Goal: Complete application form

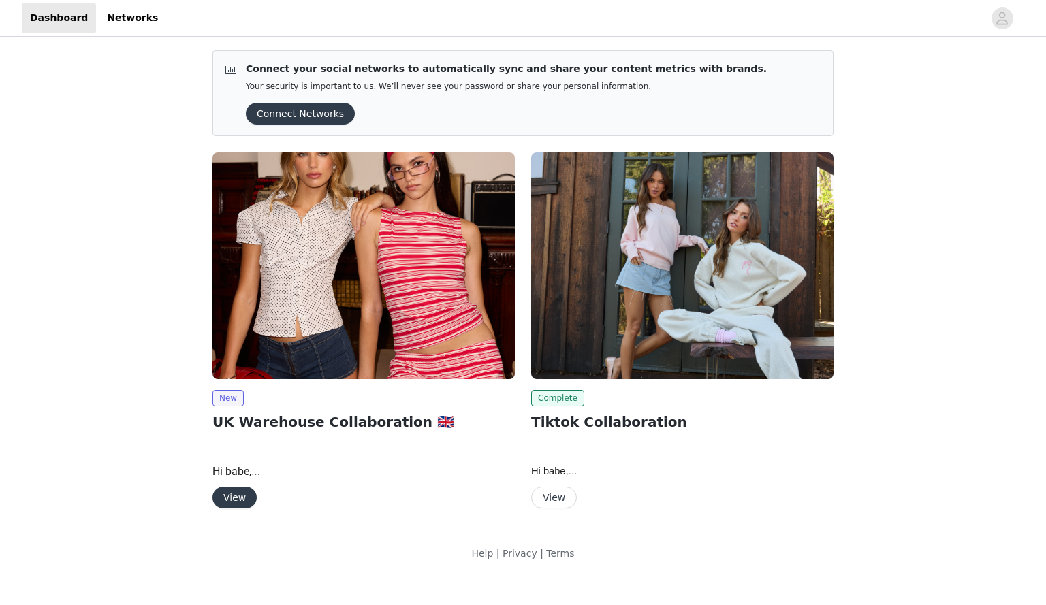
click at [234, 496] on button "View" at bounding box center [234, 498] width 44 height 22
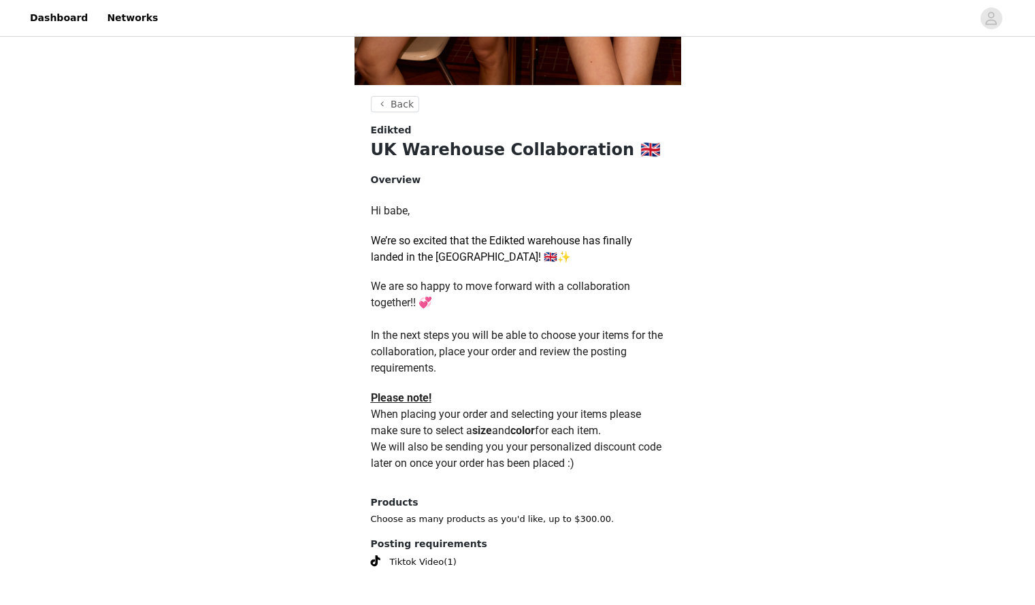
scroll to position [502, 0]
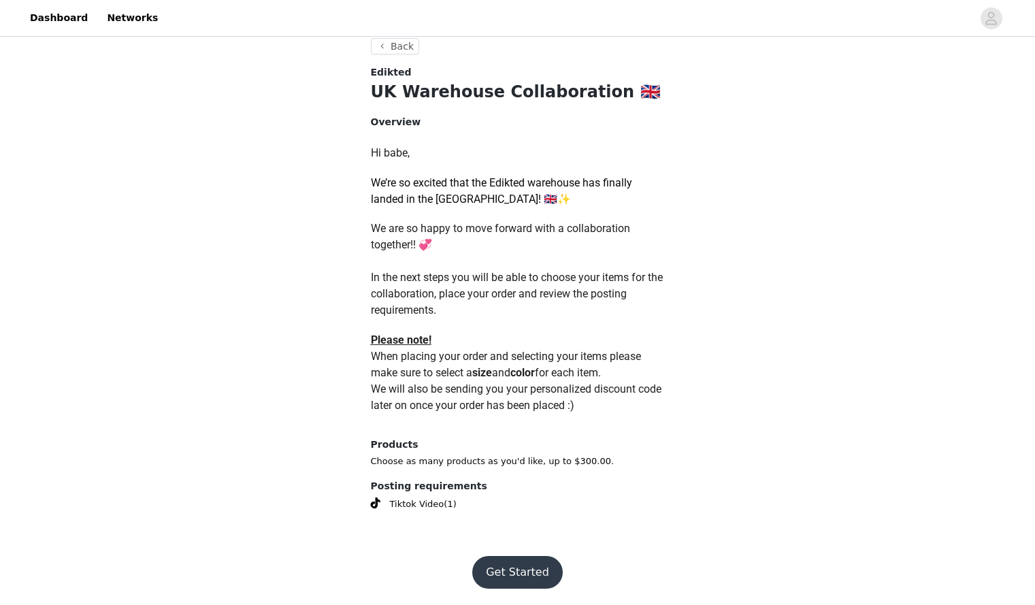
click at [485, 573] on button "Get Started" at bounding box center [517, 572] width 91 height 33
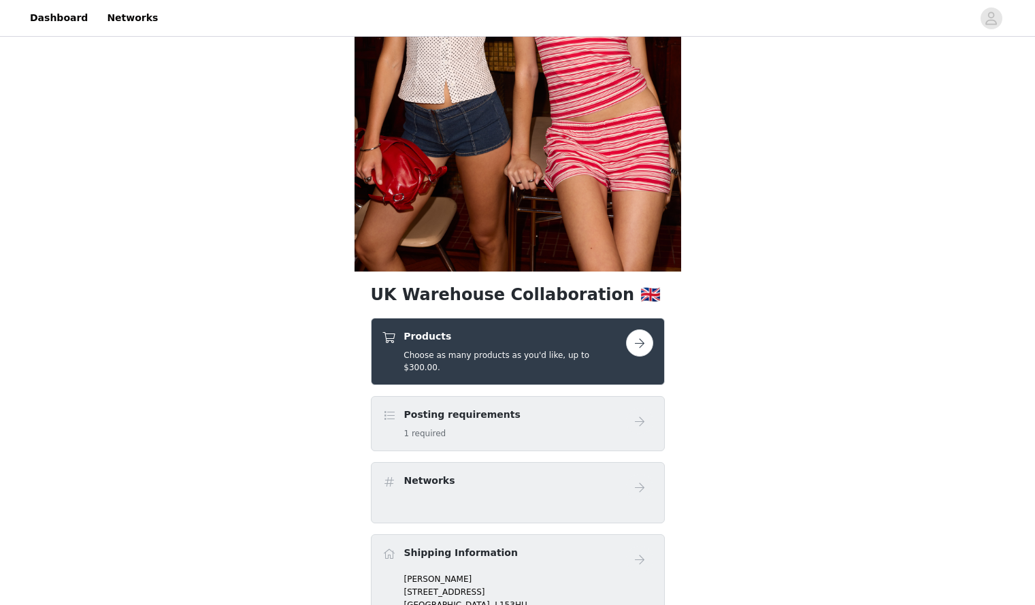
scroll to position [263, 0]
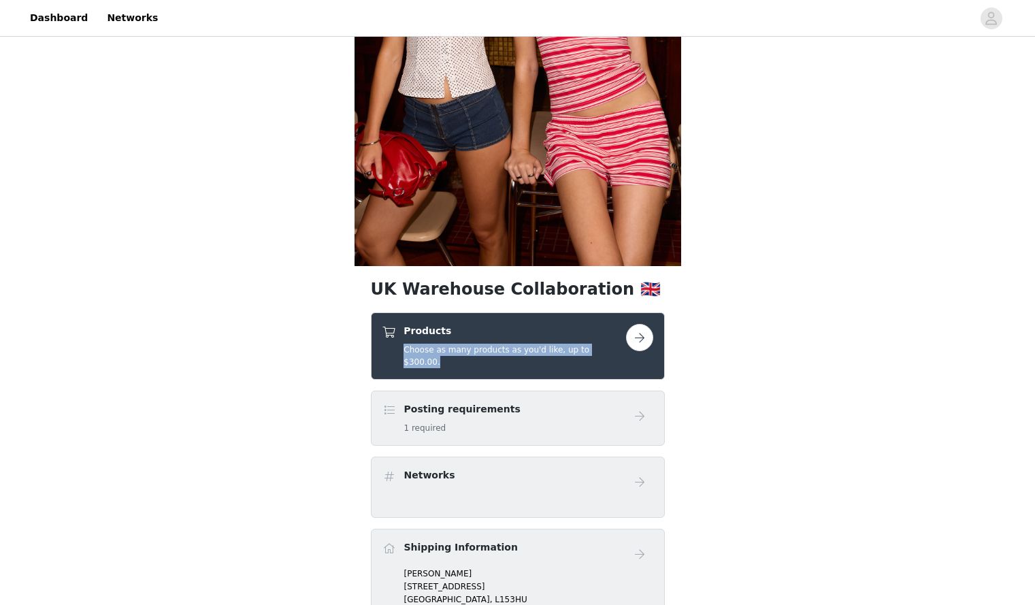
click at [628, 333] on div "Products Choose as many products as you'd like, up to $300.00." at bounding box center [518, 346] width 271 height 44
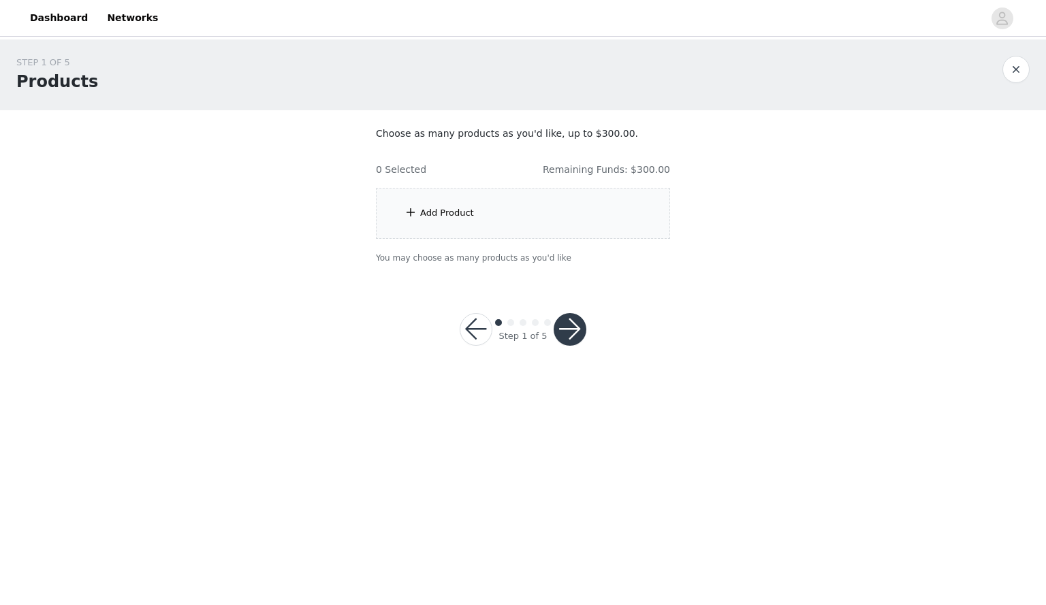
click at [509, 202] on div "Add Product" at bounding box center [523, 213] width 294 height 51
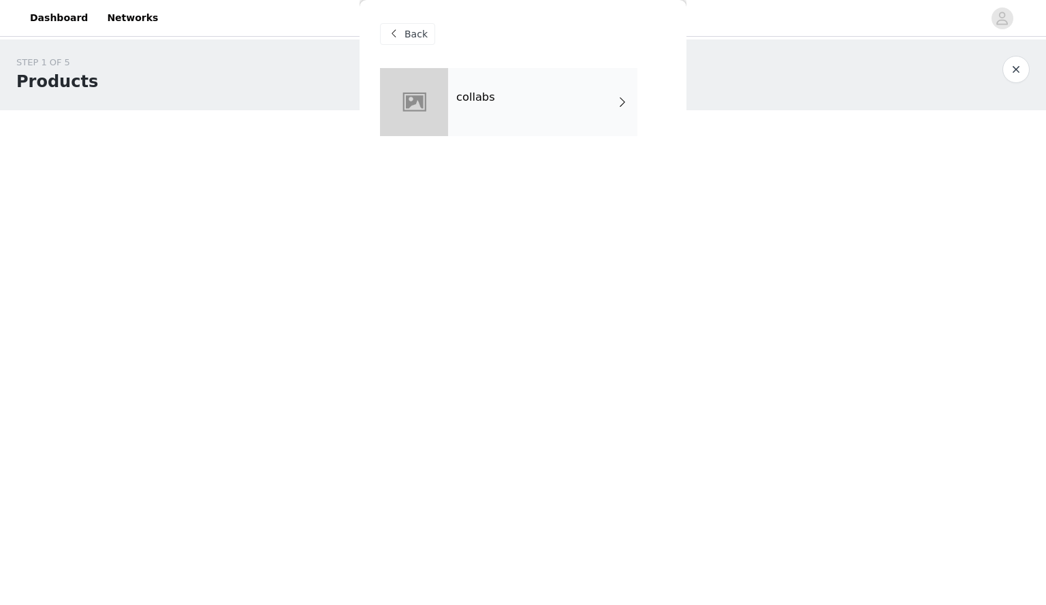
click at [581, 129] on div "collabs" at bounding box center [542, 102] width 189 height 68
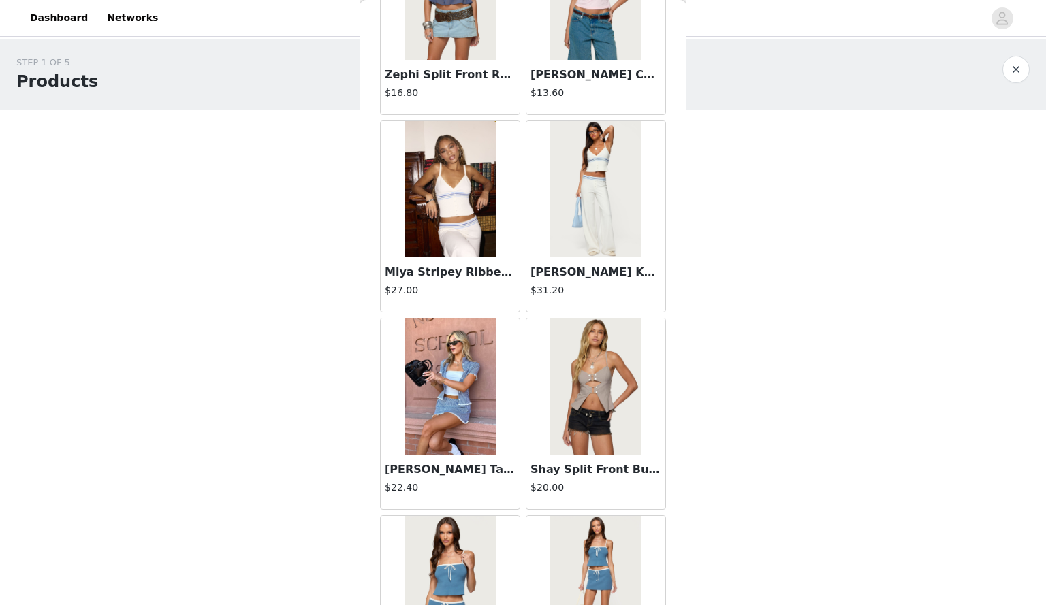
scroll to position [343, 0]
click at [423, 418] on img at bounding box center [449, 386] width 91 height 136
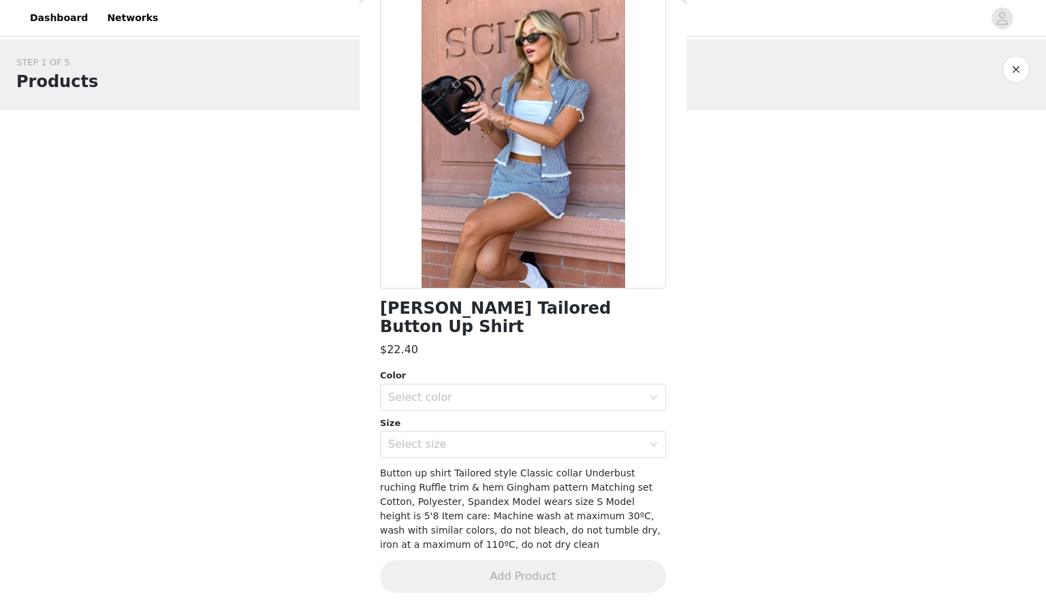
scroll to position [87, 0]
click at [524, 389] on div "Select color" at bounding box center [515, 396] width 255 height 14
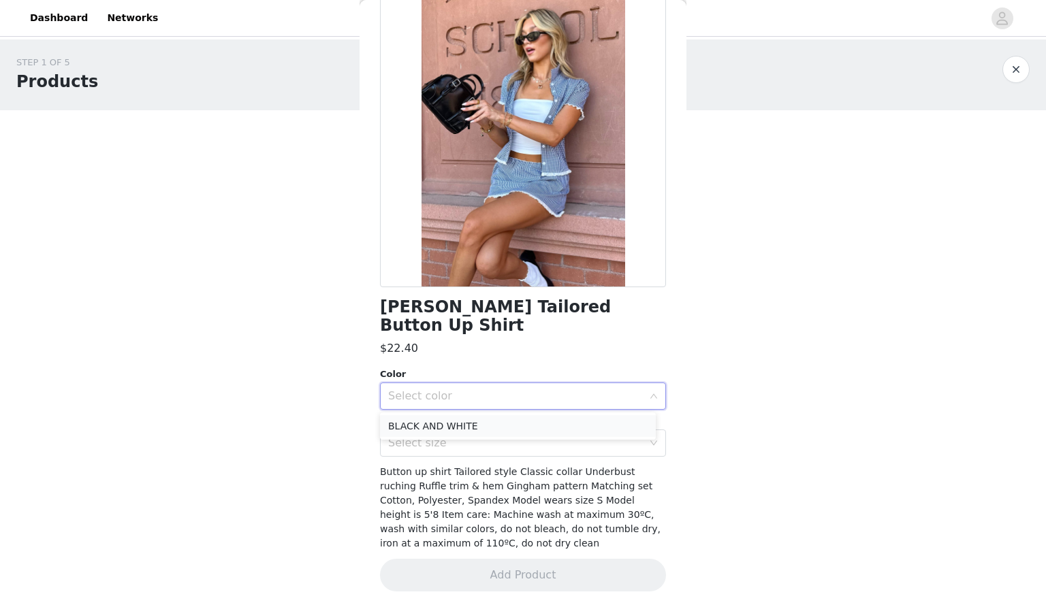
click at [520, 426] on li "BLACK AND WHITE" at bounding box center [518, 426] width 276 height 22
click at [517, 455] on div "Select size" at bounding box center [518, 443] width 261 height 26
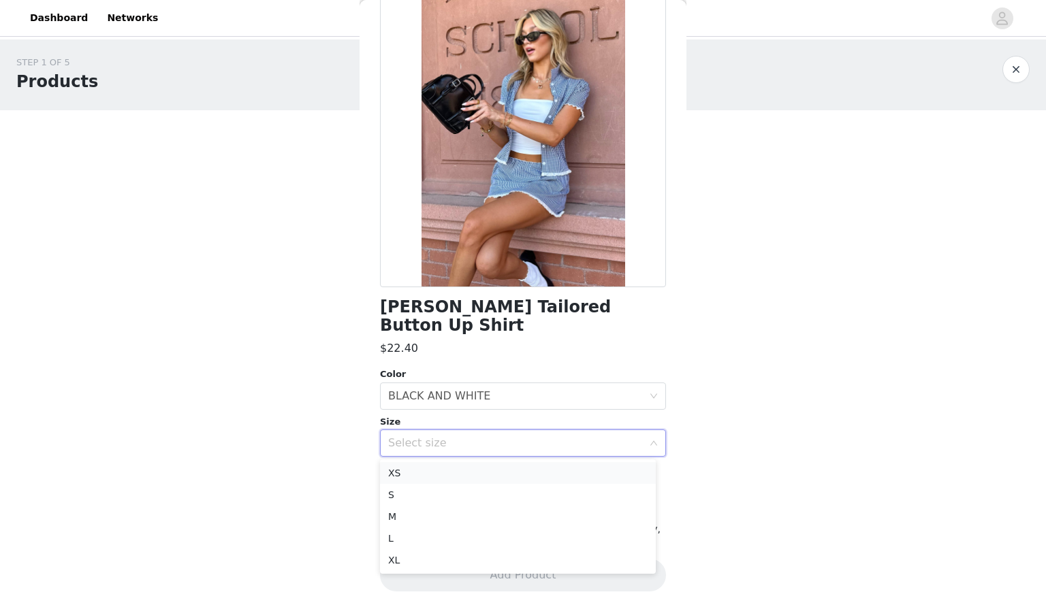
click at [513, 482] on li "XS" at bounding box center [518, 473] width 276 height 22
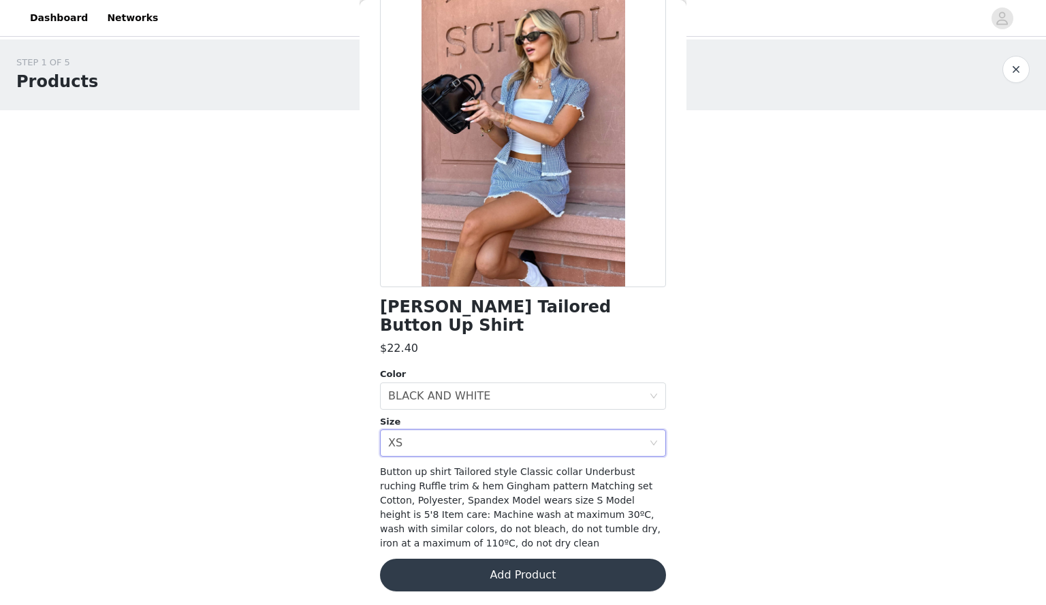
click at [522, 571] on button "Add Product" at bounding box center [523, 575] width 286 height 33
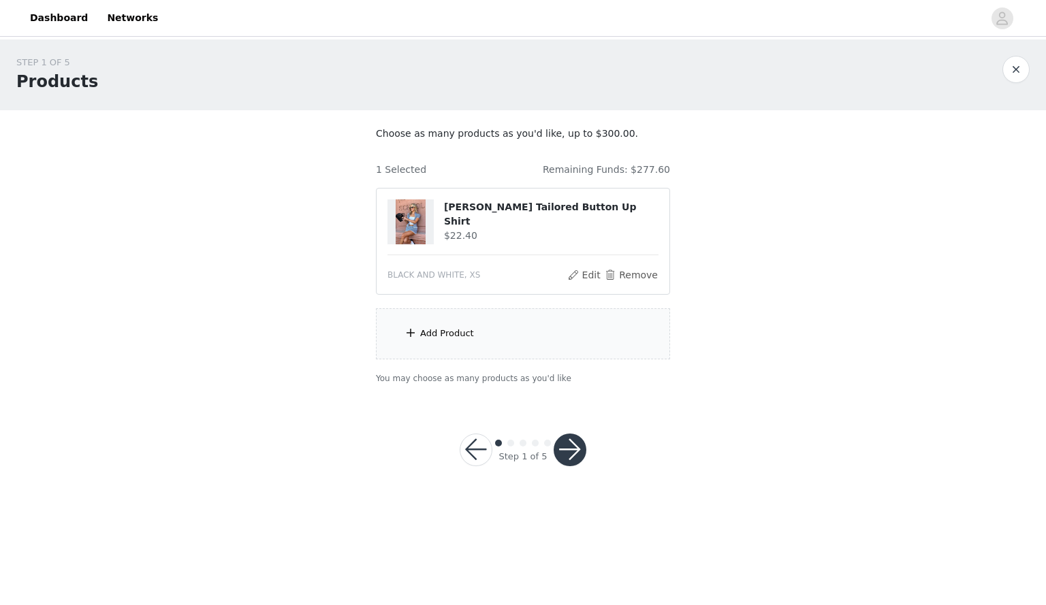
click at [492, 344] on div "Add Product" at bounding box center [523, 333] width 294 height 51
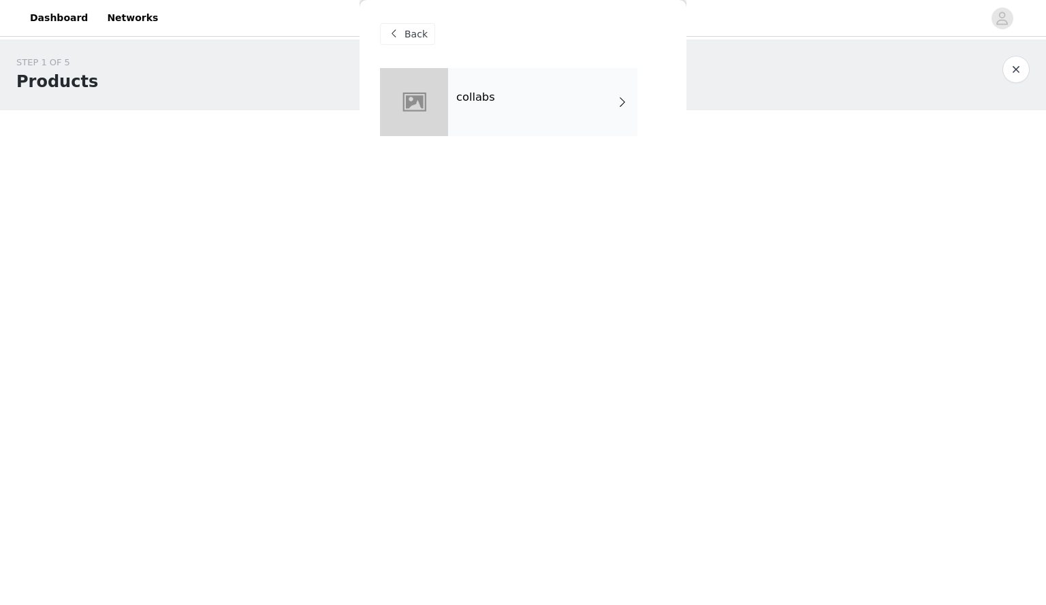
click at [523, 122] on div "collabs" at bounding box center [542, 102] width 189 height 68
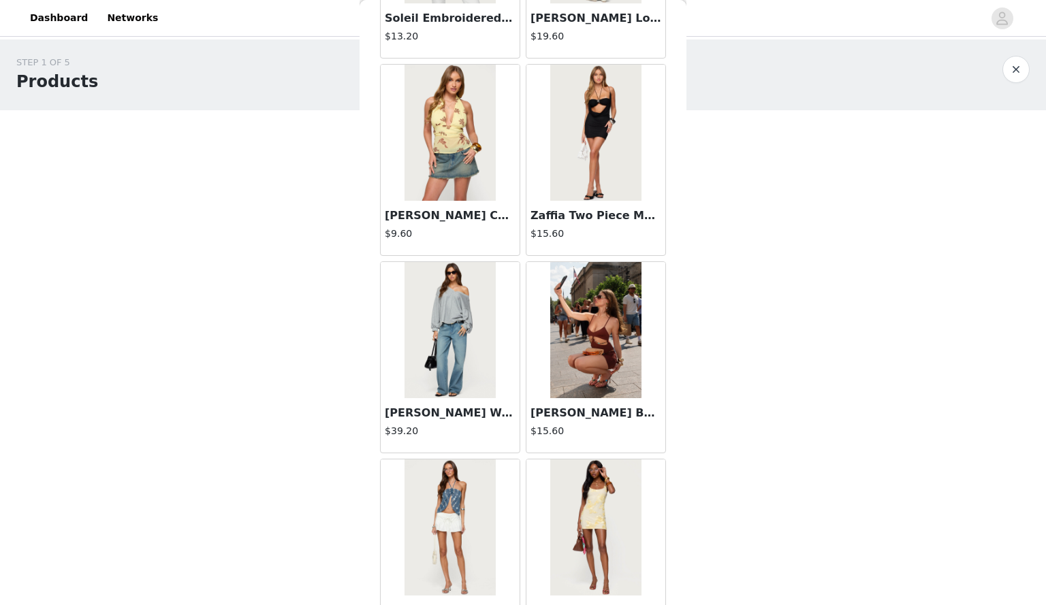
scroll to position [1478, 0]
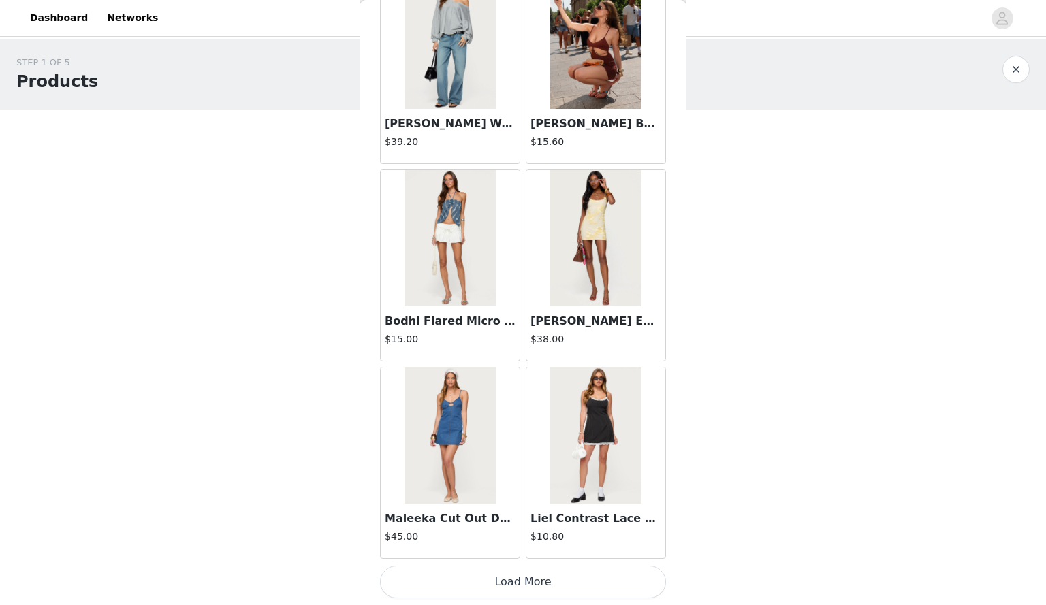
click at [560, 583] on button "Load More" at bounding box center [523, 582] width 286 height 33
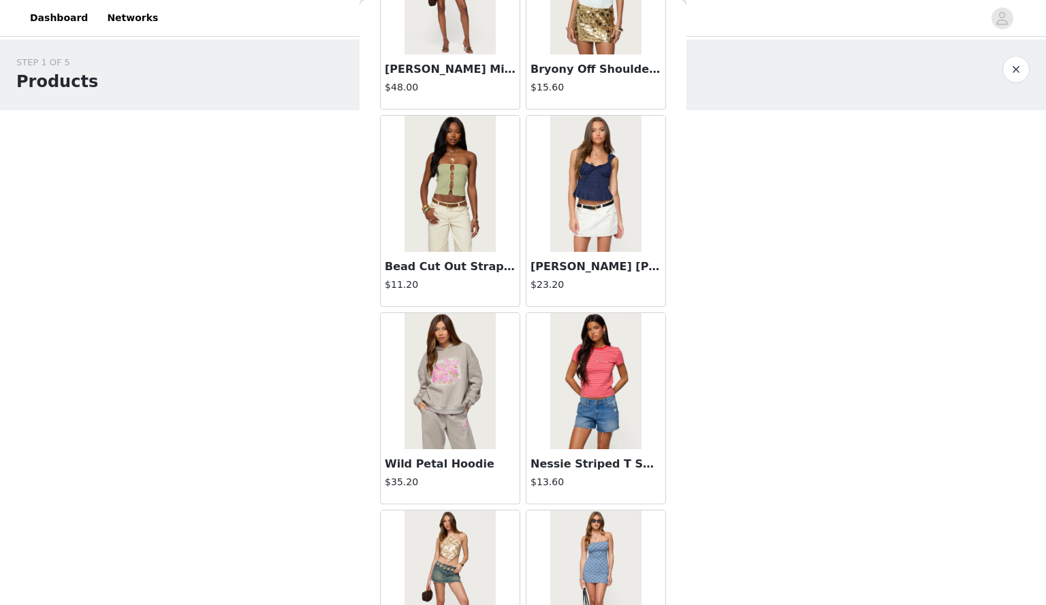
scroll to position [3452, 0]
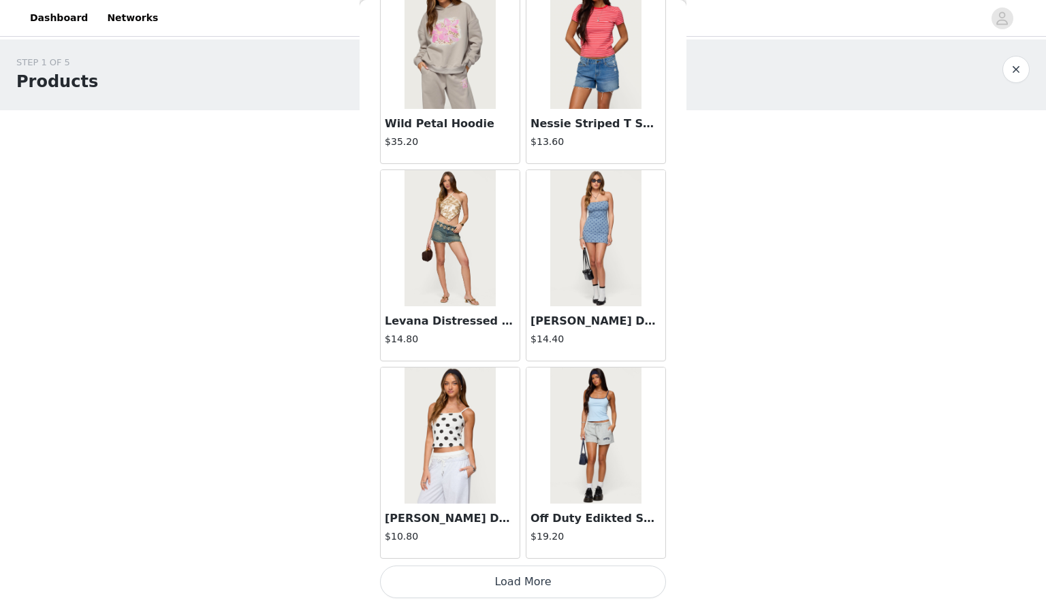
click at [527, 584] on button "Load More" at bounding box center [523, 582] width 286 height 33
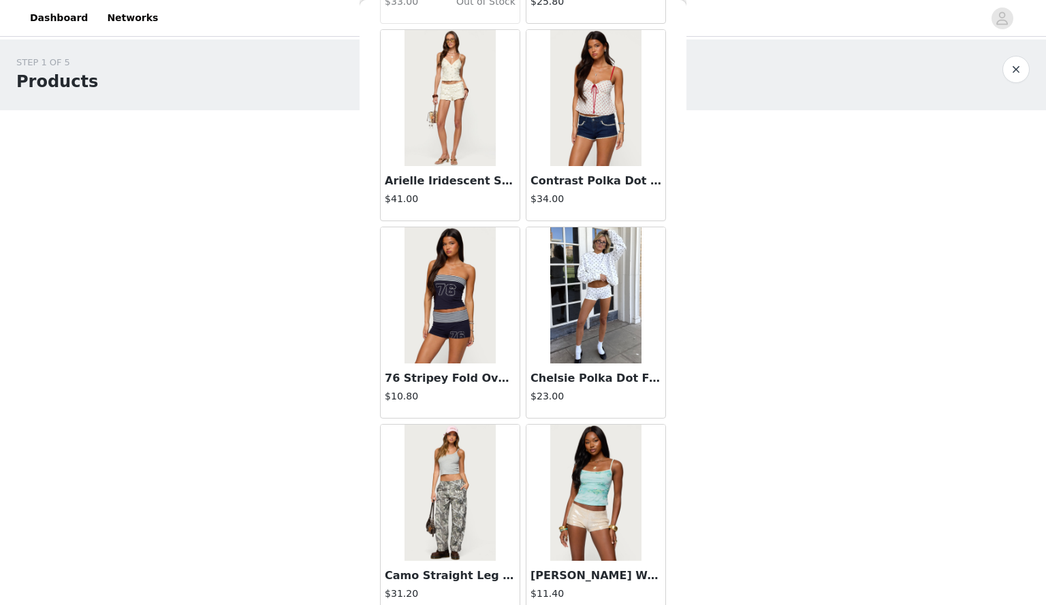
scroll to position [4440, 0]
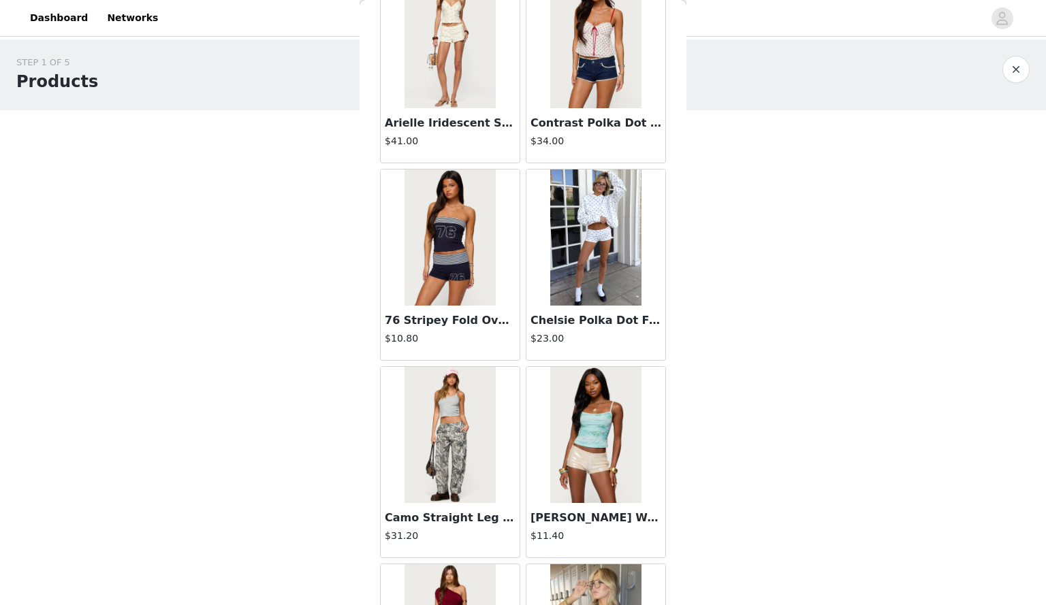
click at [582, 283] on img at bounding box center [595, 238] width 91 height 136
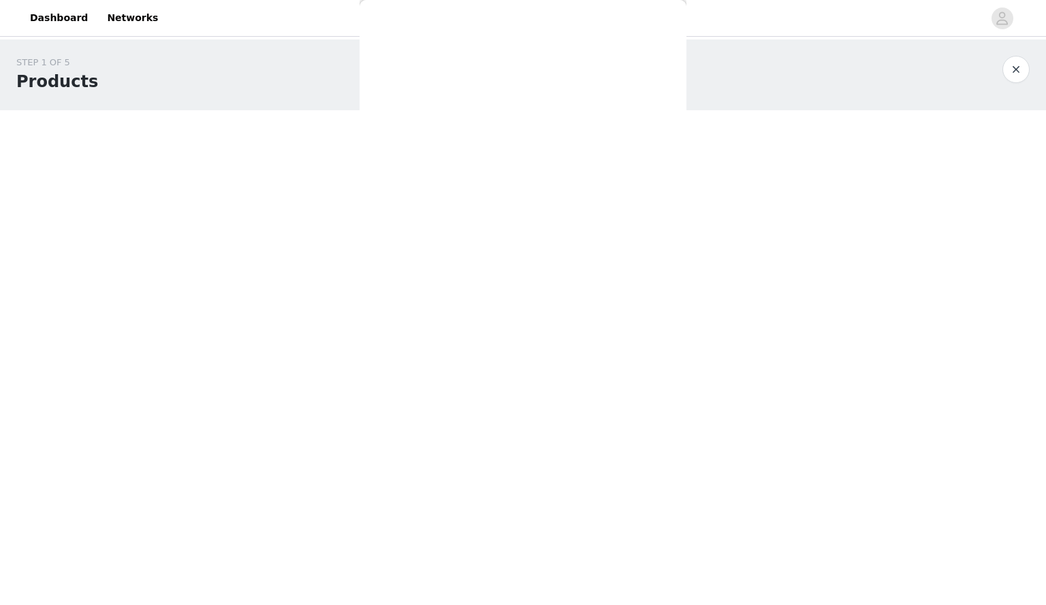
scroll to position [0, 0]
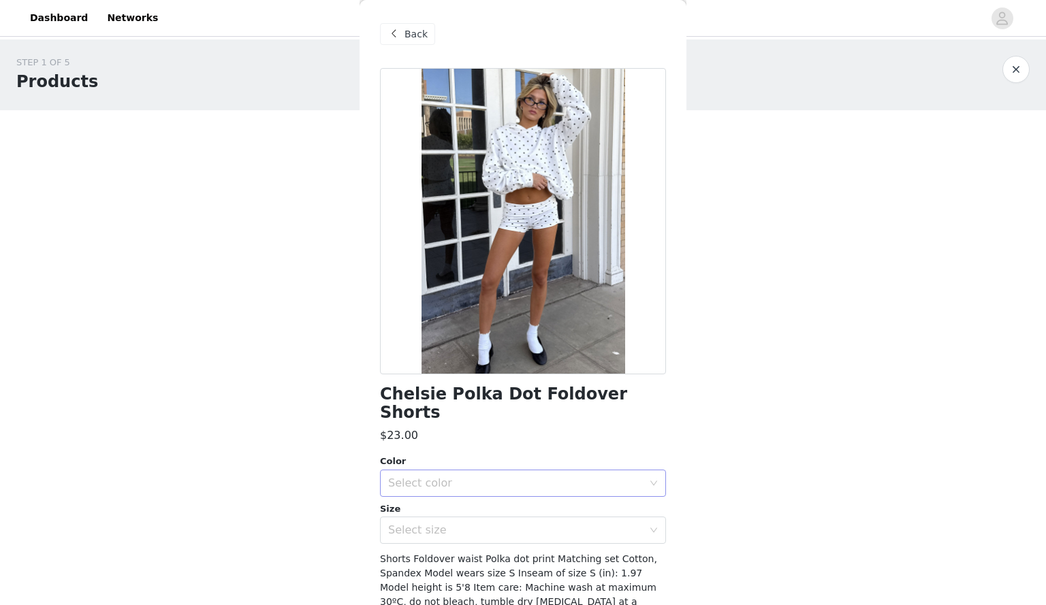
click at [606, 477] on div "Select color" at bounding box center [515, 484] width 255 height 14
click at [575, 493] on li "WHITE" at bounding box center [518, 495] width 276 height 22
click at [583, 524] on div "Select size" at bounding box center [515, 531] width 255 height 14
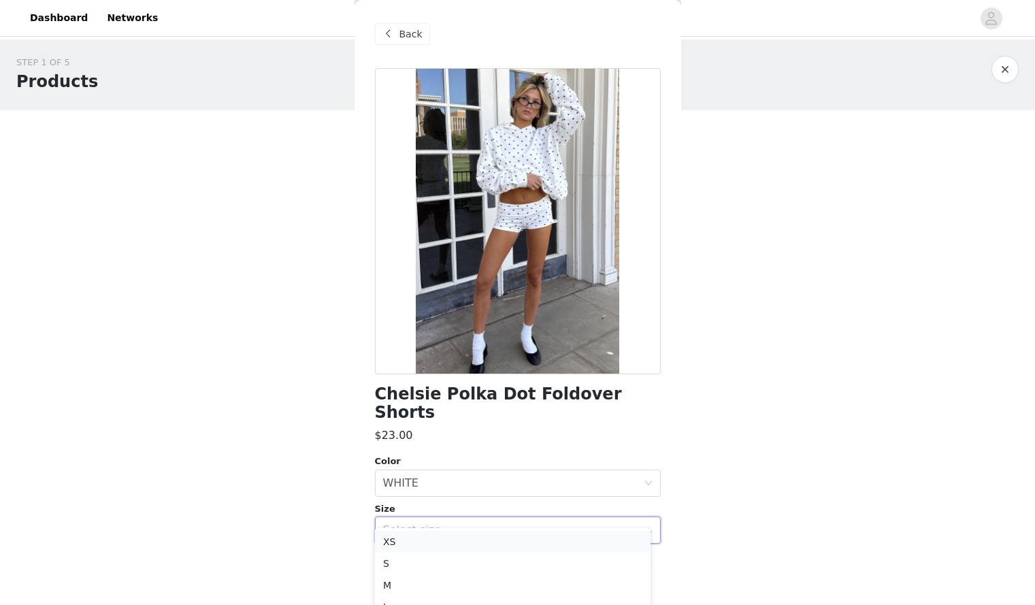
click at [510, 537] on li "XS" at bounding box center [513, 542] width 276 height 22
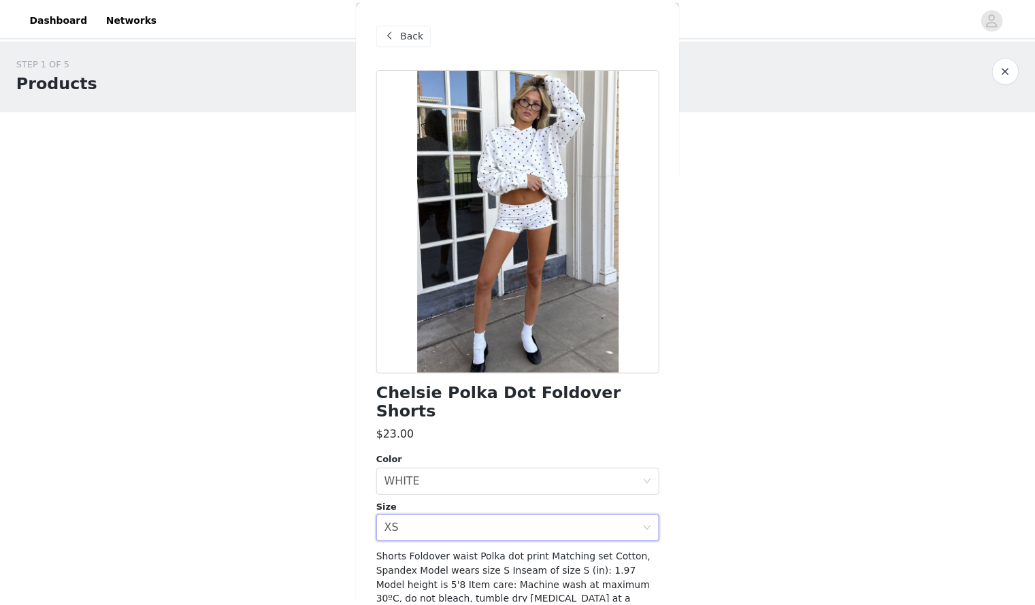
scroll to position [57, 0]
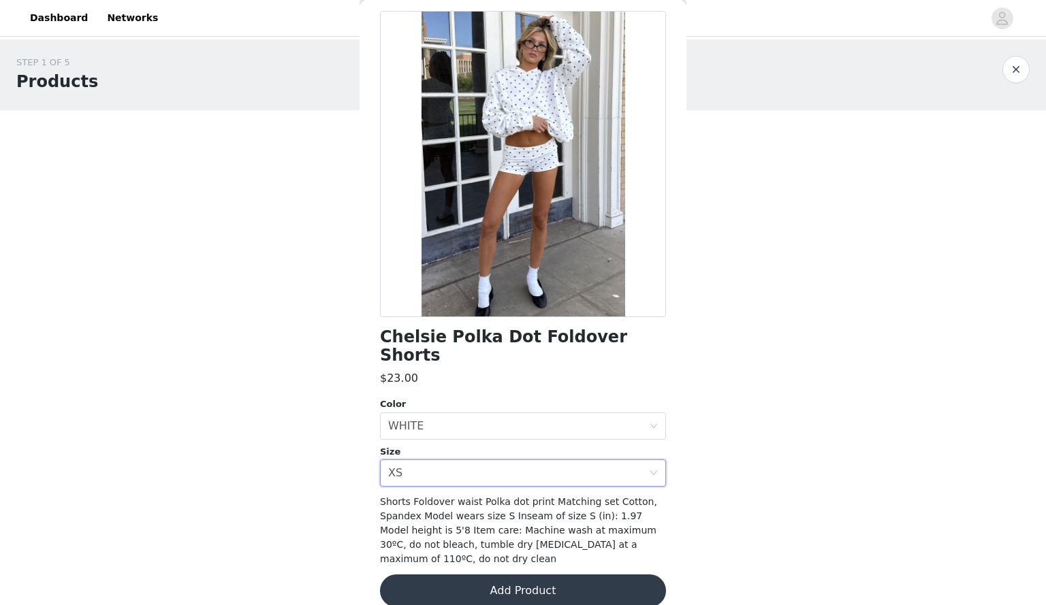
click at [518, 575] on button "Add Product" at bounding box center [523, 591] width 286 height 33
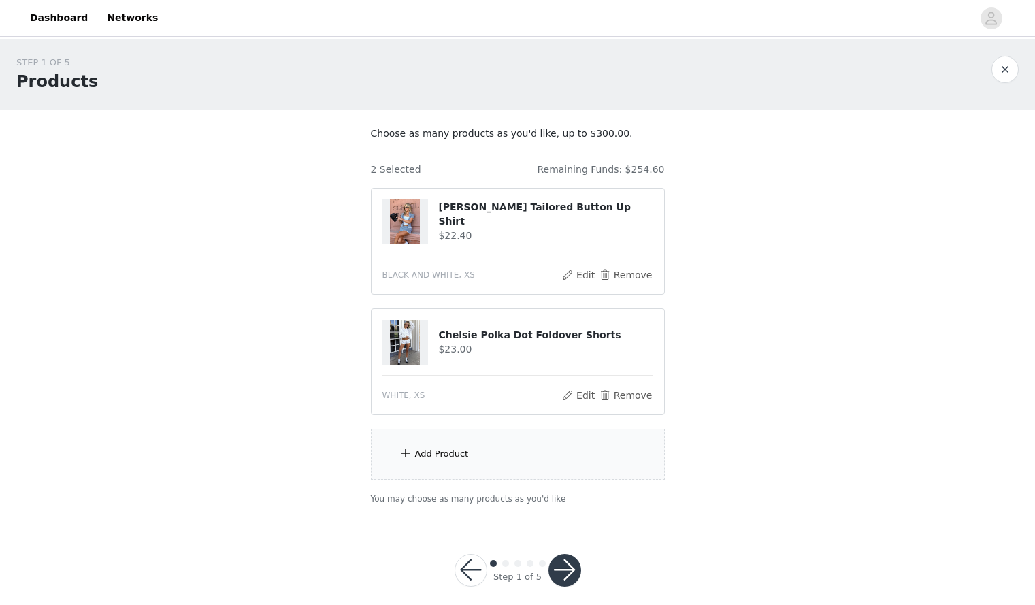
click at [509, 456] on div "Add Product" at bounding box center [518, 454] width 294 height 51
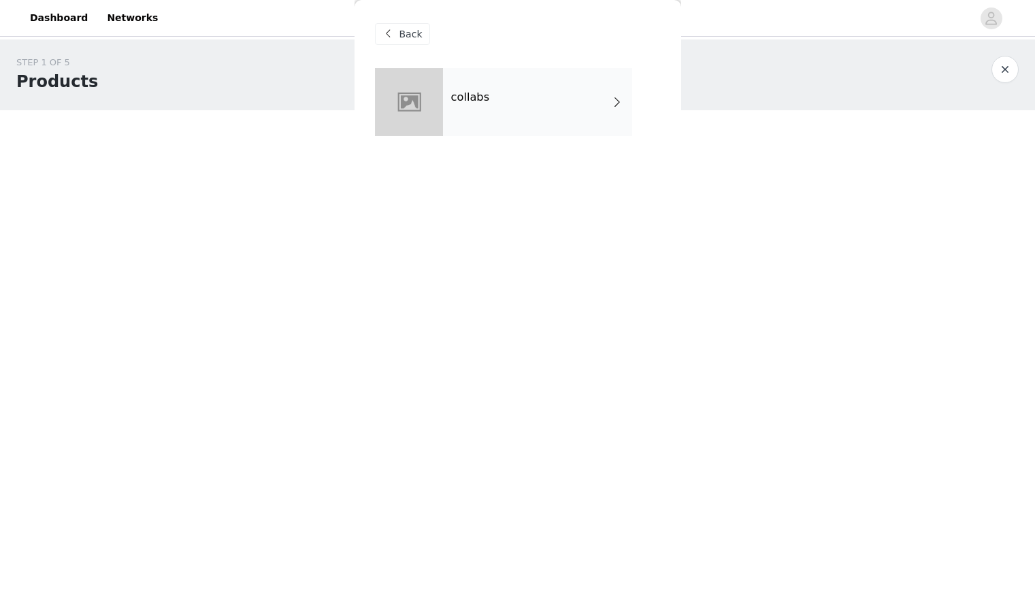
click at [510, 111] on div "collabs" at bounding box center [537, 102] width 189 height 68
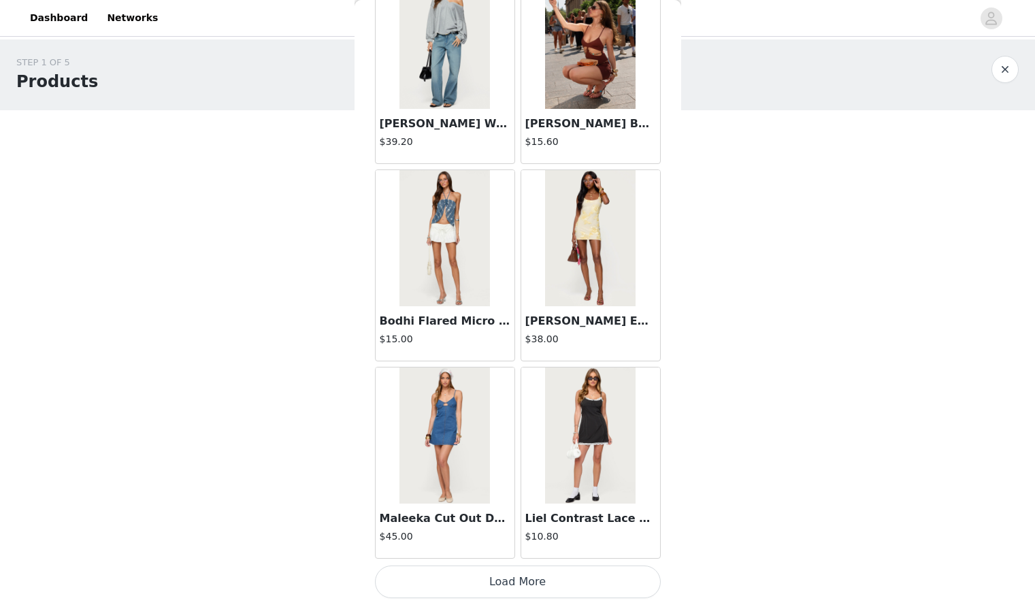
scroll to position [14, 0]
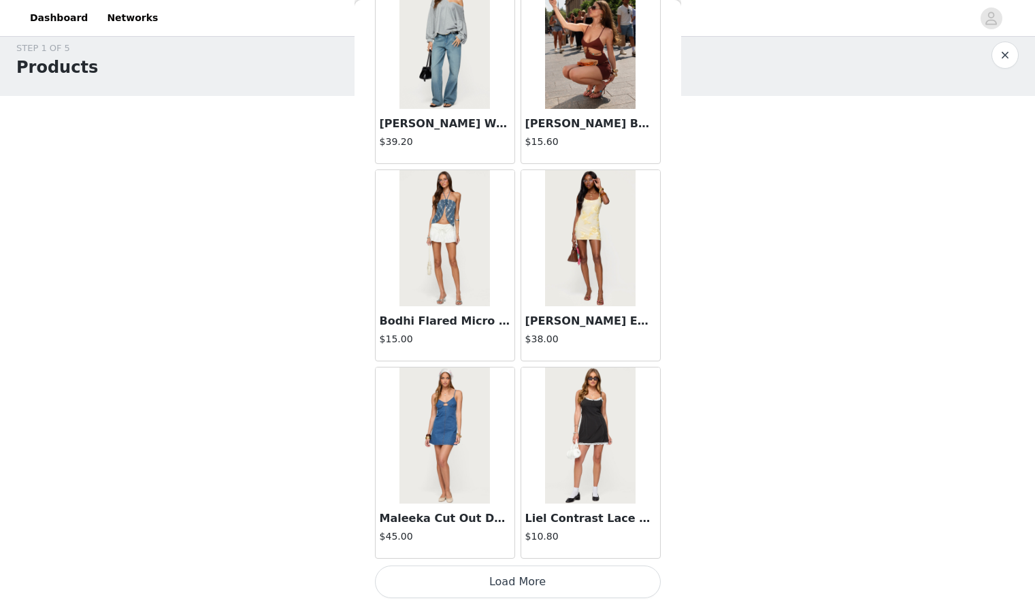
click at [563, 592] on button "Load More" at bounding box center [518, 582] width 286 height 33
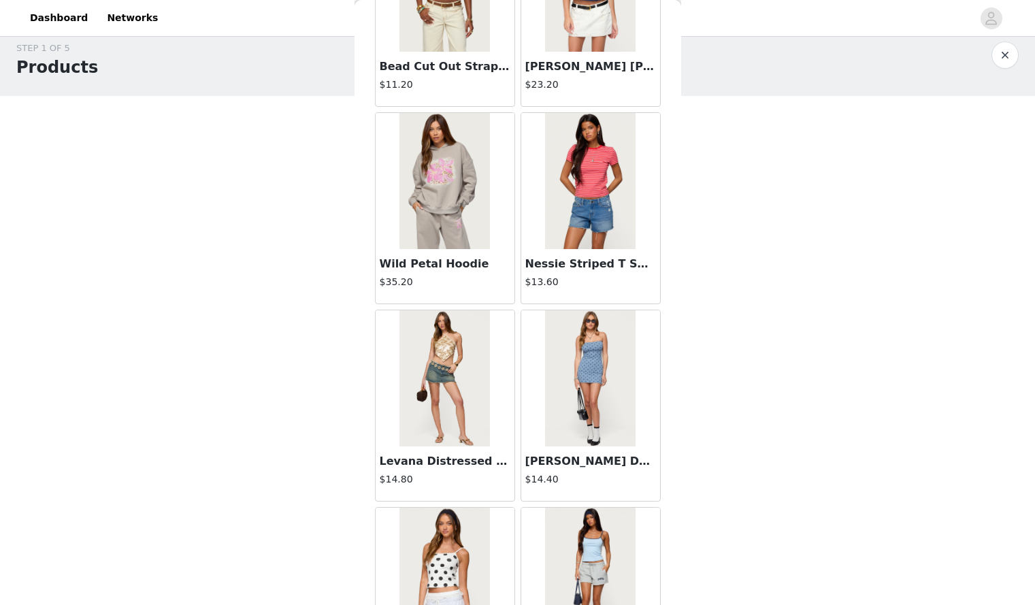
scroll to position [3452, 0]
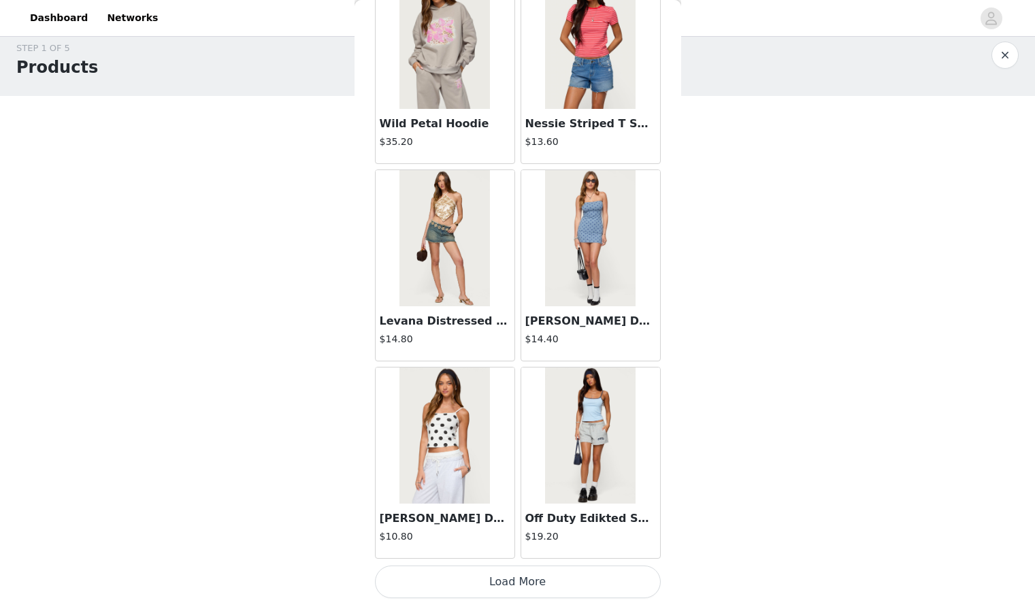
click at [509, 590] on button "Load More" at bounding box center [518, 582] width 286 height 33
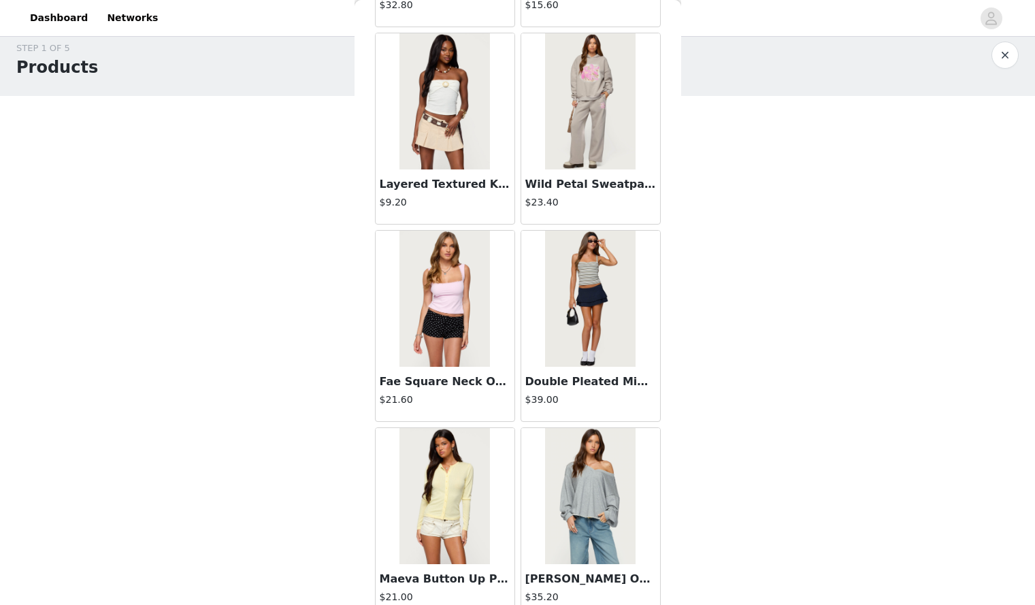
scroll to position [5427, 0]
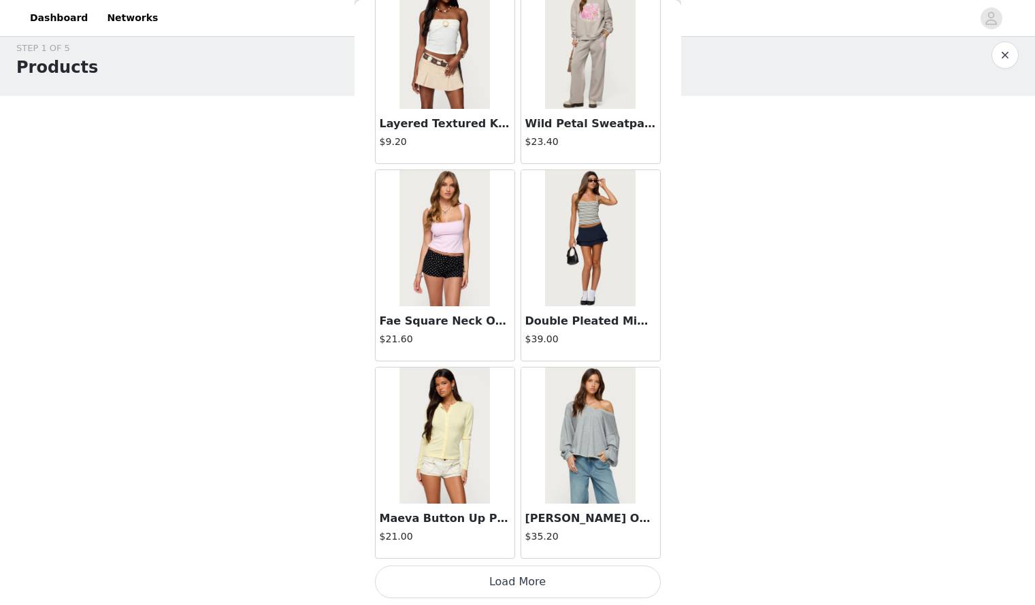
click at [524, 587] on button "Load More" at bounding box center [518, 582] width 286 height 33
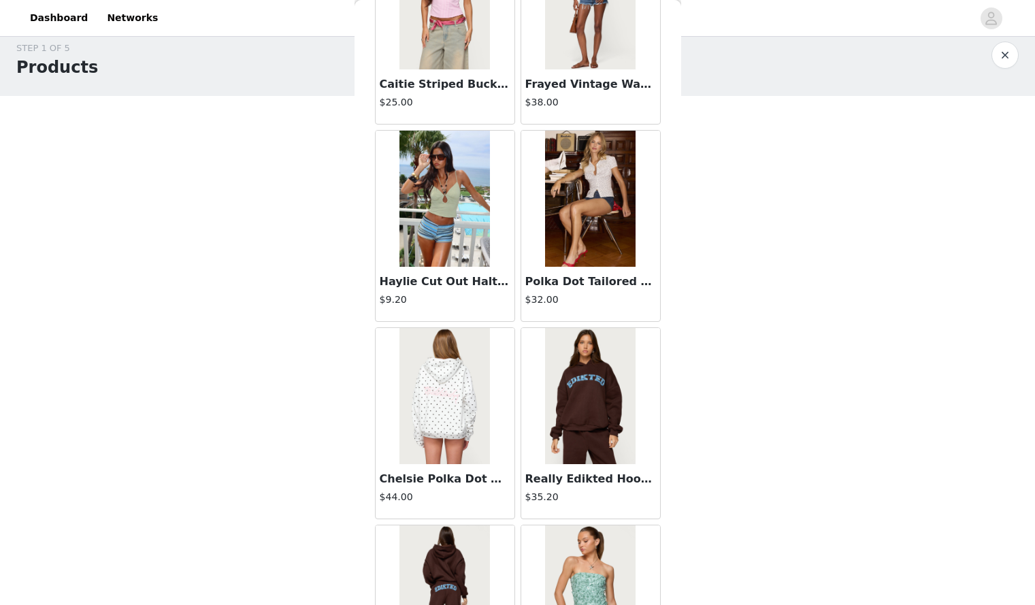
scroll to position [6649, 0]
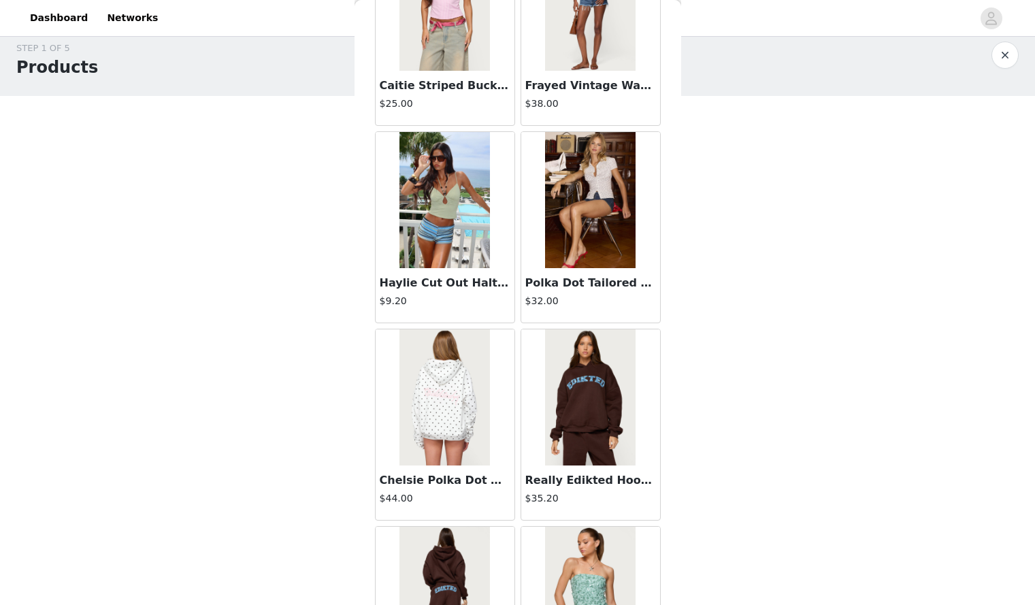
click at [582, 223] on img at bounding box center [590, 200] width 91 height 136
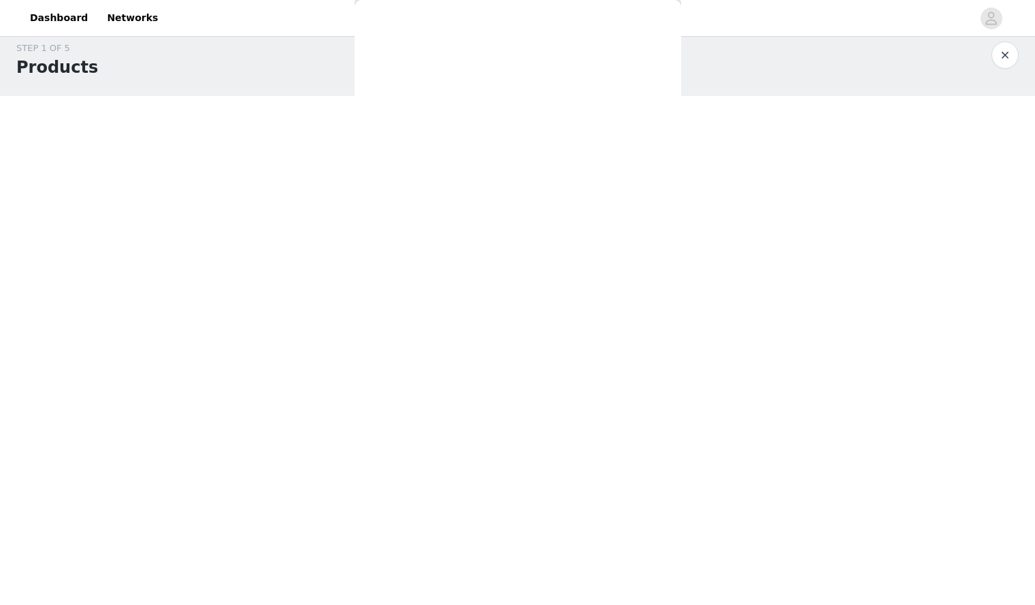
scroll to position [0, 0]
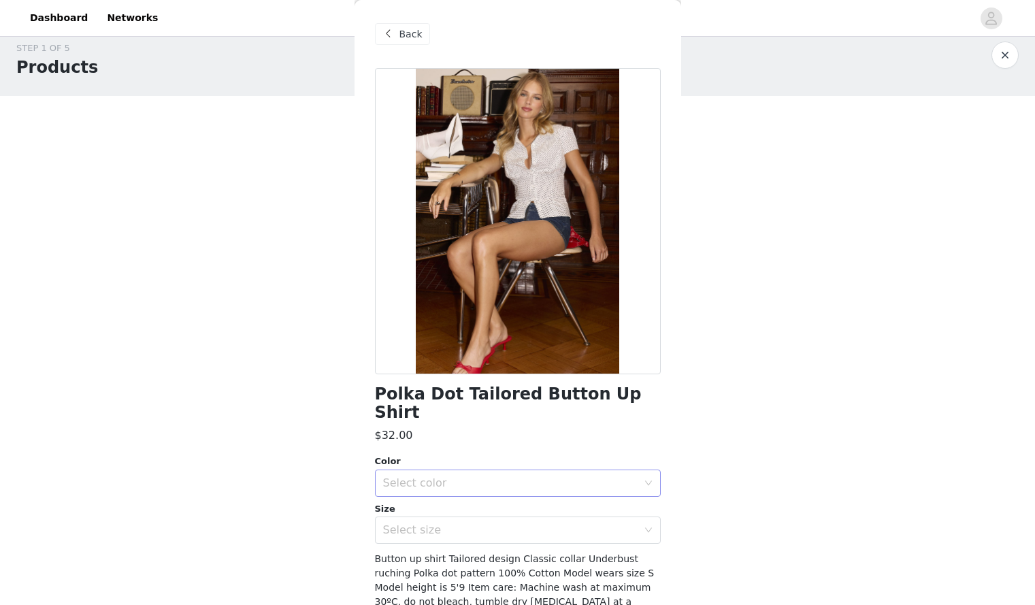
click at [535, 470] on div "Select color" at bounding box center [513, 483] width 261 height 26
click at [524, 492] on li "WHITE AND BLACK" at bounding box center [513, 495] width 276 height 22
click at [528, 524] on div "Select size" at bounding box center [510, 531] width 255 height 14
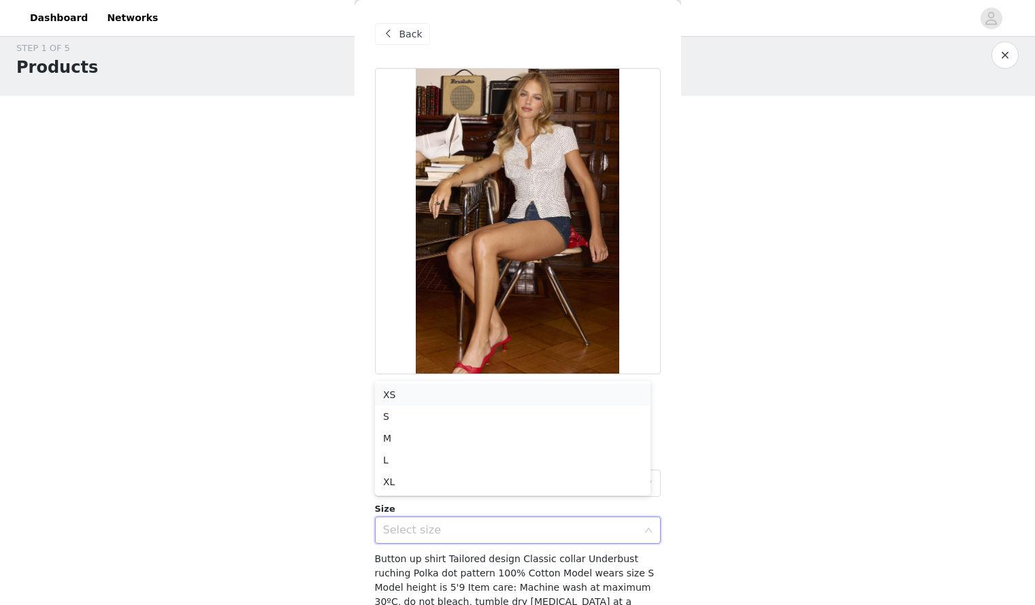
click at [473, 400] on li "XS" at bounding box center [513, 395] width 276 height 22
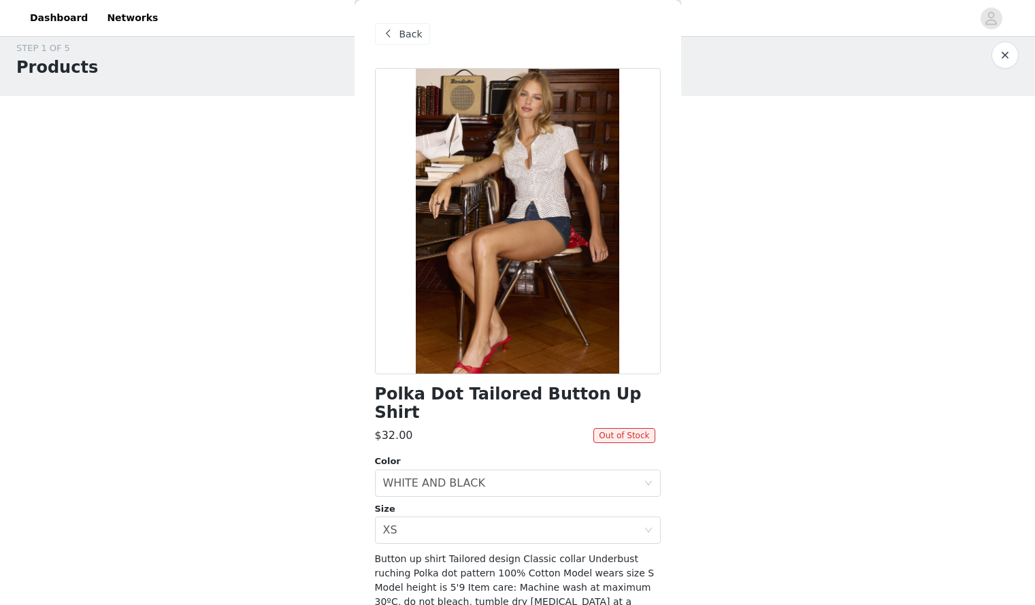
click at [402, 35] on span "Back" at bounding box center [411, 34] width 23 height 14
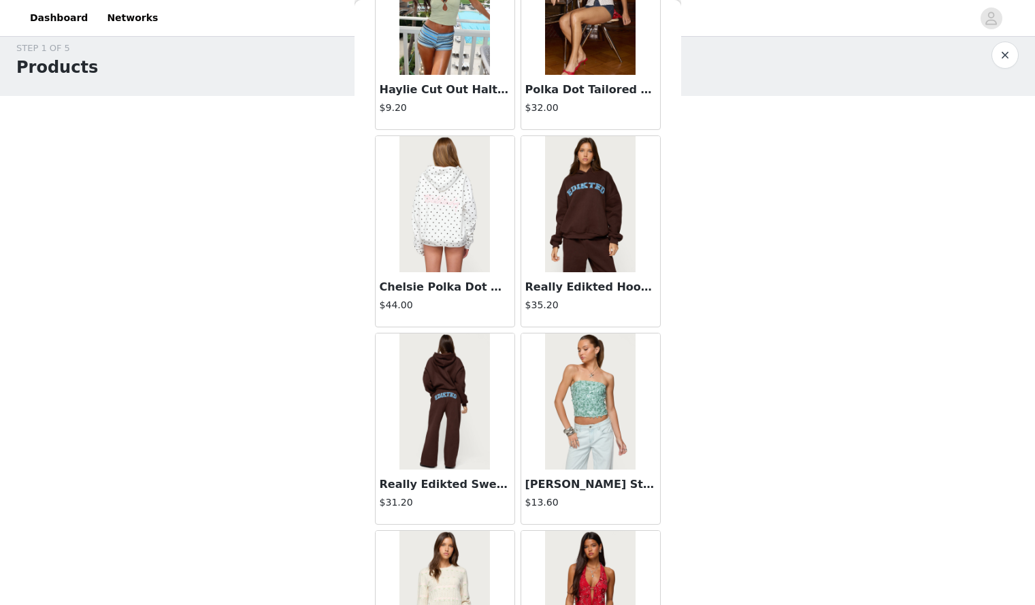
scroll to position [7401, 0]
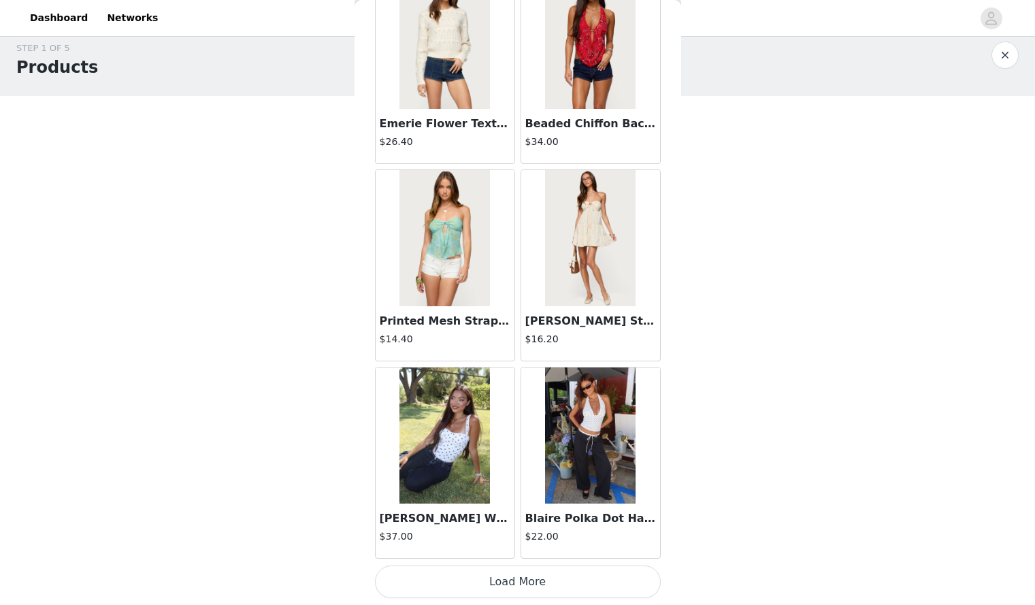
click at [571, 574] on button "Load More" at bounding box center [518, 582] width 286 height 33
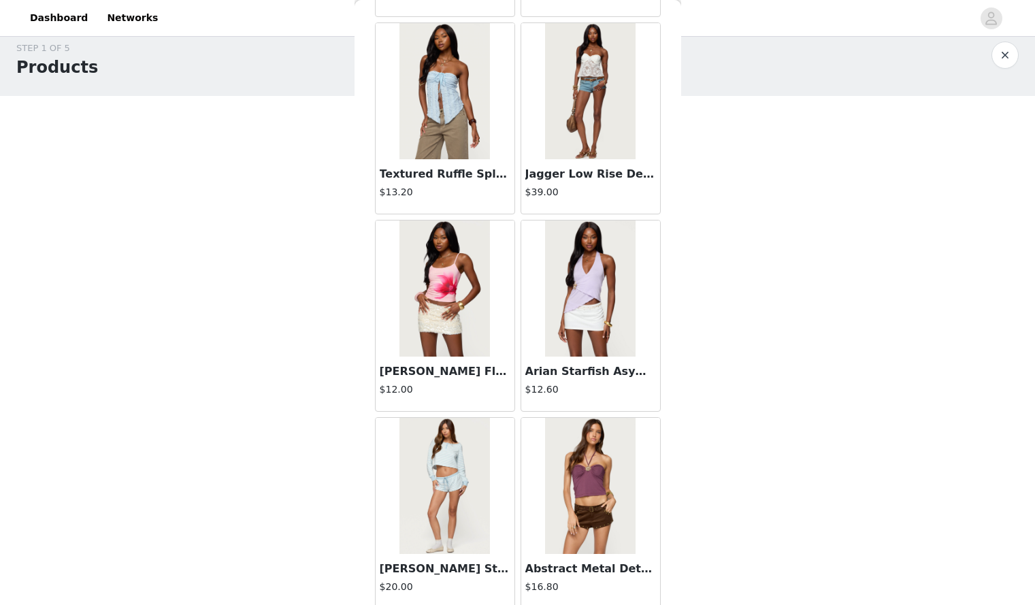
scroll to position [9375, 0]
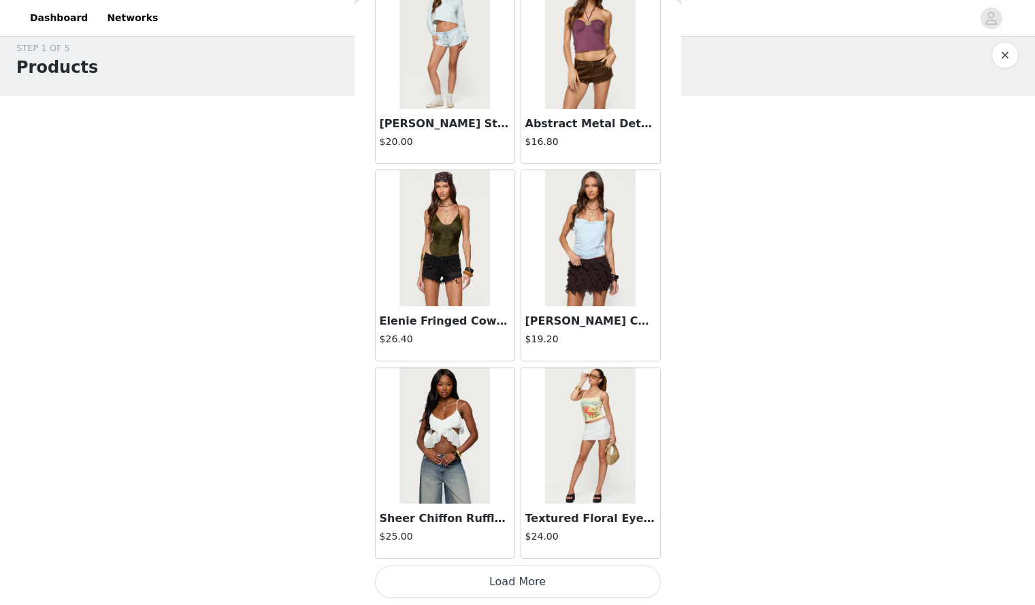
click at [534, 574] on button "Load More" at bounding box center [518, 582] width 286 height 33
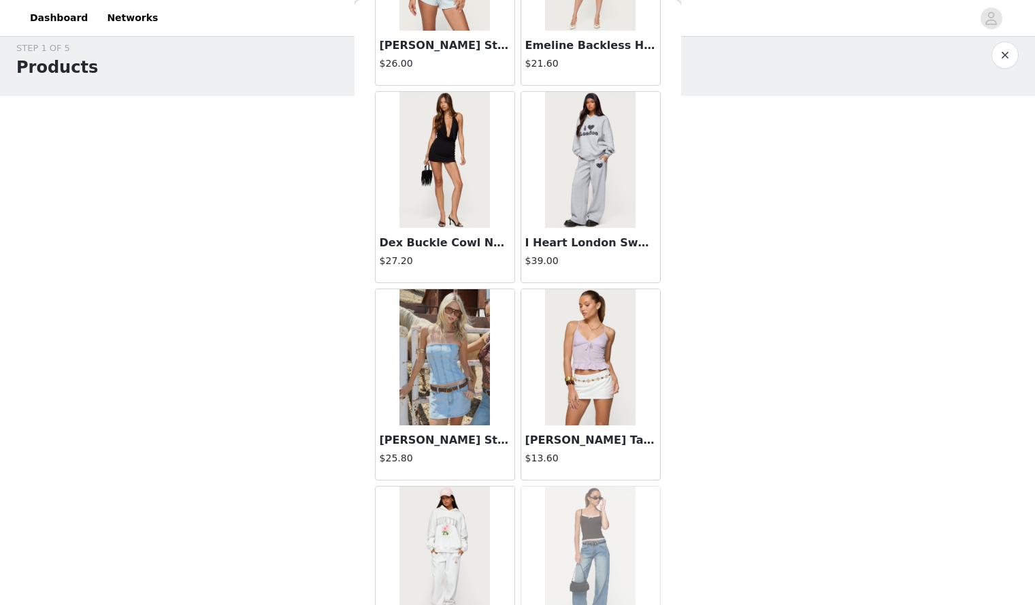
scroll to position [11350, 0]
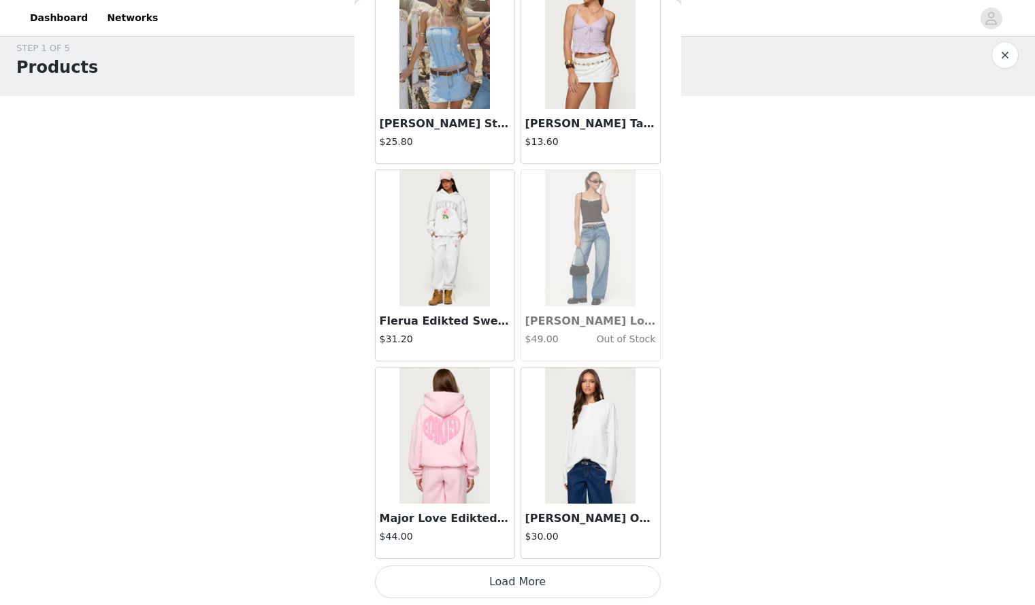
click at [514, 594] on button "Load More" at bounding box center [518, 582] width 286 height 33
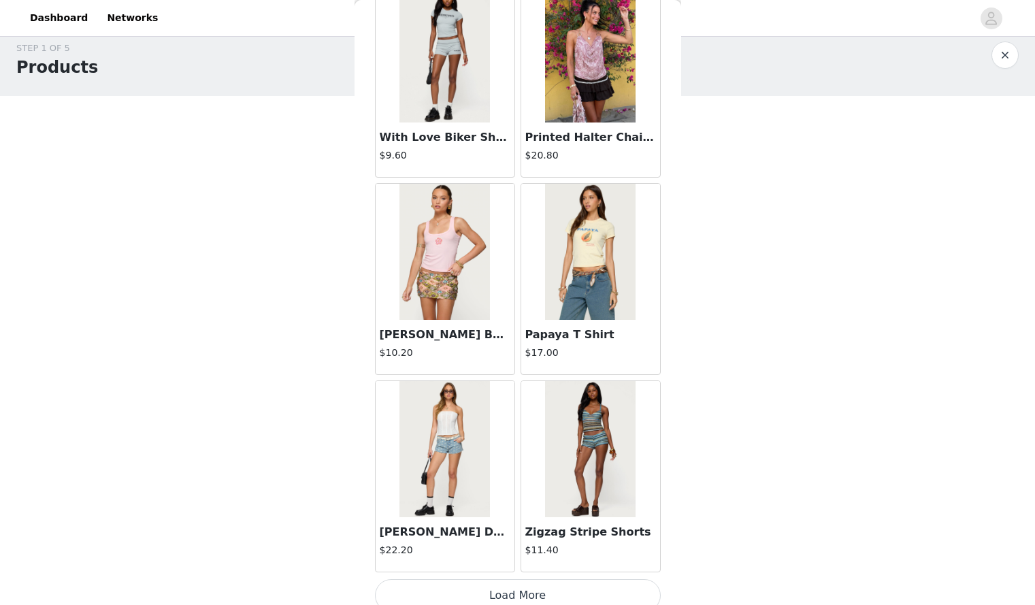
scroll to position [13324, 0]
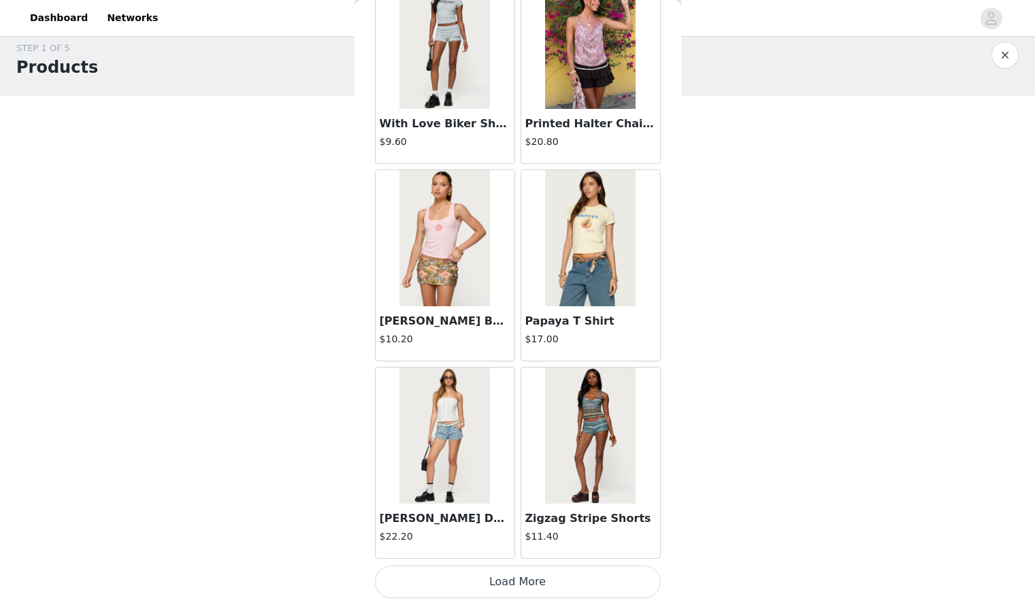
click at [513, 568] on button "Load More" at bounding box center [518, 582] width 286 height 33
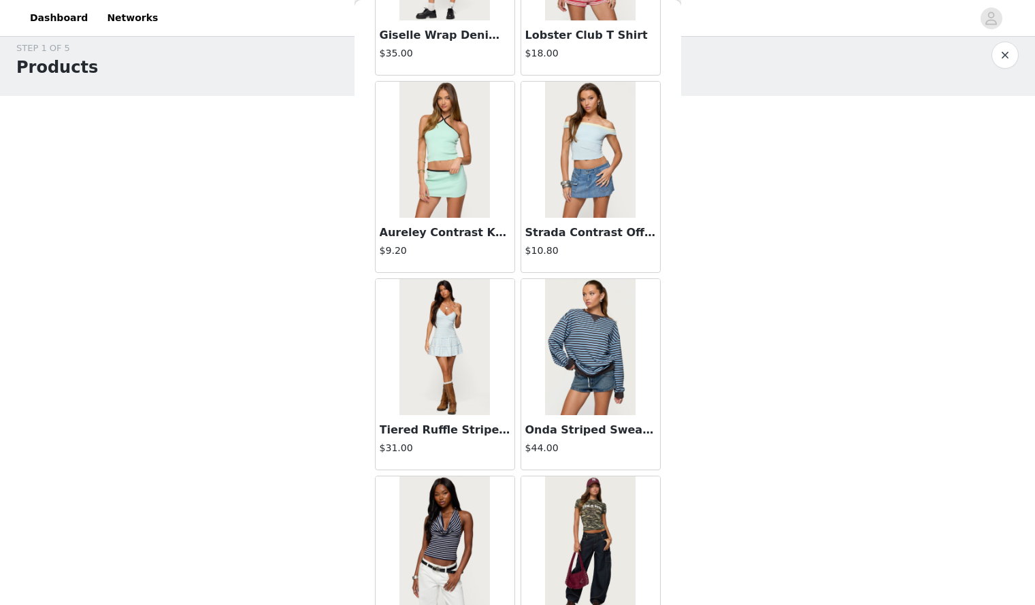
scroll to position [15298, 0]
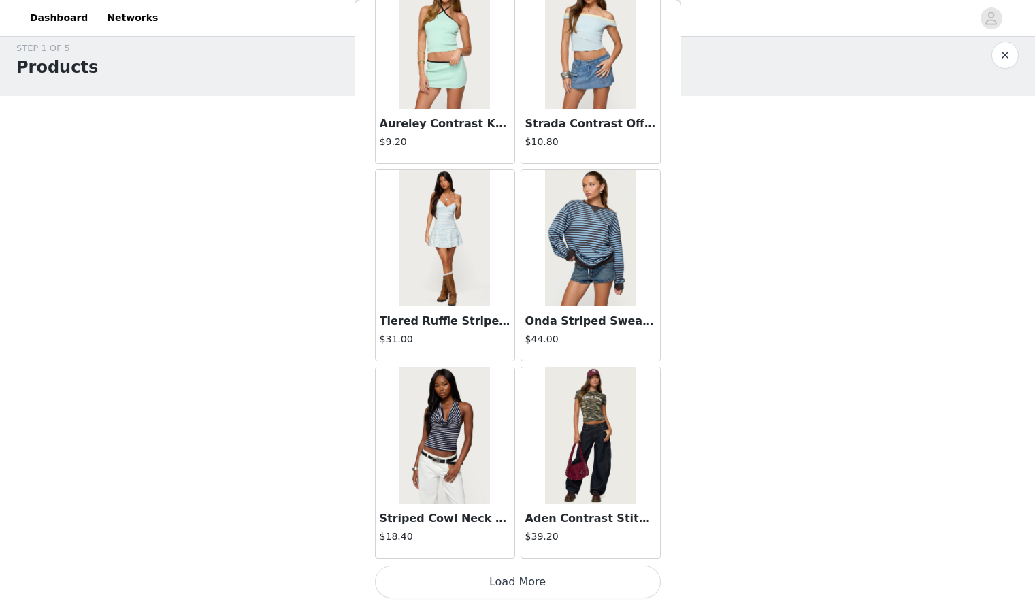
click at [509, 577] on button "Load More" at bounding box center [518, 582] width 286 height 33
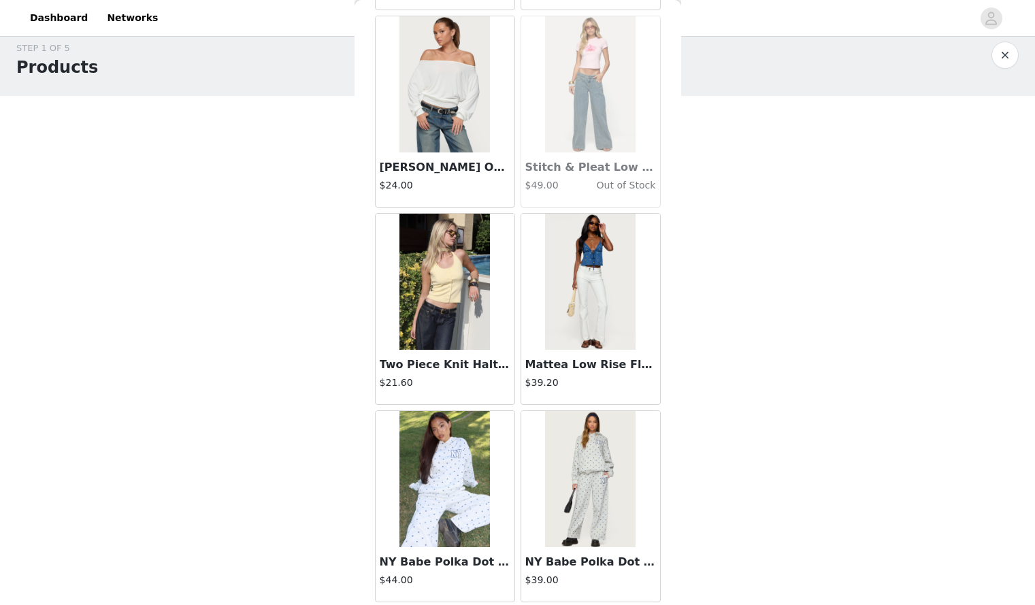
scroll to position [16835, 0]
click at [466, 148] on img at bounding box center [445, 84] width 91 height 136
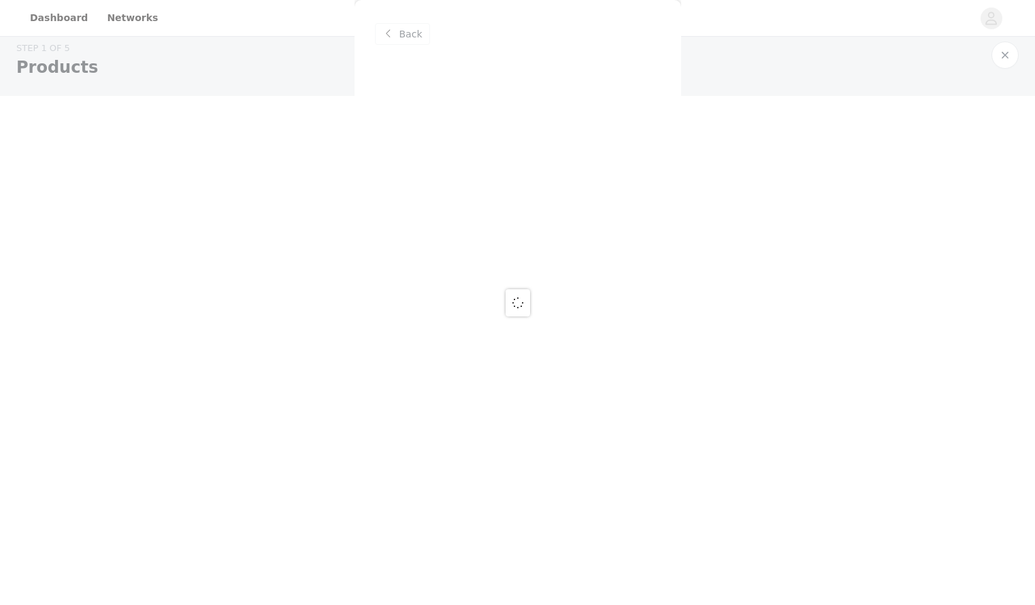
scroll to position [0, 0]
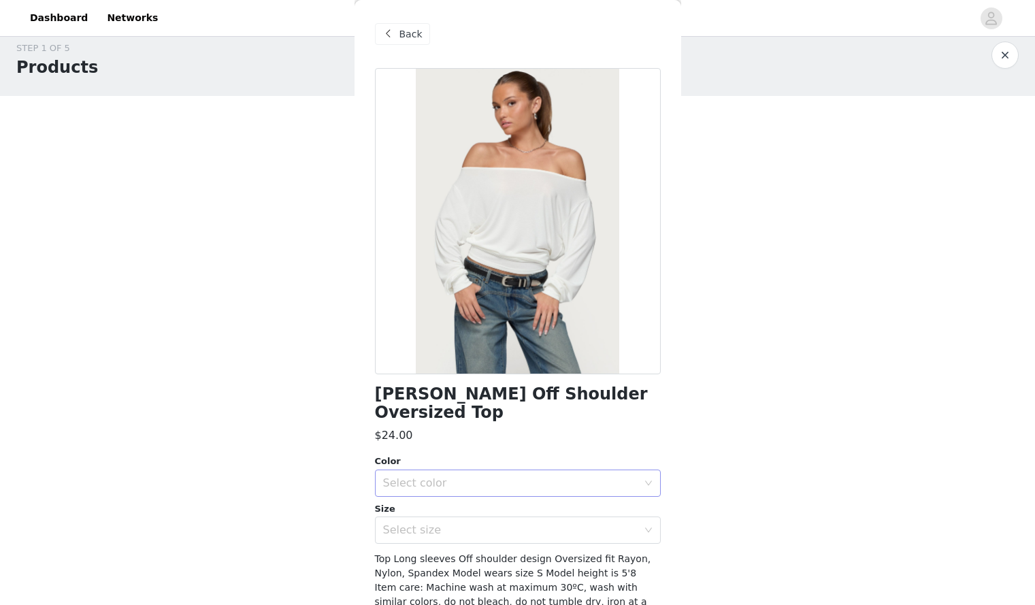
click at [596, 477] on div "Select color" at bounding box center [510, 484] width 255 height 14
click at [541, 493] on li "WHITE" at bounding box center [513, 495] width 276 height 22
click at [542, 524] on div "Select size" at bounding box center [510, 531] width 255 height 14
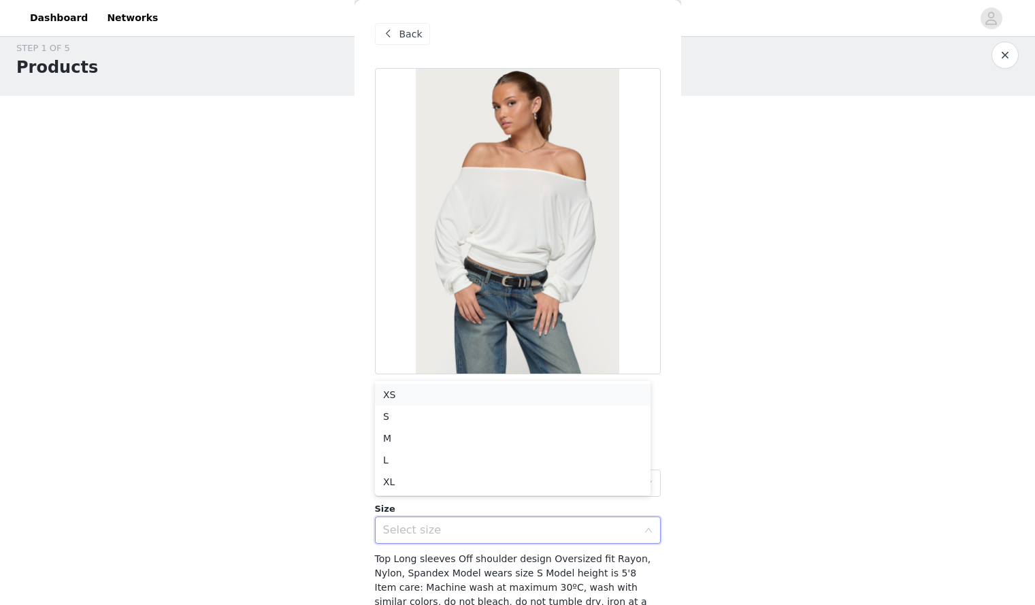
click at [479, 400] on li "XS" at bounding box center [513, 395] width 276 height 22
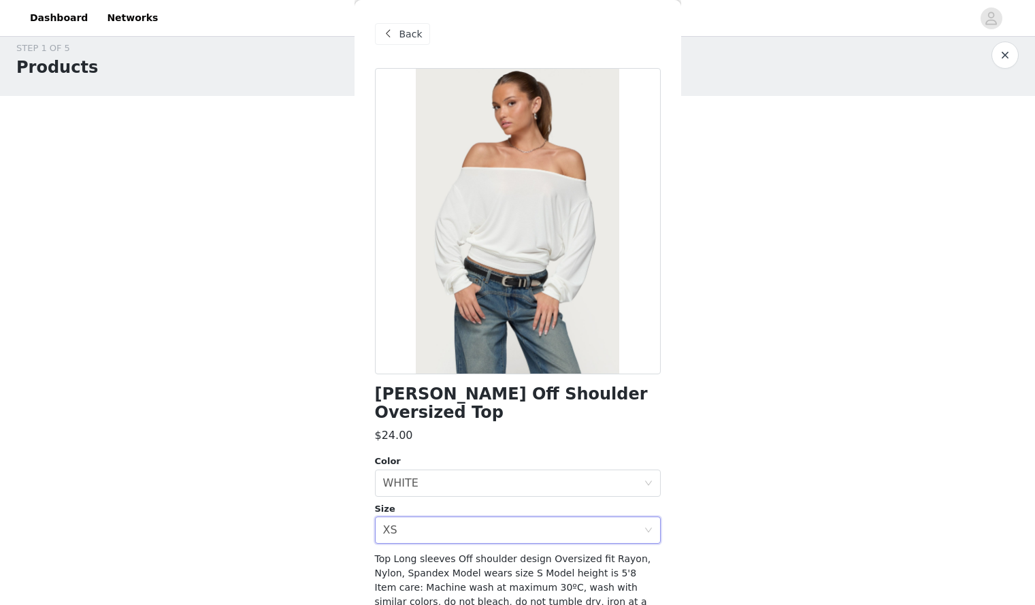
scroll to position [57, 0]
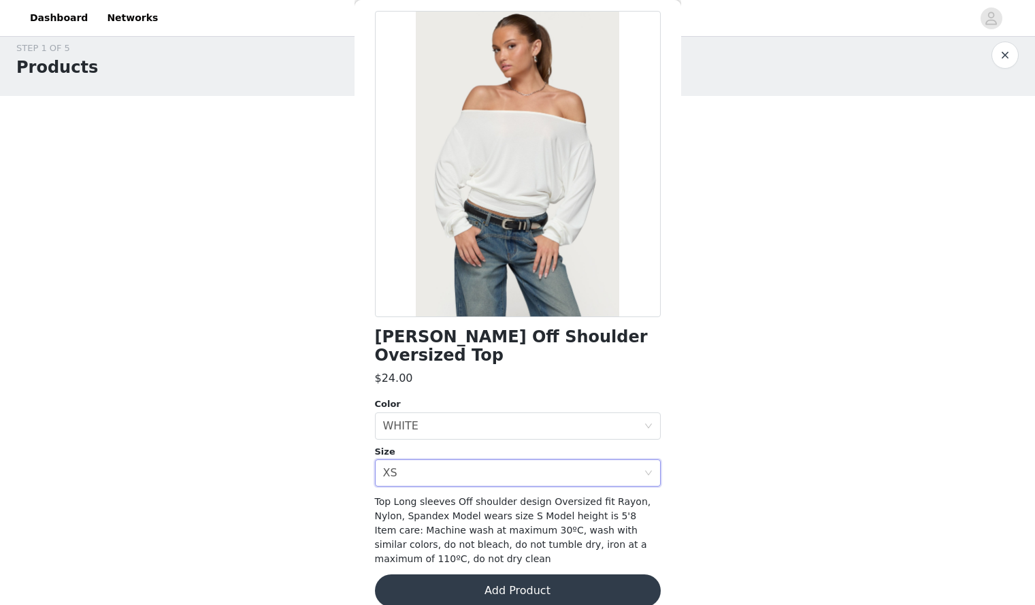
click at [515, 578] on button "Add Product" at bounding box center [518, 591] width 286 height 33
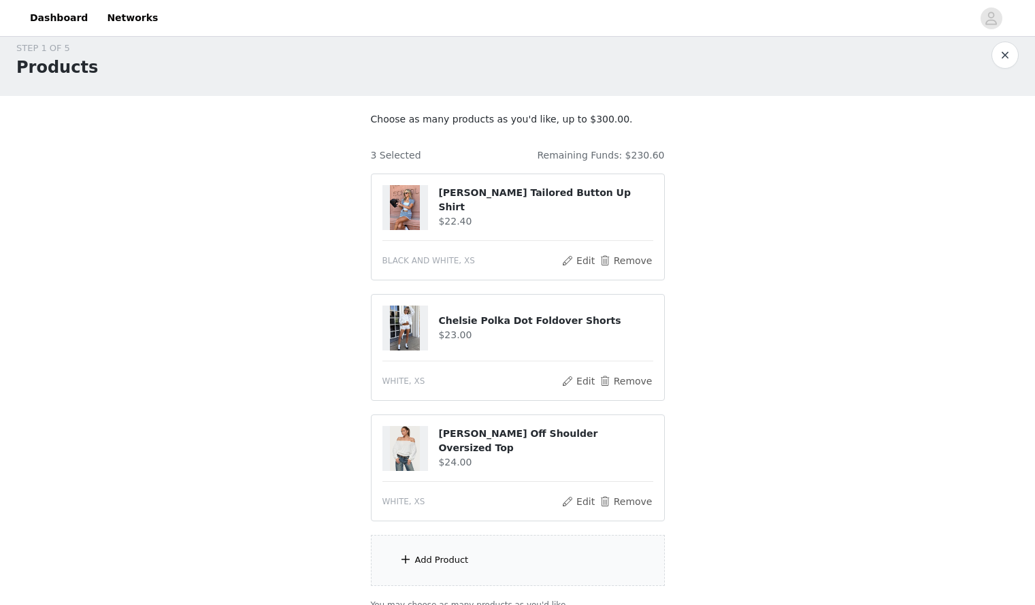
scroll to position [135, 0]
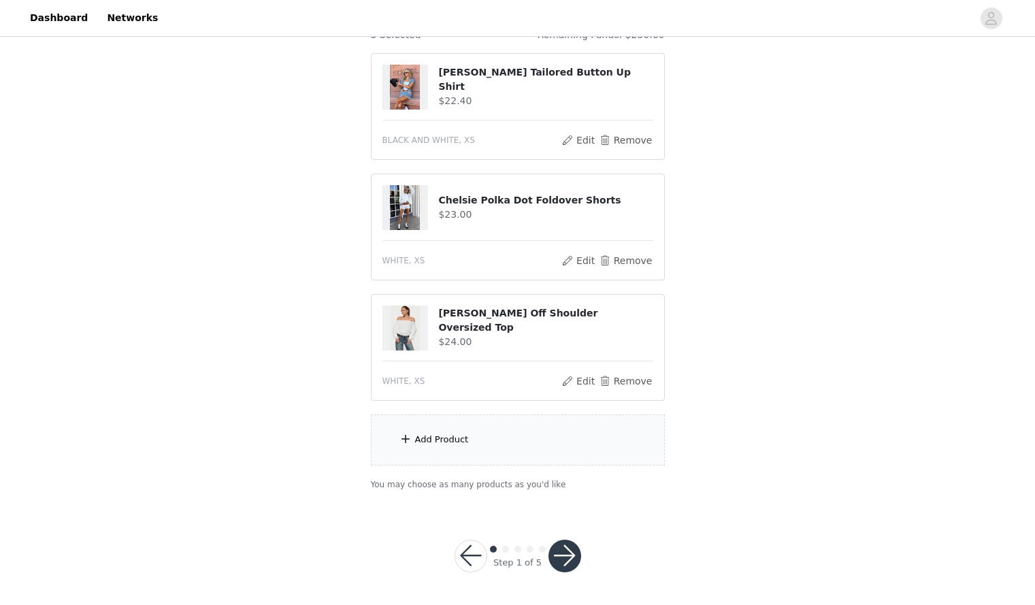
click at [491, 460] on div "Add Product" at bounding box center [518, 440] width 294 height 51
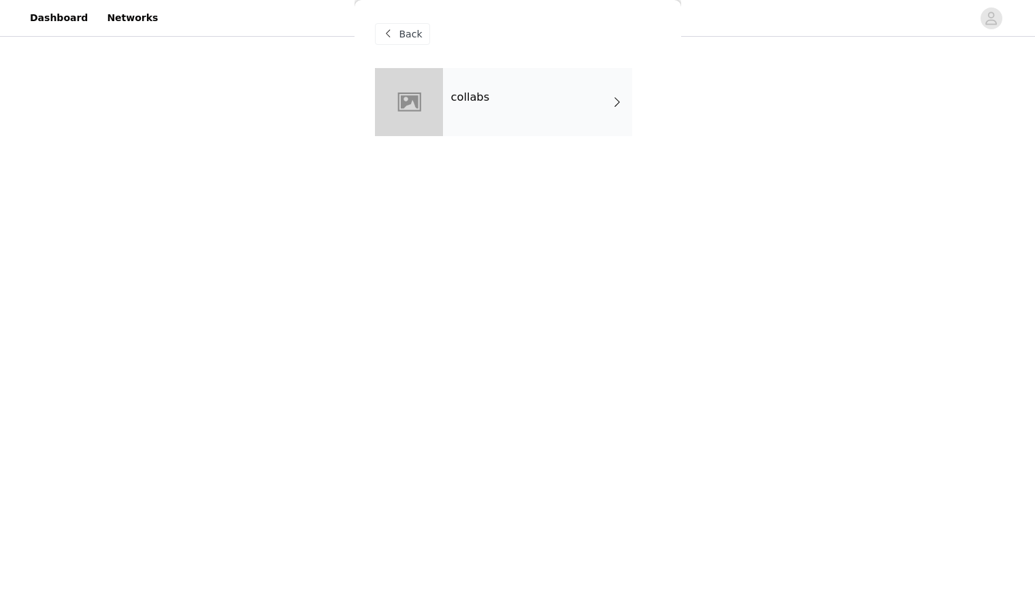
click at [526, 133] on div "collabs" at bounding box center [537, 102] width 189 height 68
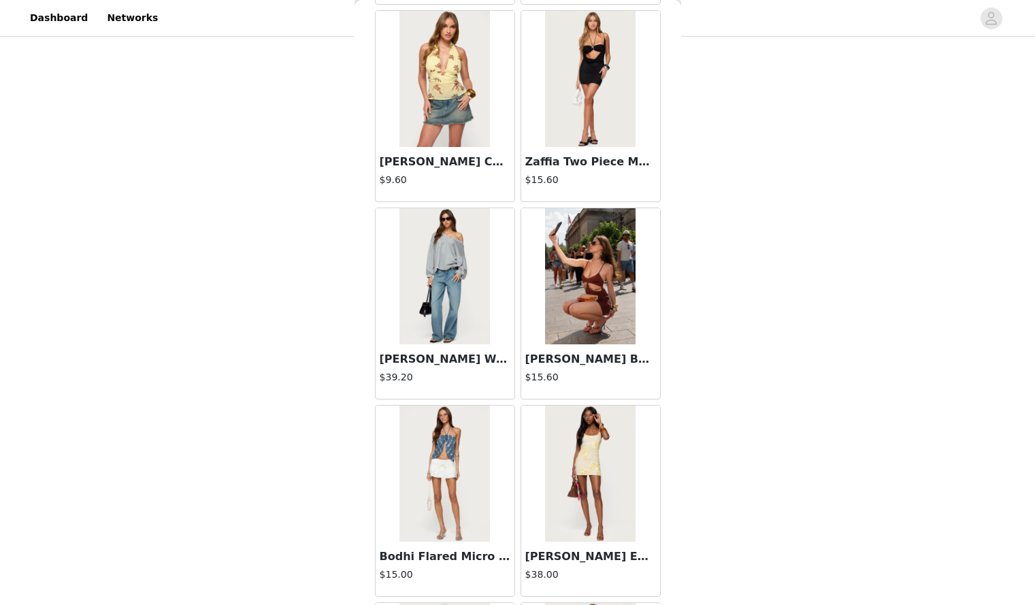
scroll to position [1478, 0]
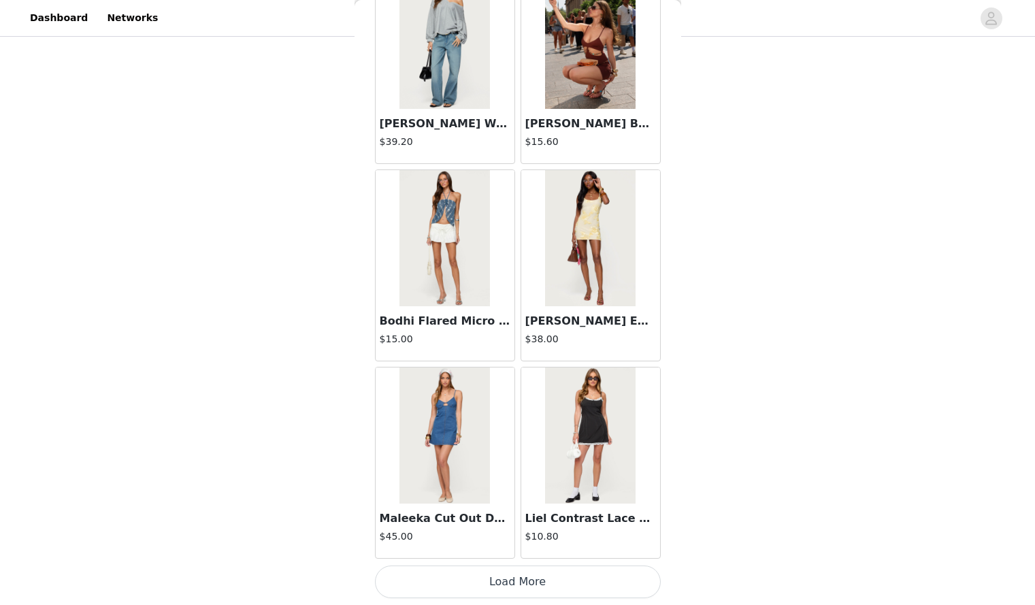
click at [543, 573] on button "Load More" at bounding box center [518, 582] width 286 height 33
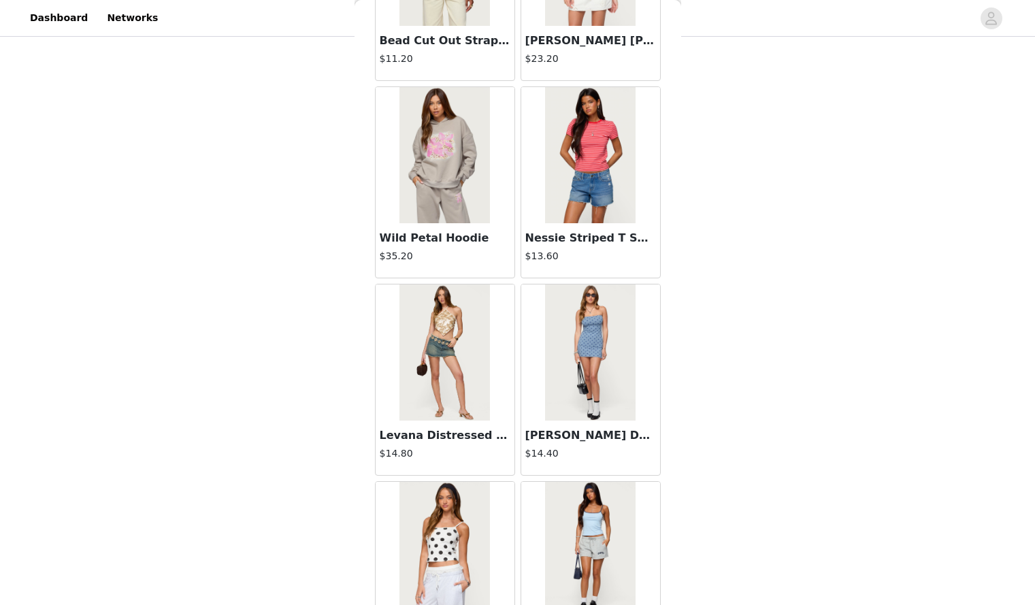
scroll to position [3452, 0]
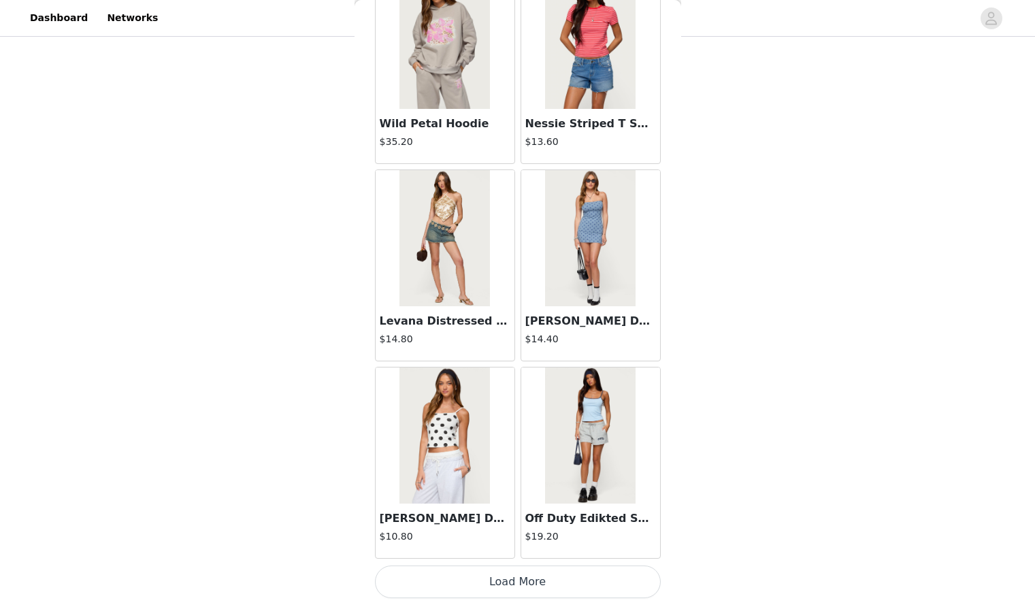
click at [539, 585] on button "Load More" at bounding box center [518, 582] width 286 height 33
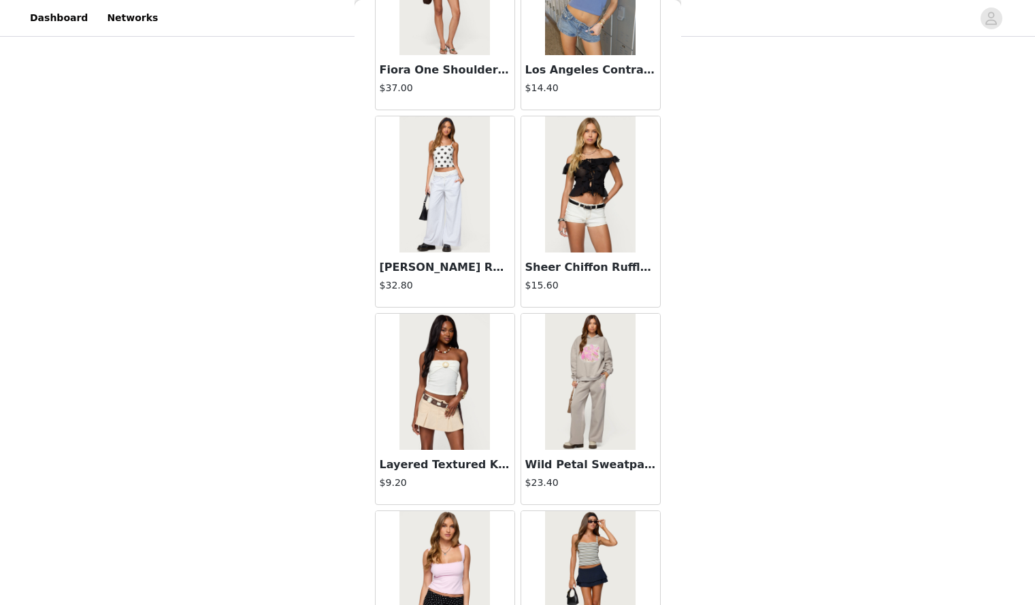
scroll to position [5427, 0]
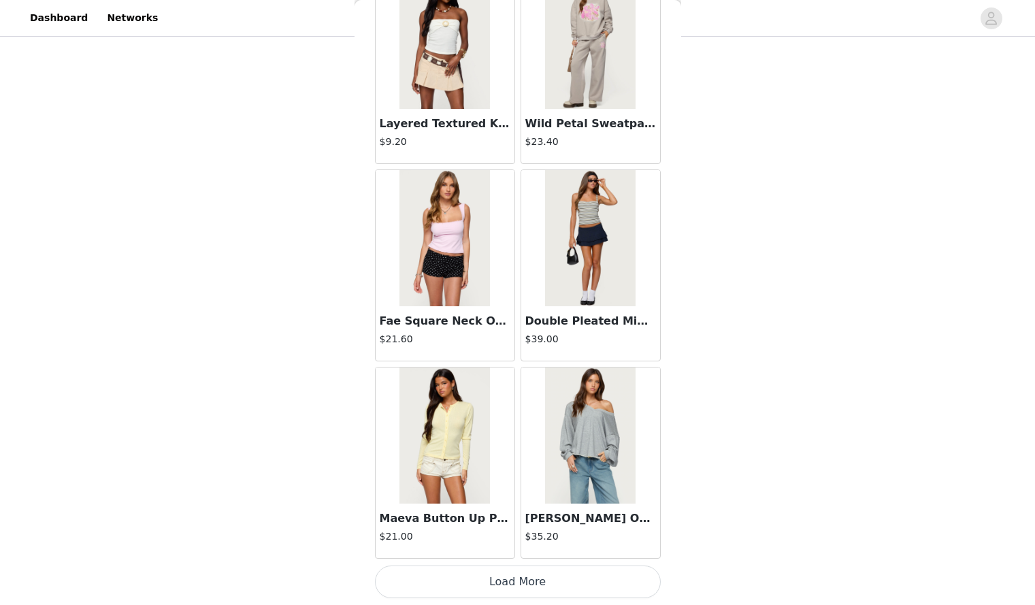
click at [539, 585] on button "Load More" at bounding box center [518, 582] width 286 height 33
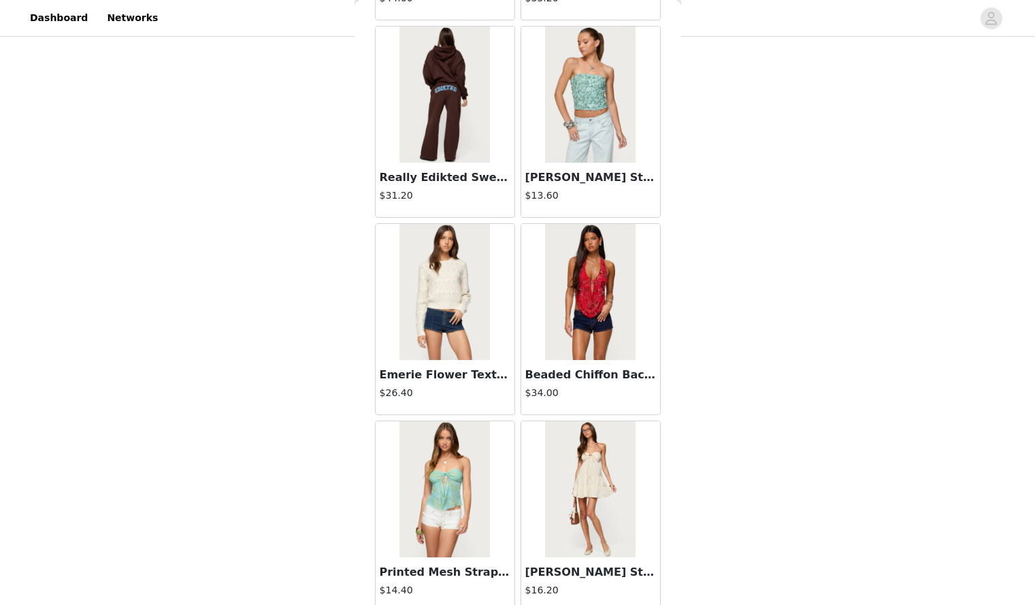
scroll to position [7401, 0]
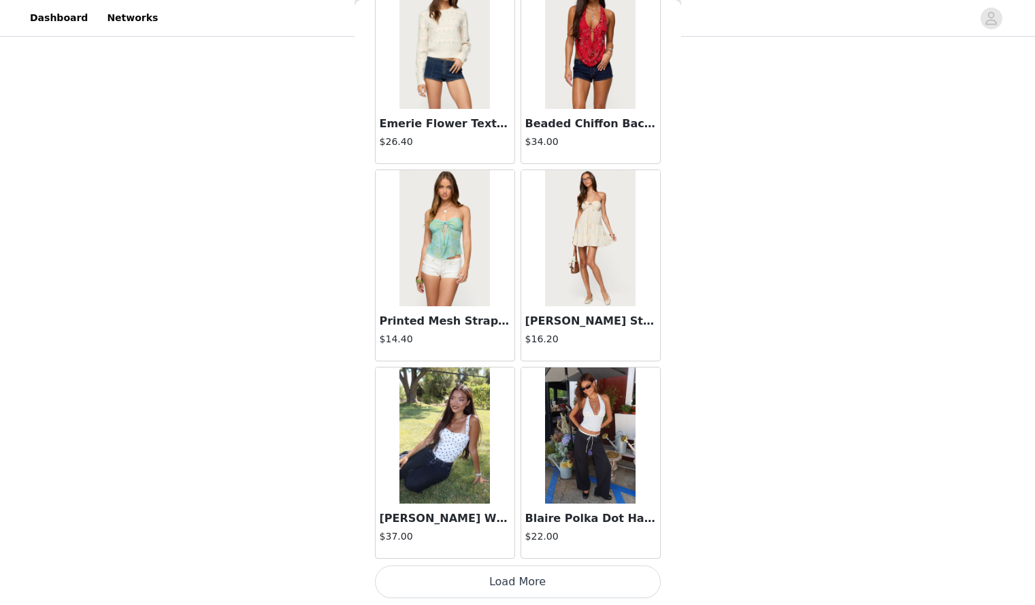
click at [541, 585] on button "Load More" at bounding box center [518, 582] width 286 height 33
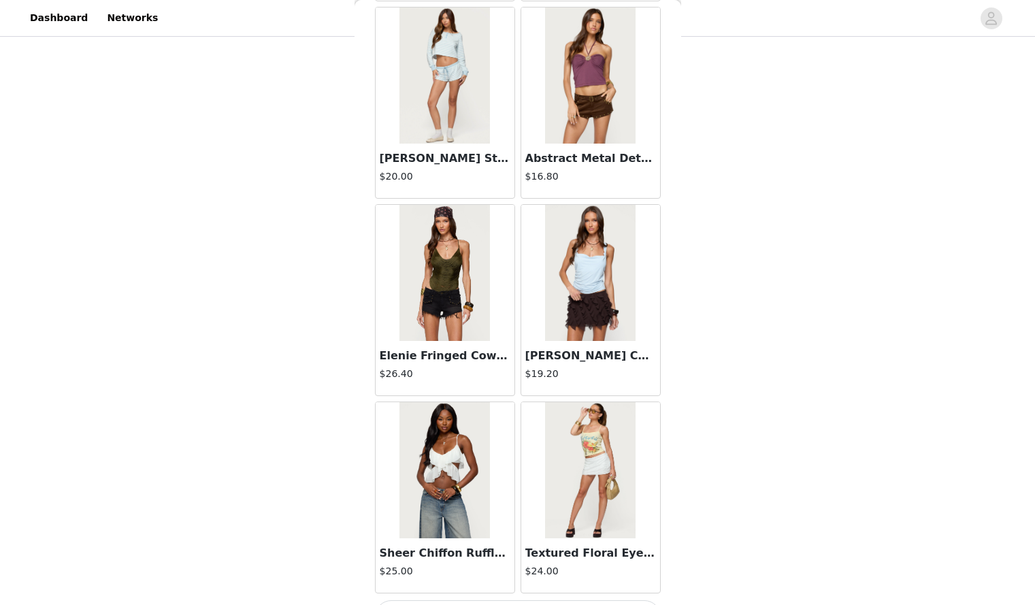
scroll to position [9375, 0]
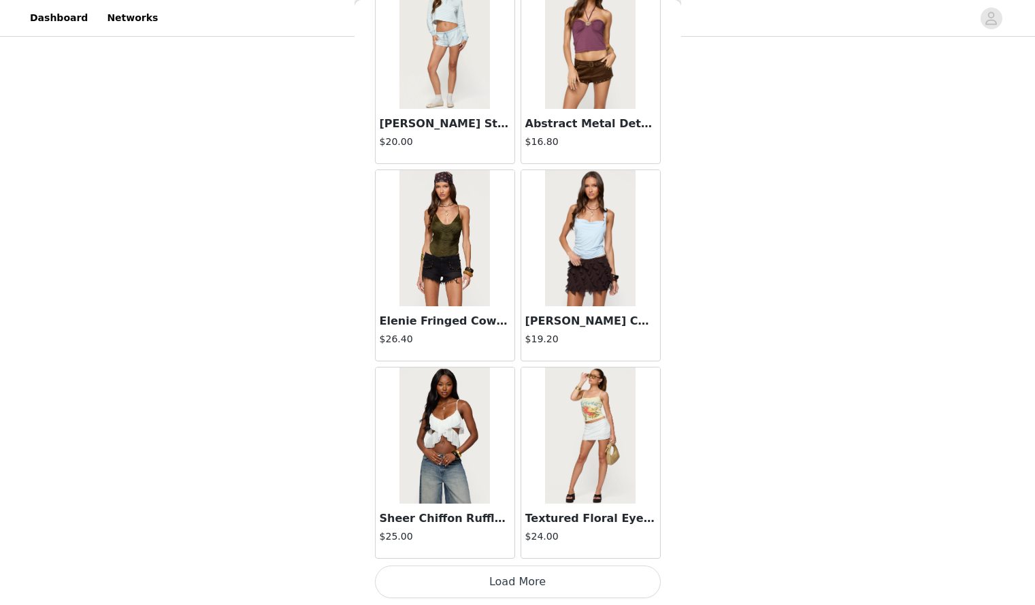
click at [524, 589] on button "Load More" at bounding box center [518, 582] width 286 height 33
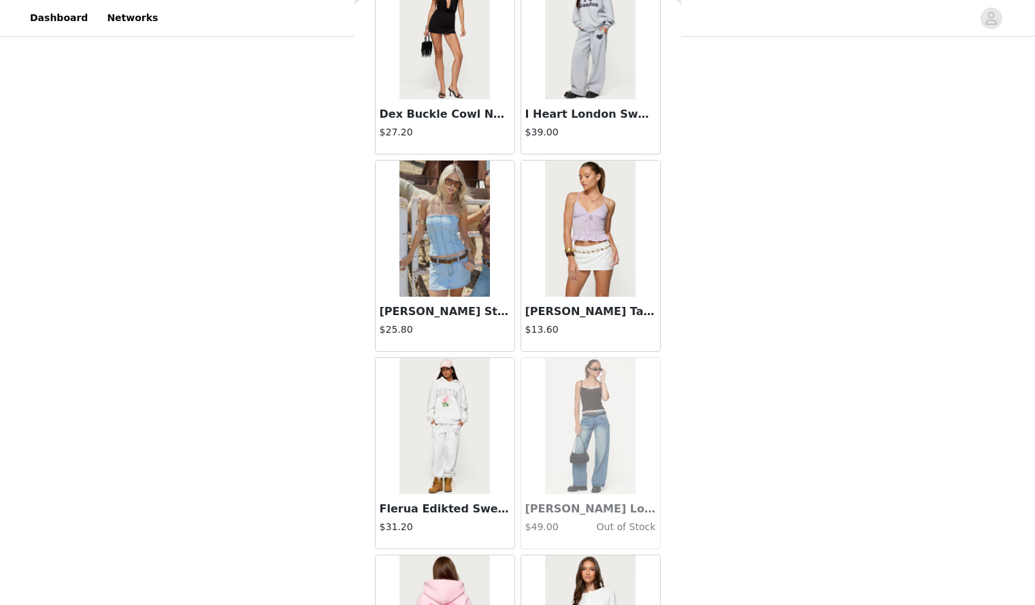
scroll to position [11350, 0]
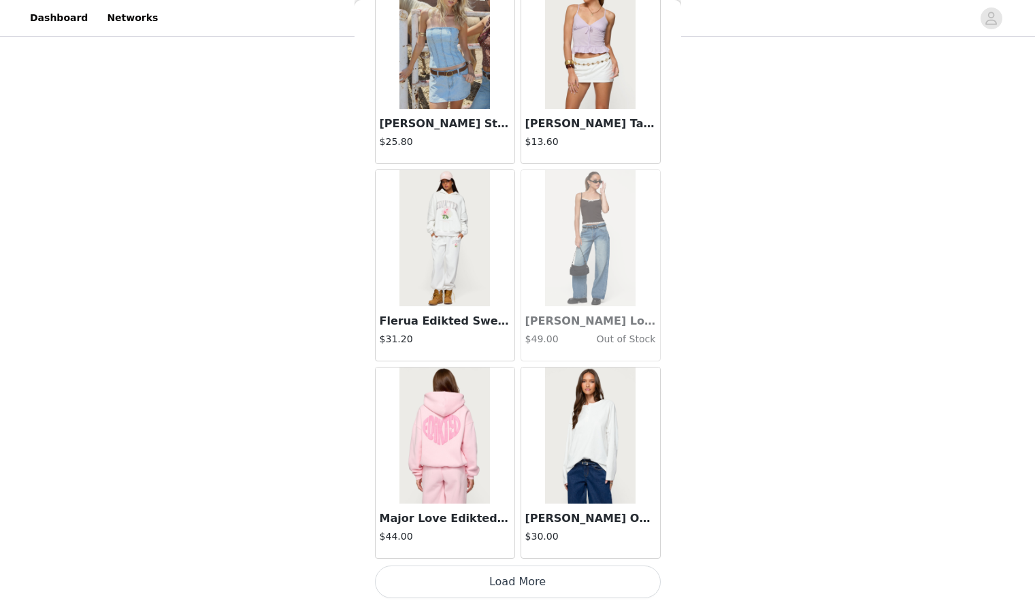
click at [502, 583] on button "Load More" at bounding box center [518, 582] width 286 height 33
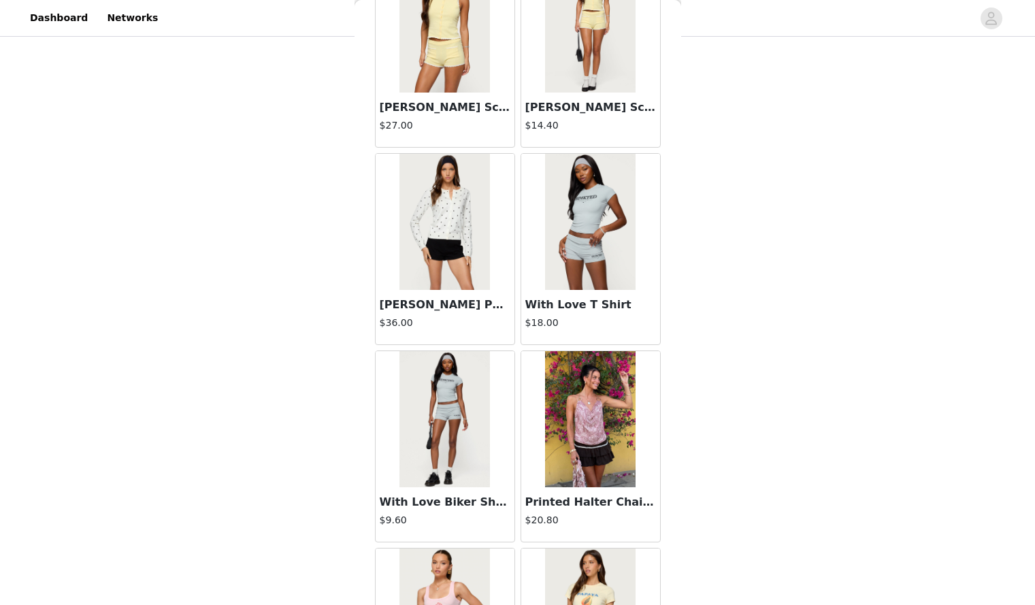
scroll to position [13324, 0]
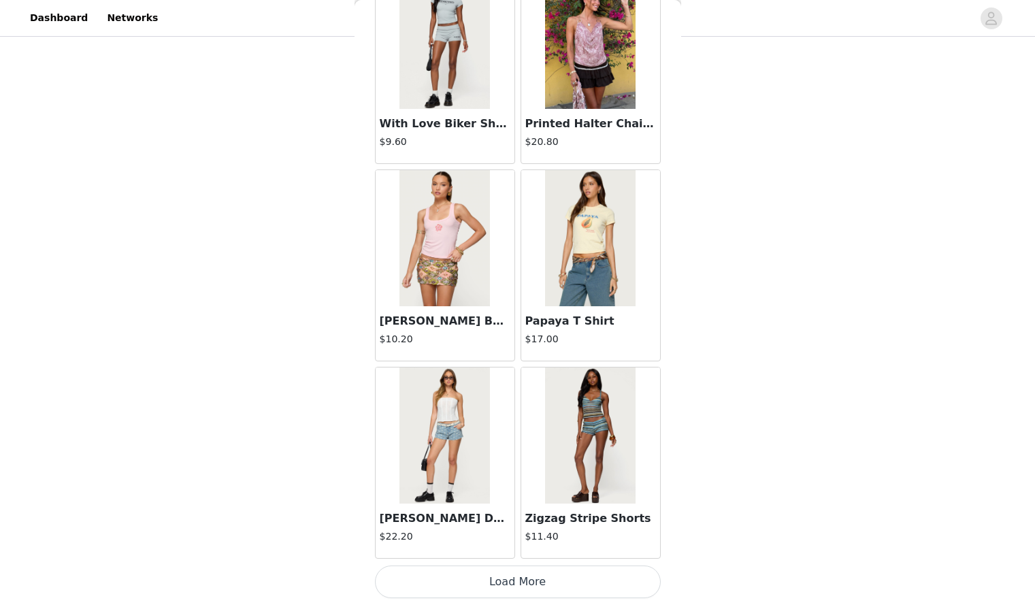
click at [492, 575] on button "Load More" at bounding box center [518, 582] width 286 height 33
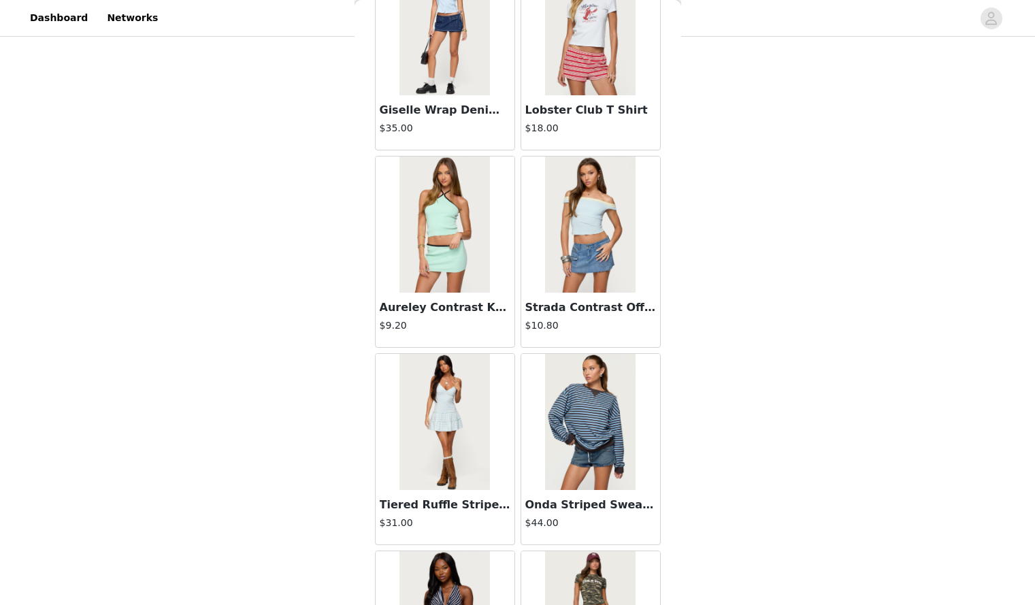
scroll to position [15298, 0]
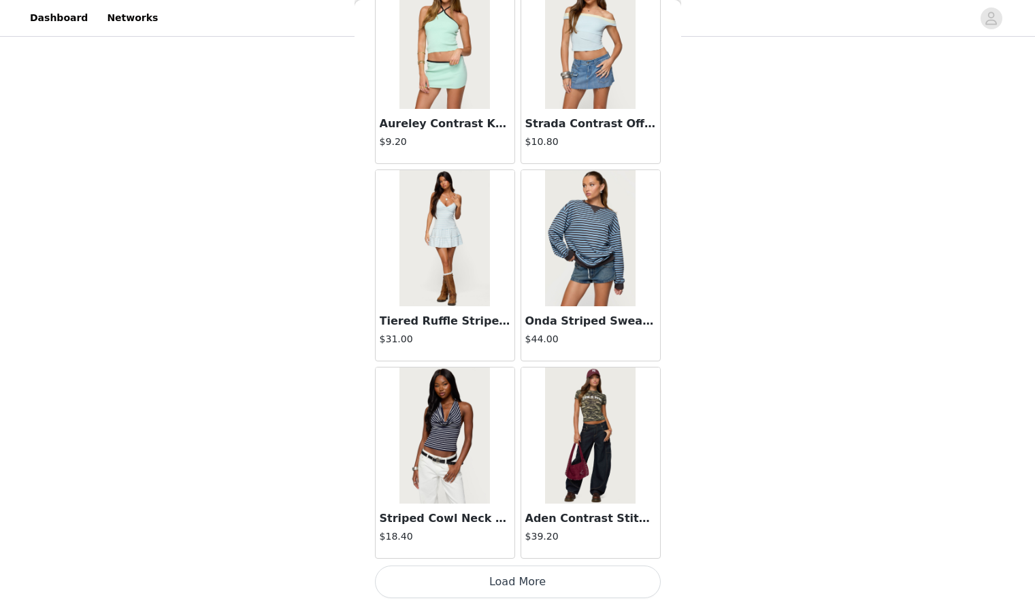
click at [457, 567] on button "Load More" at bounding box center [518, 582] width 286 height 33
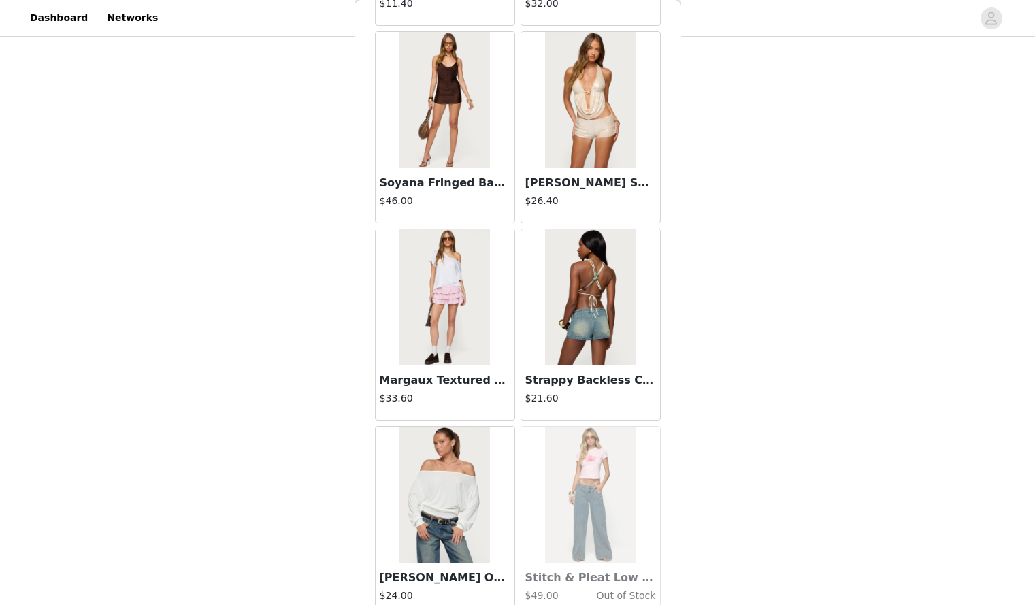
scroll to position [17272, 0]
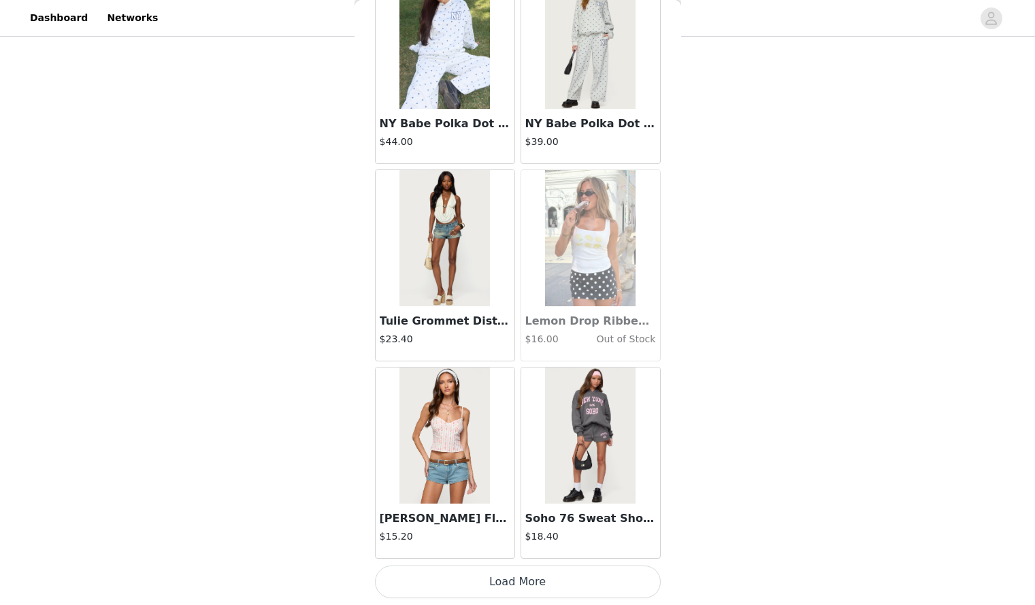
click at [513, 576] on button "Load More" at bounding box center [518, 582] width 286 height 33
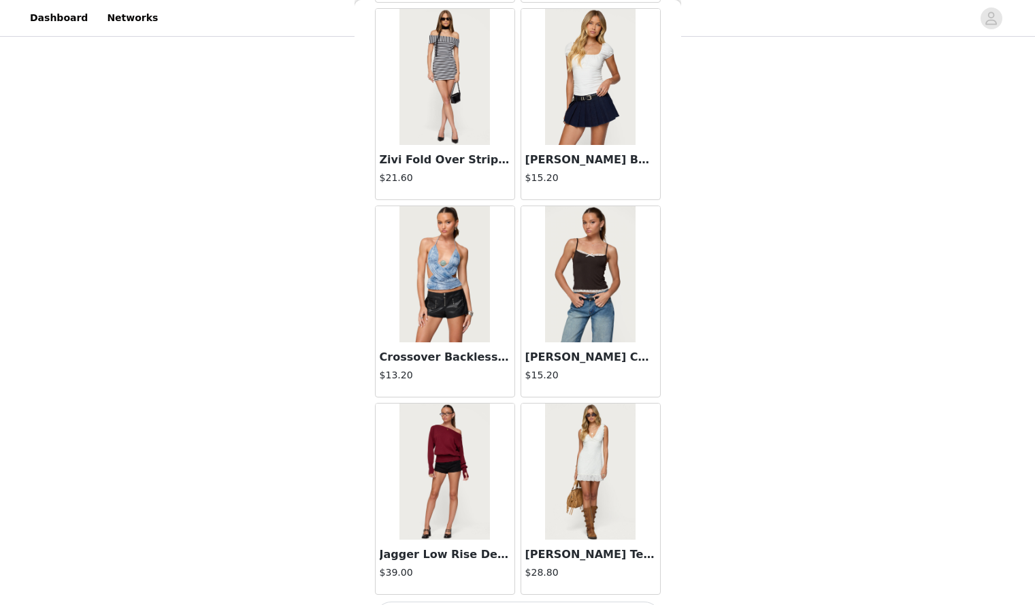
scroll to position [19247, 0]
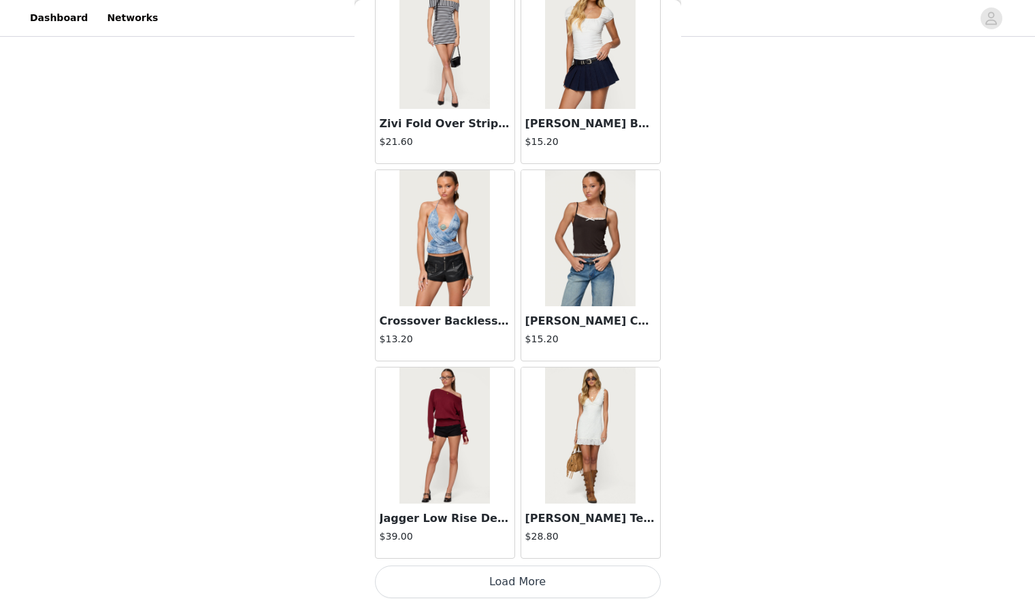
click at [498, 573] on button "Load More" at bounding box center [518, 582] width 286 height 33
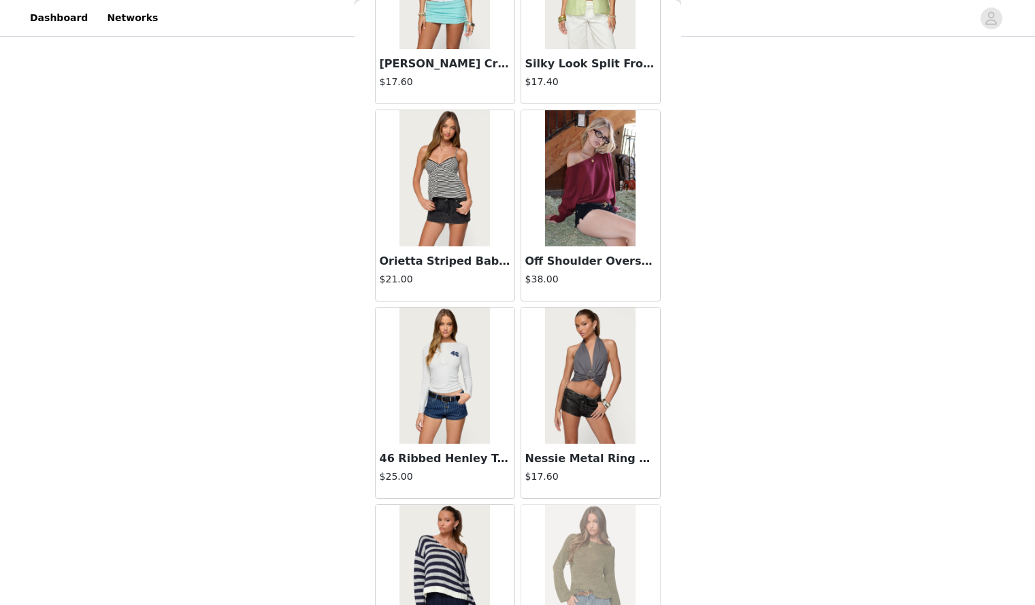
scroll to position [20096, 0]
click at [583, 257] on h3 "Off Shoulder Oversized Sweater" at bounding box center [591, 262] width 131 height 16
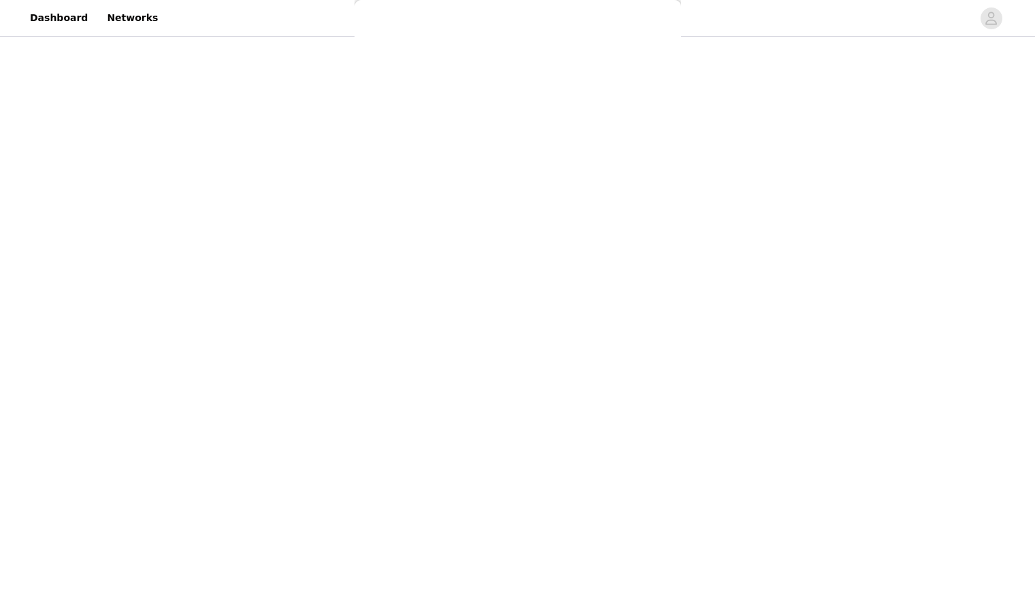
scroll to position [0, 0]
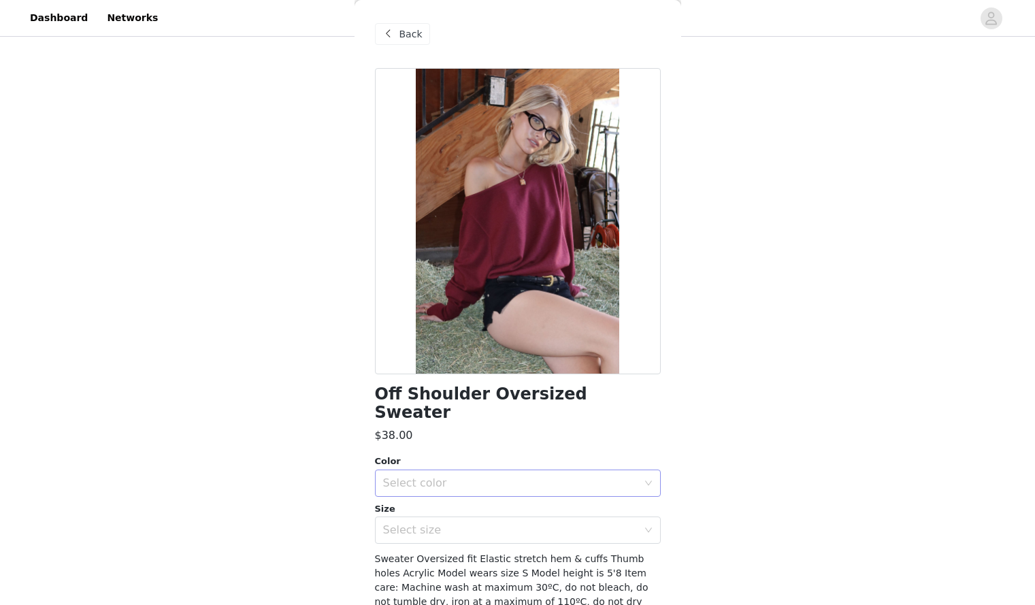
click at [560, 477] on div "Select color" at bounding box center [510, 484] width 255 height 14
click at [511, 501] on li "BURGUNDY" at bounding box center [513, 495] width 276 height 22
click at [522, 524] on div "Select size" at bounding box center [510, 531] width 255 height 14
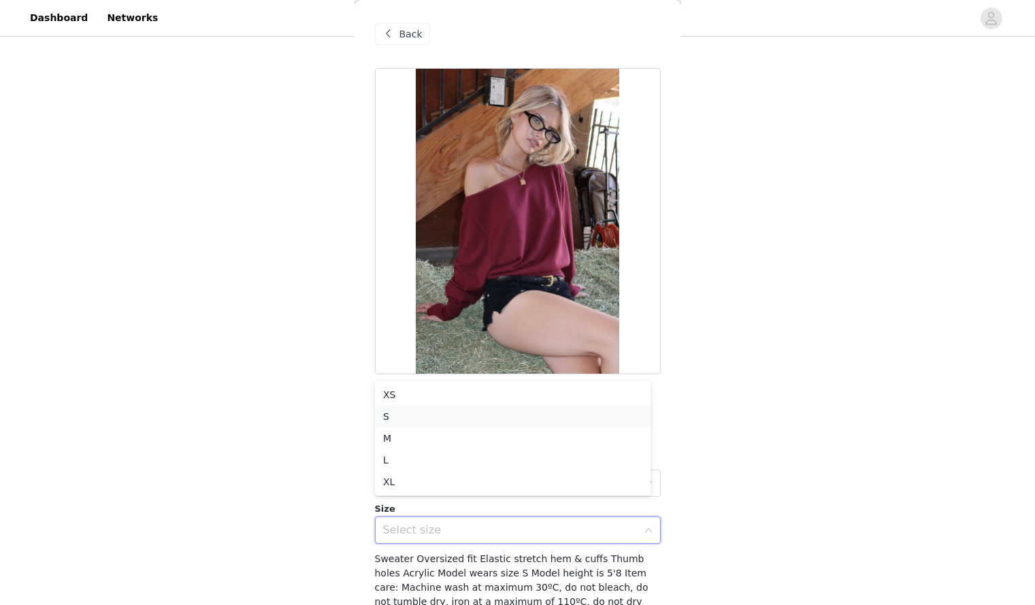
click at [465, 413] on li "S" at bounding box center [513, 417] width 276 height 22
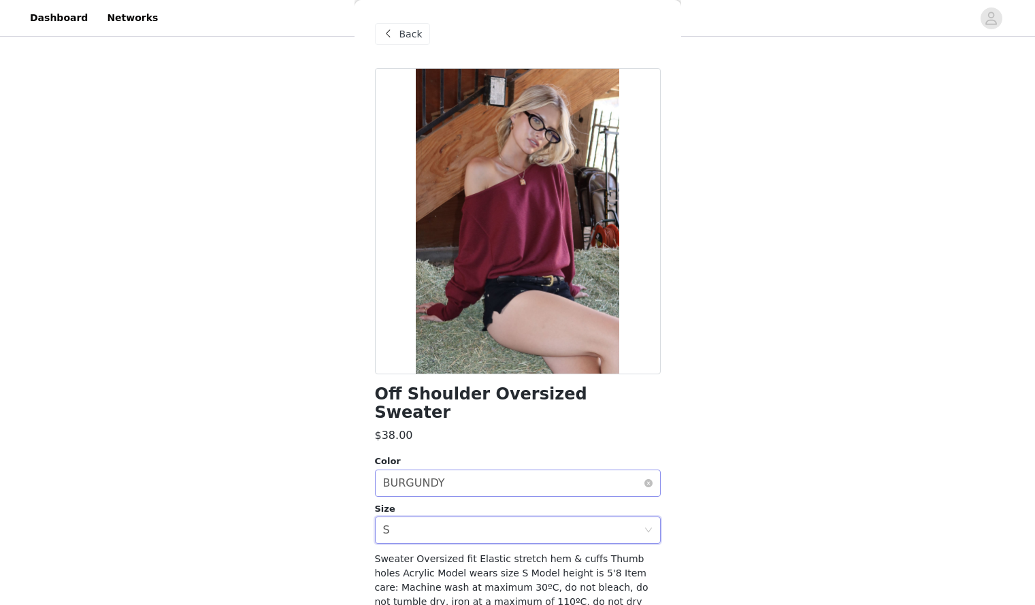
scroll to position [43, 0]
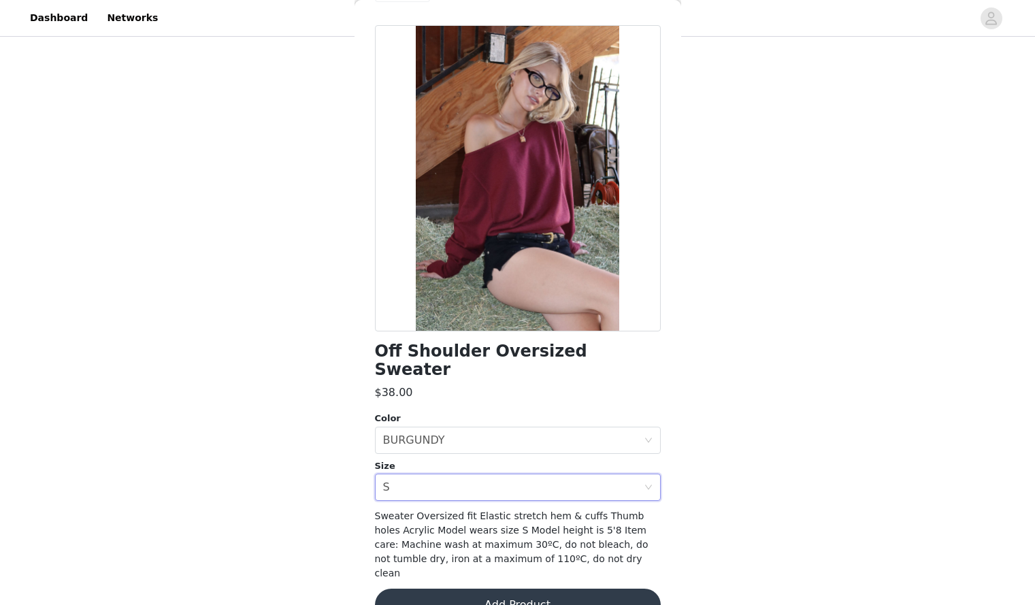
click at [489, 589] on button "Add Product" at bounding box center [518, 605] width 286 height 33
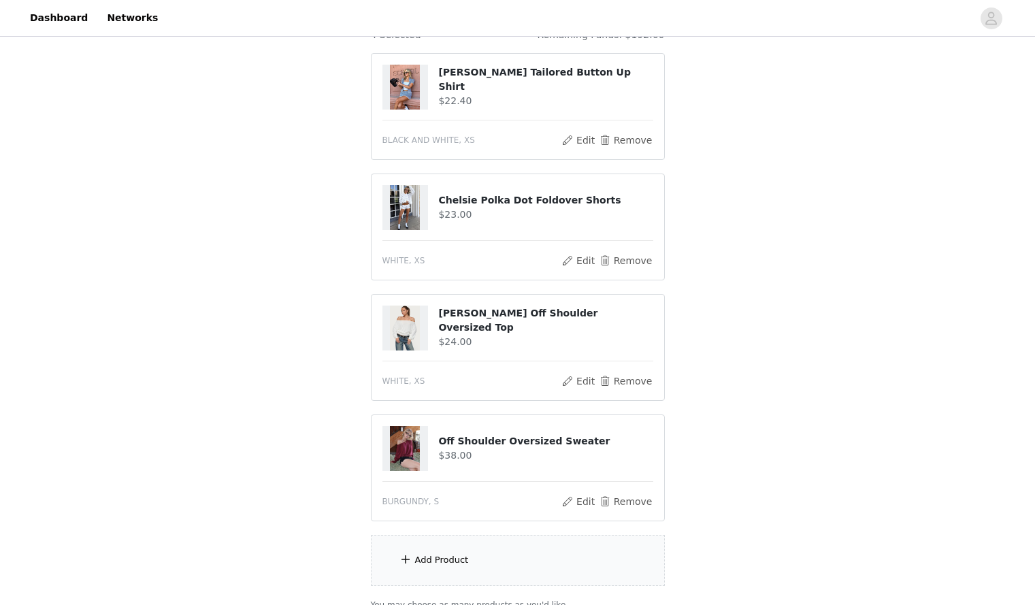
click at [495, 573] on div "Add Product" at bounding box center [518, 560] width 294 height 51
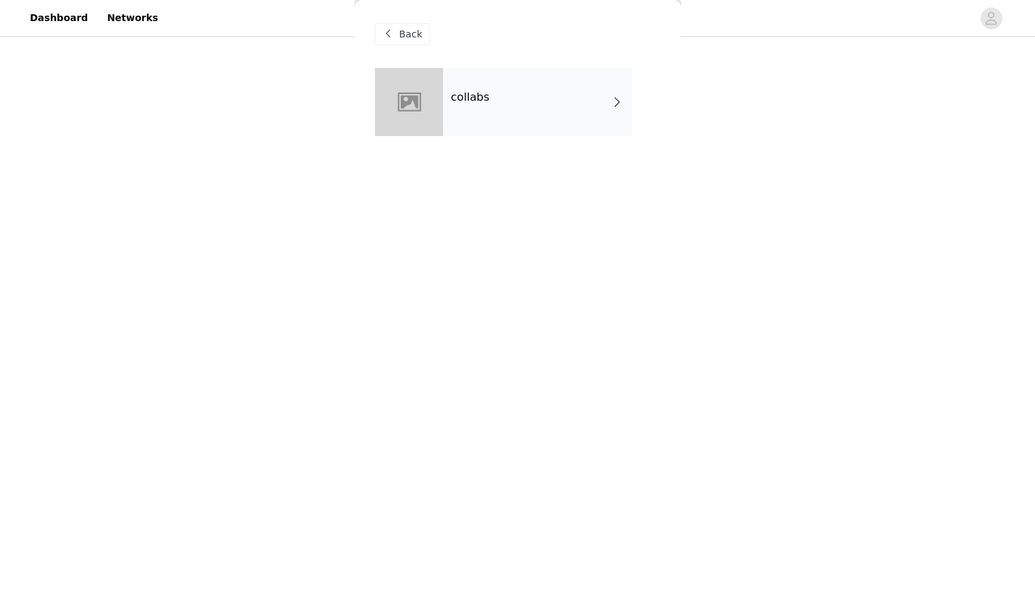
click at [521, 136] on div "collabs" at bounding box center [518, 112] width 286 height 89
click at [551, 115] on div "collabs" at bounding box center [537, 102] width 189 height 68
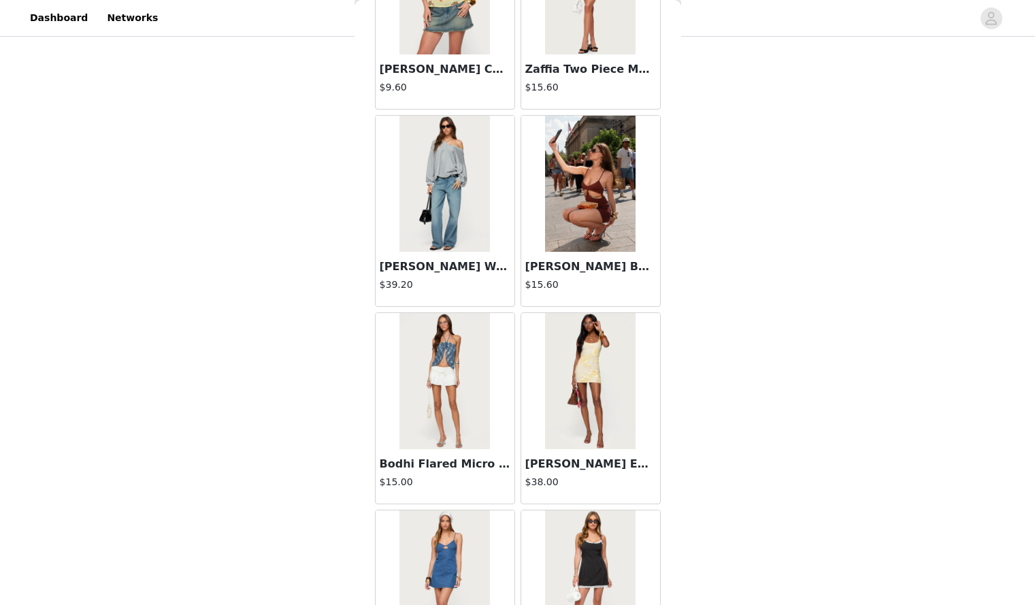
scroll to position [1478, 0]
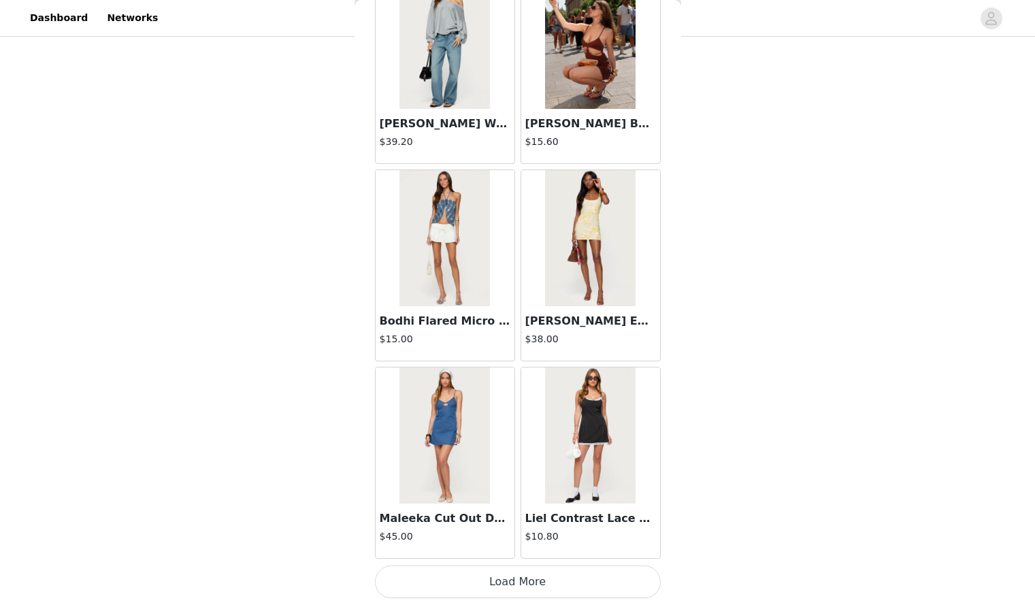
click at [577, 590] on button "Load More" at bounding box center [518, 582] width 286 height 33
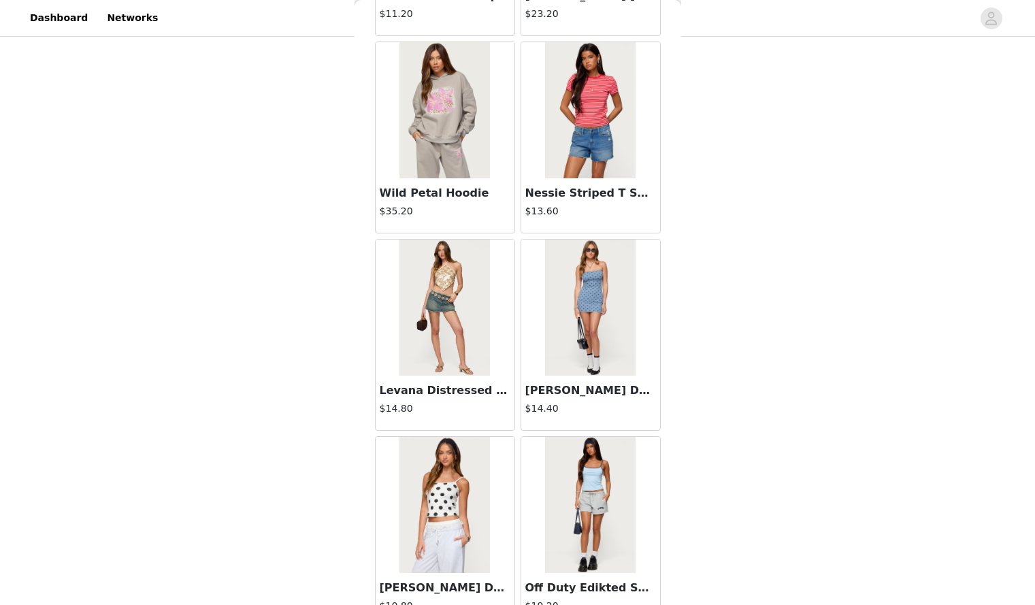
scroll to position [3452, 0]
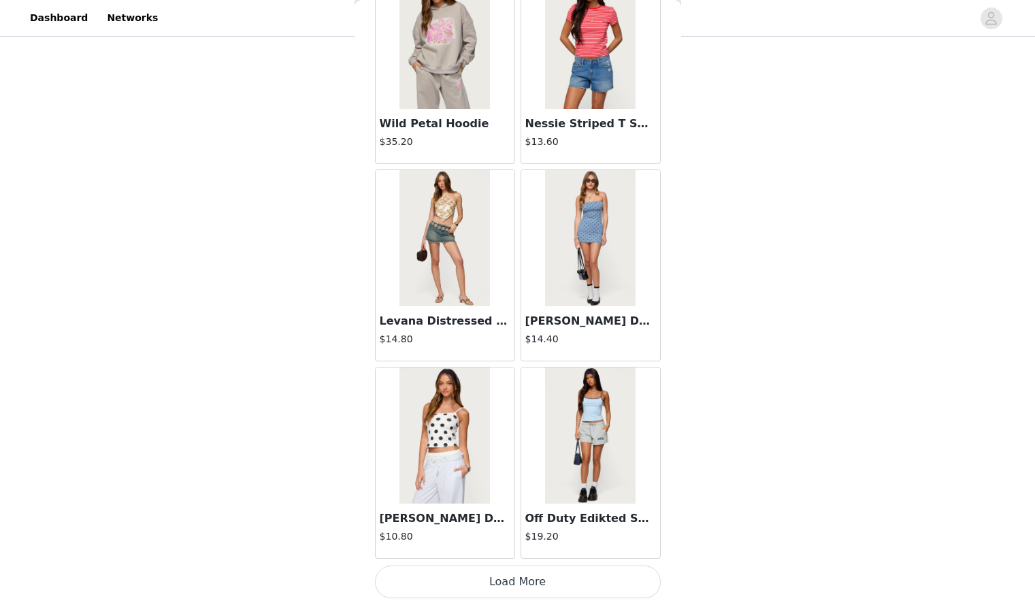
click at [562, 572] on button "Load More" at bounding box center [518, 582] width 286 height 33
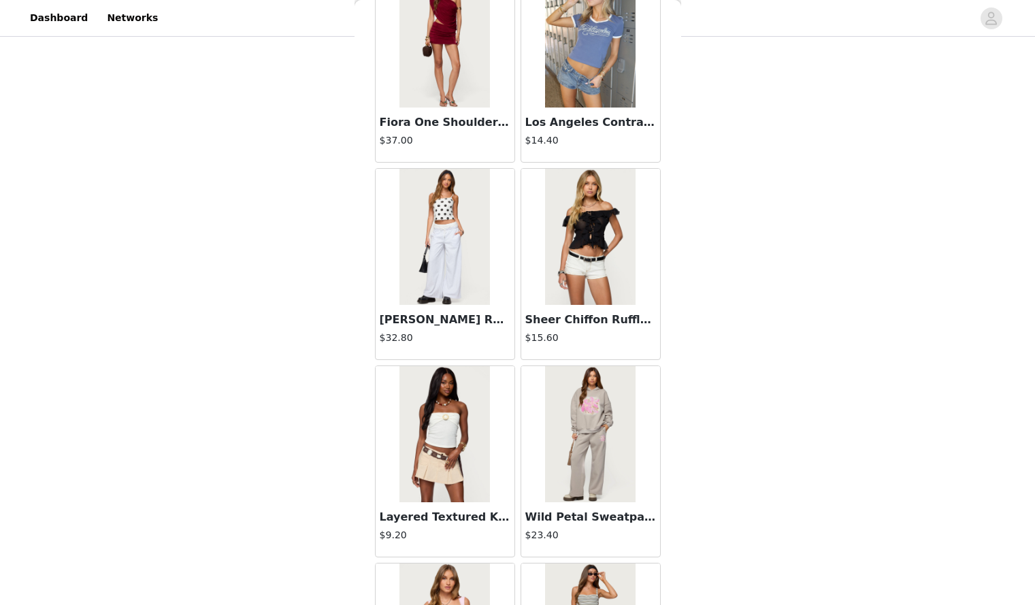
scroll to position [5427, 0]
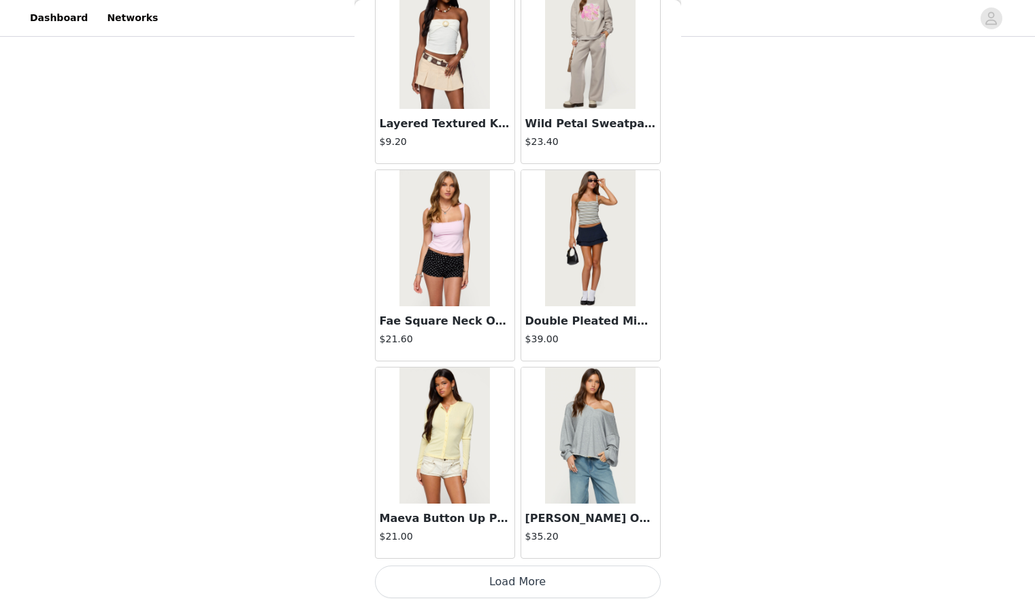
click at [553, 582] on button "Load More" at bounding box center [518, 582] width 286 height 33
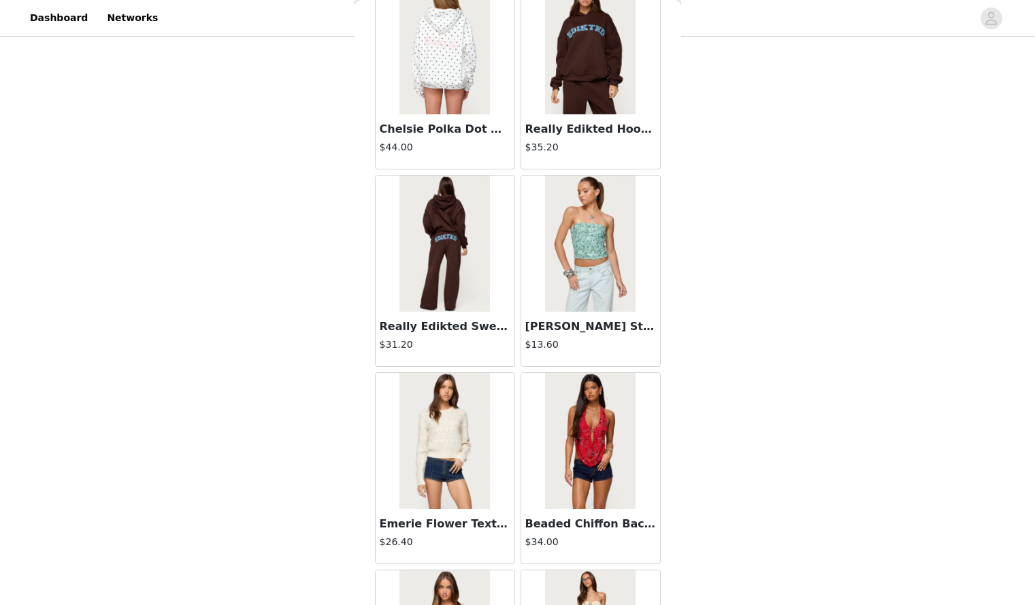
scroll to position [7401, 0]
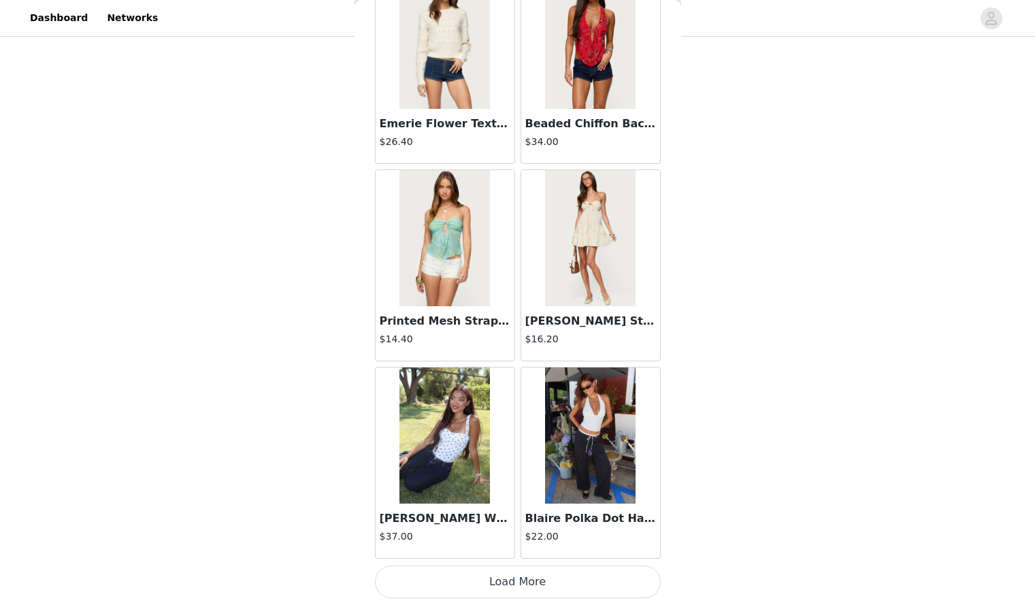
click at [541, 592] on button "Load More" at bounding box center [518, 582] width 286 height 33
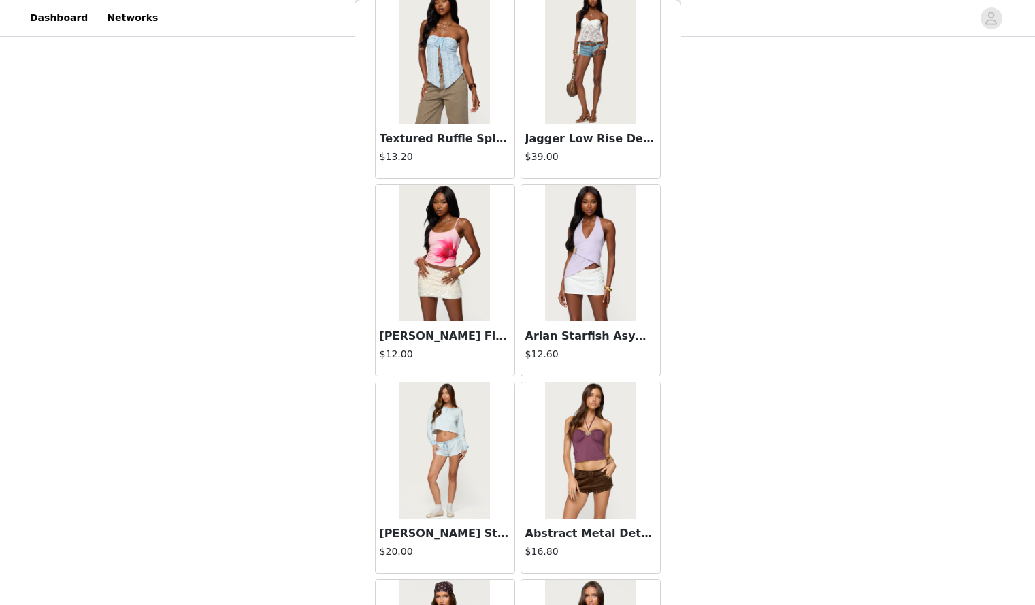
scroll to position [9375, 0]
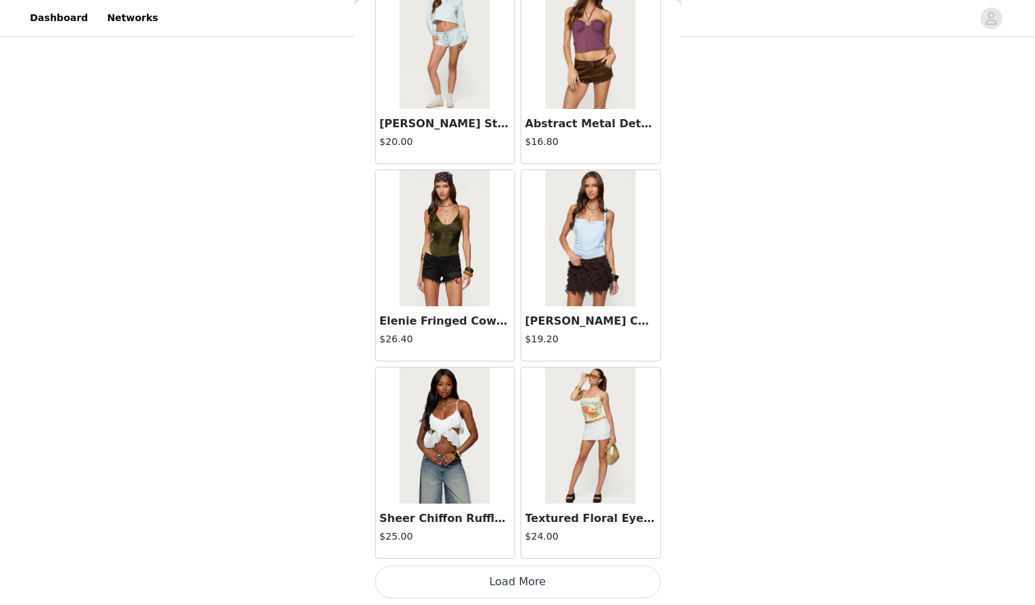
click at [525, 573] on button "Load More" at bounding box center [518, 582] width 286 height 33
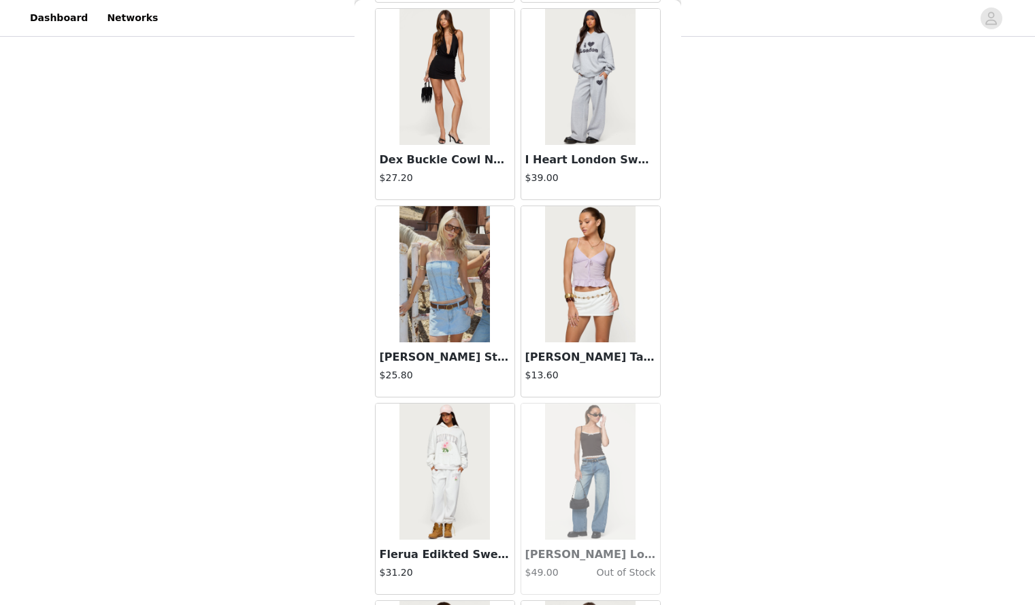
scroll to position [11350, 0]
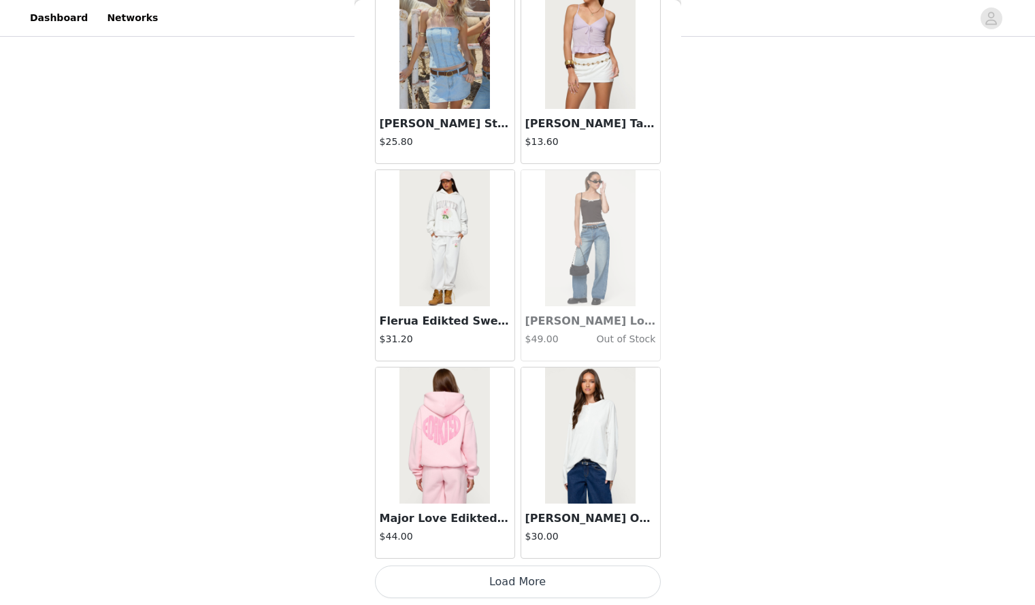
click at [515, 588] on button "Load More" at bounding box center [518, 582] width 286 height 33
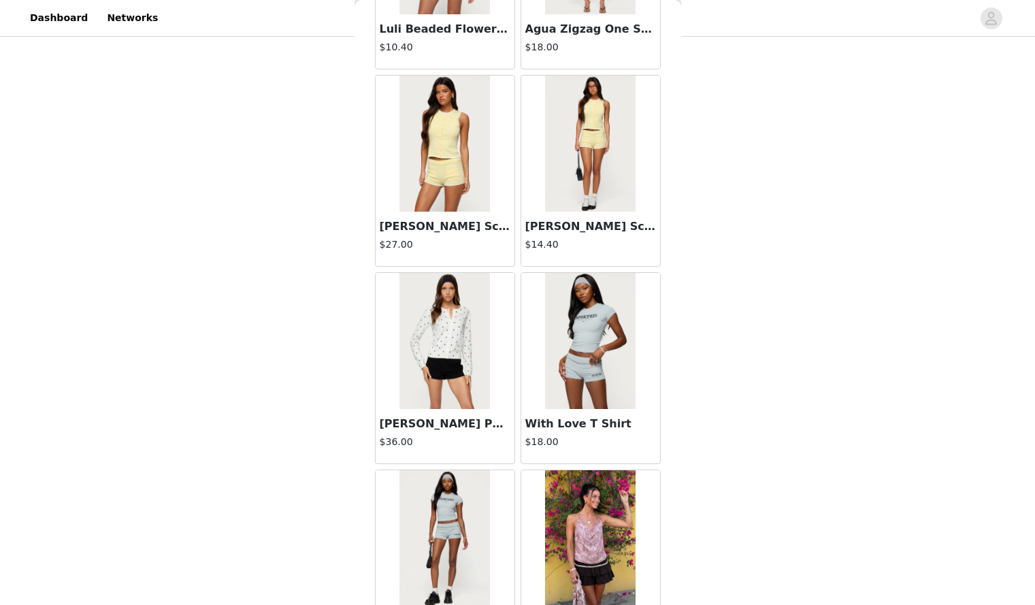
scroll to position [13324, 0]
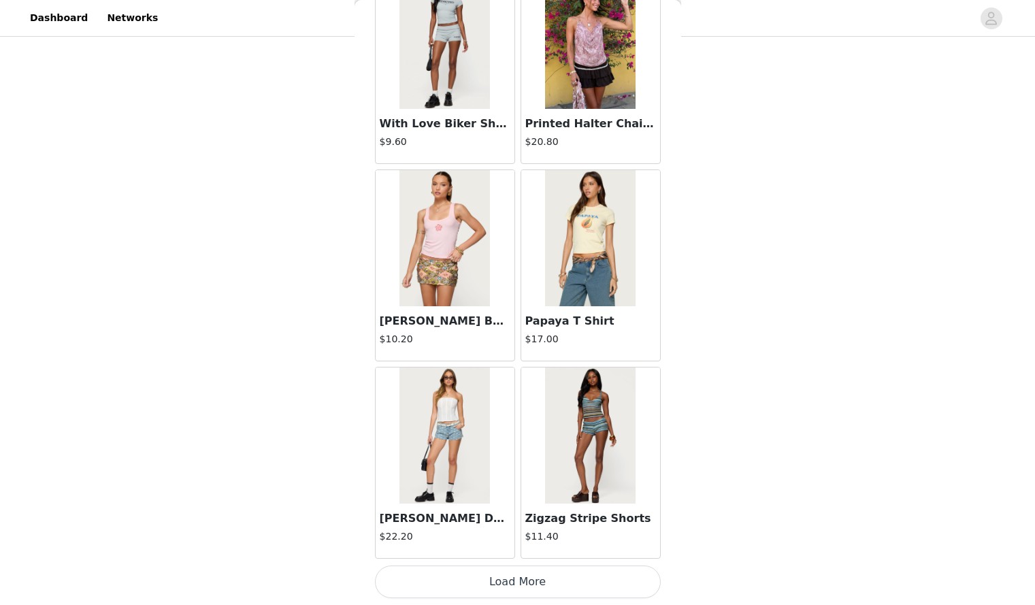
click at [519, 581] on button "Load More" at bounding box center [518, 582] width 286 height 33
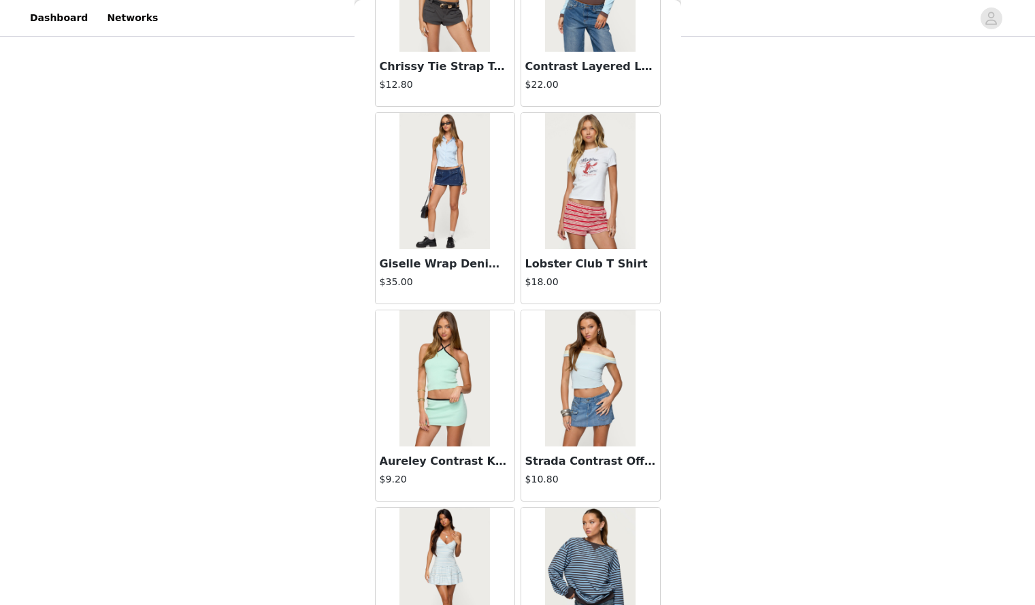
scroll to position [15298, 0]
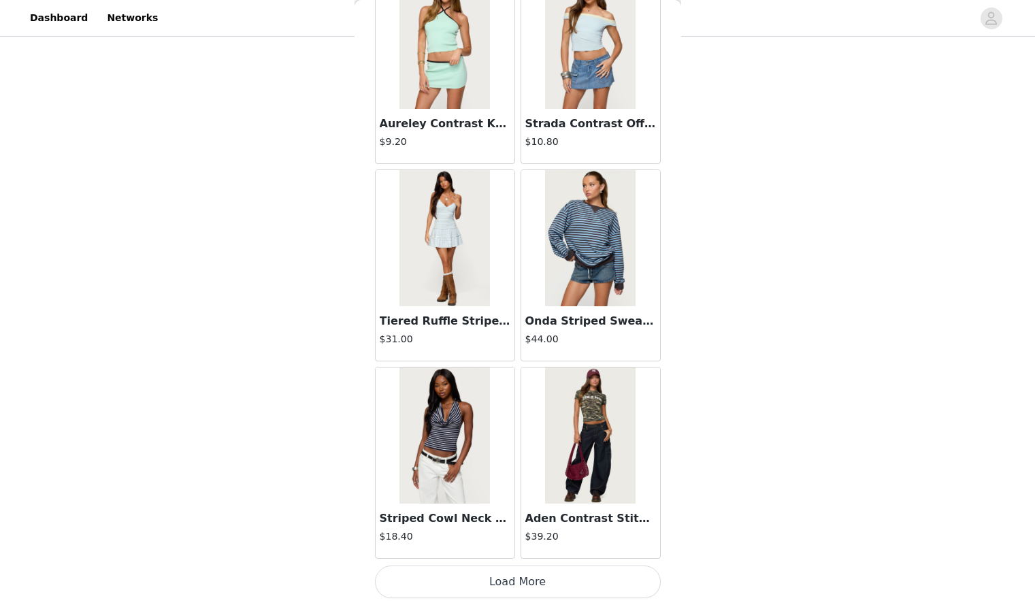
click at [517, 579] on button "Load More" at bounding box center [518, 582] width 286 height 33
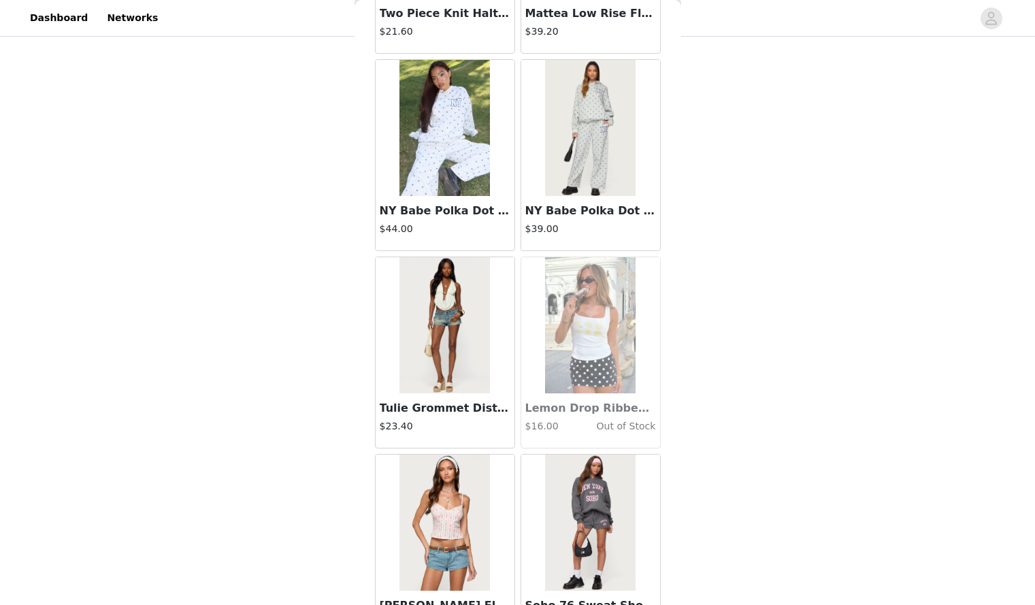
scroll to position [17272, 0]
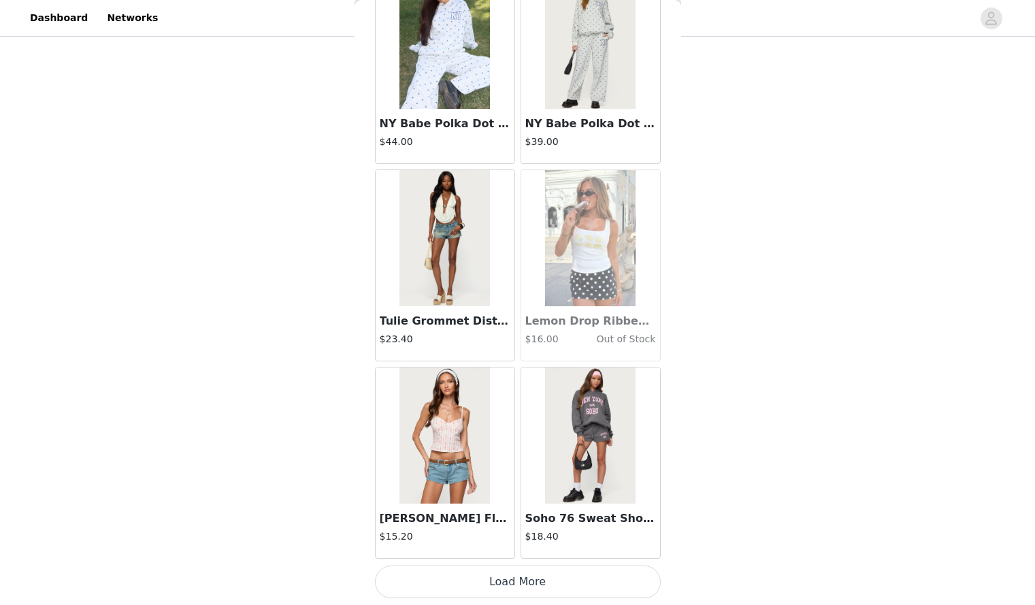
click at [545, 575] on button "Load More" at bounding box center [518, 582] width 286 height 33
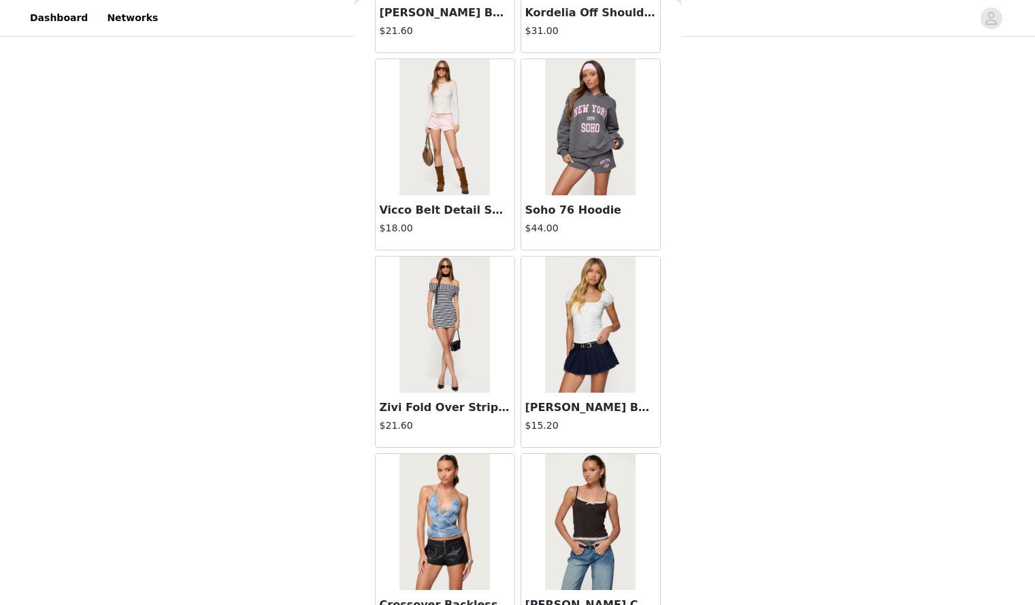
scroll to position [19247, 0]
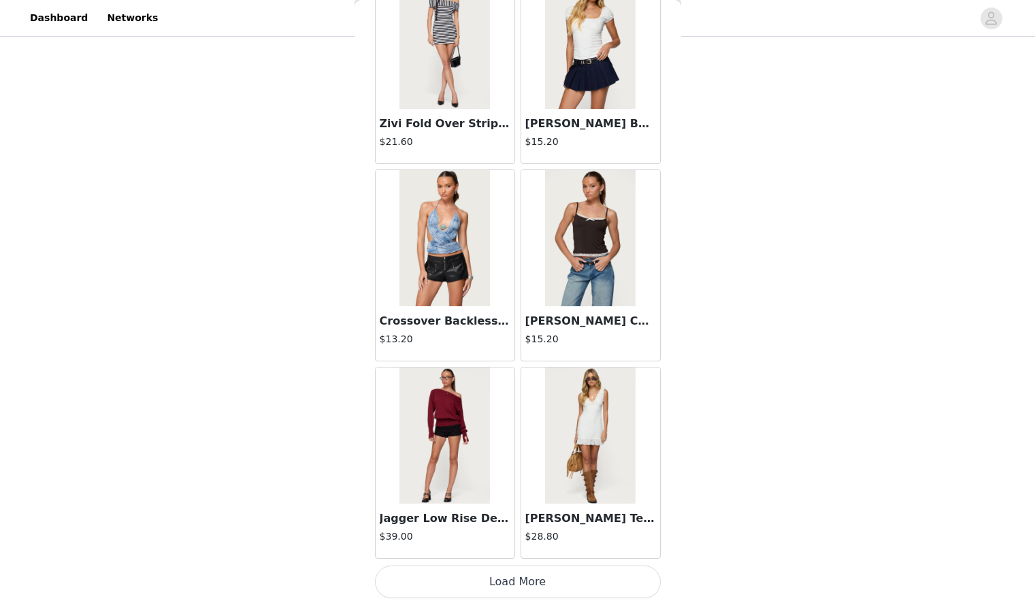
click at [535, 573] on button "Load More" at bounding box center [518, 582] width 286 height 33
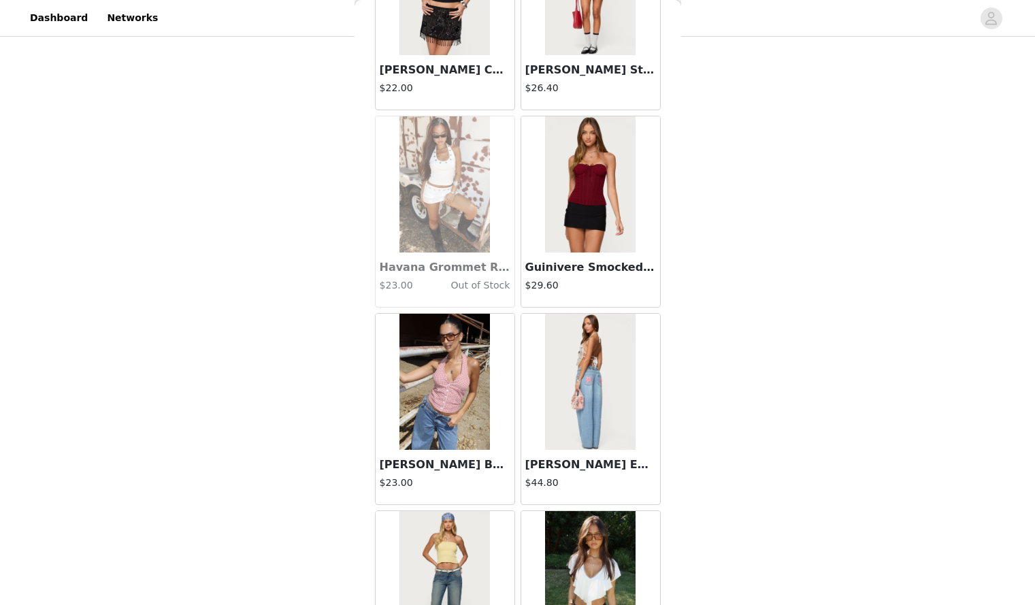
scroll to position [21221, 0]
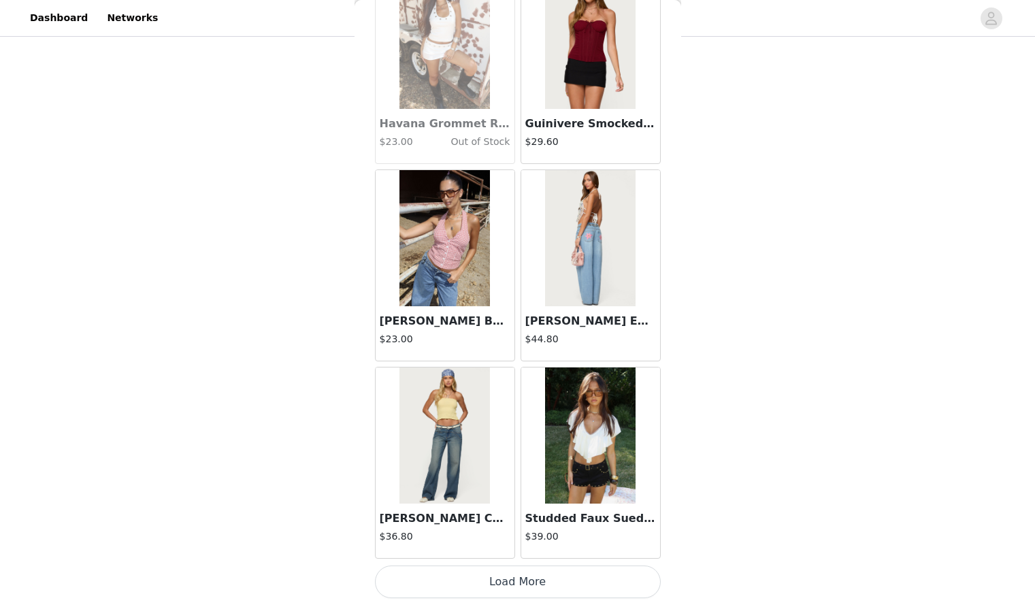
click at [526, 577] on button "Load More" at bounding box center [518, 582] width 286 height 33
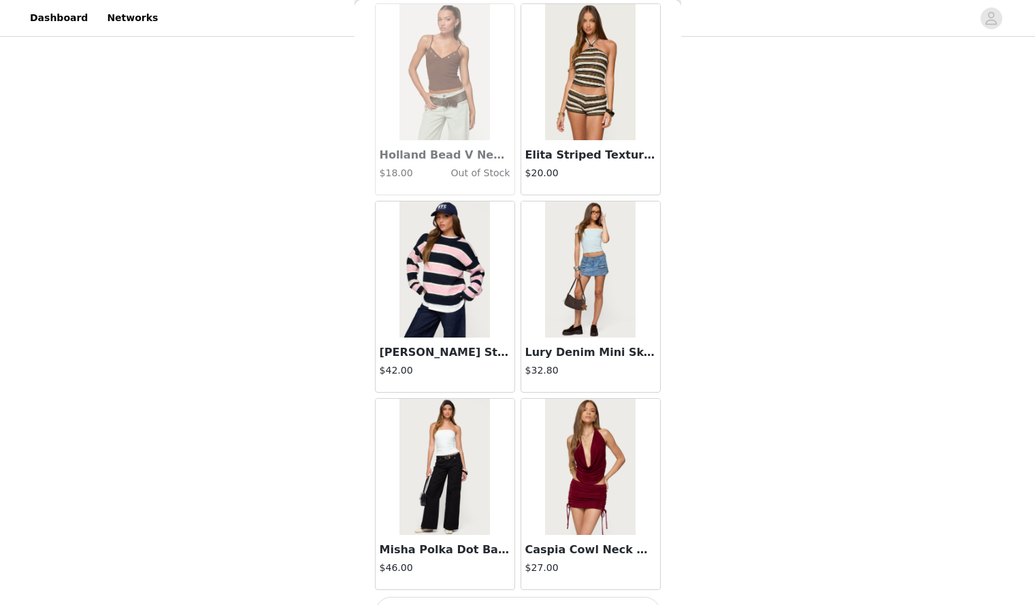
scroll to position [23195, 0]
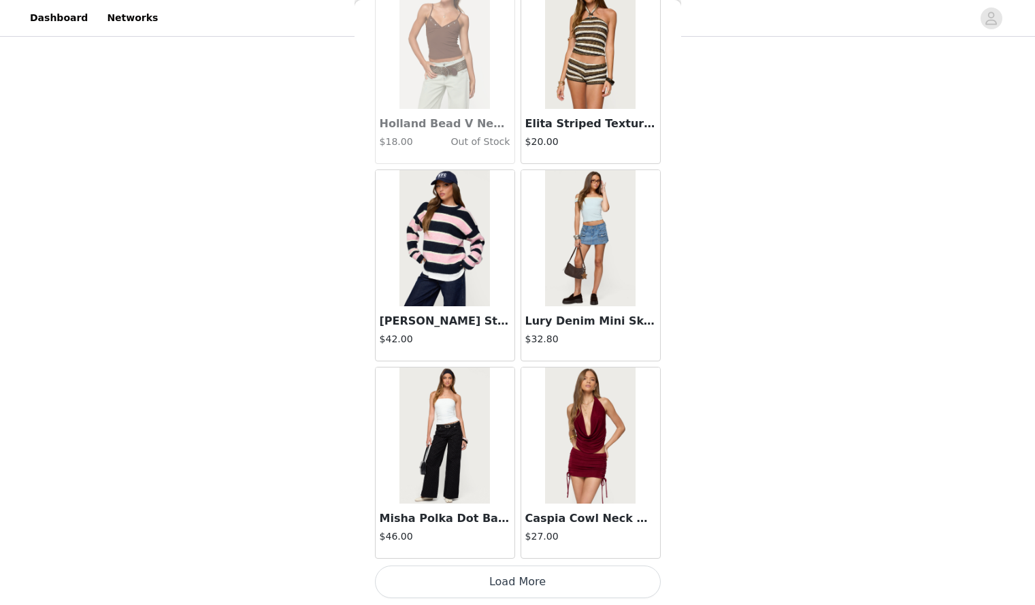
click at [514, 579] on button "Load More" at bounding box center [518, 582] width 286 height 33
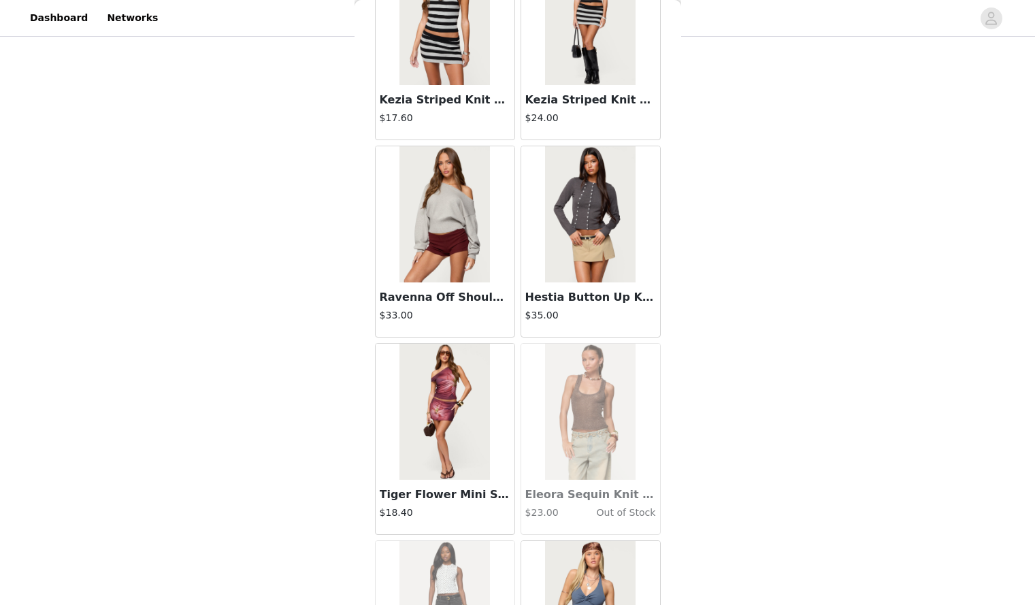
scroll to position [24788, 0]
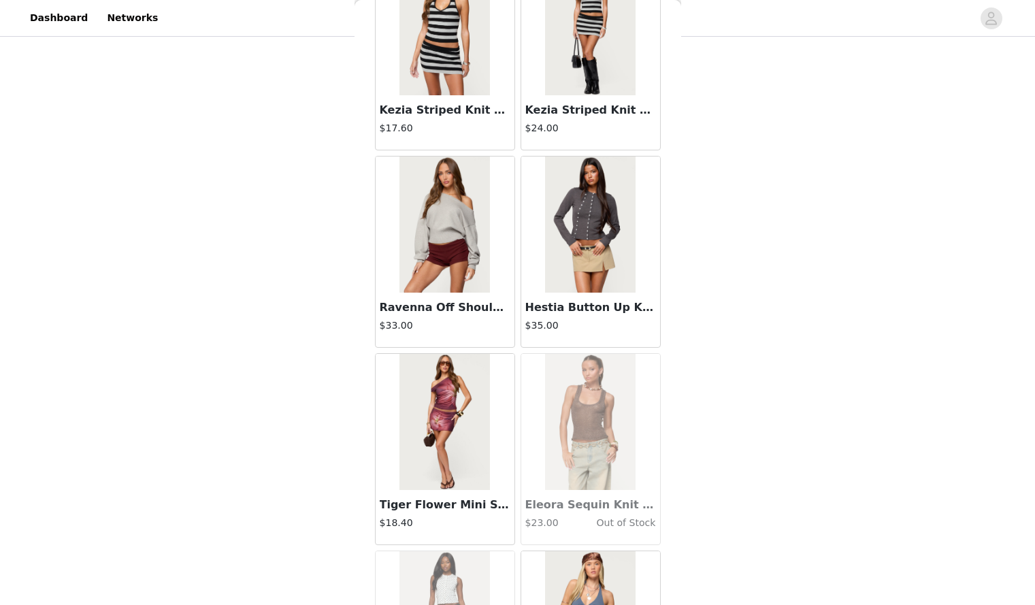
click at [572, 312] on h3 "Hestia Button Up Knit Cardigan" at bounding box center [591, 308] width 131 height 16
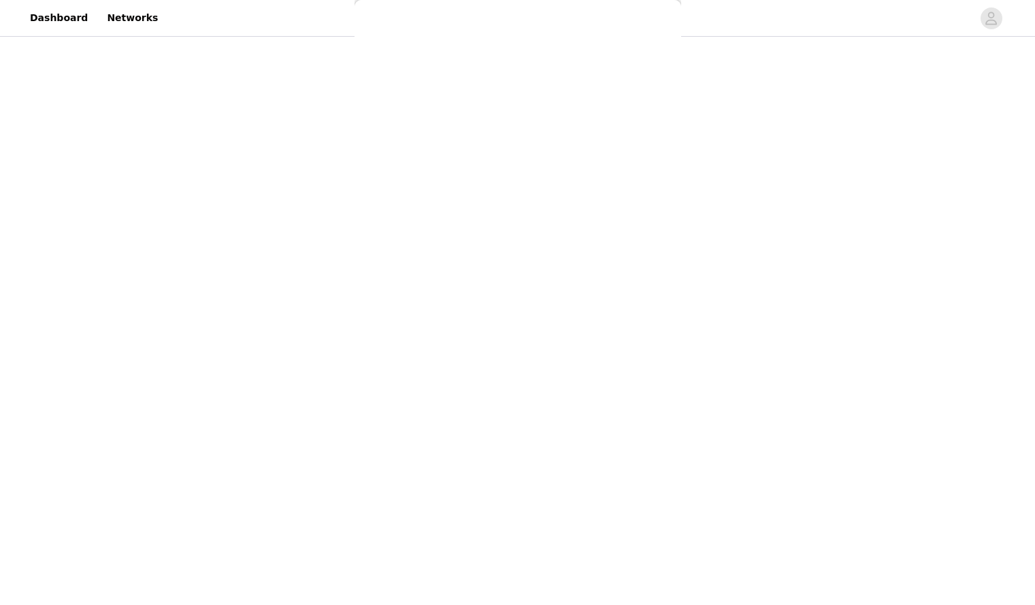
scroll to position [0, 0]
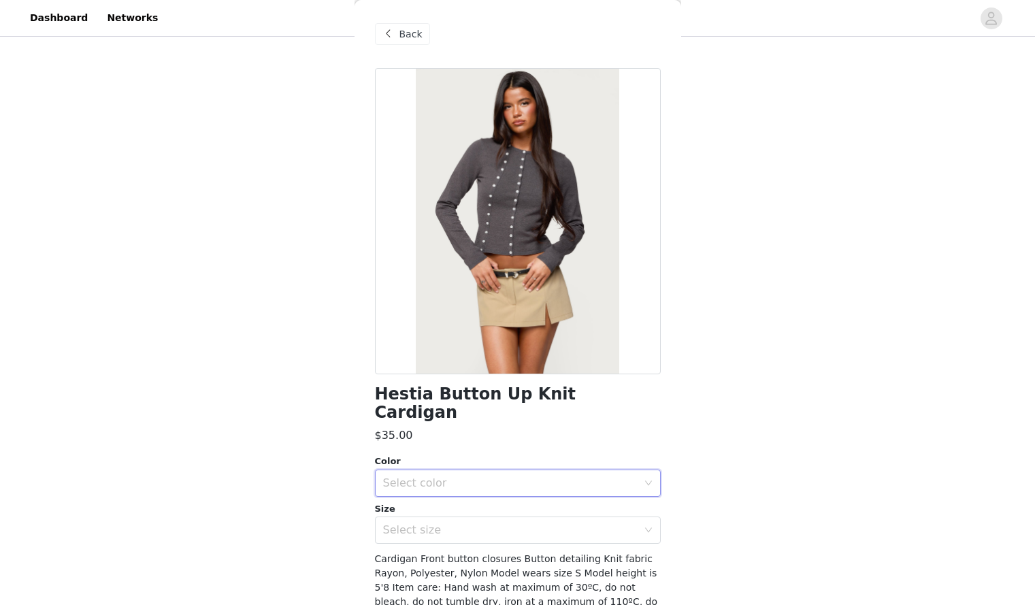
click at [543, 475] on div "Select color" at bounding box center [513, 483] width 261 height 26
click at [511, 496] on li "DARK GRAY" at bounding box center [513, 495] width 276 height 22
click at [518, 517] on div "Select size" at bounding box center [513, 530] width 261 height 26
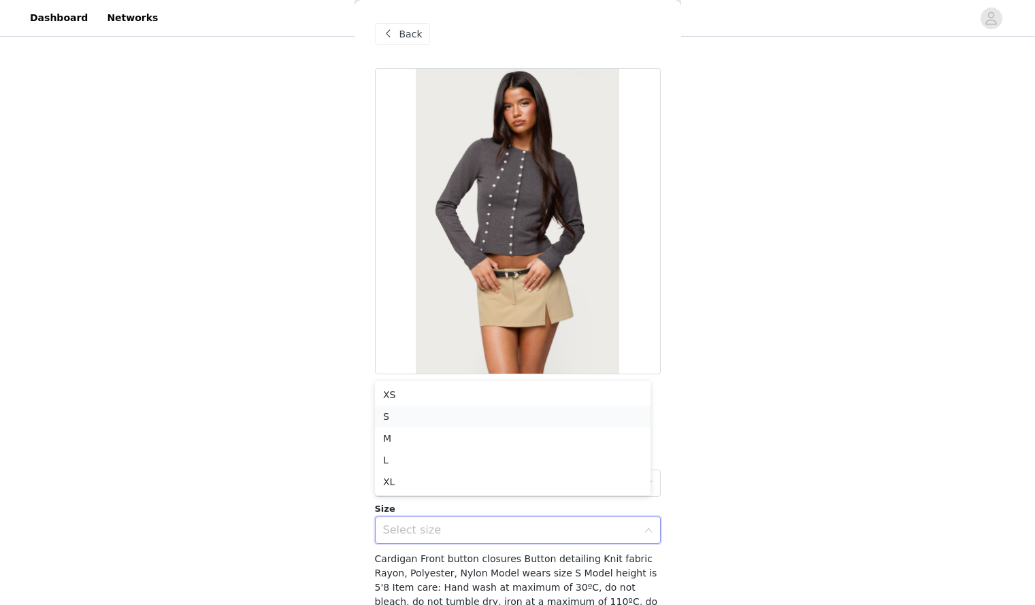
click at [476, 421] on li "S" at bounding box center [513, 417] width 276 height 22
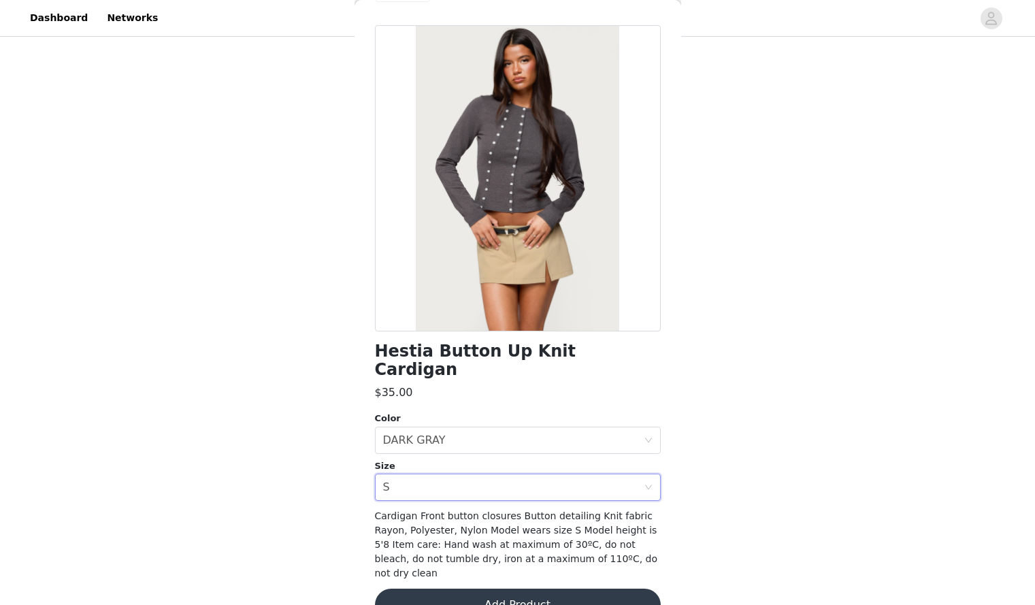
click at [486, 589] on button "Add Product" at bounding box center [518, 605] width 286 height 33
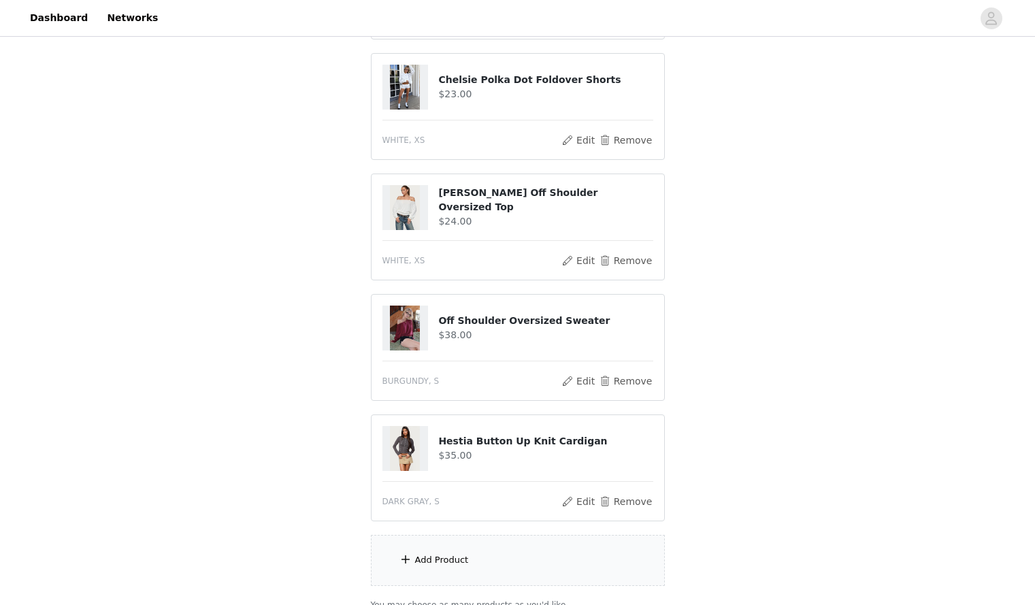
click at [603, 555] on div "Add Product" at bounding box center [518, 560] width 294 height 51
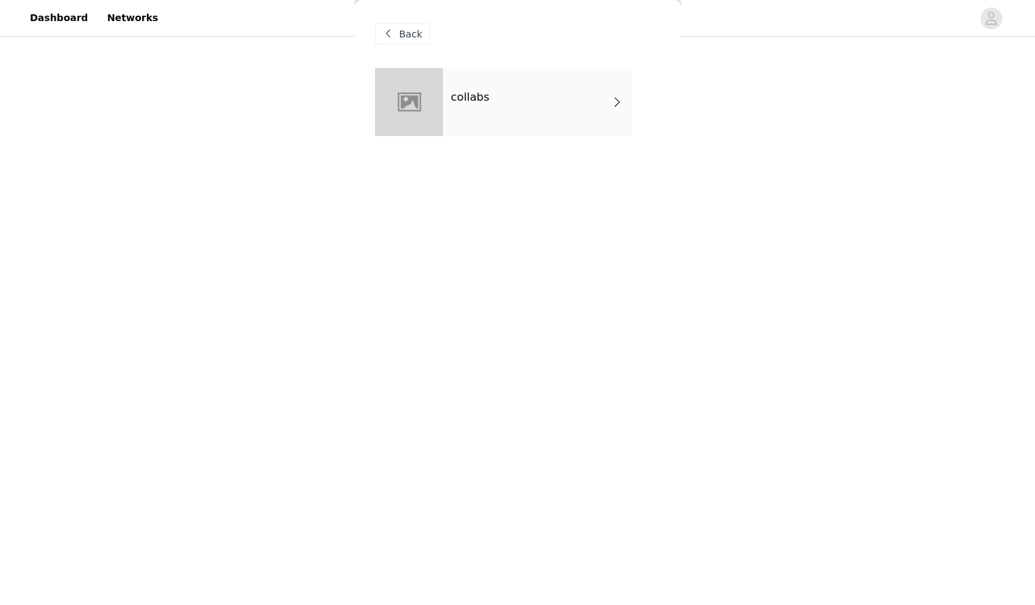
click at [536, 110] on div "collabs" at bounding box center [537, 102] width 189 height 68
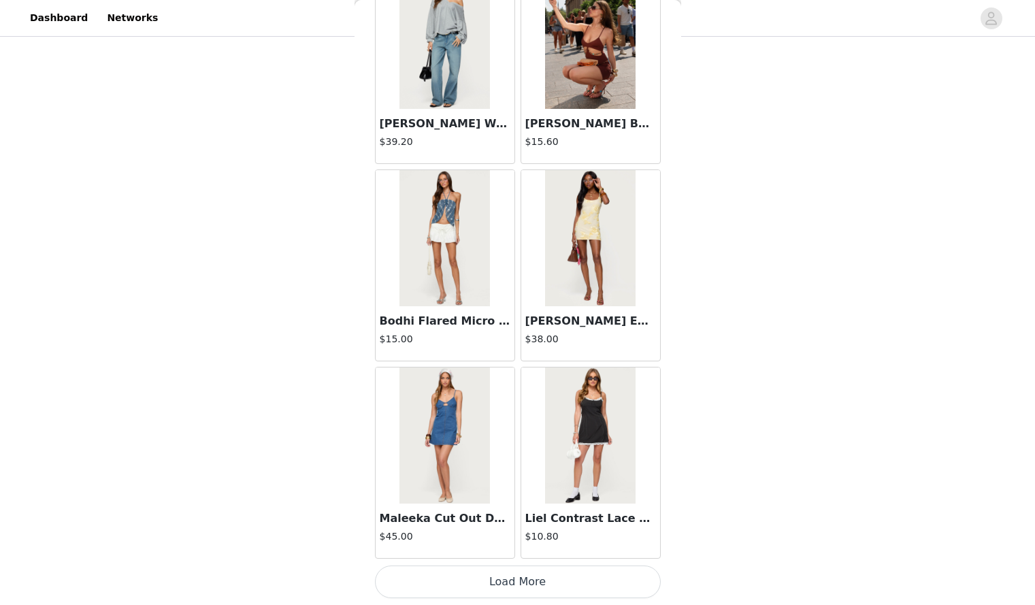
scroll to position [376, 0]
click at [574, 573] on button "Load More" at bounding box center [518, 582] width 286 height 33
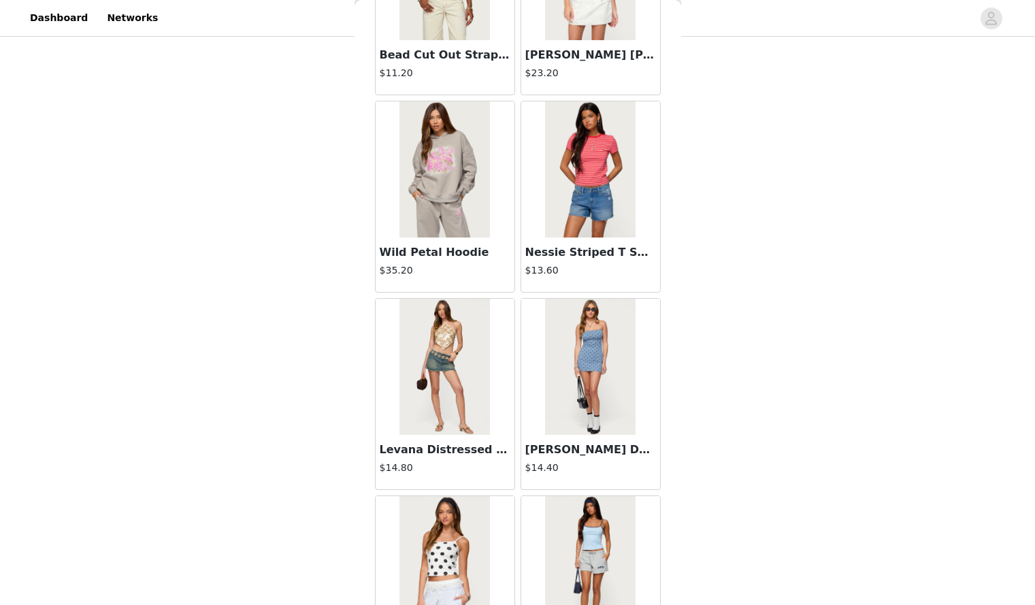
scroll to position [3452, 0]
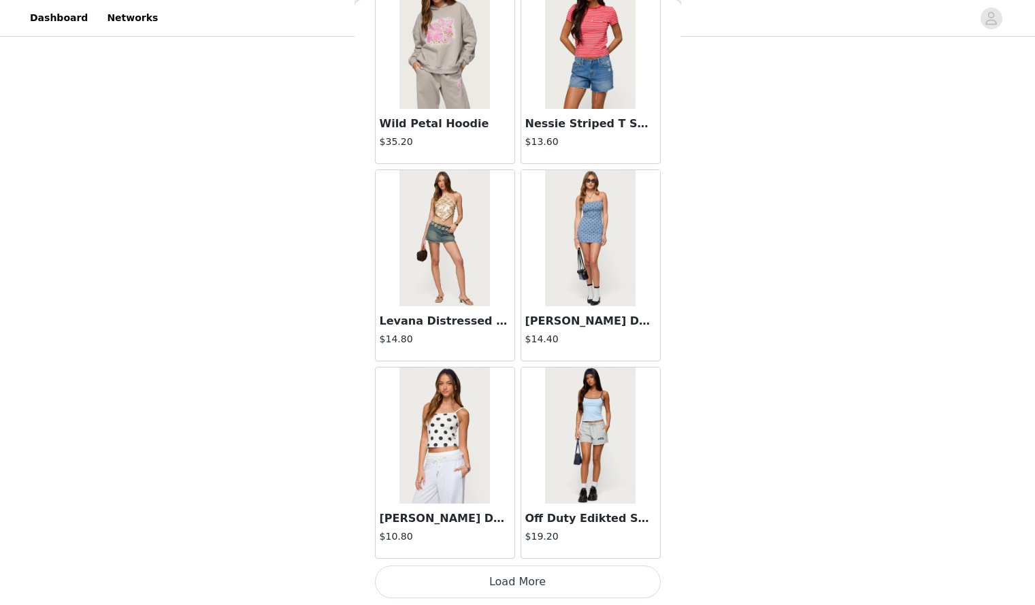
click at [575, 590] on button "Load More" at bounding box center [518, 582] width 286 height 33
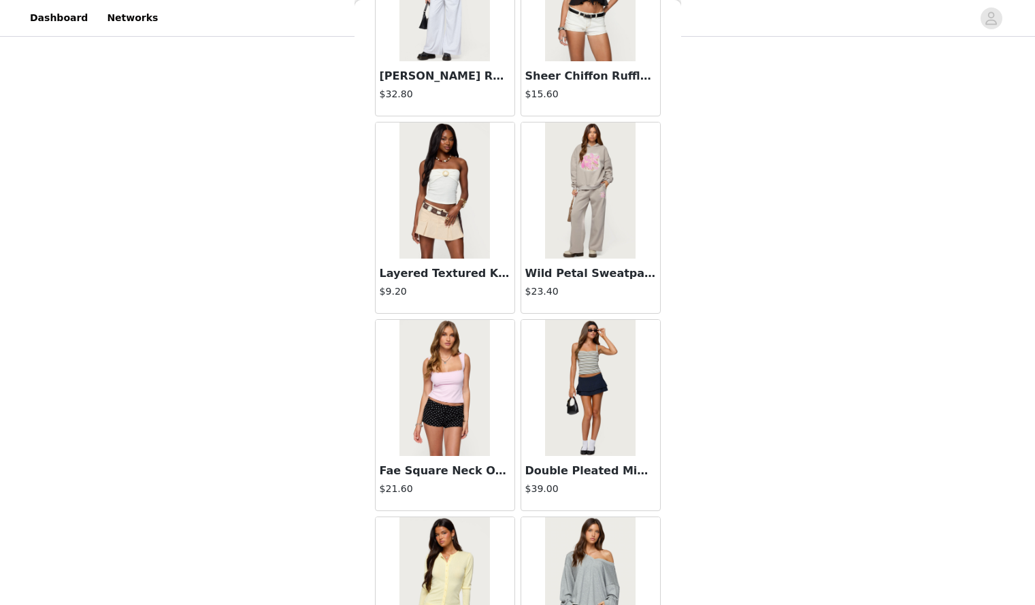
scroll to position [5427, 0]
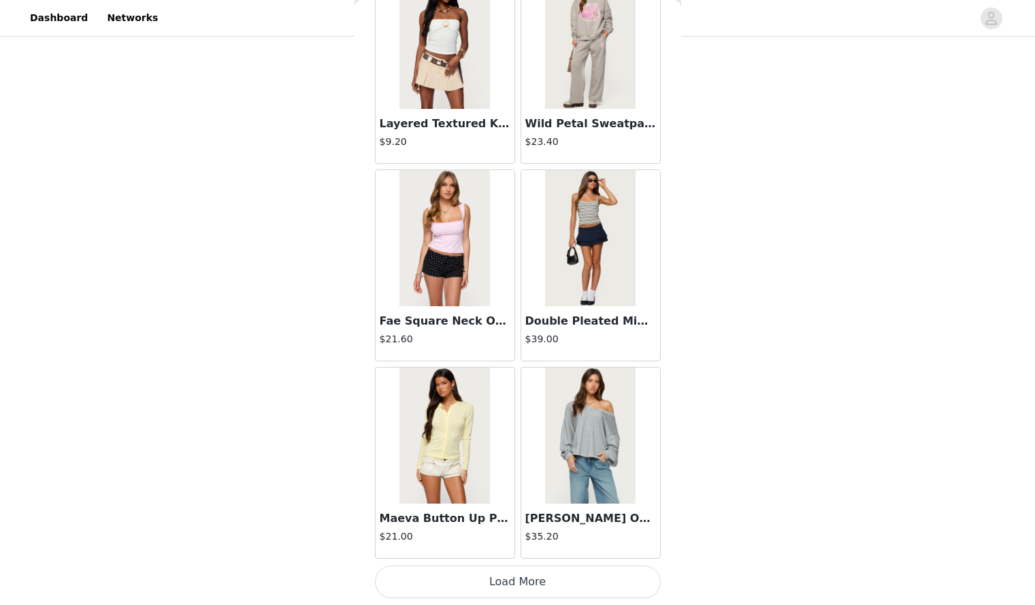
click at [552, 592] on button "Load More" at bounding box center [518, 582] width 286 height 33
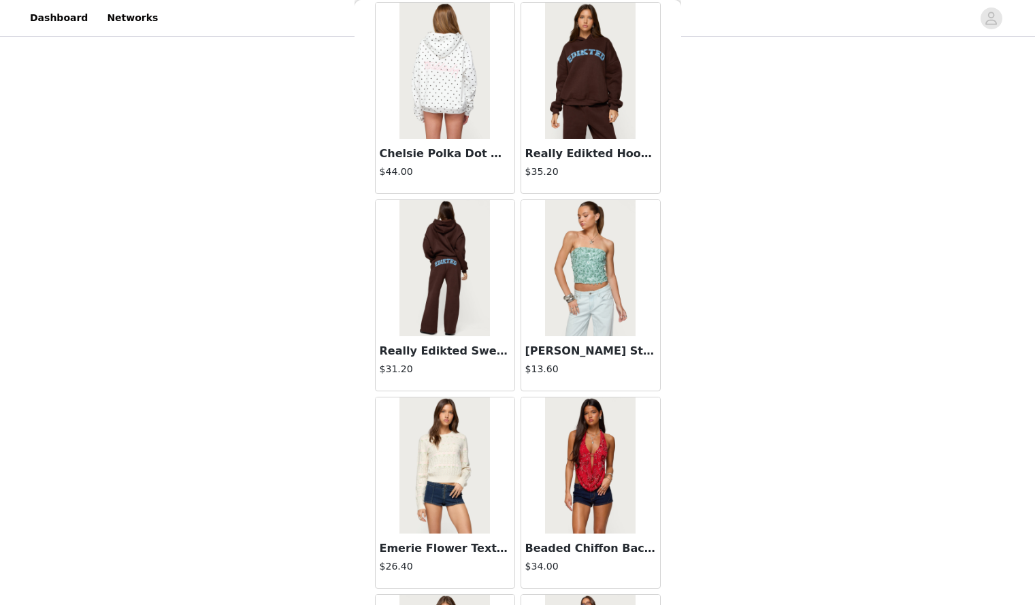
scroll to position [7401, 0]
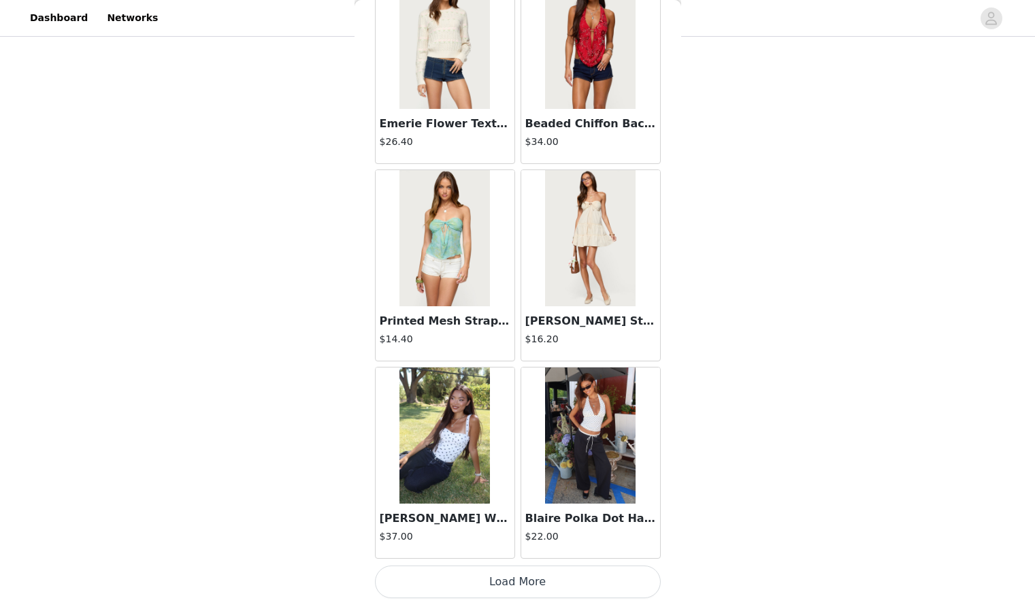
click at [545, 588] on button "Load More" at bounding box center [518, 582] width 286 height 33
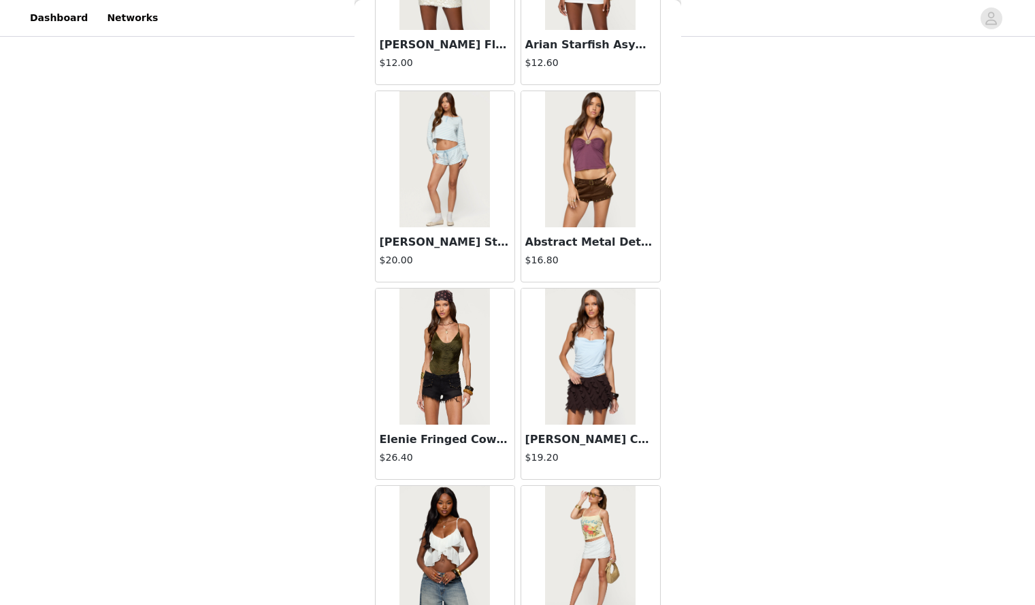
scroll to position [9375, 0]
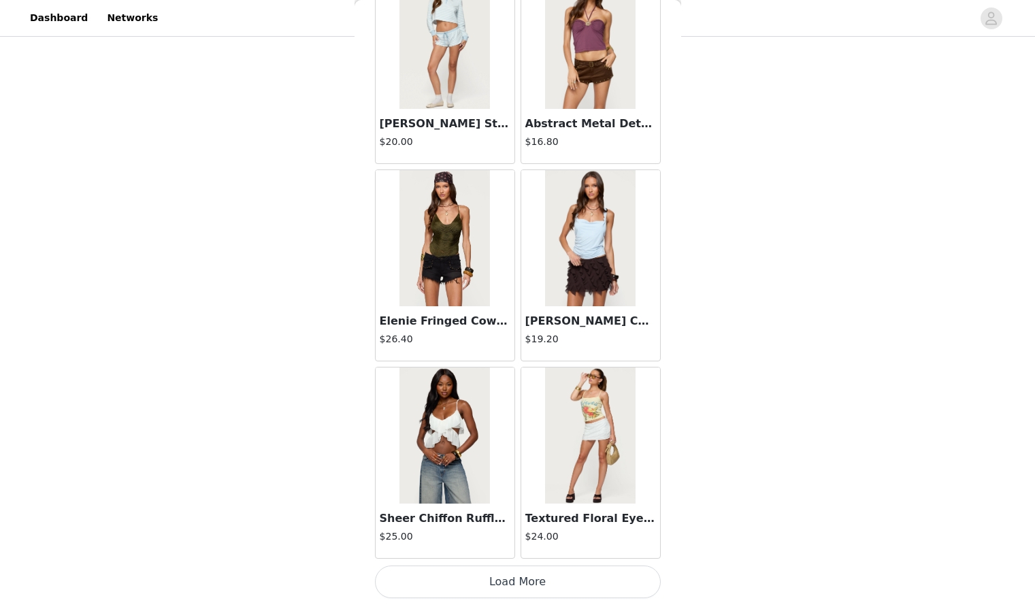
click at [537, 584] on button "Load More" at bounding box center [518, 582] width 286 height 33
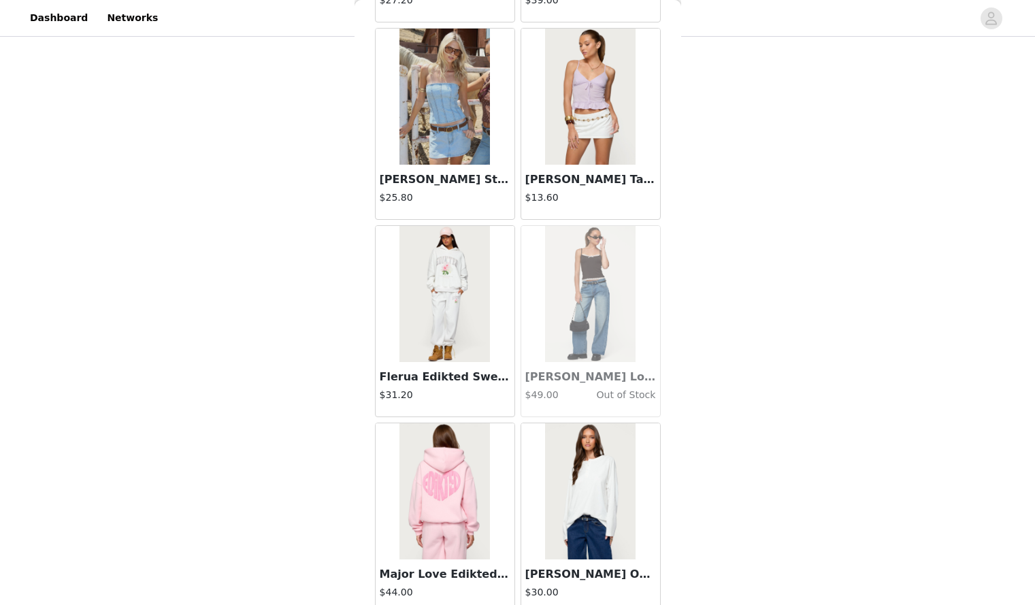
scroll to position [11350, 0]
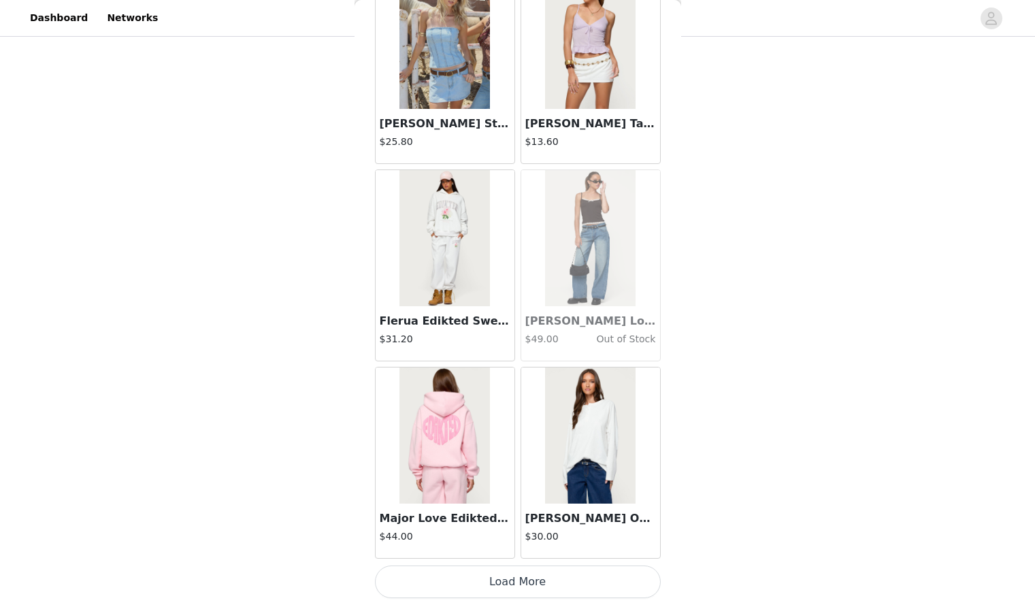
click at [546, 584] on button "Load More" at bounding box center [518, 582] width 286 height 33
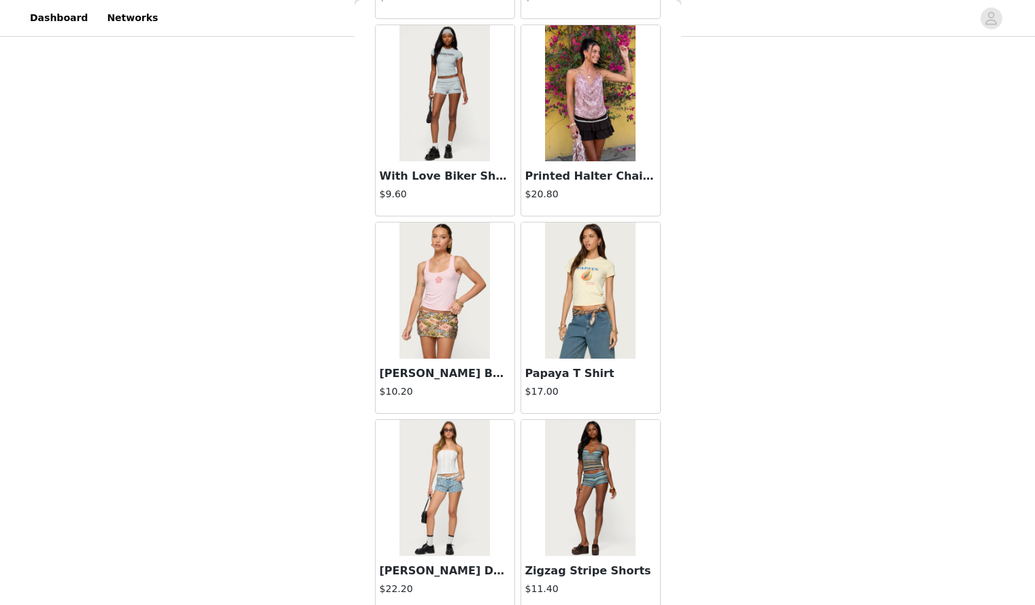
scroll to position [13324, 0]
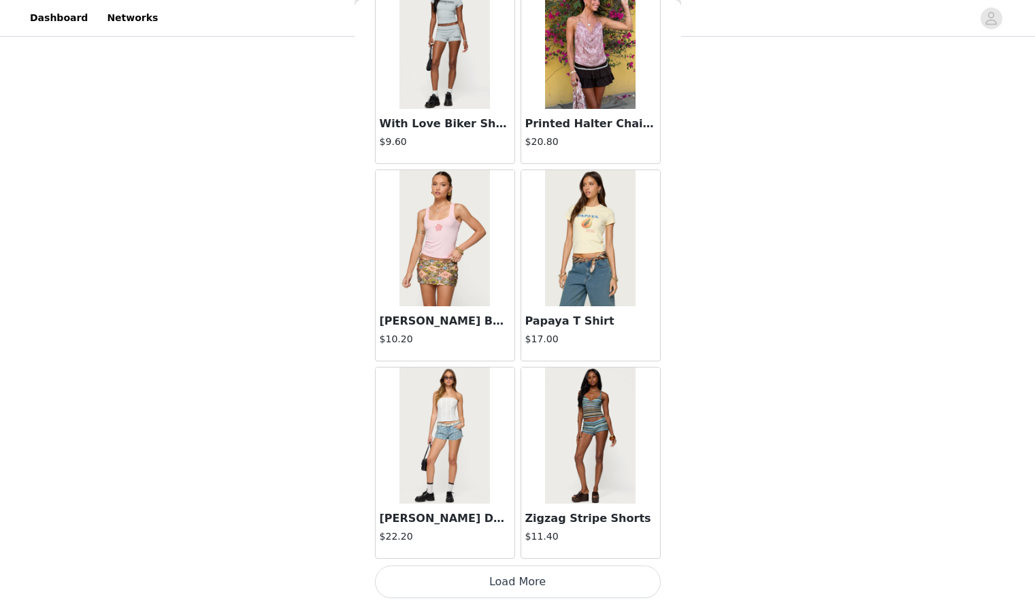
click at [546, 584] on button "Load More" at bounding box center [518, 582] width 286 height 33
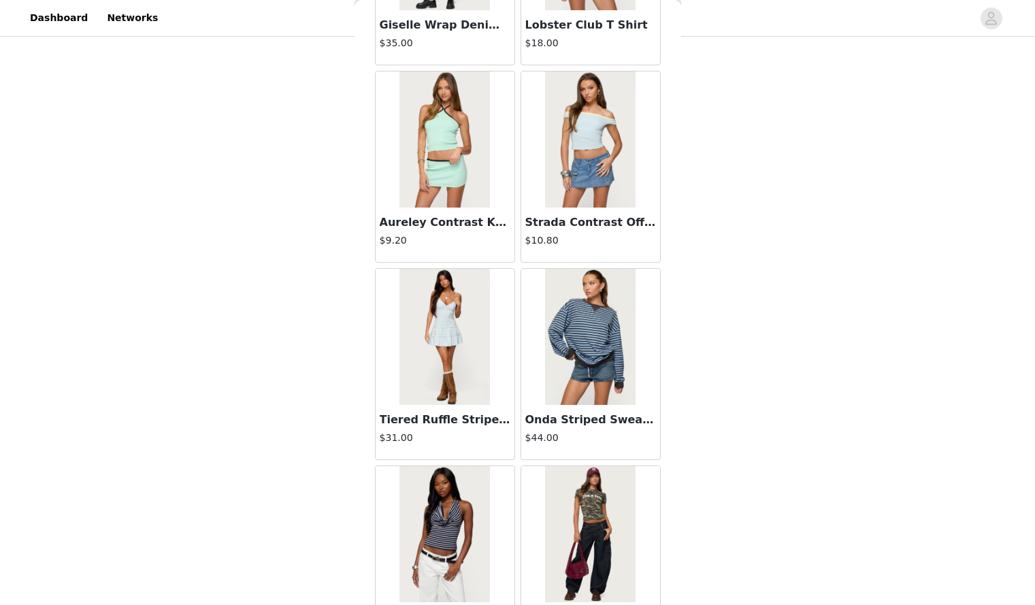
scroll to position [15298, 0]
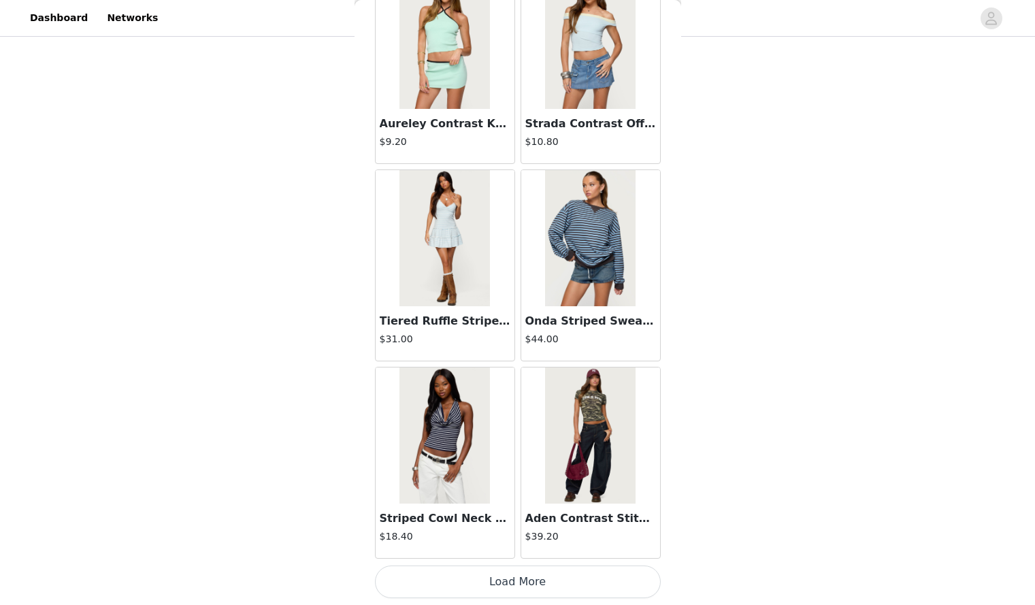
click at [546, 584] on button "Load More" at bounding box center [518, 582] width 286 height 33
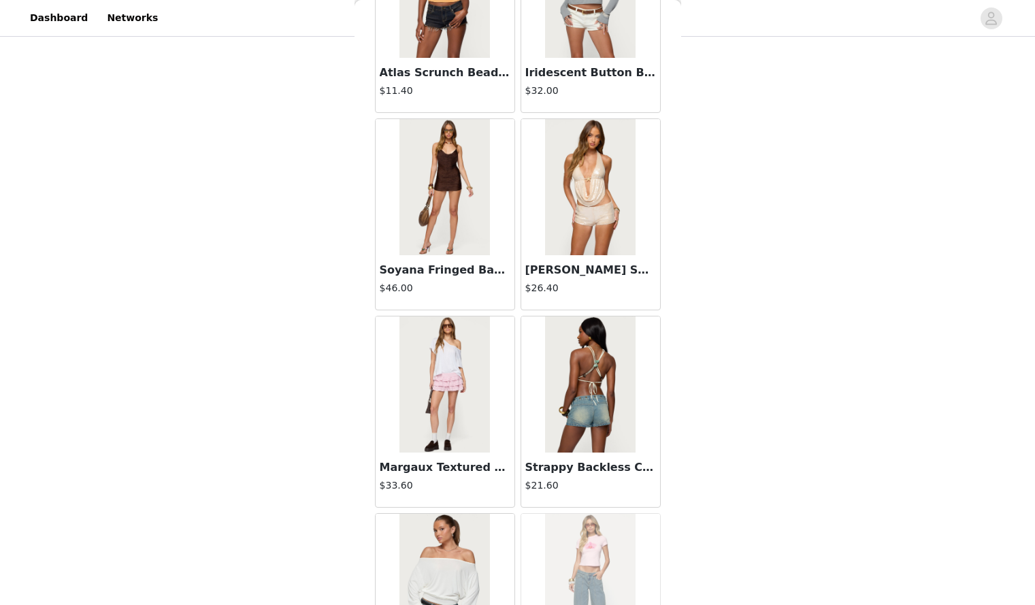
scroll to position [17272, 0]
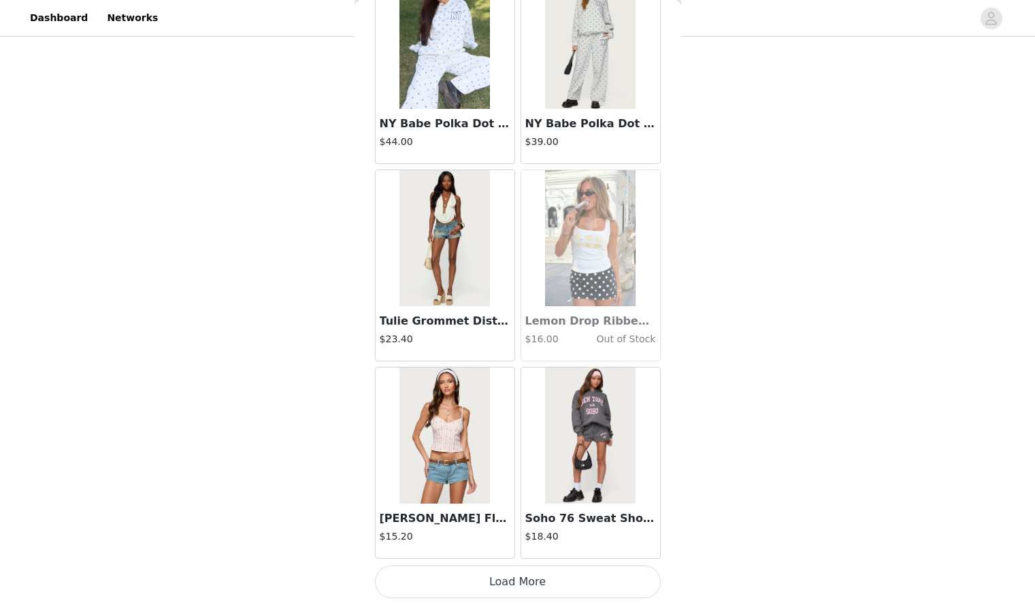
click at [532, 583] on button "Load More" at bounding box center [518, 582] width 286 height 33
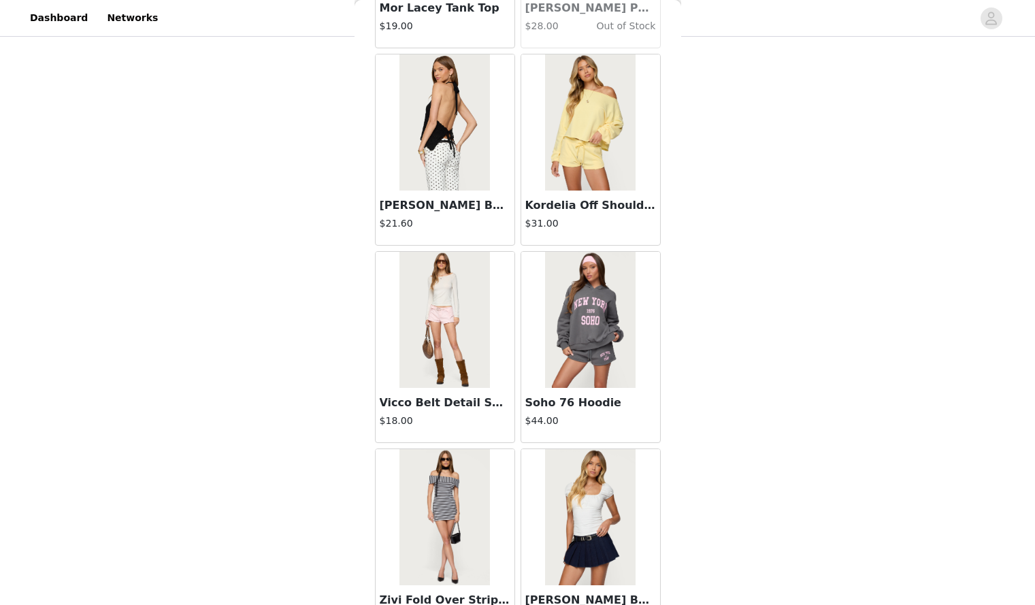
scroll to position [19247, 0]
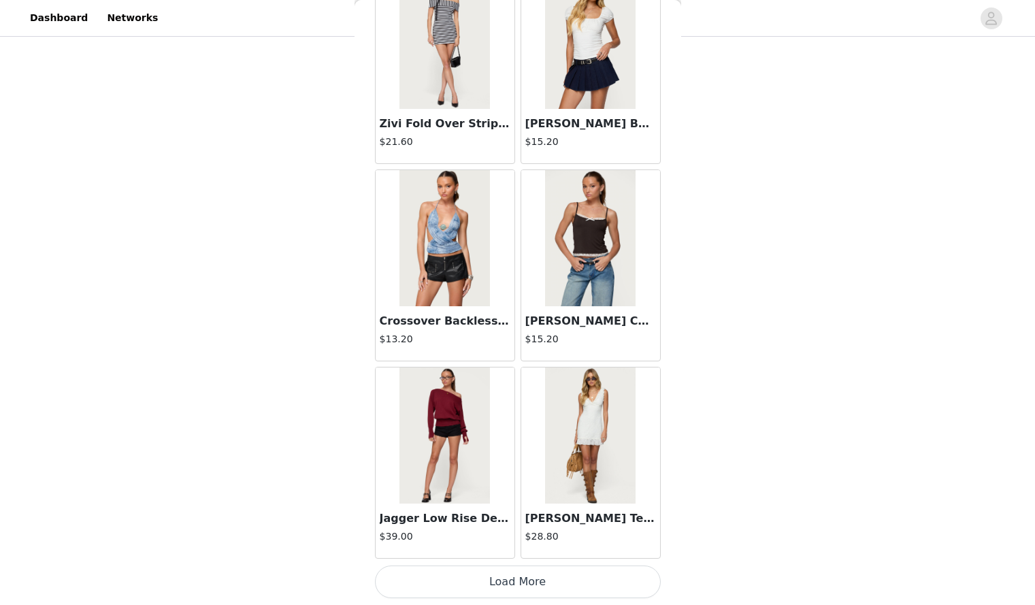
click at [532, 583] on button "Load More" at bounding box center [518, 582] width 286 height 33
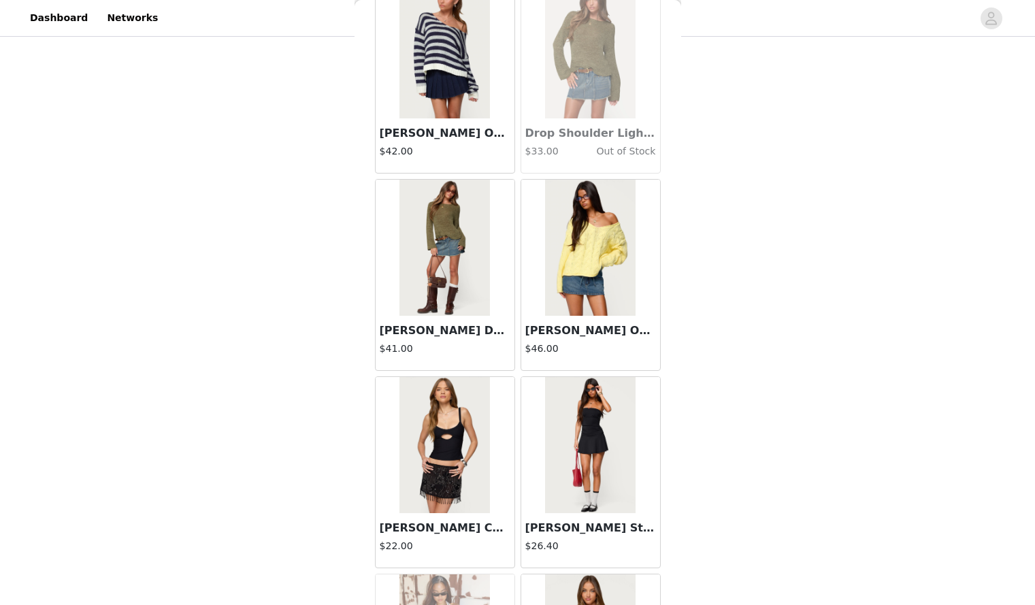
scroll to position [21221, 0]
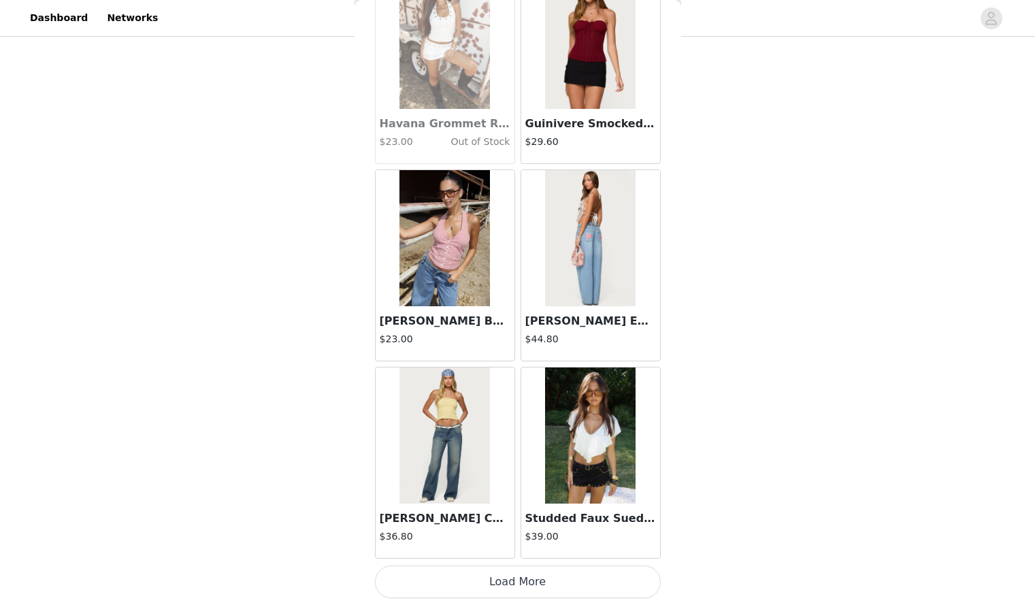
click at [532, 583] on button "Load More" at bounding box center [518, 582] width 286 height 33
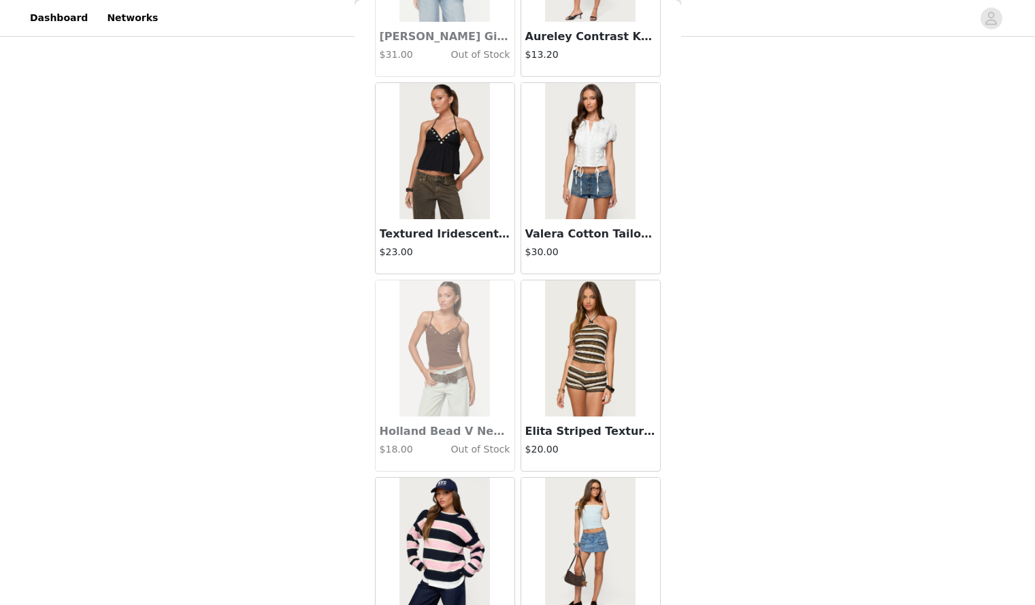
scroll to position [23195, 0]
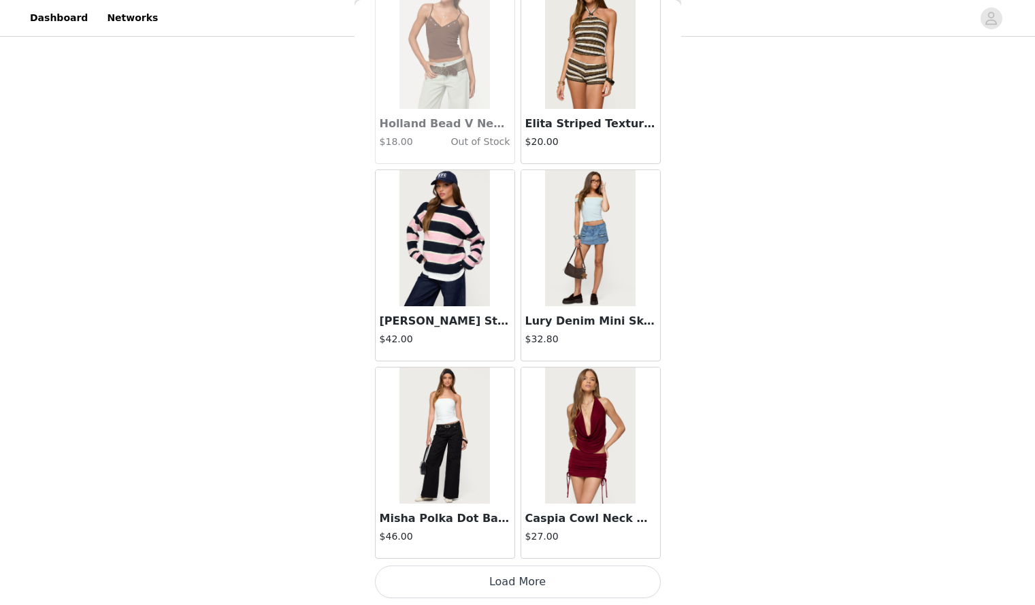
click at [532, 583] on button "Load More" at bounding box center [518, 582] width 286 height 33
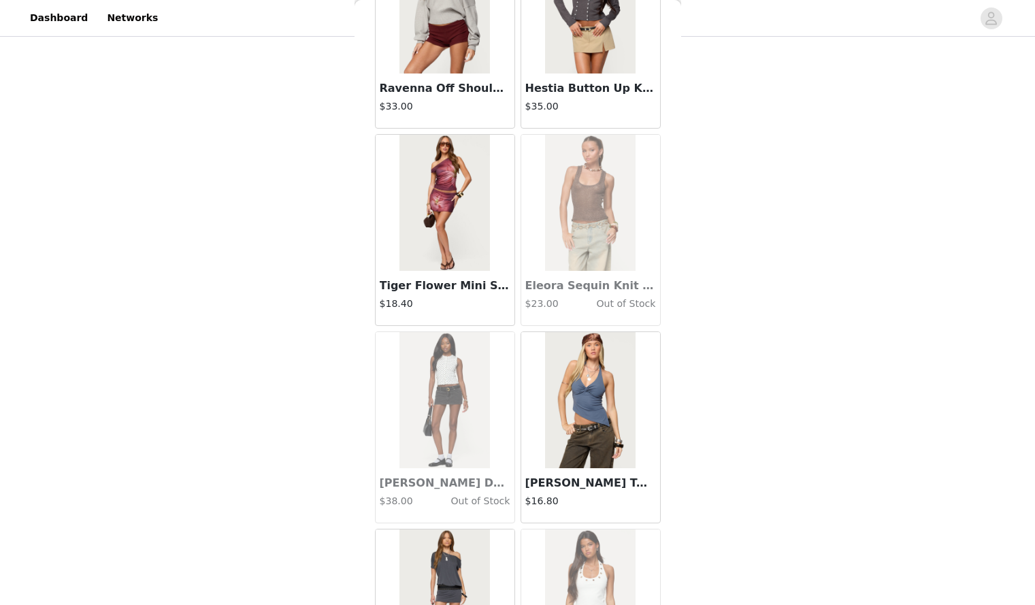
scroll to position [25170, 0]
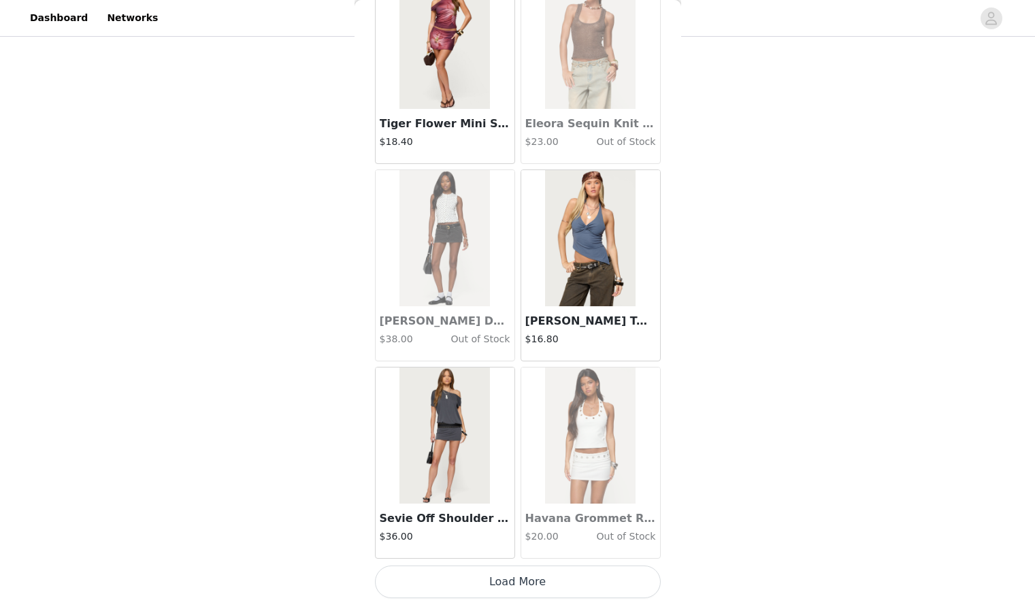
click at [434, 583] on button "Load More" at bounding box center [518, 582] width 286 height 33
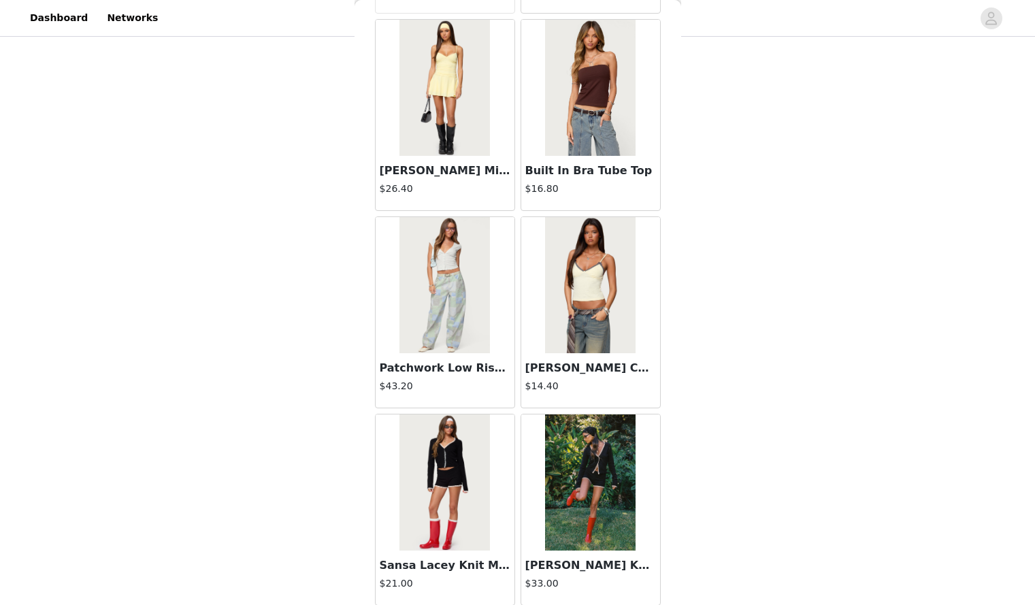
scroll to position [27144, 0]
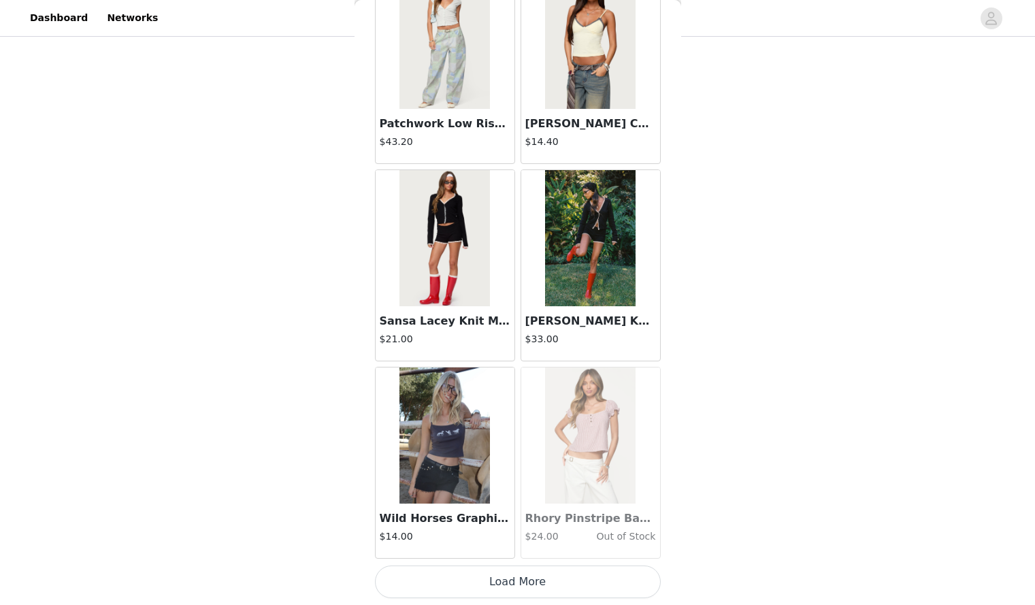
click at [416, 586] on button "Load More" at bounding box center [518, 582] width 286 height 33
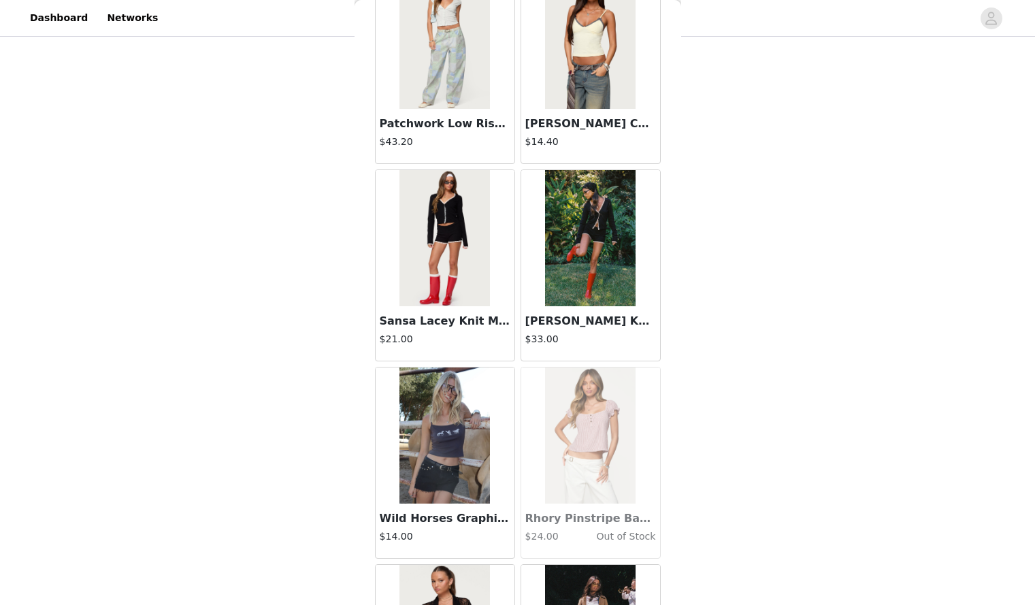
scroll to position [29118, 0]
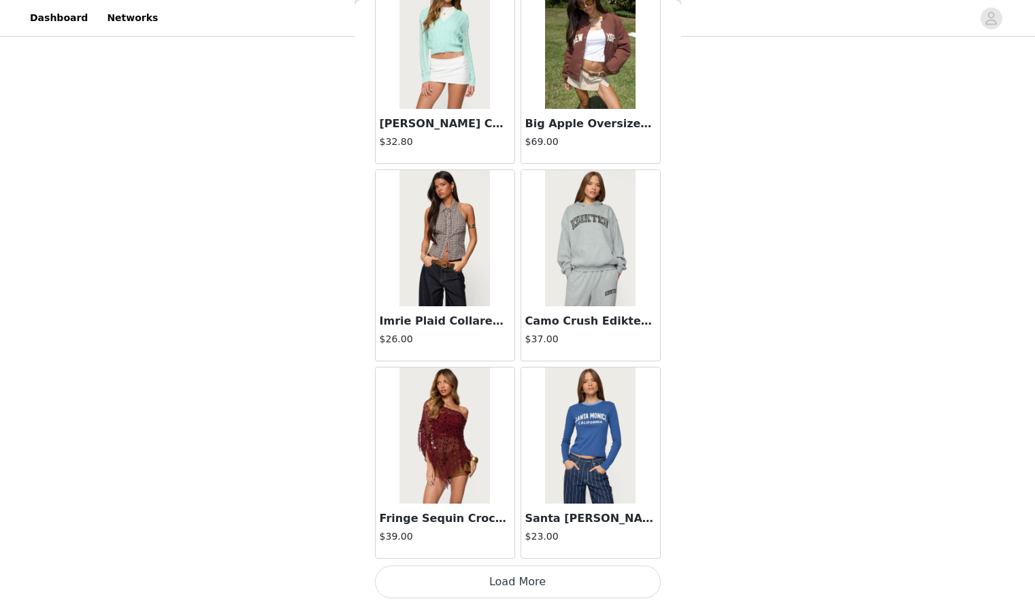
click at [423, 577] on button "Load More" at bounding box center [518, 582] width 286 height 33
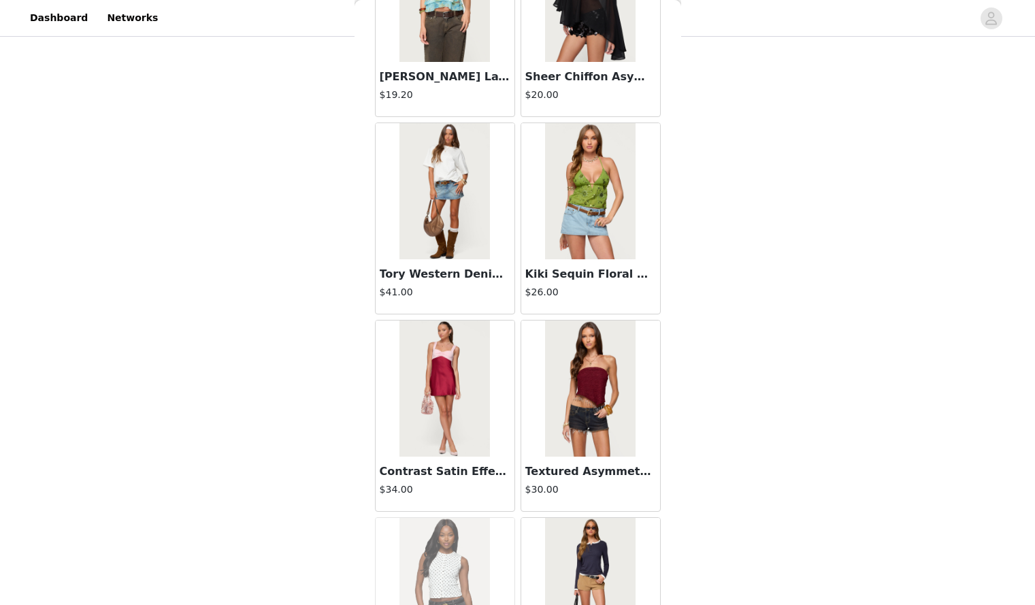
scroll to position [31093, 0]
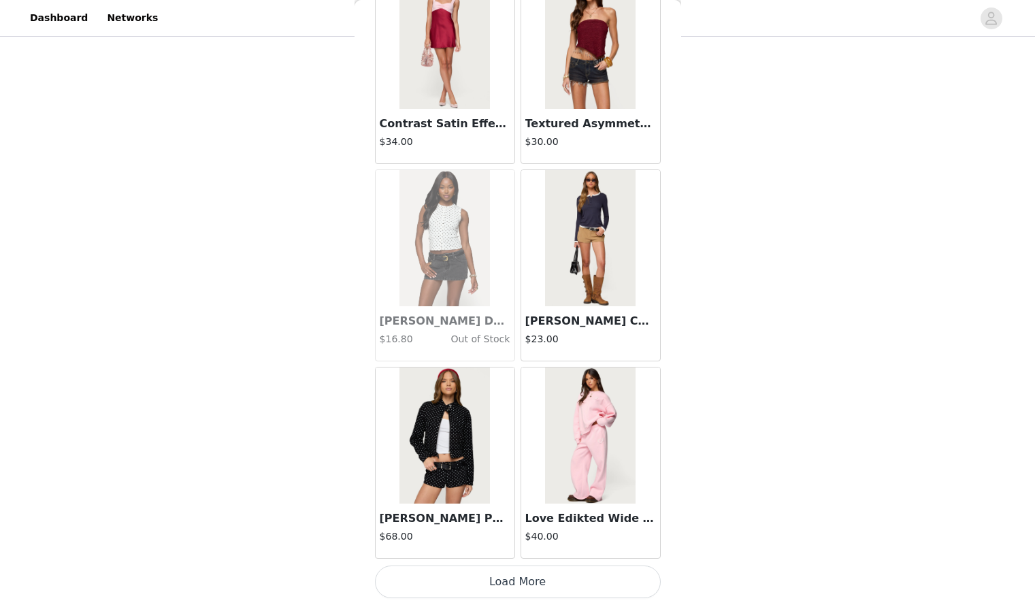
click at [432, 582] on button "Load More" at bounding box center [518, 582] width 286 height 33
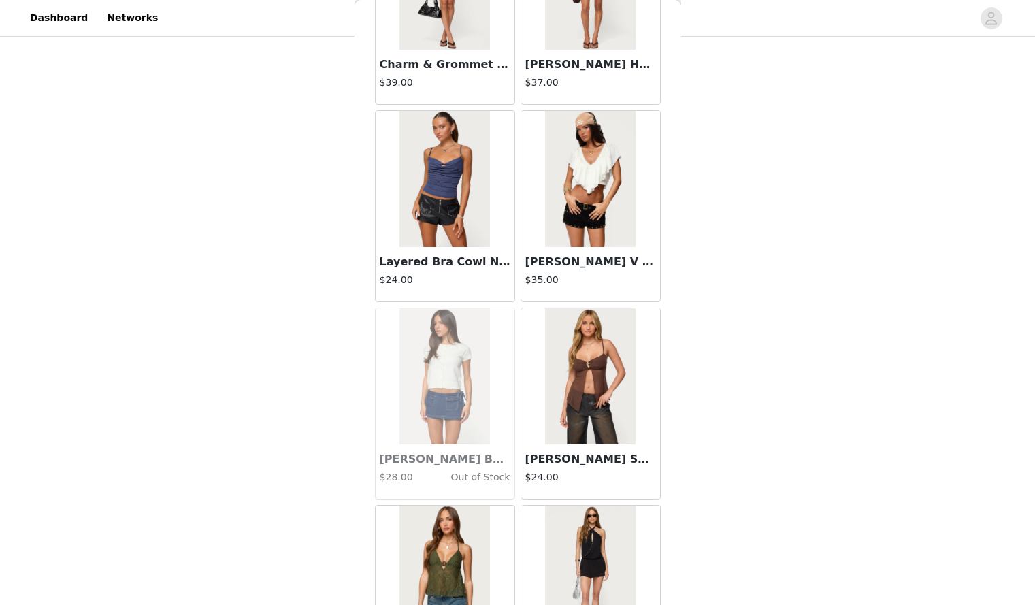
scroll to position [33067, 0]
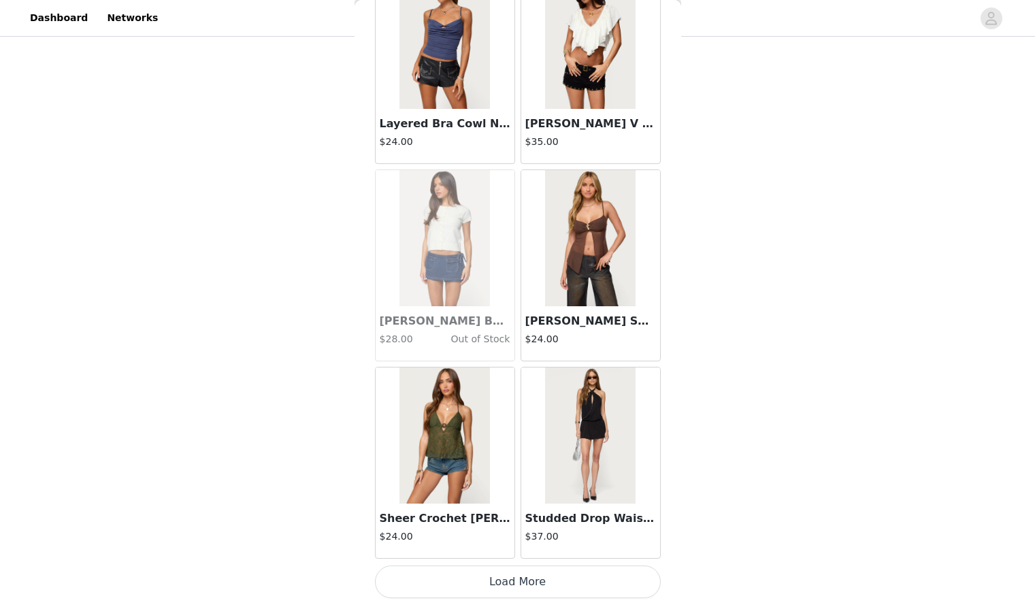
click at [438, 596] on button "Load More" at bounding box center [518, 582] width 286 height 33
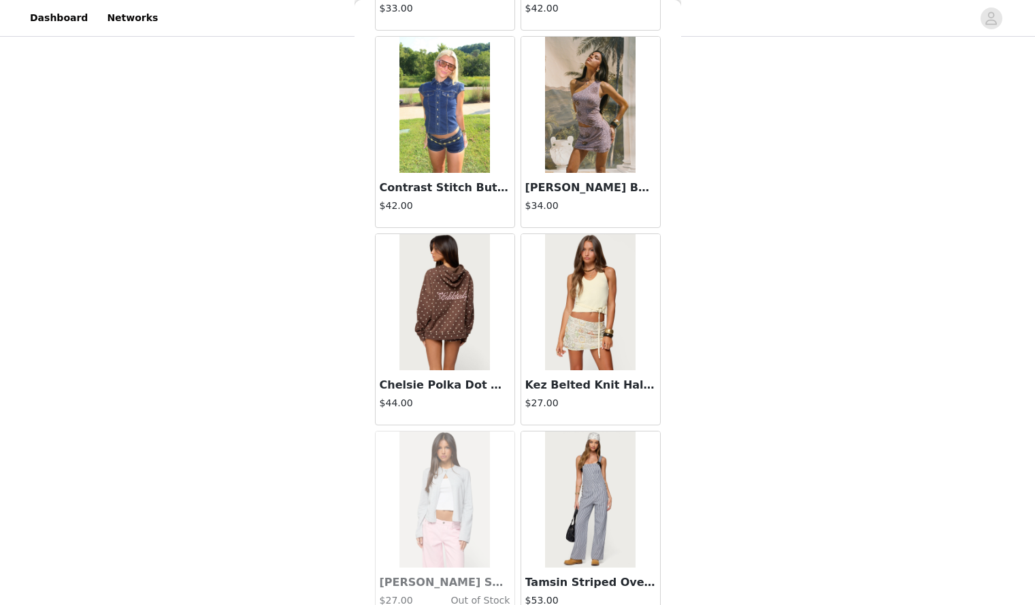
scroll to position [35041, 0]
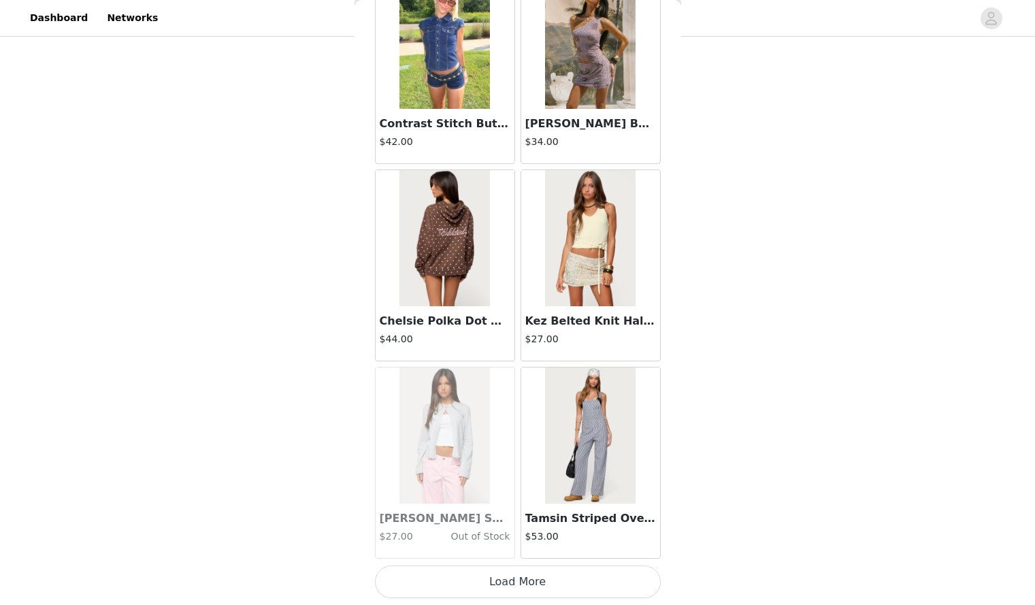
click at [440, 587] on button "Load More" at bounding box center [518, 582] width 286 height 33
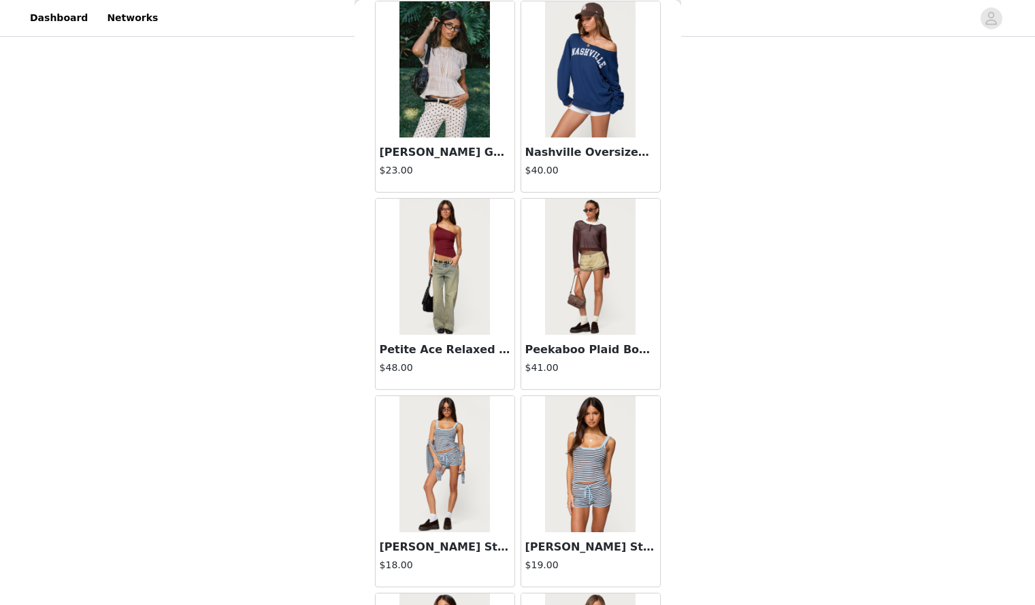
scroll to position [35605, 0]
click at [438, 130] on img at bounding box center [445, 69] width 91 height 136
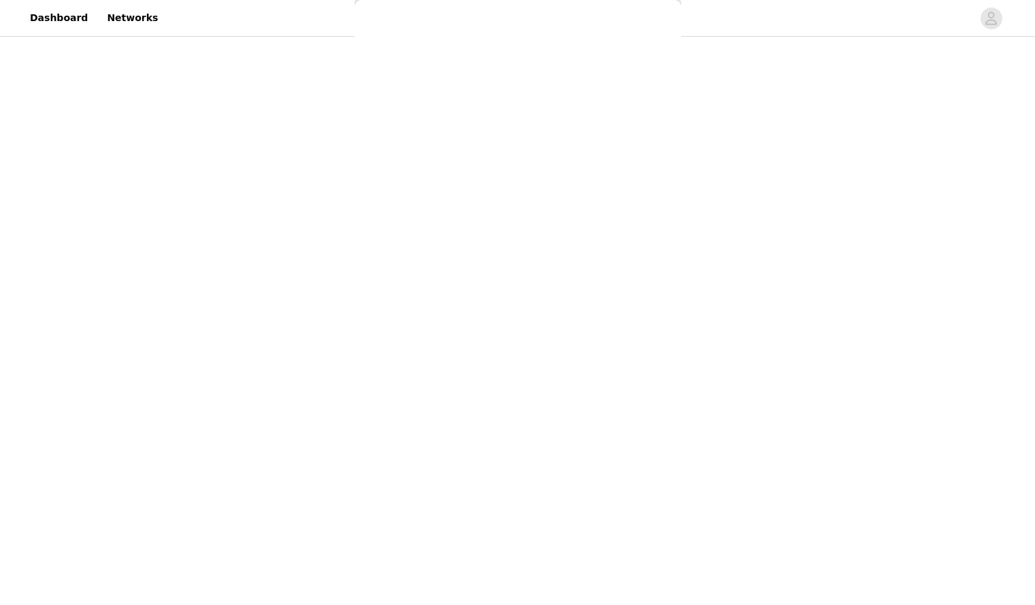
scroll to position [0, 0]
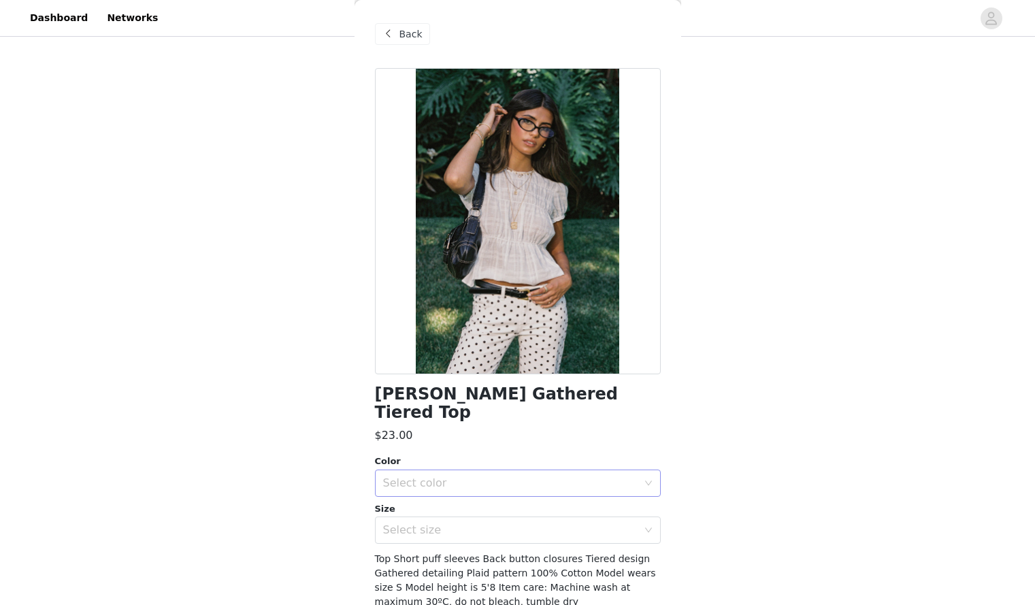
click at [587, 477] on div "Select color" at bounding box center [510, 484] width 255 height 14
click at [568, 496] on li "WHITE" at bounding box center [513, 495] width 276 height 22
click at [572, 524] on div "Select size" at bounding box center [510, 531] width 255 height 14
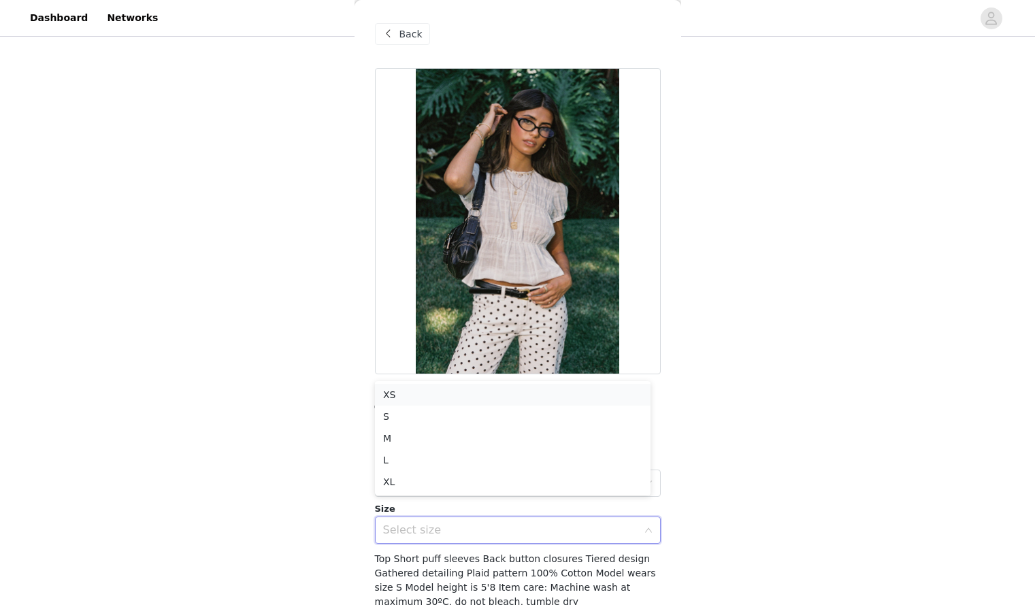
click at [519, 396] on li "XS" at bounding box center [513, 395] width 276 height 22
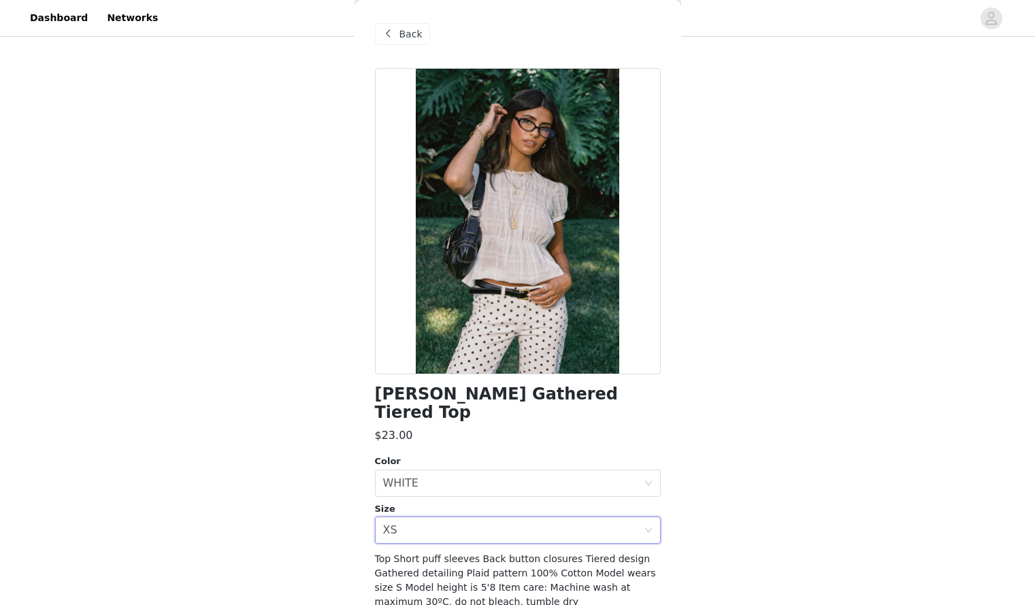
scroll to position [57, 0]
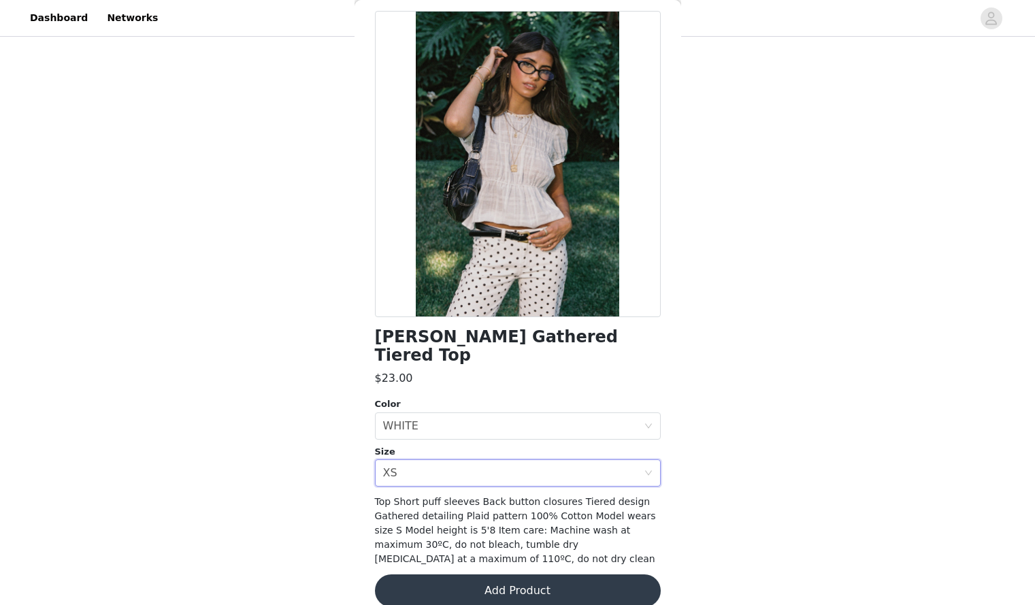
click at [499, 575] on button "Add Product" at bounding box center [518, 591] width 286 height 33
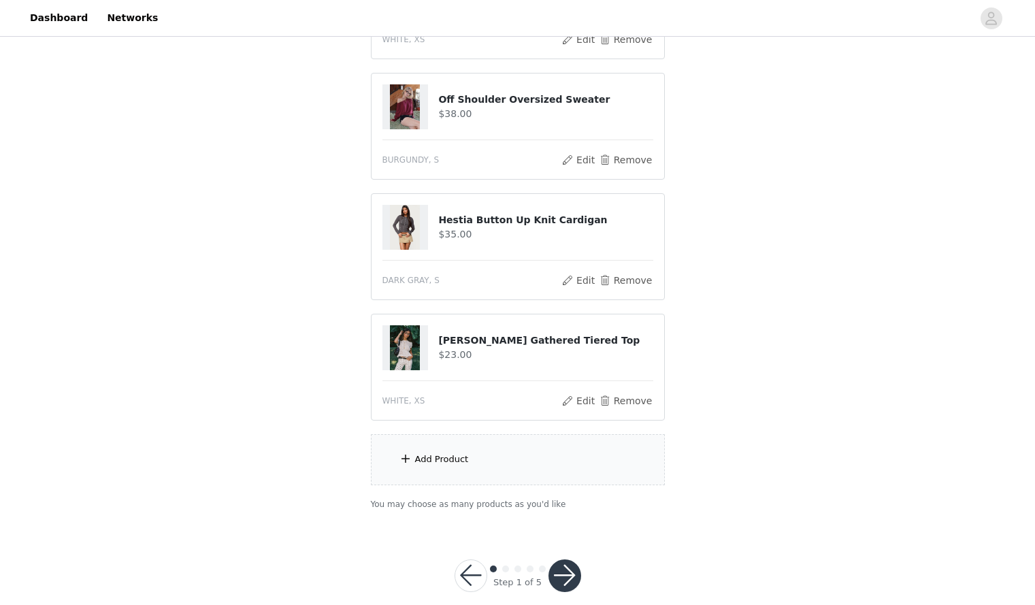
scroll to position [496, 0]
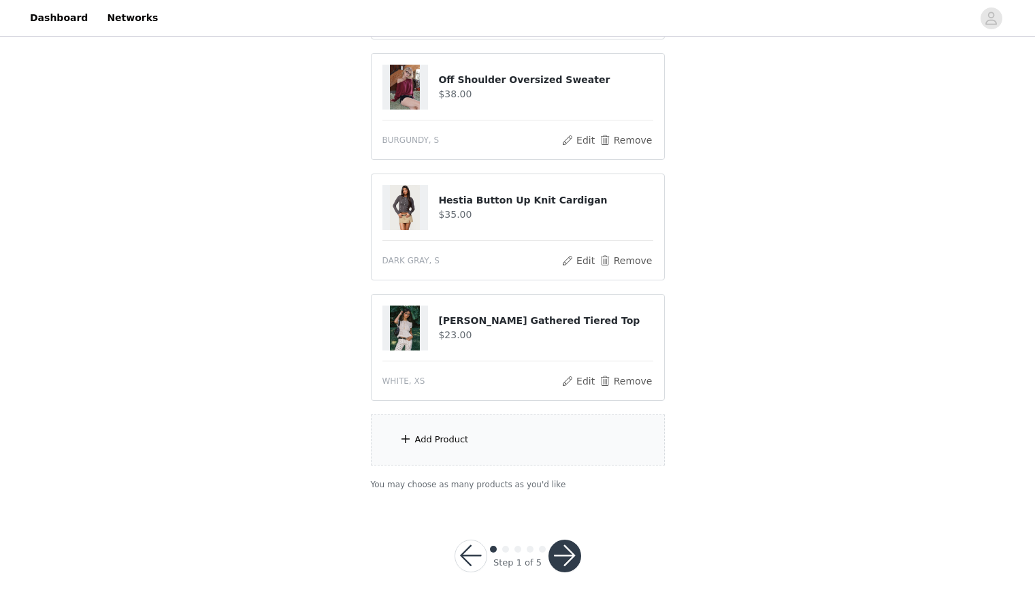
click at [528, 463] on div "Add Product" at bounding box center [518, 440] width 294 height 51
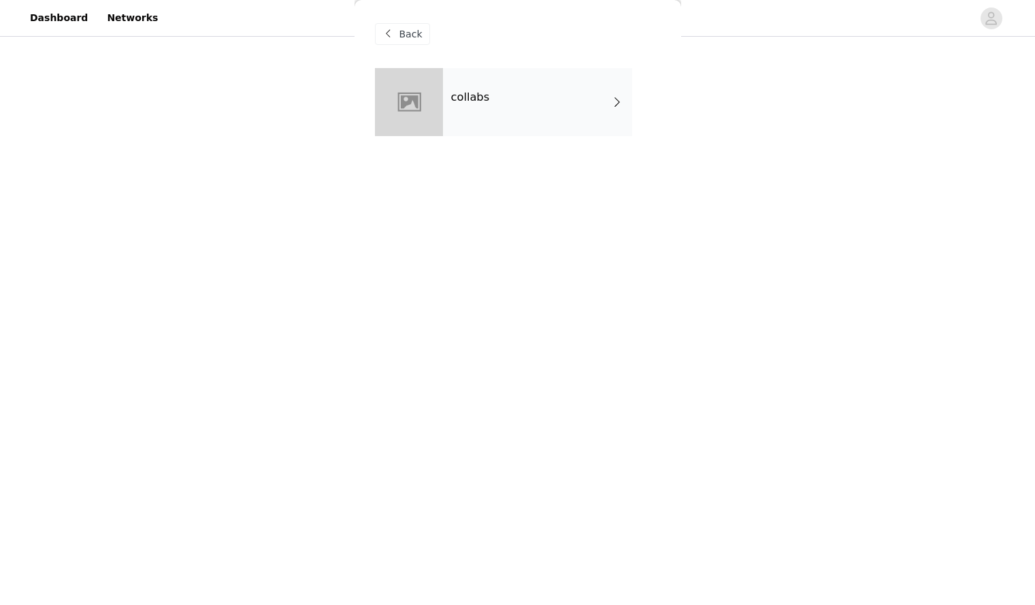
click at [528, 74] on div "collabs" at bounding box center [537, 102] width 189 height 68
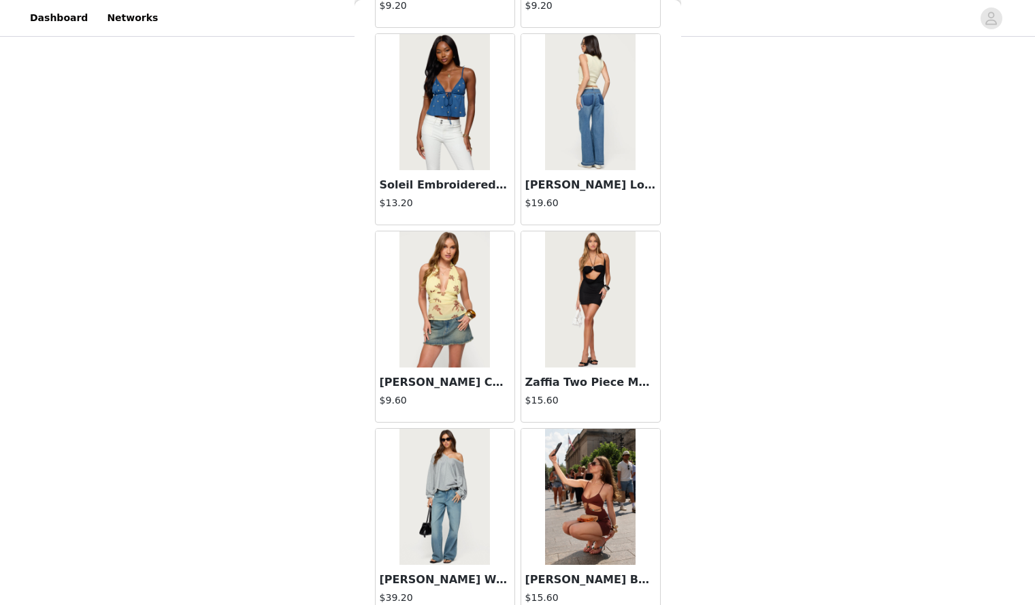
scroll to position [1478, 0]
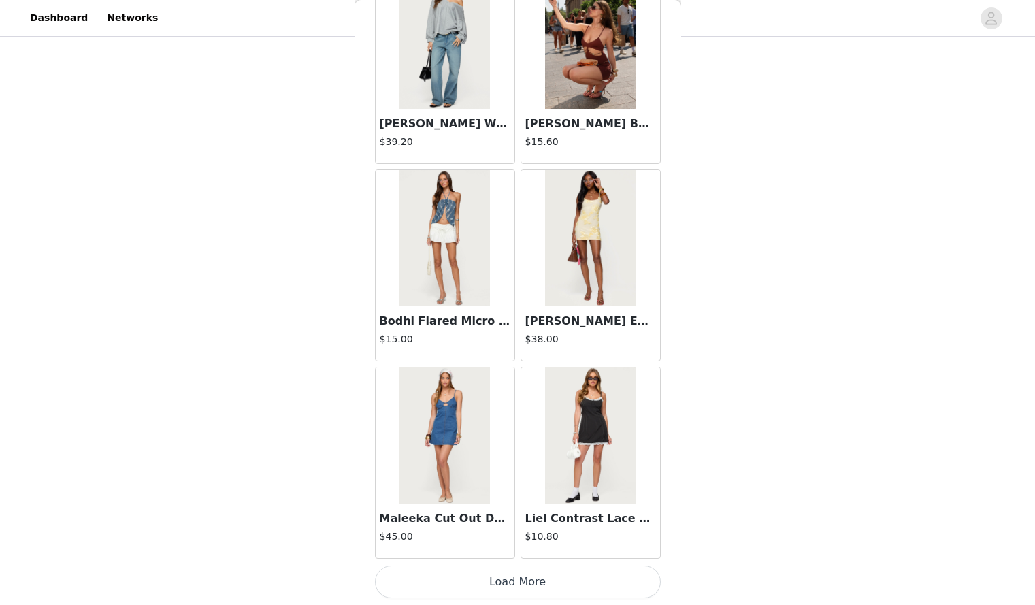
click at [530, 596] on button "Load More" at bounding box center [518, 582] width 286 height 33
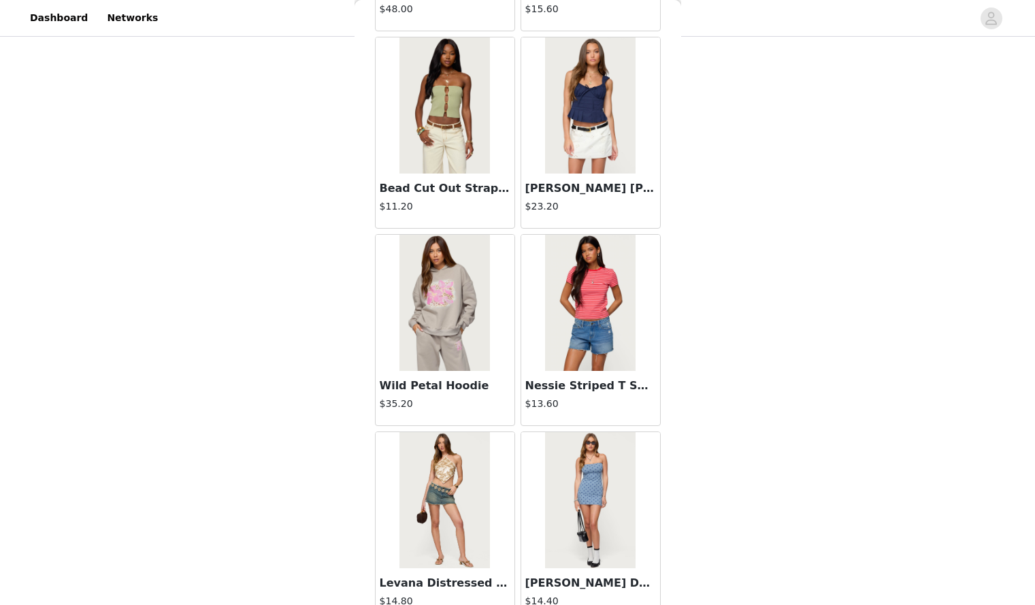
scroll to position [3452, 0]
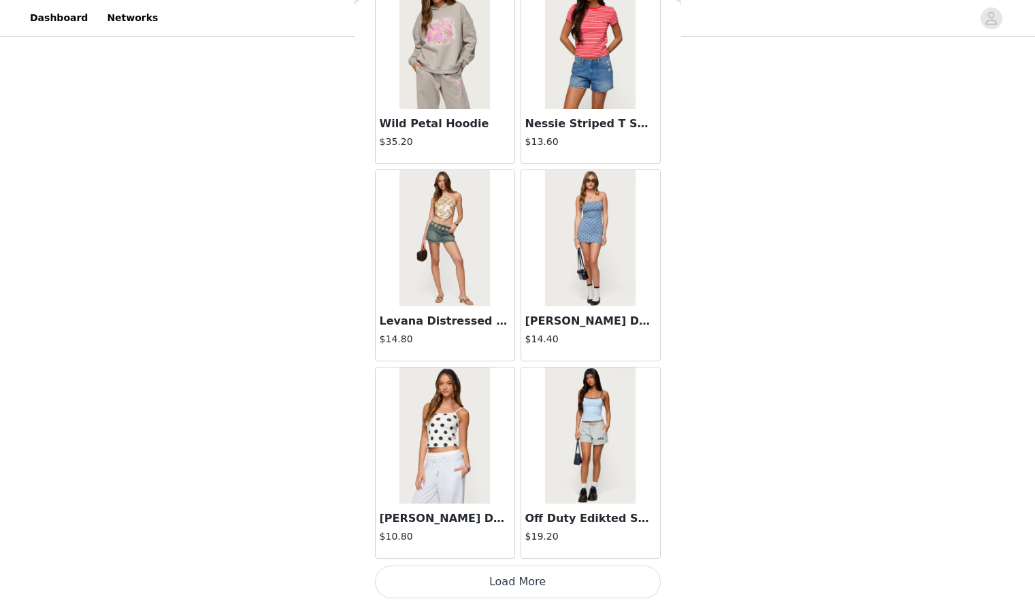
click at [520, 589] on button "Load More" at bounding box center [518, 582] width 286 height 33
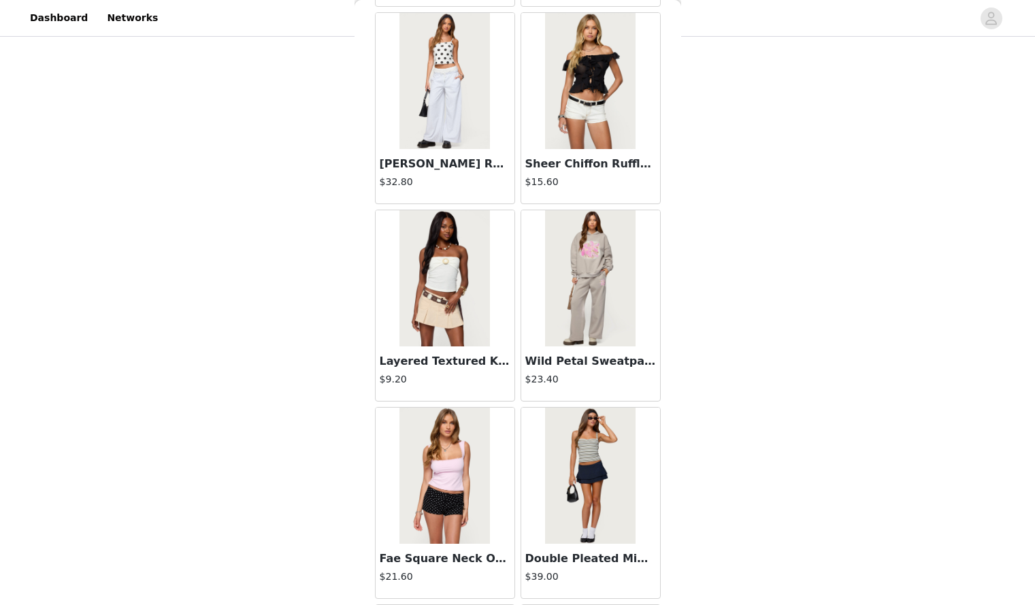
scroll to position [5427, 0]
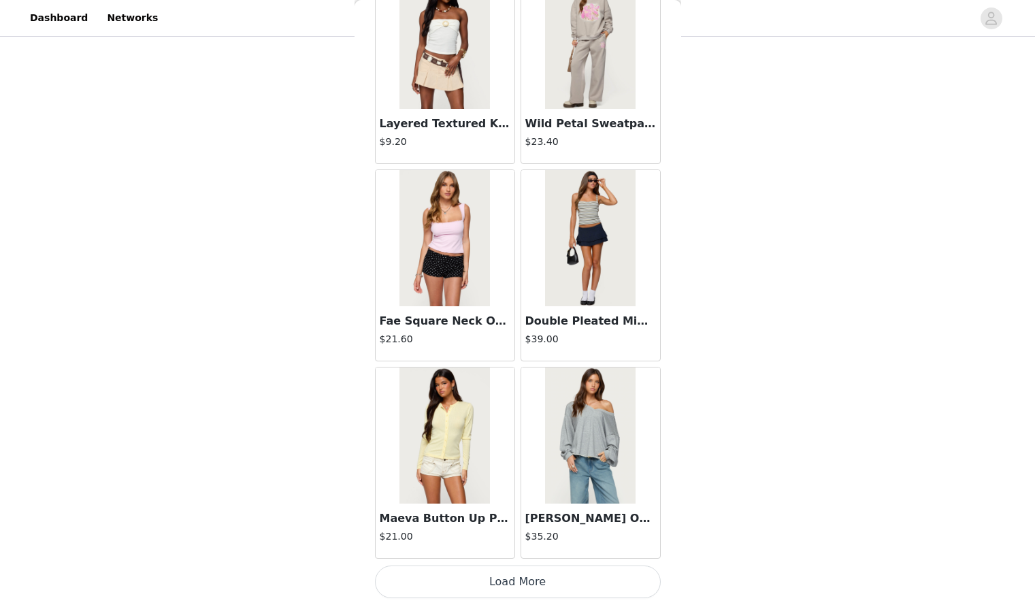
click at [492, 588] on button "Load More" at bounding box center [518, 582] width 286 height 33
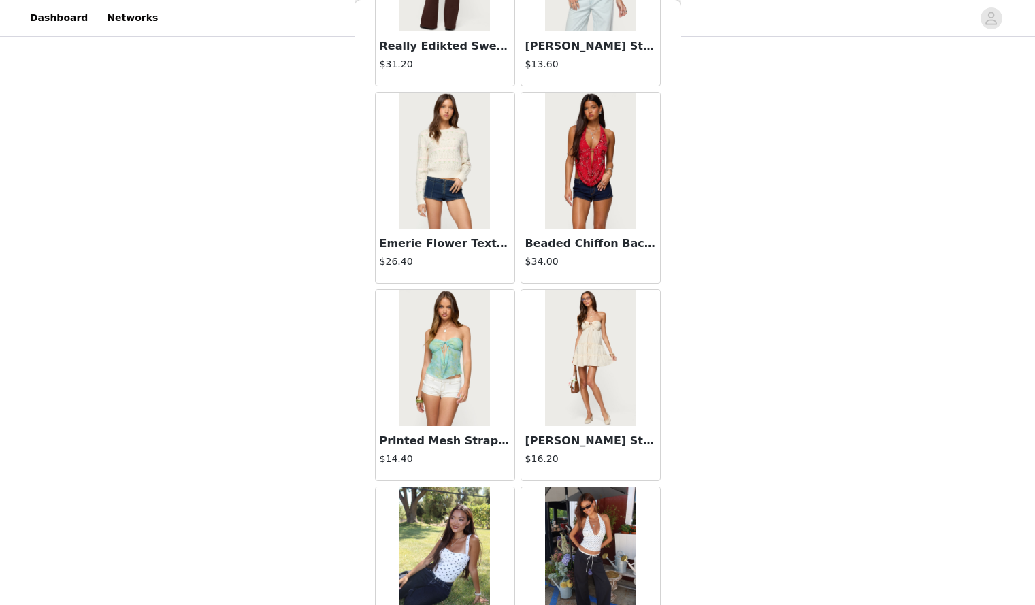
scroll to position [7401, 0]
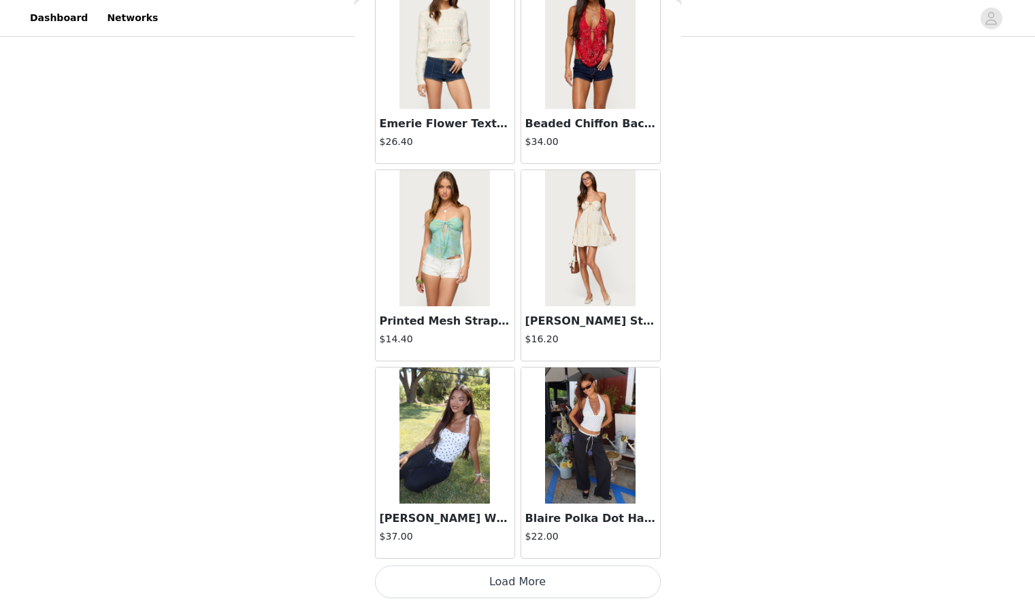
click at [491, 585] on button "Load More" at bounding box center [518, 582] width 286 height 33
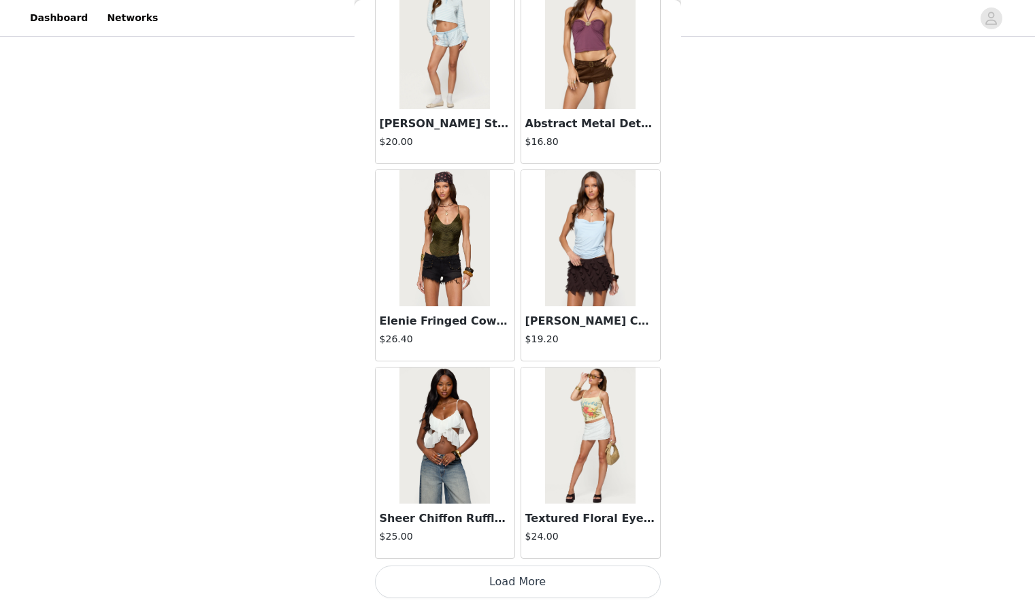
scroll to position [495, 0]
click at [491, 585] on button "Load More" at bounding box center [518, 582] width 286 height 33
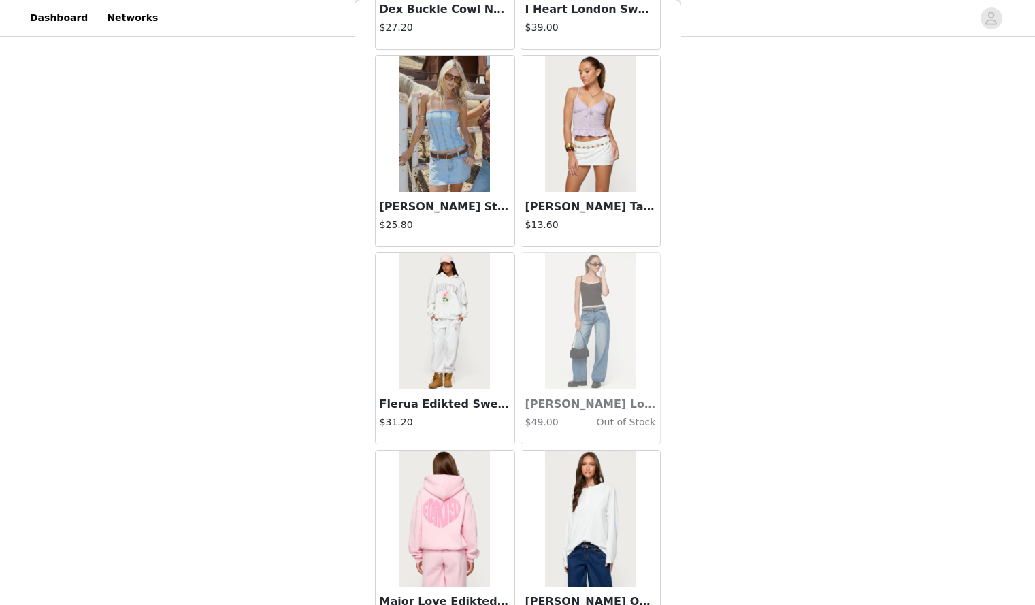
scroll to position [11350, 0]
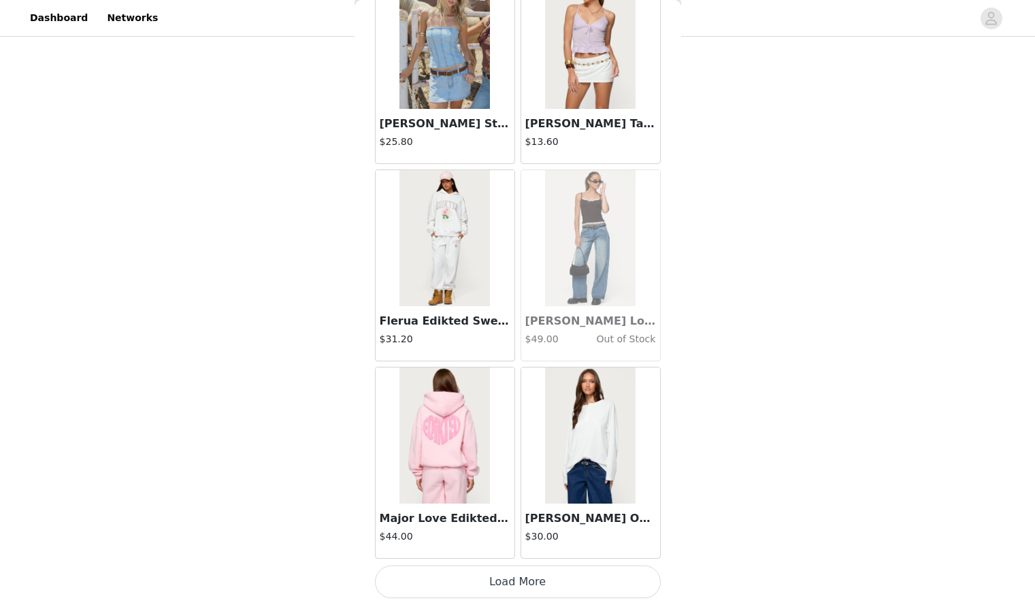
click at [549, 588] on button "Load More" at bounding box center [518, 582] width 286 height 33
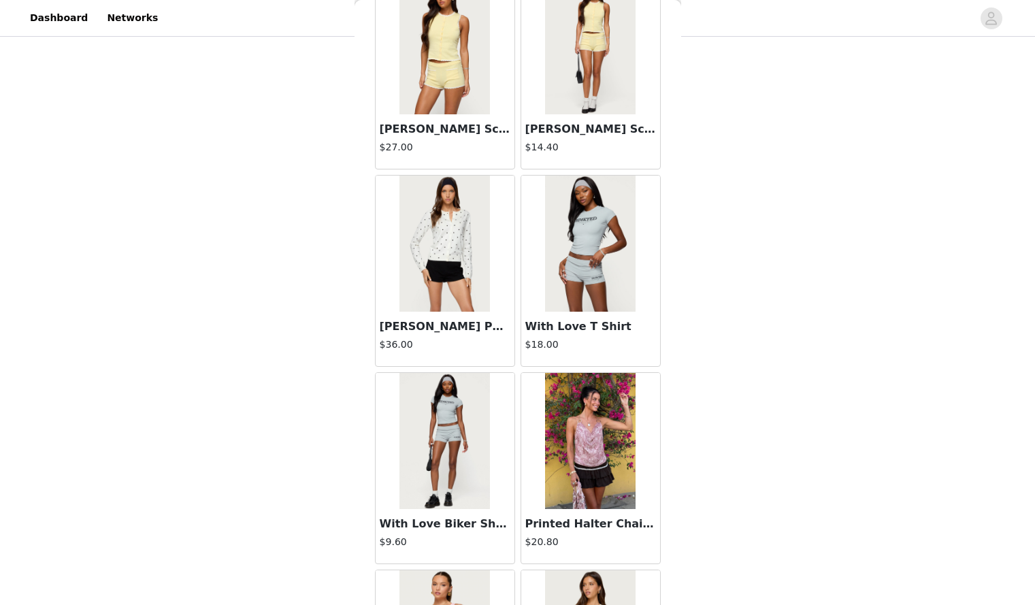
scroll to position [13324, 0]
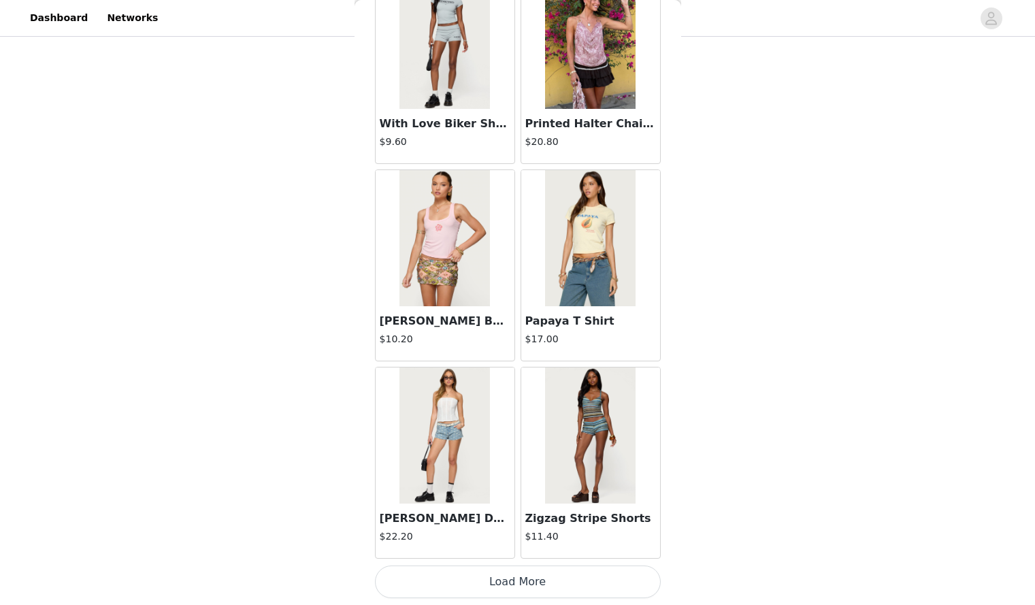
click at [518, 588] on button "Load More" at bounding box center [518, 582] width 286 height 33
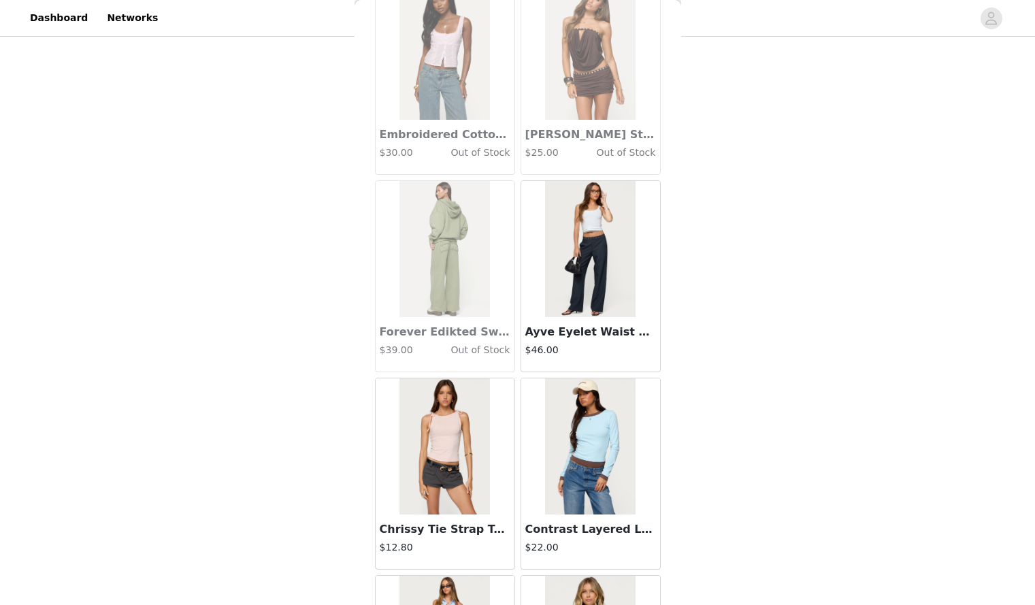
scroll to position [15298, 0]
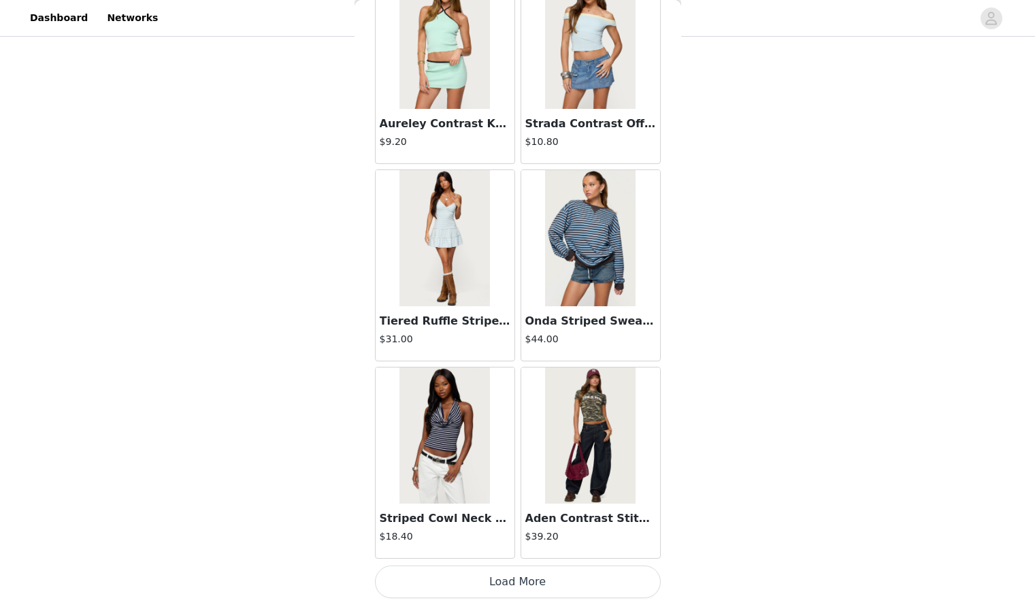
click at [503, 576] on button "Load More" at bounding box center [518, 582] width 286 height 33
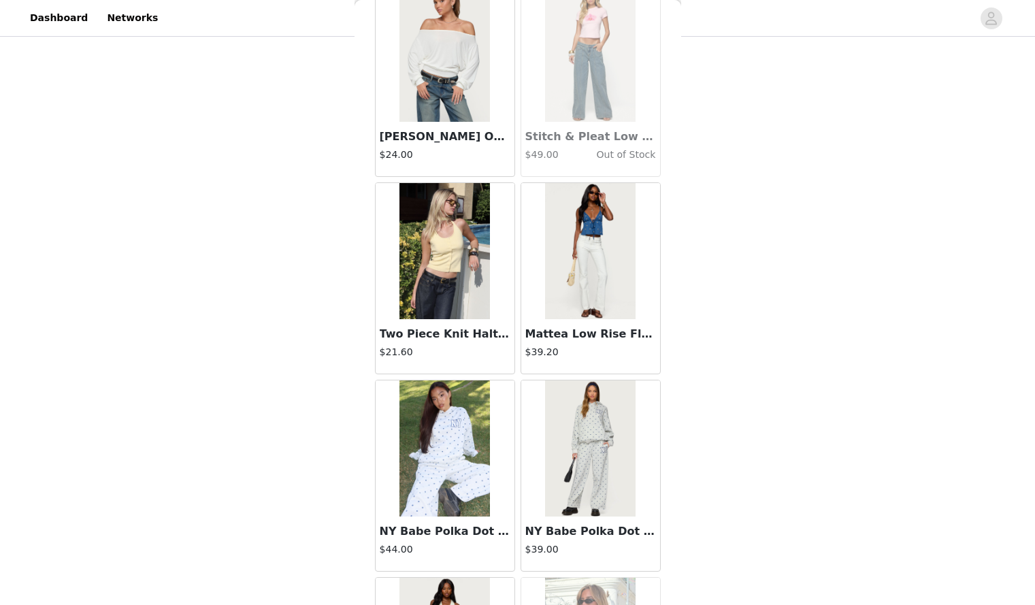
scroll to position [17272, 0]
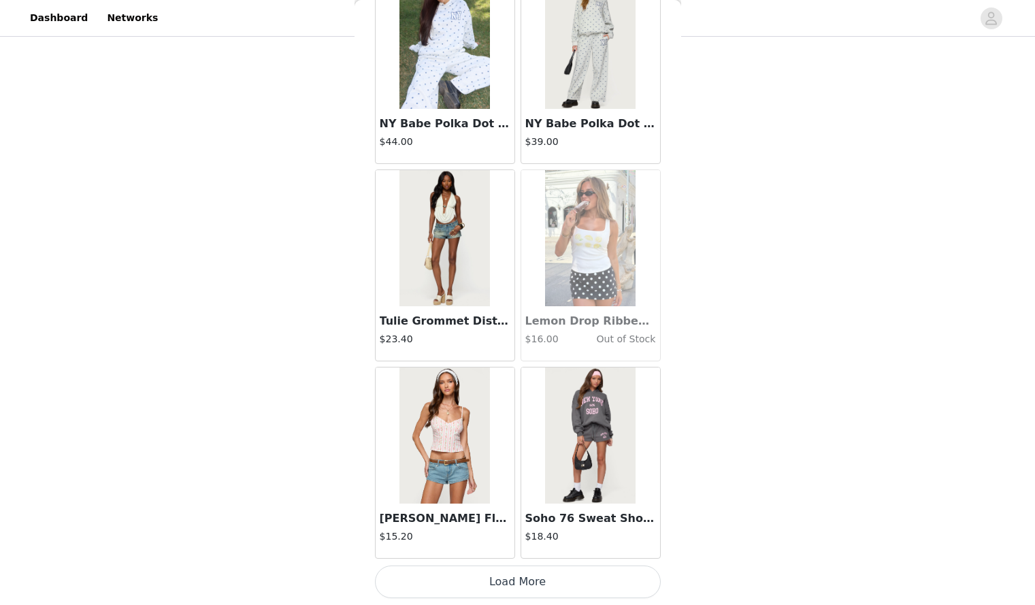
click at [491, 581] on button "Load More" at bounding box center [518, 582] width 286 height 33
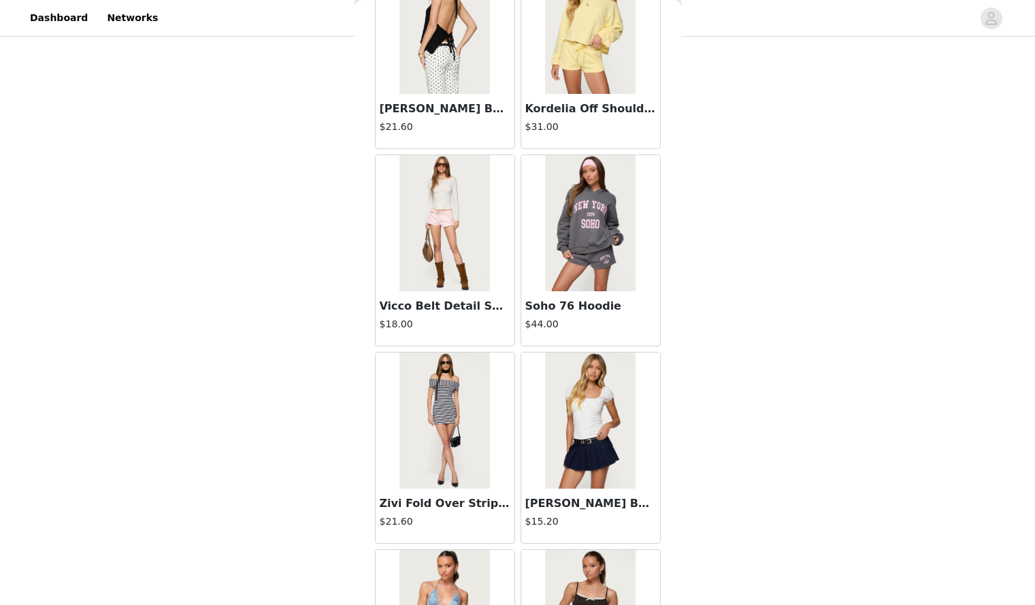
scroll to position [19247, 0]
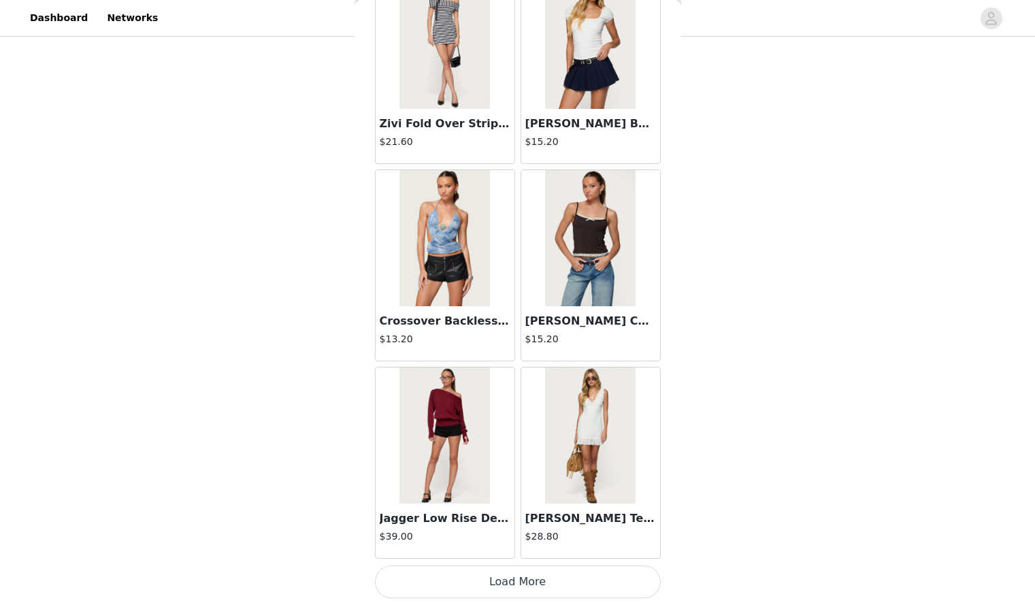
click at [484, 583] on button "Load More" at bounding box center [518, 582] width 286 height 33
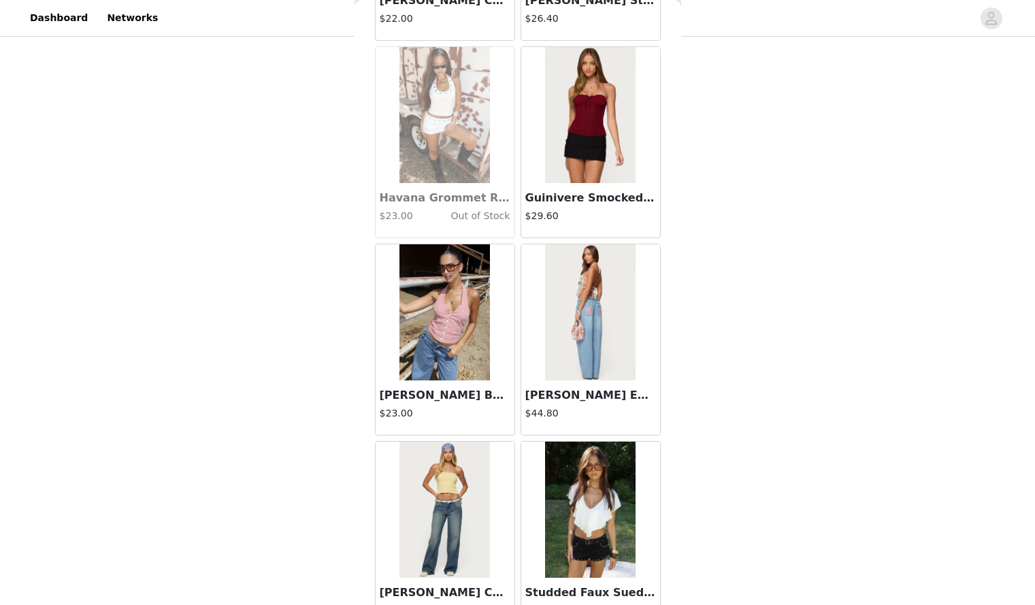
scroll to position [21221, 0]
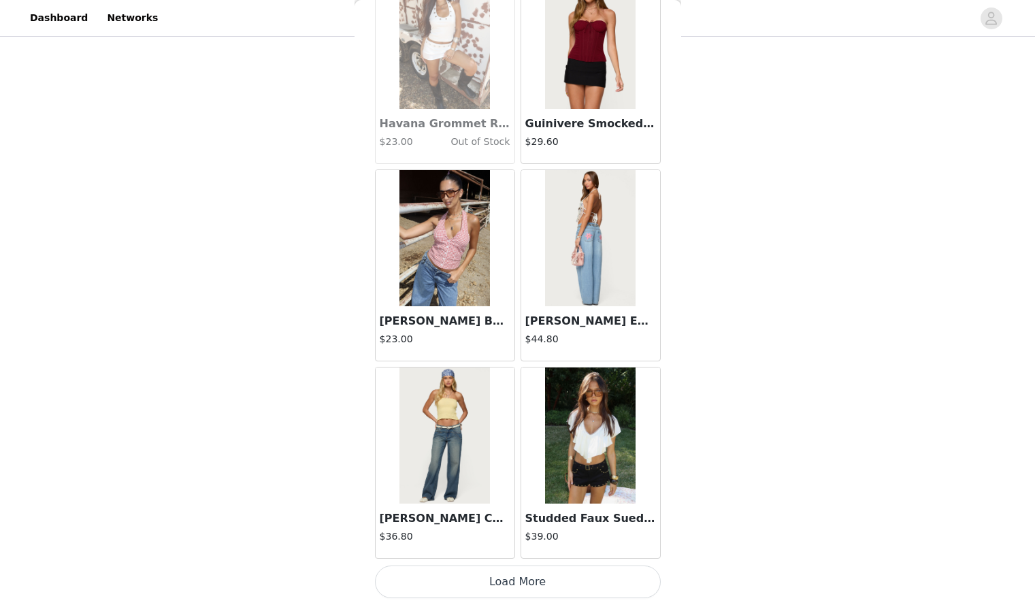
click at [484, 583] on button "Load More" at bounding box center [518, 582] width 286 height 33
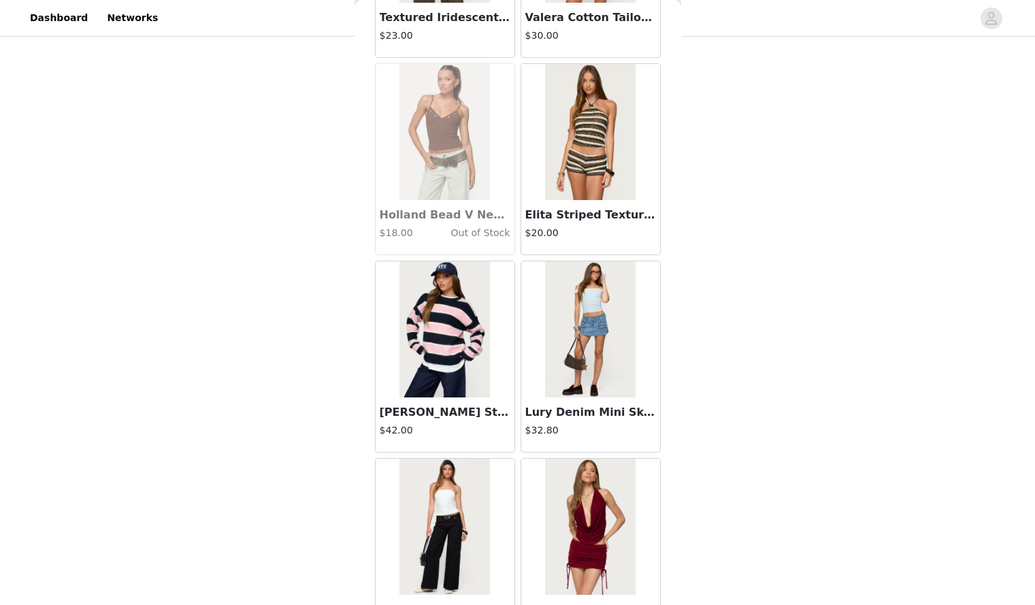
scroll to position [23195, 0]
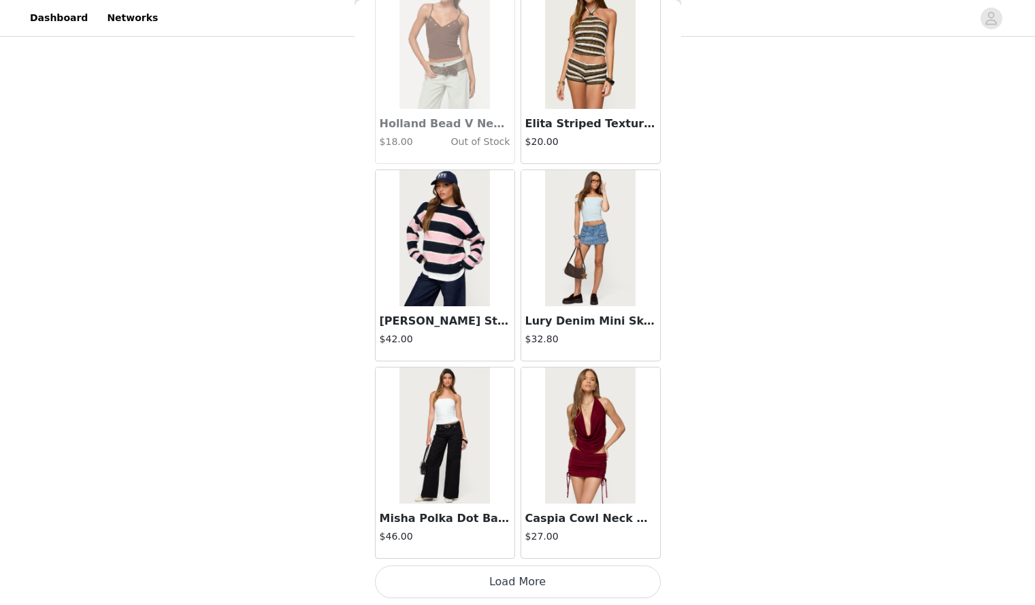
click at [508, 579] on button "Load More" at bounding box center [518, 582] width 286 height 33
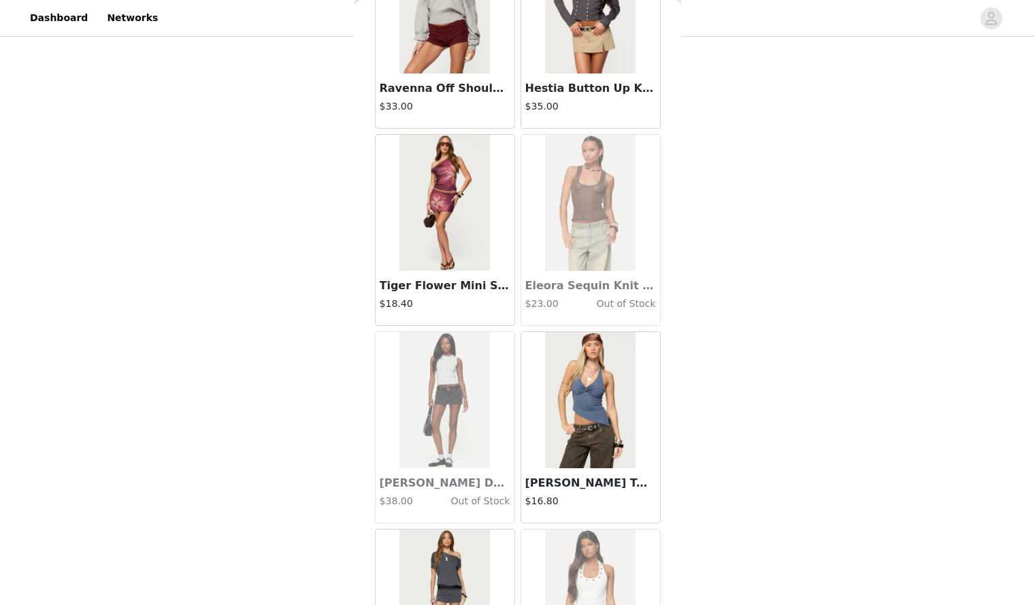
scroll to position [25170, 0]
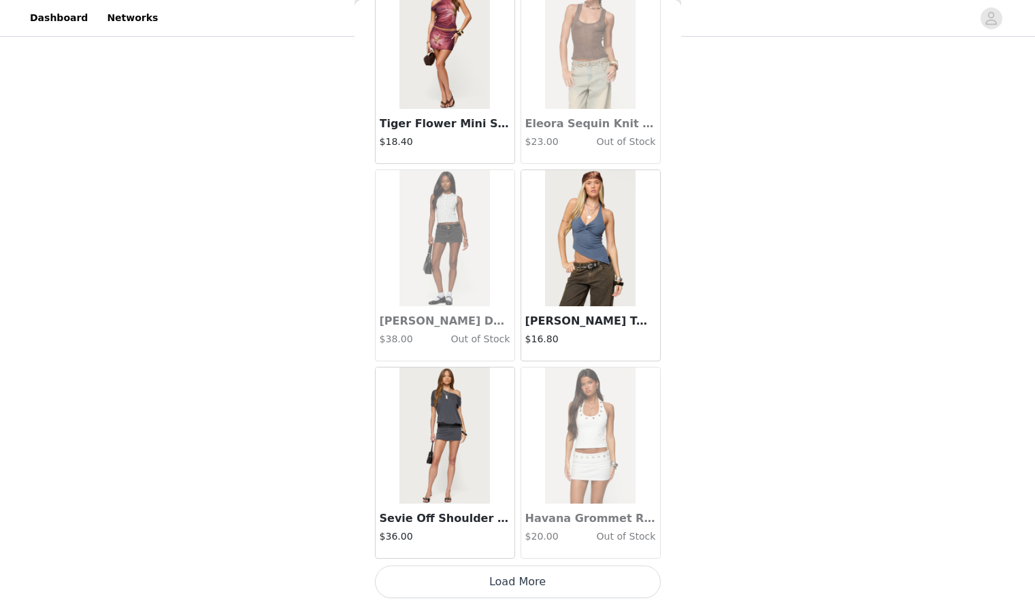
click at [598, 569] on button "Load More" at bounding box center [518, 582] width 286 height 33
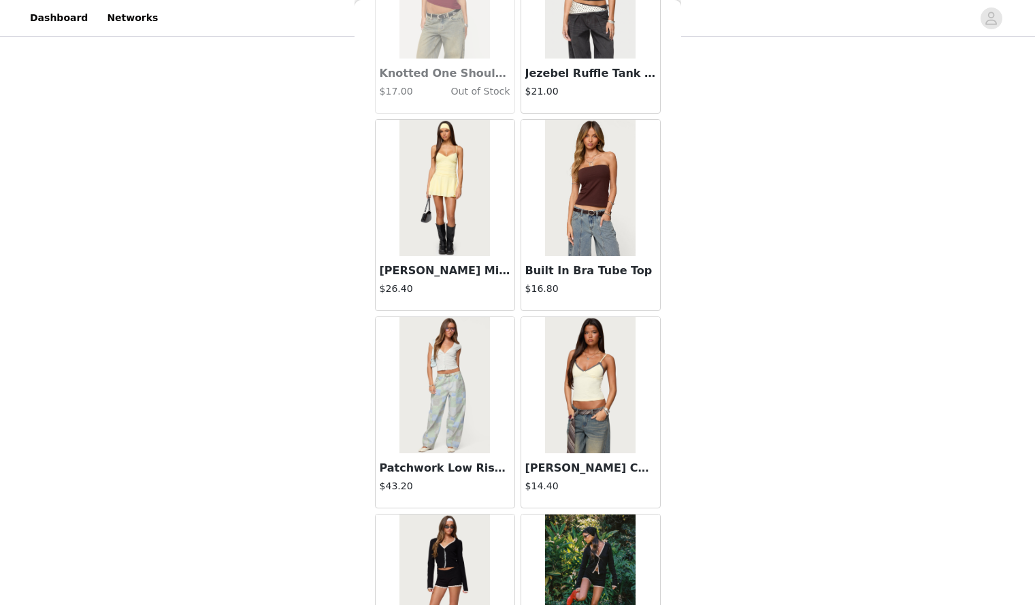
scroll to position [27144, 0]
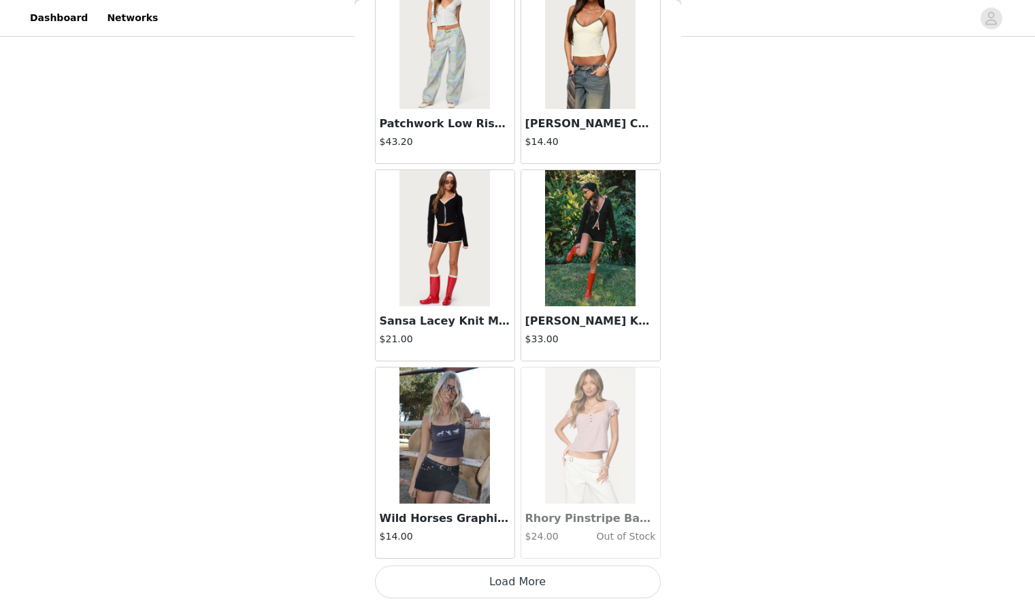
click at [571, 583] on button "Load More" at bounding box center [518, 582] width 286 height 33
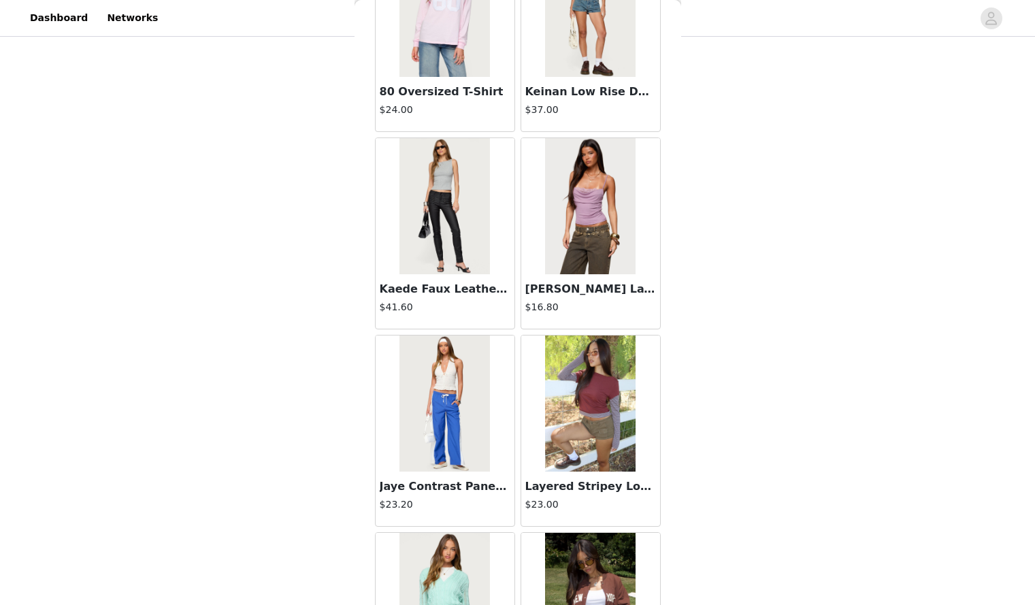
scroll to position [29118, 0]
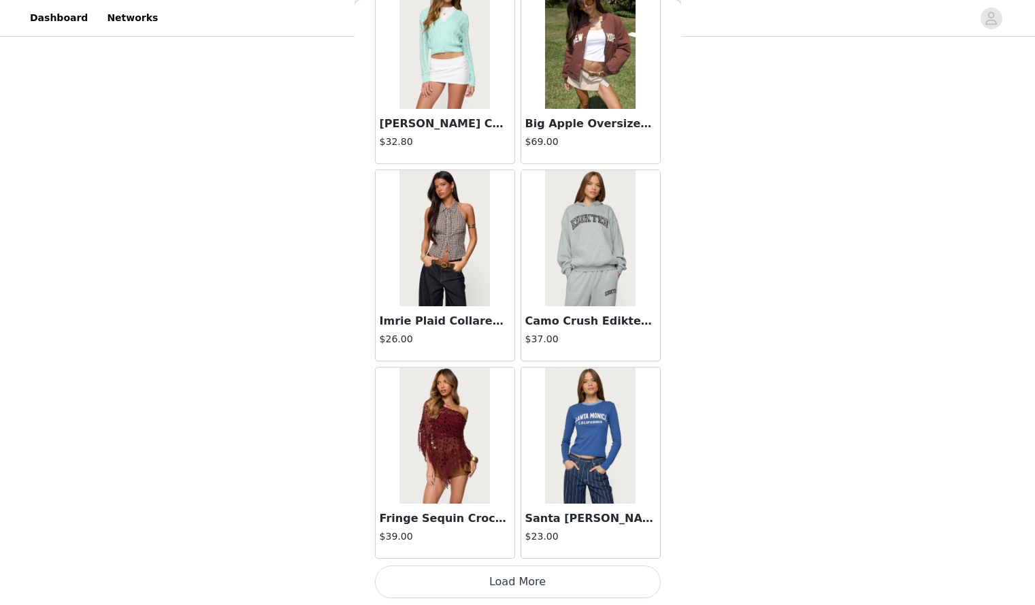
click at [541, 582] on button "Load More" at bounding box center [518, 582] width 286 height 33
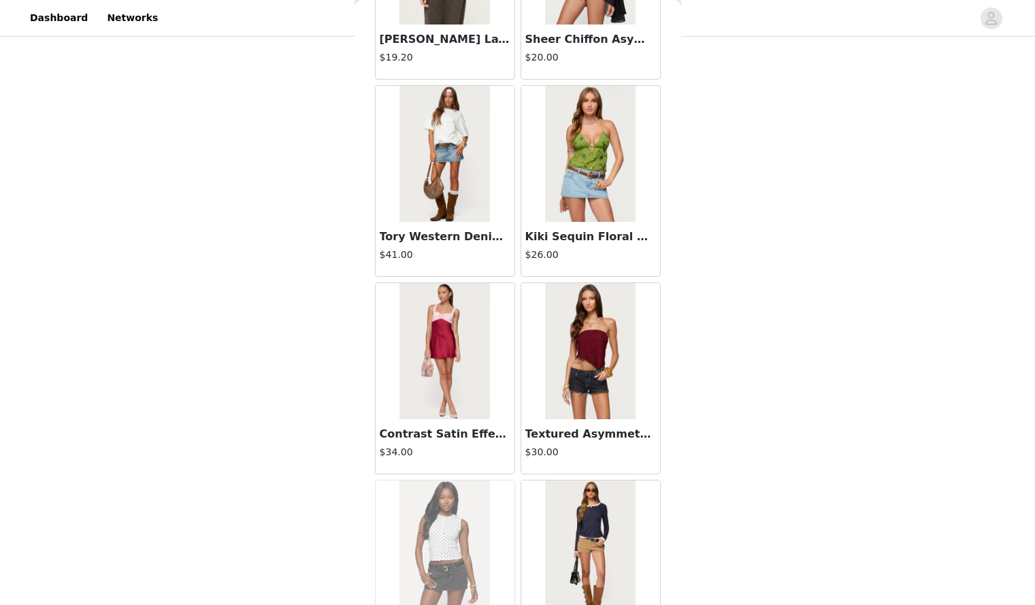
scroll to position [31093, 0]
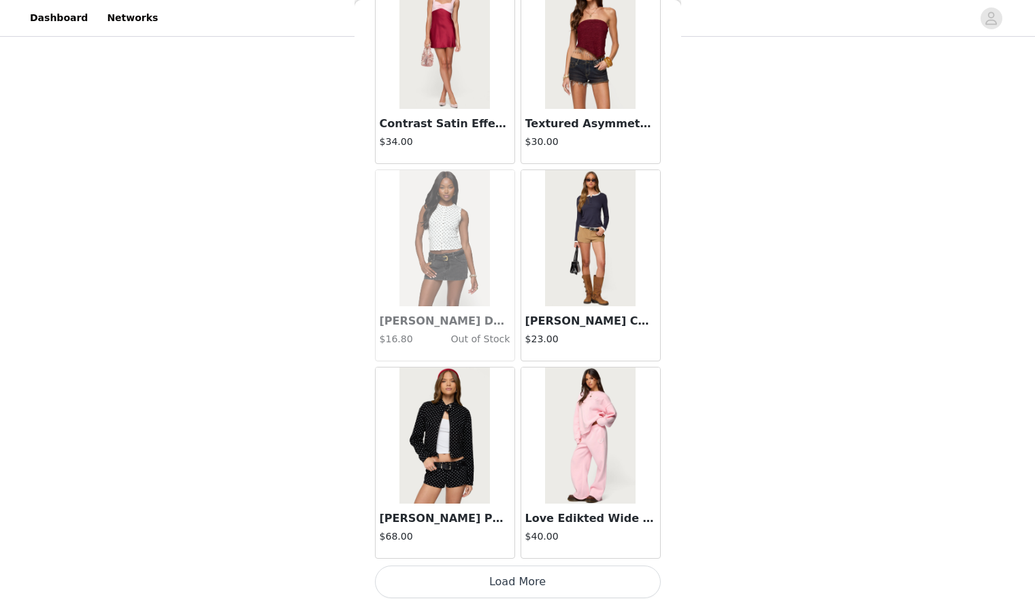
click at [541, 582] on button "Load More" at bounding box center [518, 582] width 286 height 33
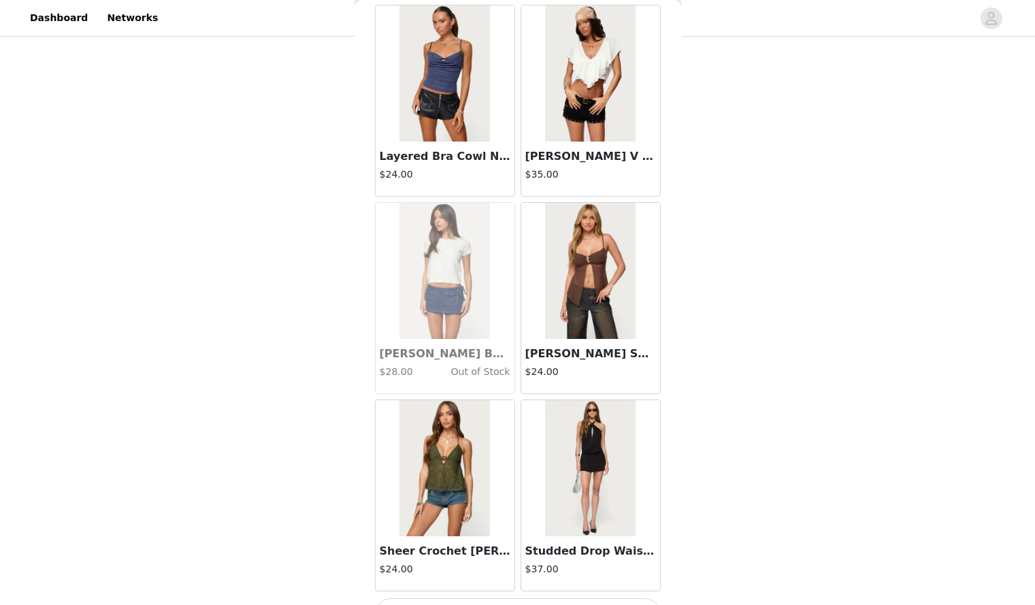
scroll to position [33067, 0]
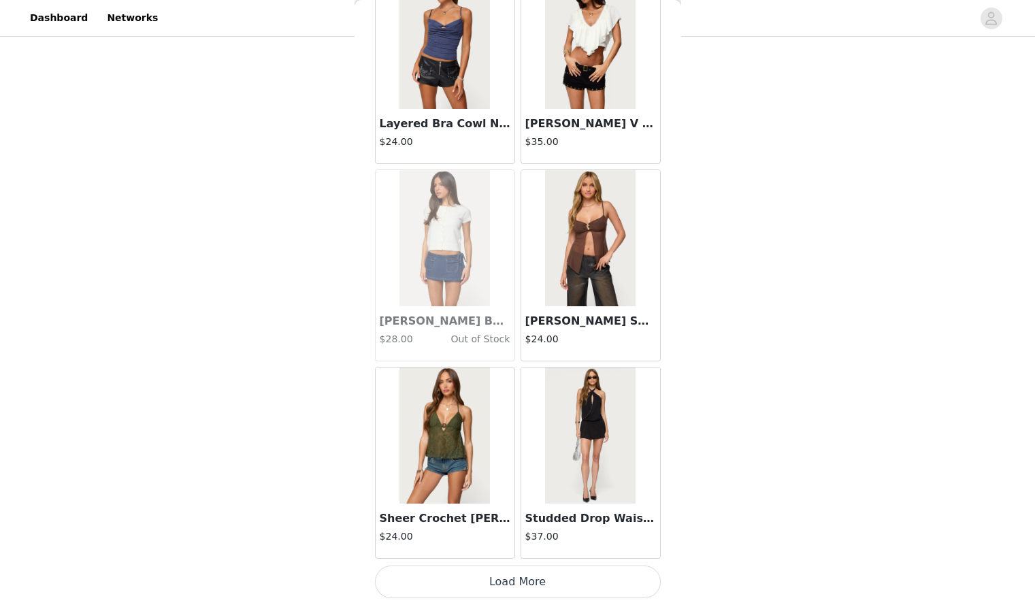
click at [541, 582] on button "Load More" at bounding box center [518, 582] width 286 height 33
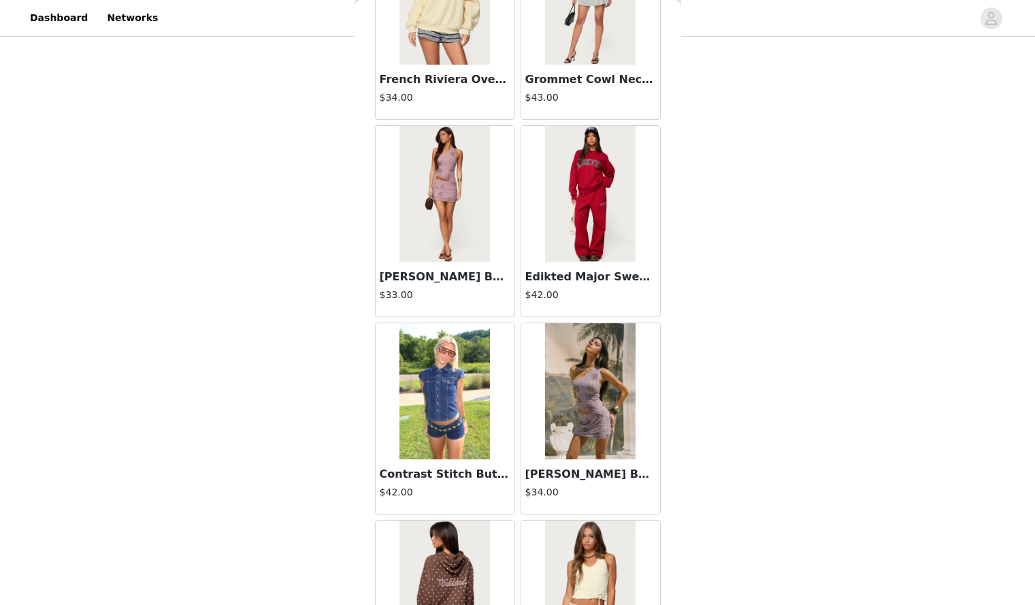
scroll to position [35041, 0]
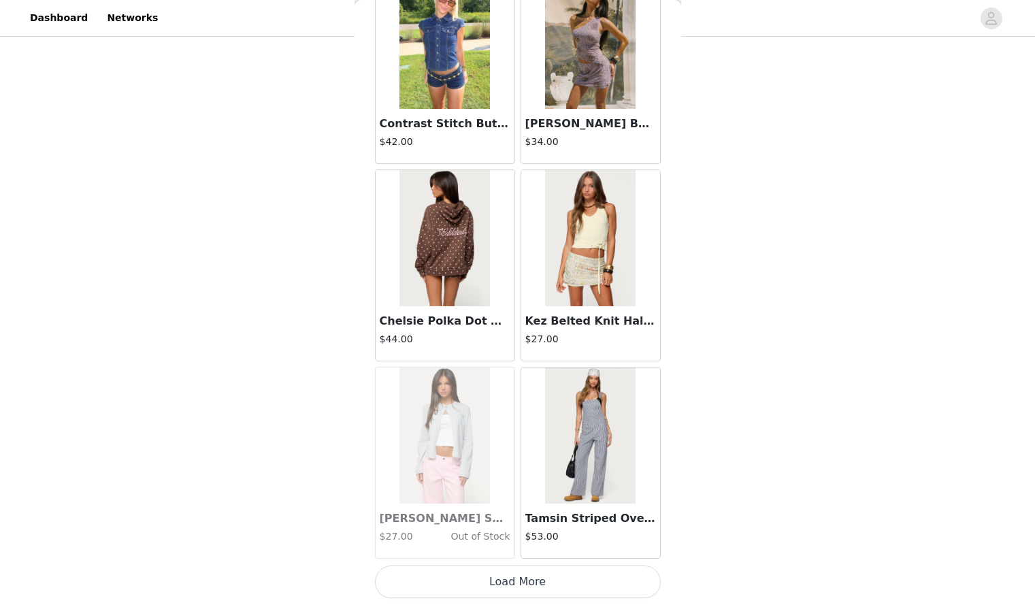
click at [541, 582] on button "Load More" at bounding box center [518, 582] width 286 height 33
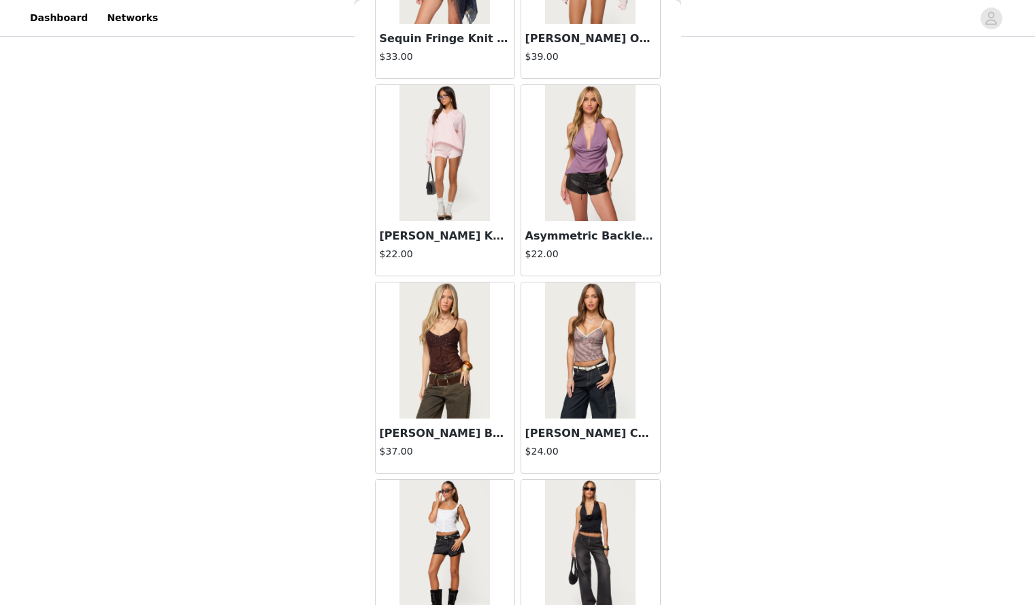
scroll to position [37015, 0]
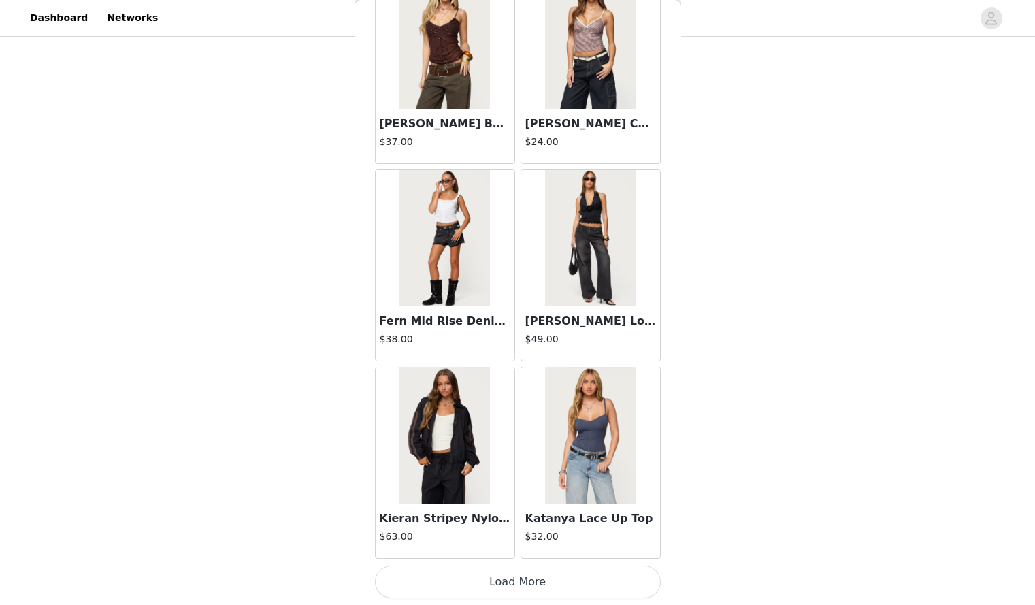
click at [541, 582] on button "Load More" at bounding box center [518, 582] width 286 height 33
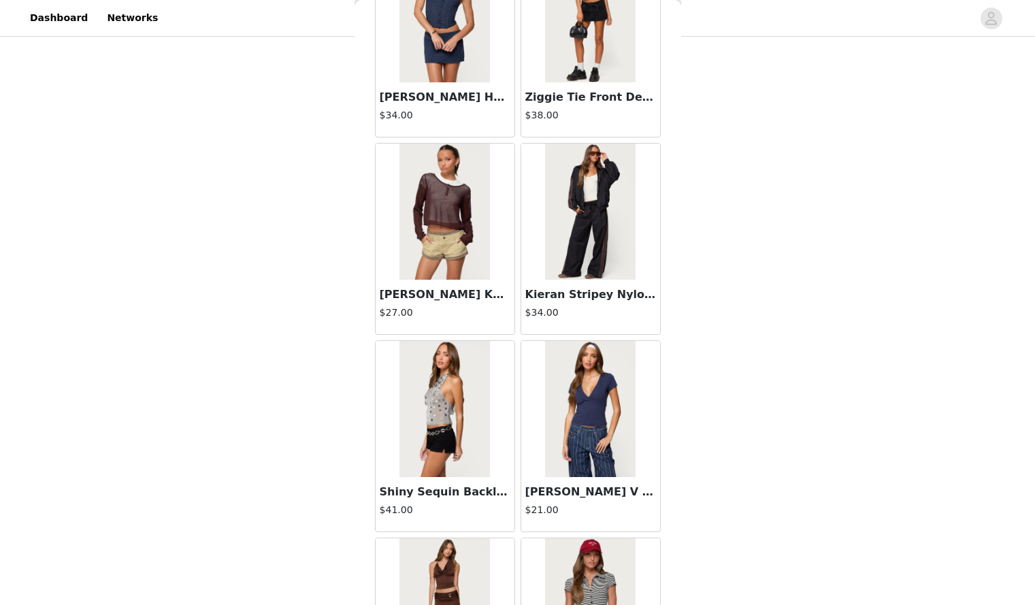
scroll to position [38990, 0]
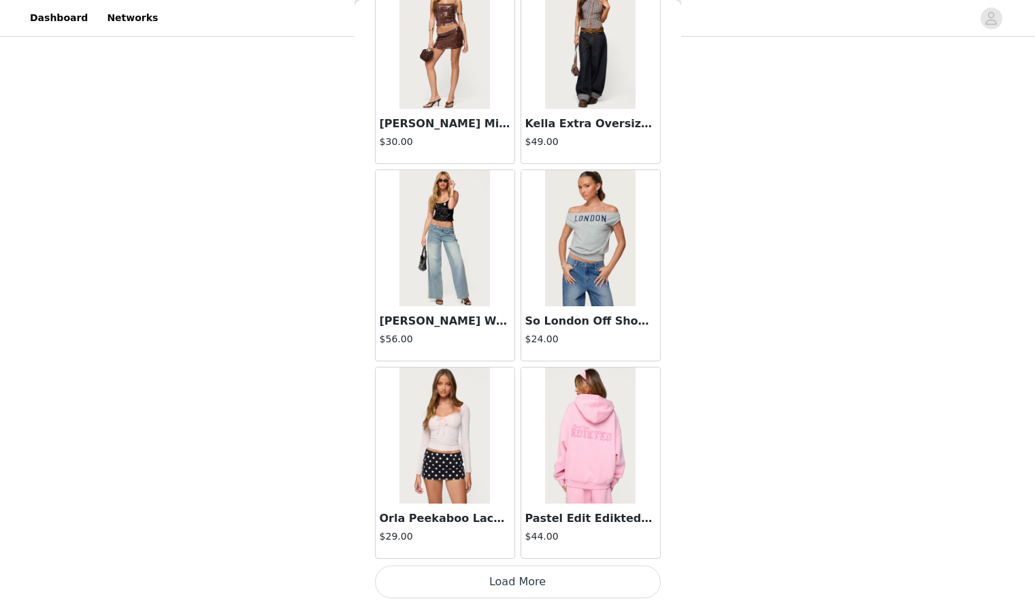
click at [536, 594] on button "Load More" at bounding box center [518, 582] width 286 height 33
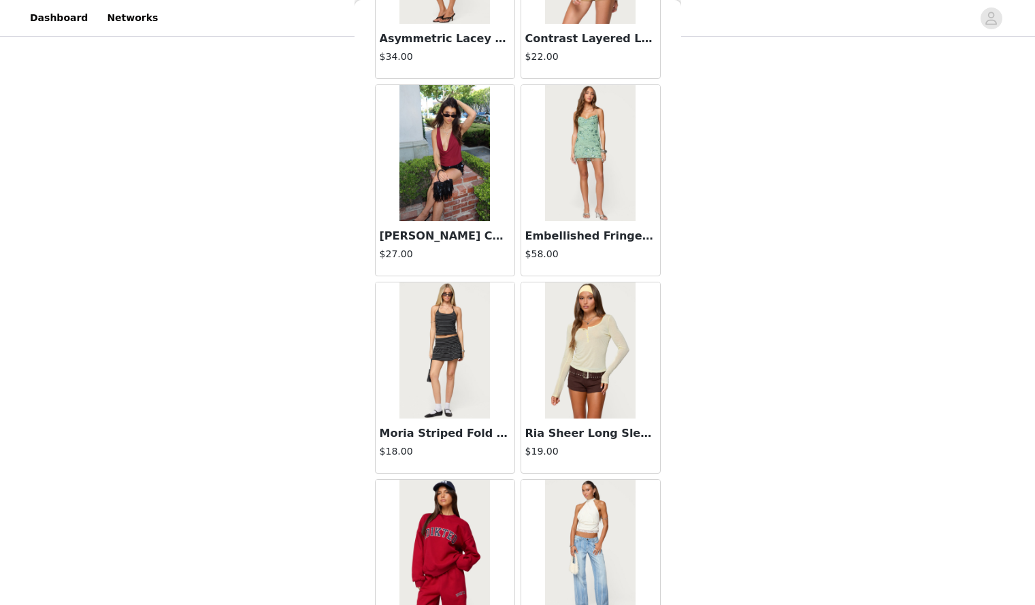
scroll to position [40964, 0]
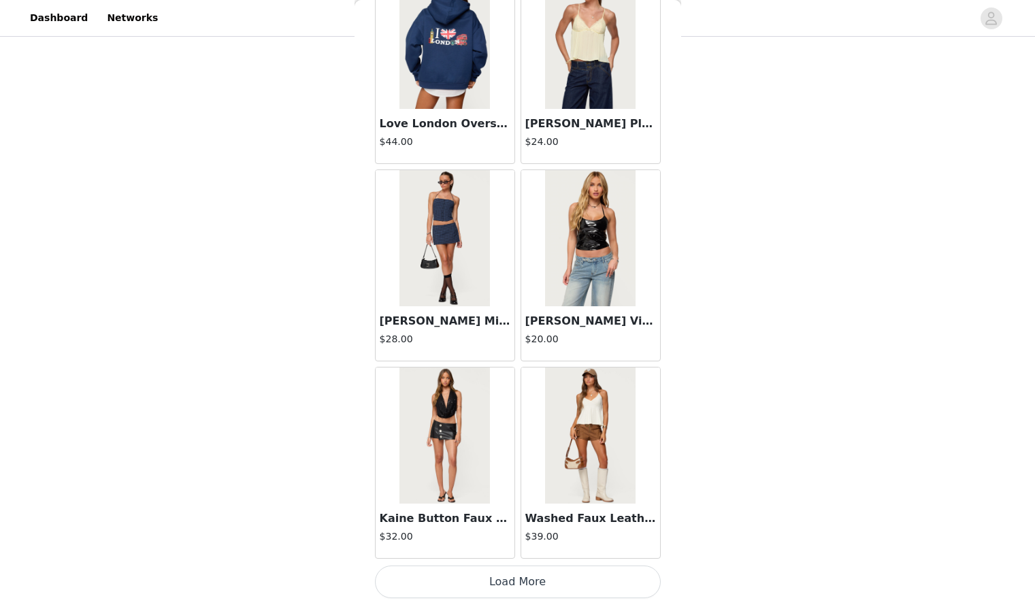
click at [550, 574] on button "Load More" at bounding box center [518, 582] width 286 height 33
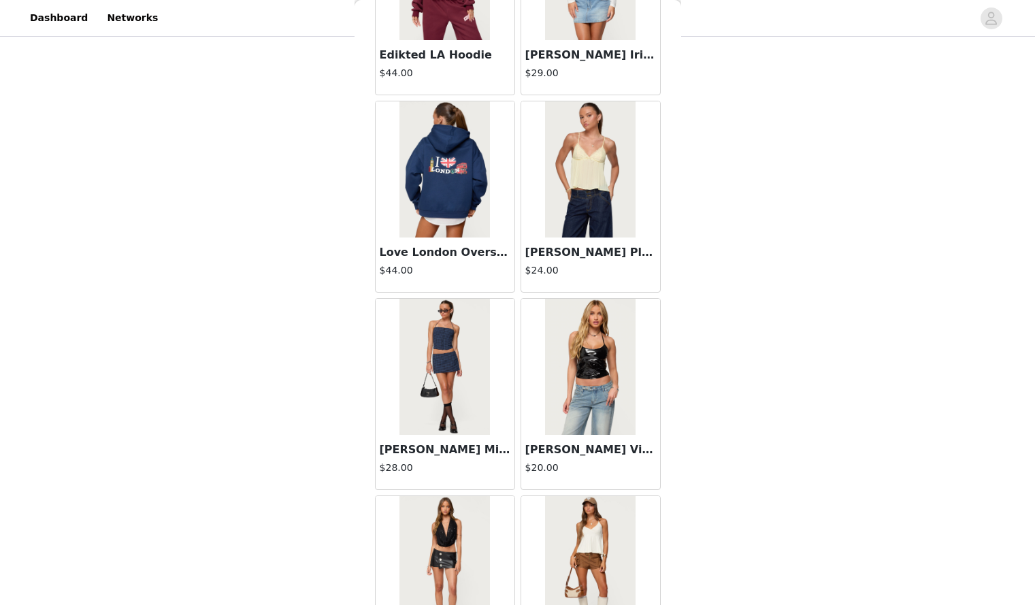
scroll to position [40818, 0]
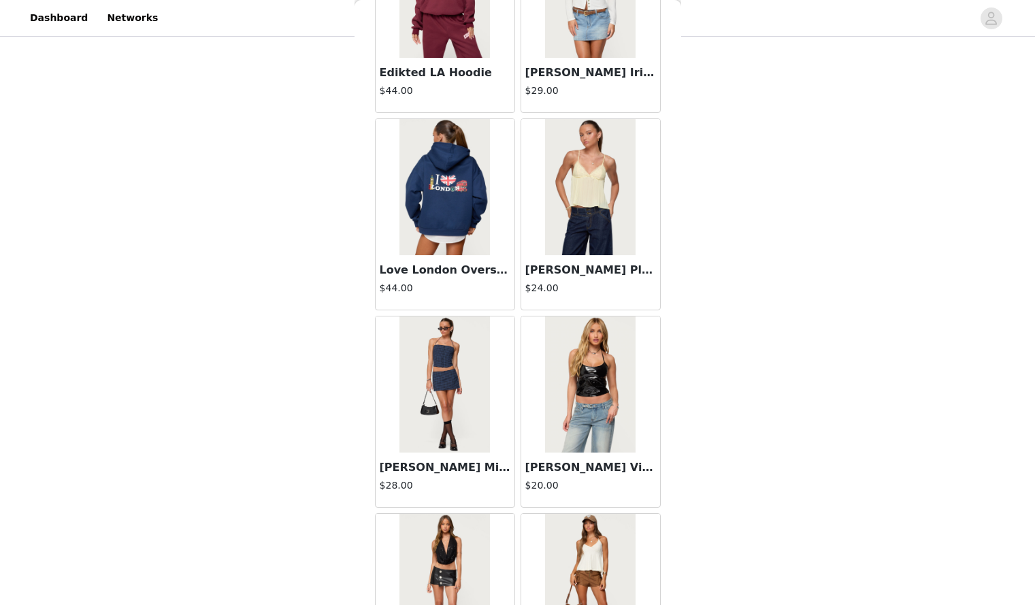
click at [445, 412] on img at bounding box center [445, 385] width 91 height 136
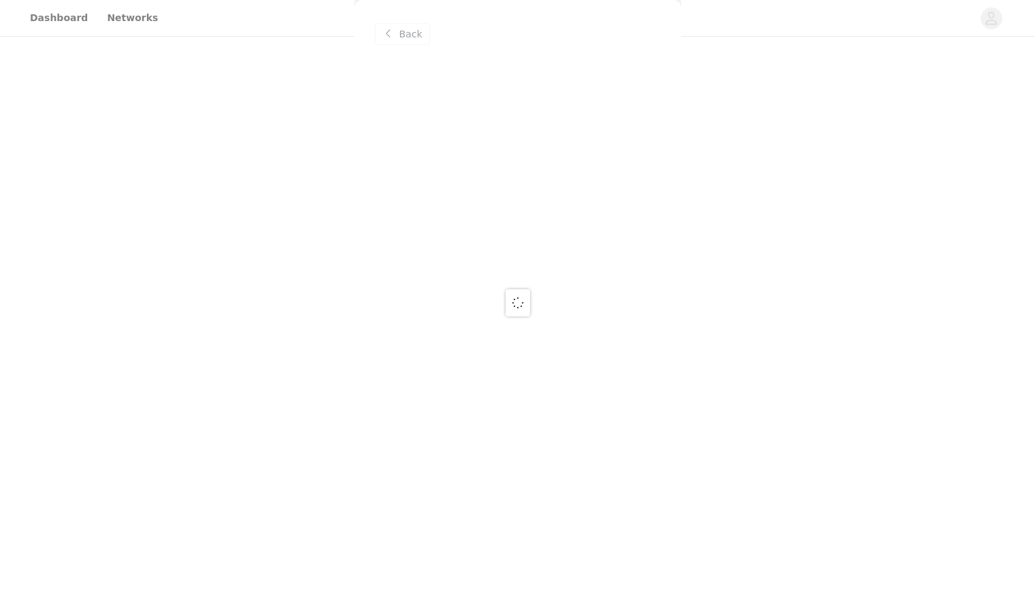
scroll to position [0, 0]
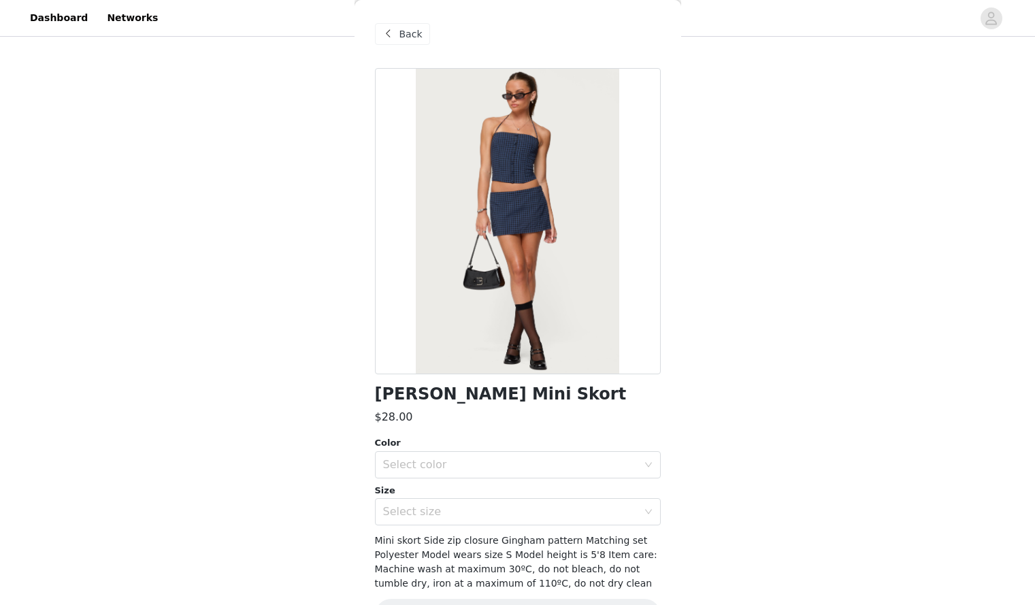
click at [452, 449] on div "Color" at bounding box center [518, 443] width 286 height 14
click at [456, 461] on div "Select color" at bounding box center [510, 465] width 255 height 14
click at [466, 487] on li "BLUE-AND-BLACK" at bounding box center [513, 495] width 276 height 22
click at [477, 509] on div "Select size" at bounding box center [510, 512] width 255 height 14
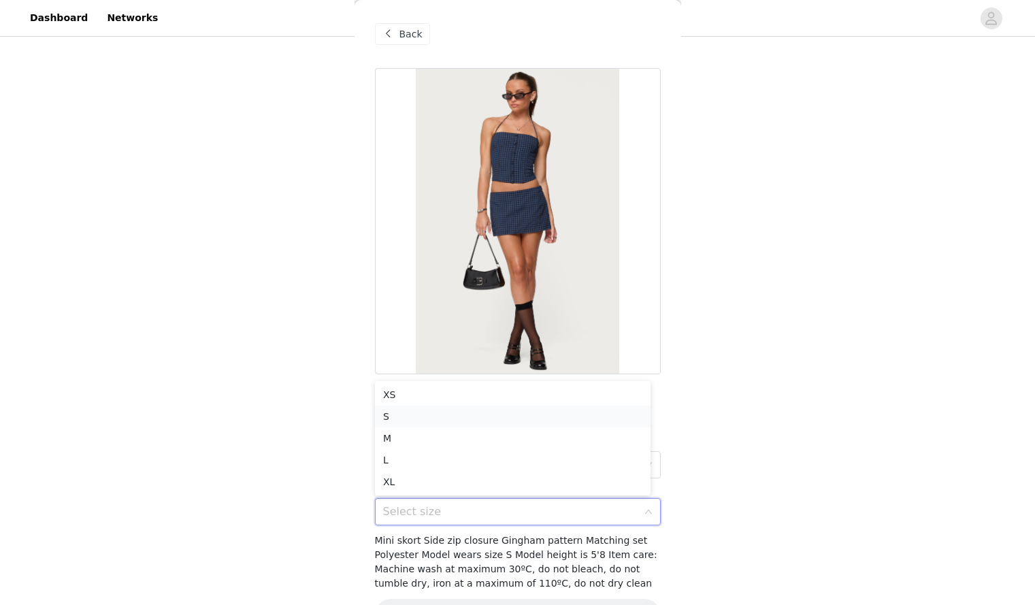
click at [482, 409] on li "S" at bounding box center [513, 417] width 276 height 22
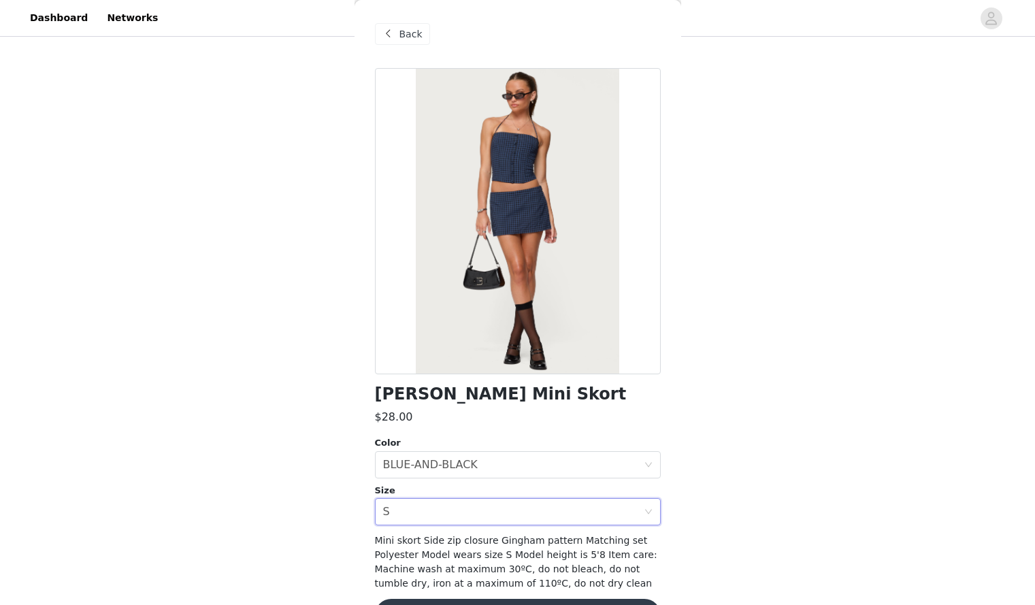
scroll to position [43, 0]
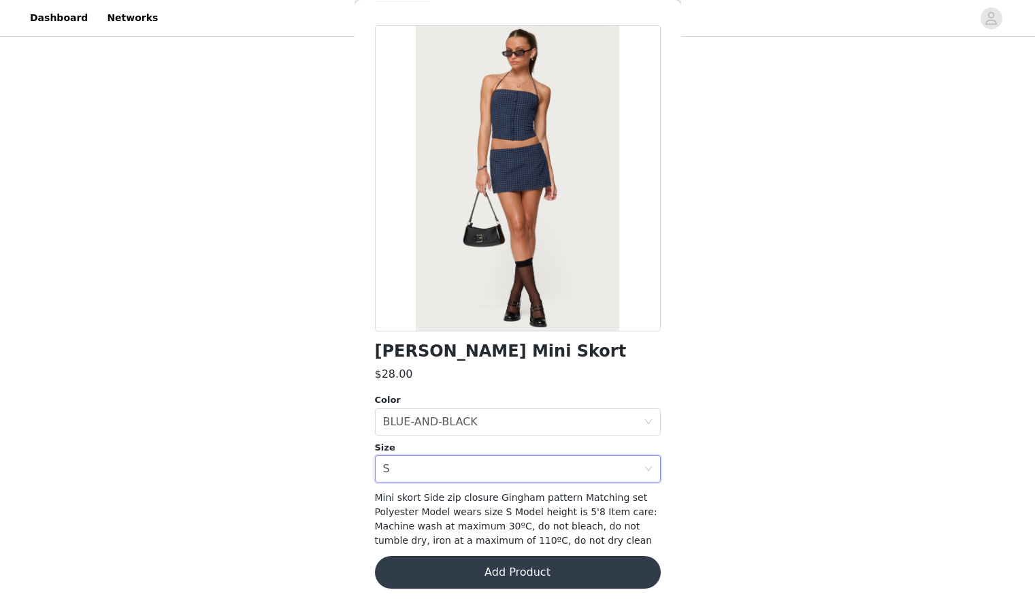
click at [476, 568] on button "Add Product" at bounding box center [518, 572] width 286 height 33
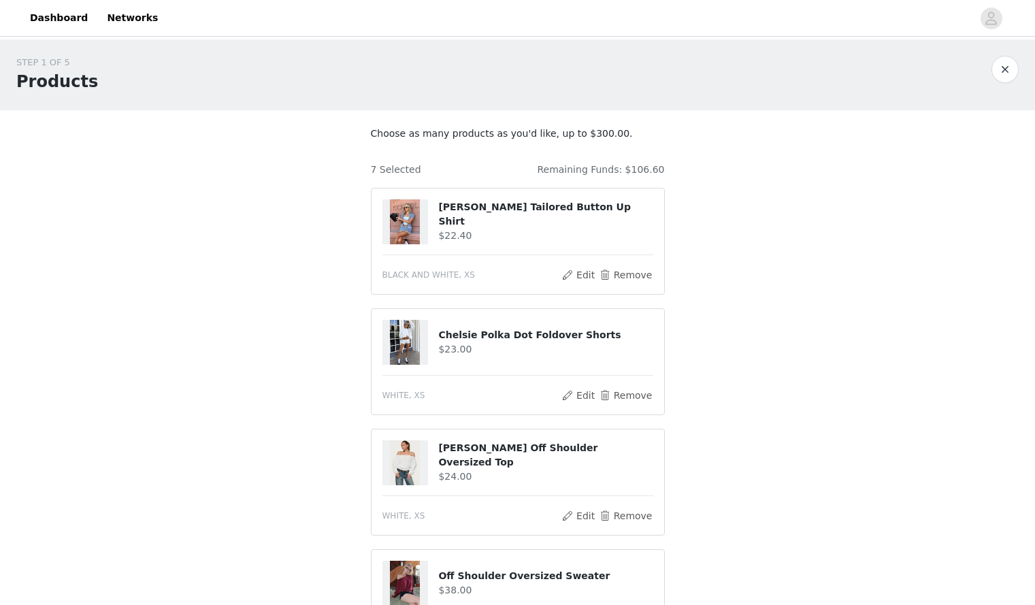
scroll to position [617, 0]
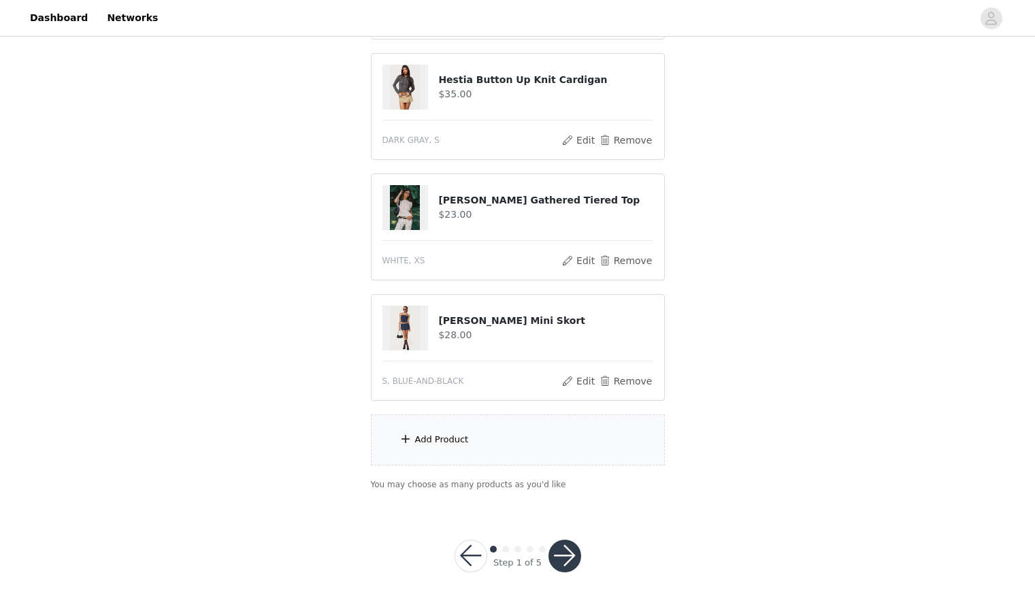
click at [498, 463] on div "Add Product" at bounding box center [518, 440] width 294 height 51
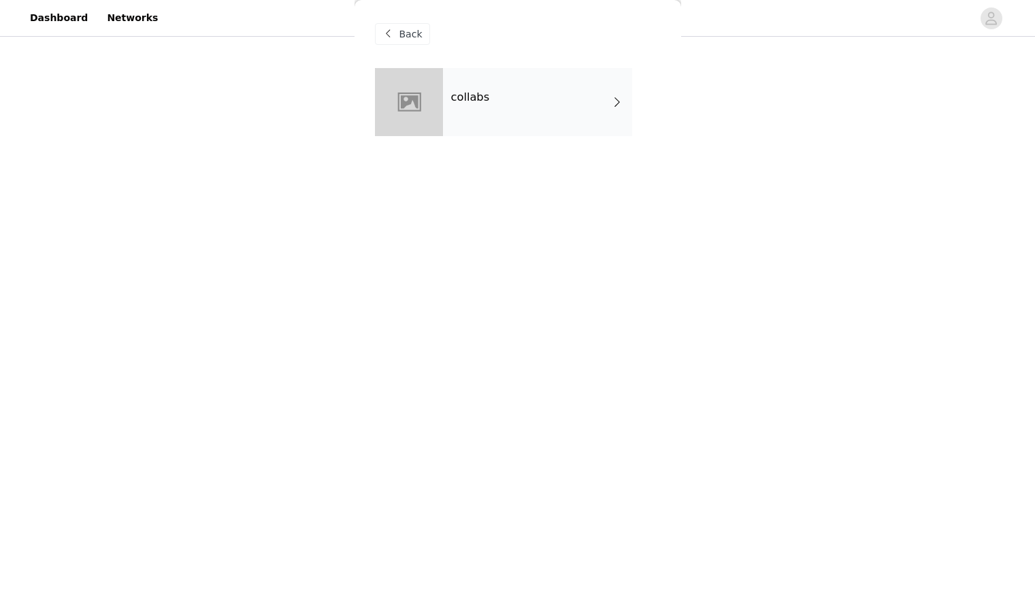
click at [541, 108] on div "collabs" at bounding box center [537, 102] width 189 height 68
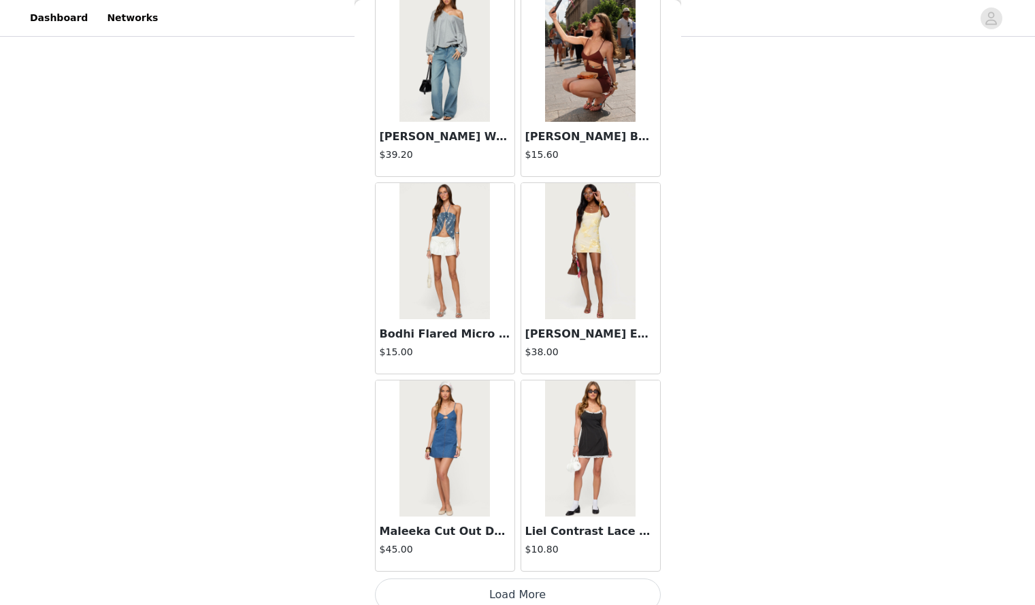
scroll to position [1478, 0]
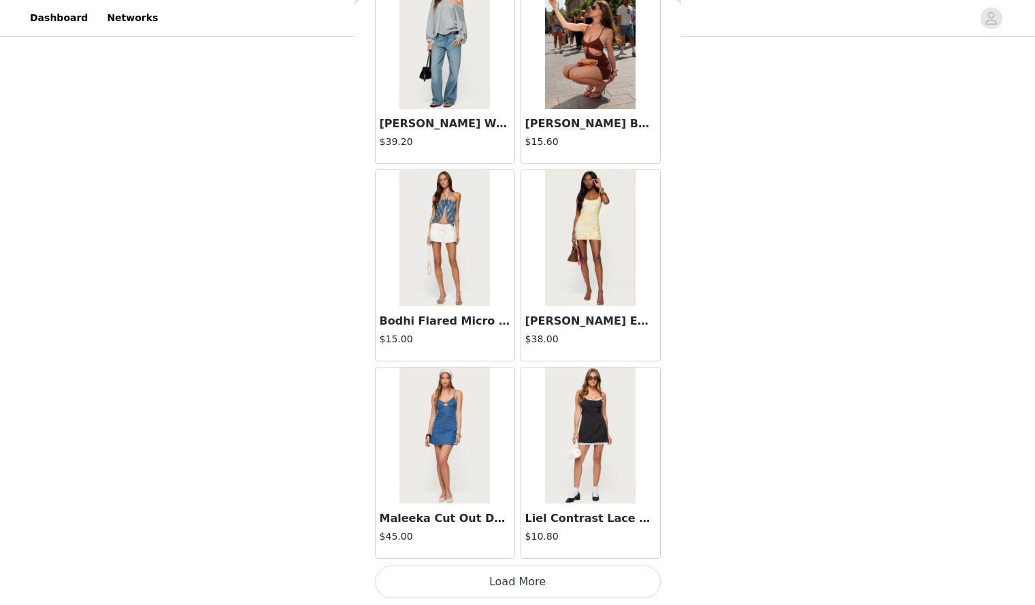
click at [517, 573] on button "Load More" at bounding box center [518, 582] width 286 height 33
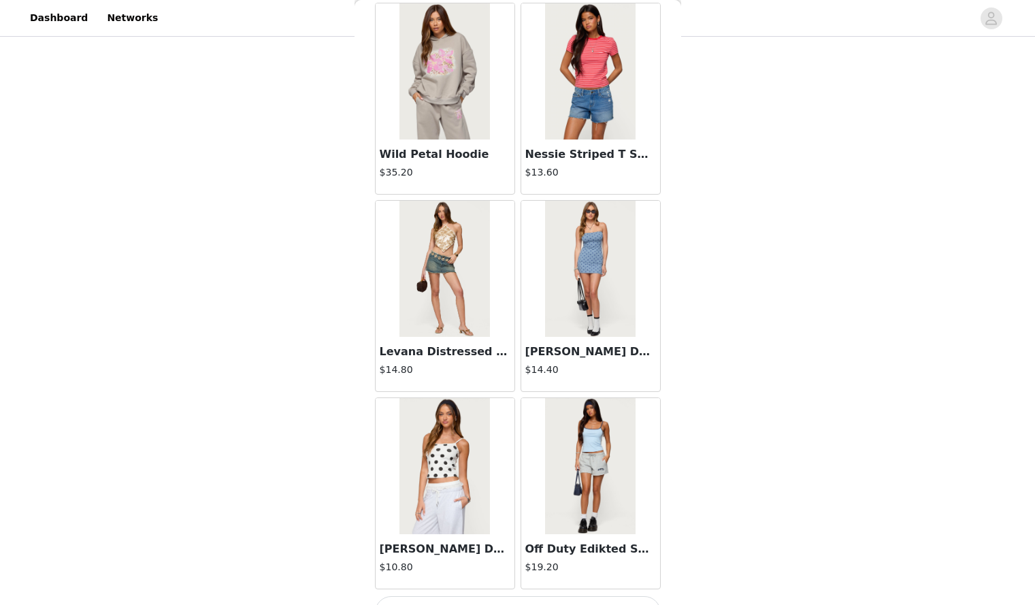
scroll to position [3452, 0]
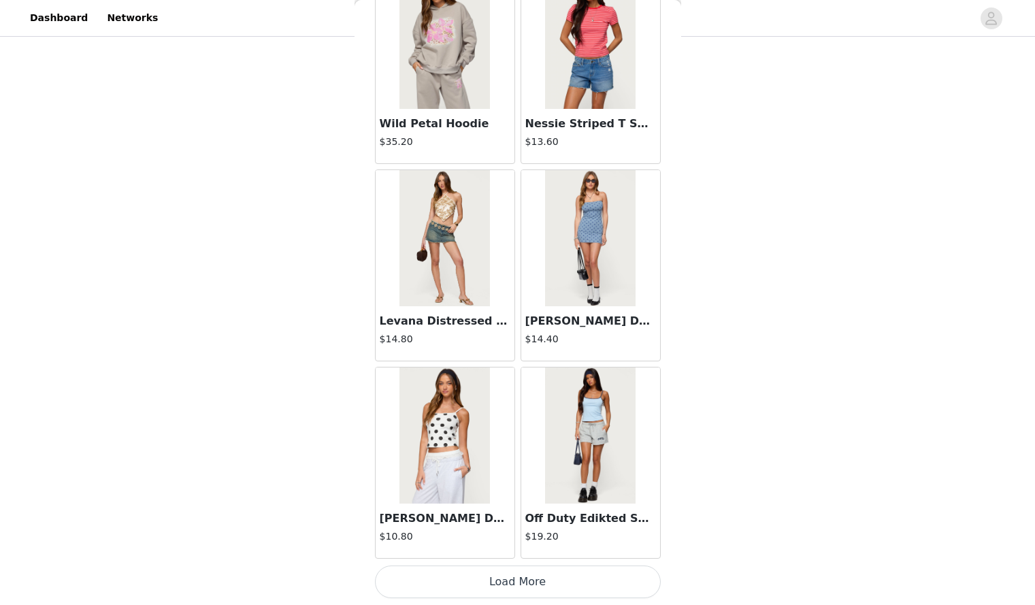
click at [614, 483] on img at bounding box center [590, 436] width 91 height 136
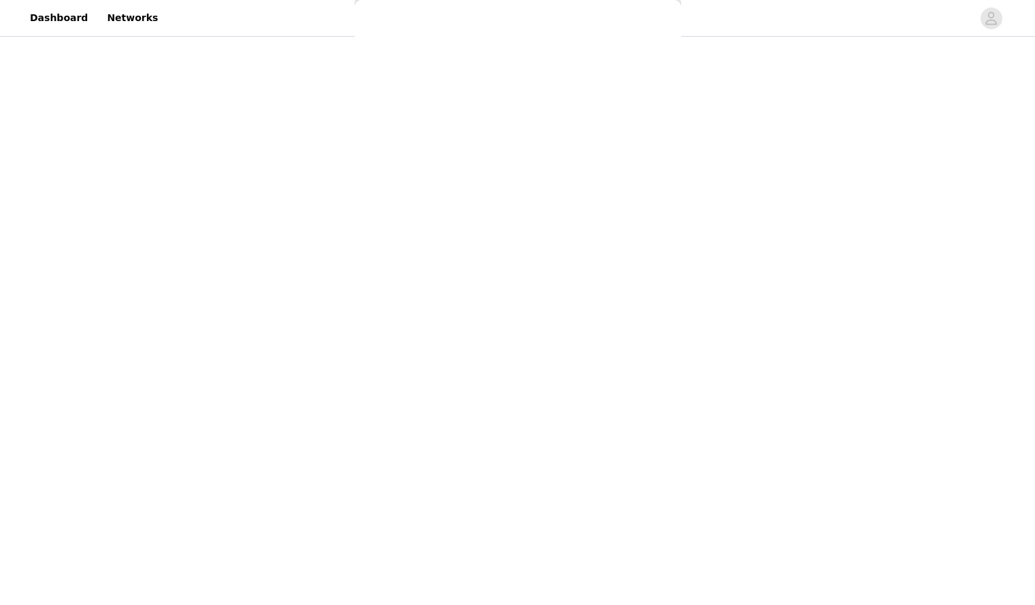
scroll to position [0, 0]
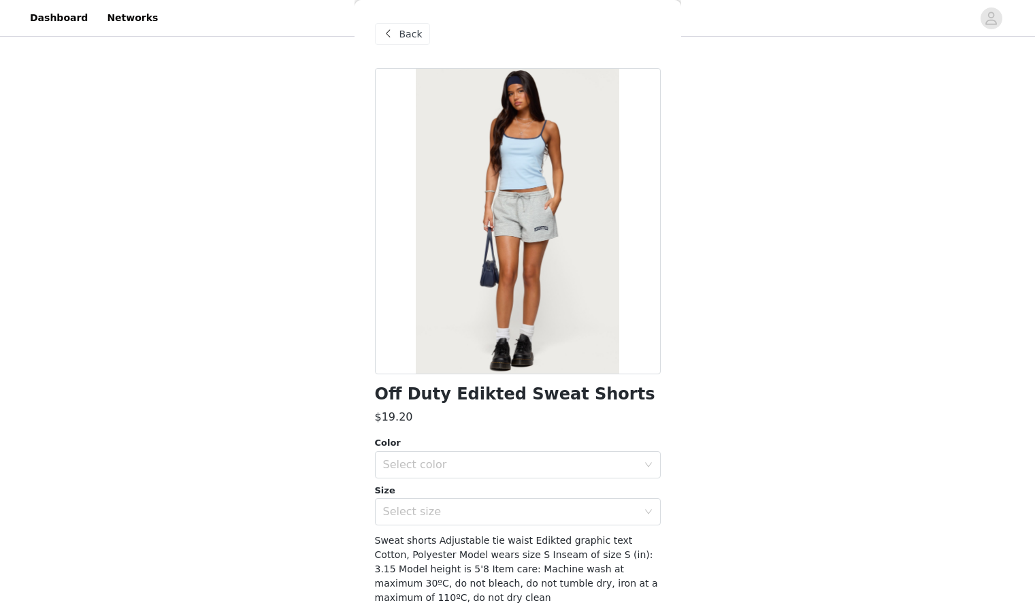
click at [468, 479] on div "Color Select color Size Select size" at bounding box center [518, 480] width 286 height 89
click at [471, 474] on div "Select color" at bounding box center [513, 465] width 261 height 26
click at [477, 494] on li "GRAY MELANGE" at bounding box center [513, 495] width 276 height 22
click at [479, 500] on div "Select size" at bounding box center [513, 512] width 261 height 26
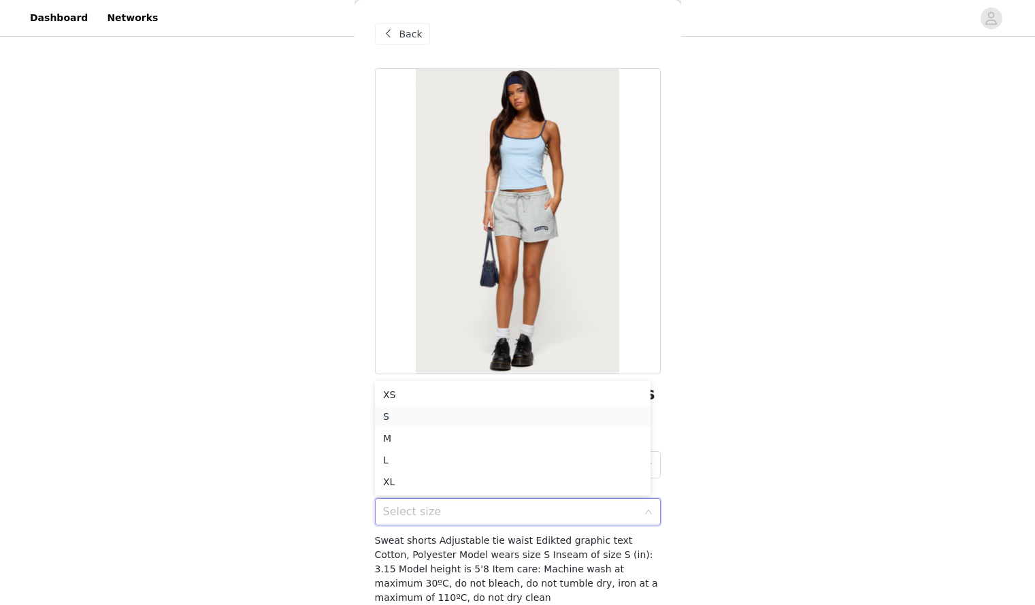
click at [436, 415] on li "S" at bounding box center [513, 417] width 276 height 22
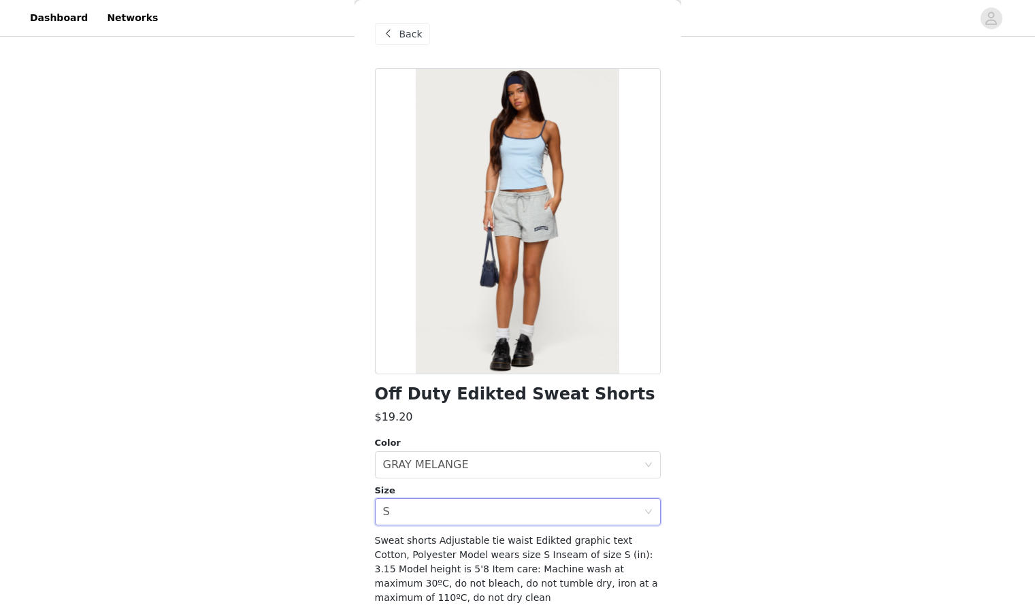
scroll to position [57, 0]
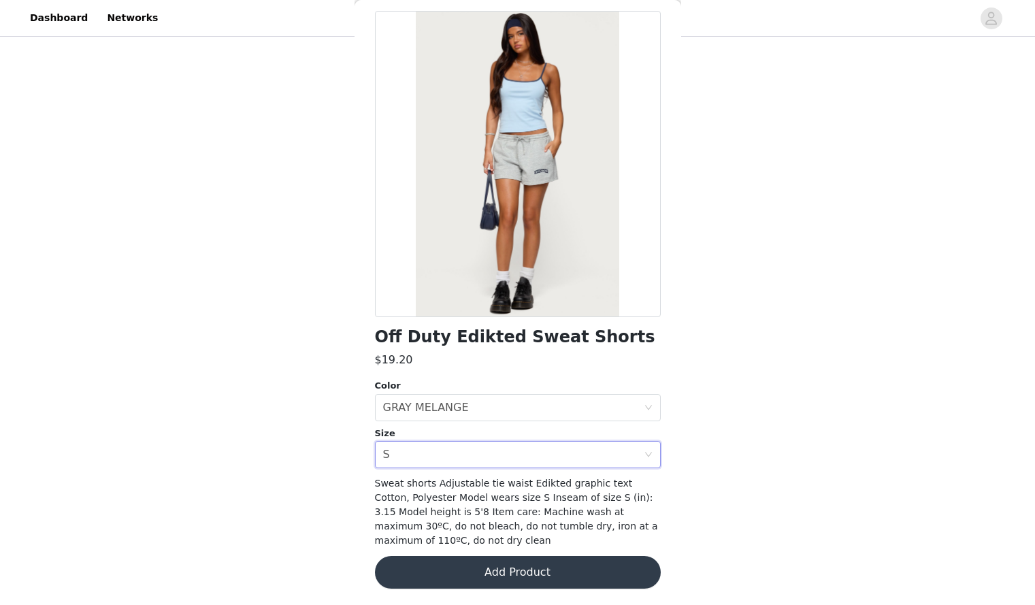
click at [456, 560] on button "Add Product" at bounding box center [518, 572] width 286 height 33
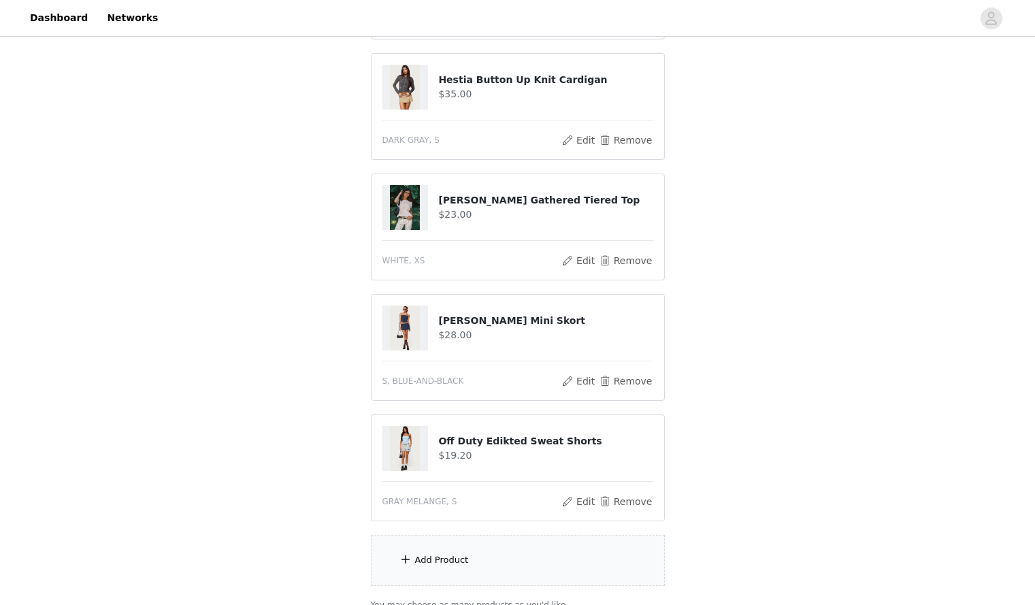
click at [456, 560] on div "Add Product" at bounding box center [442, 560] width 54 height 14
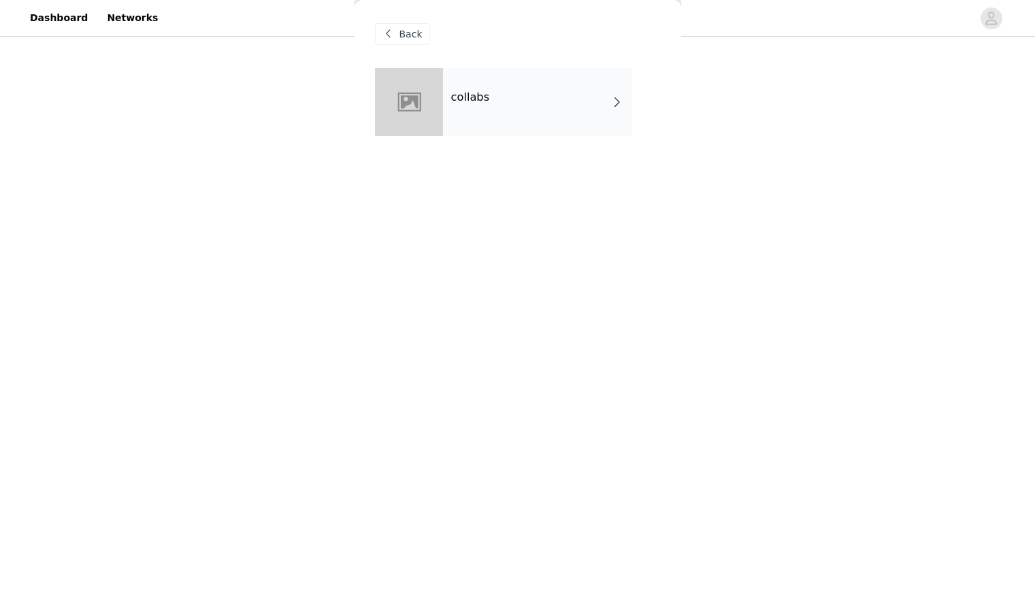
click at [508, 116] on div "collabs" at bounding box center [537, 102] width 189 height 68
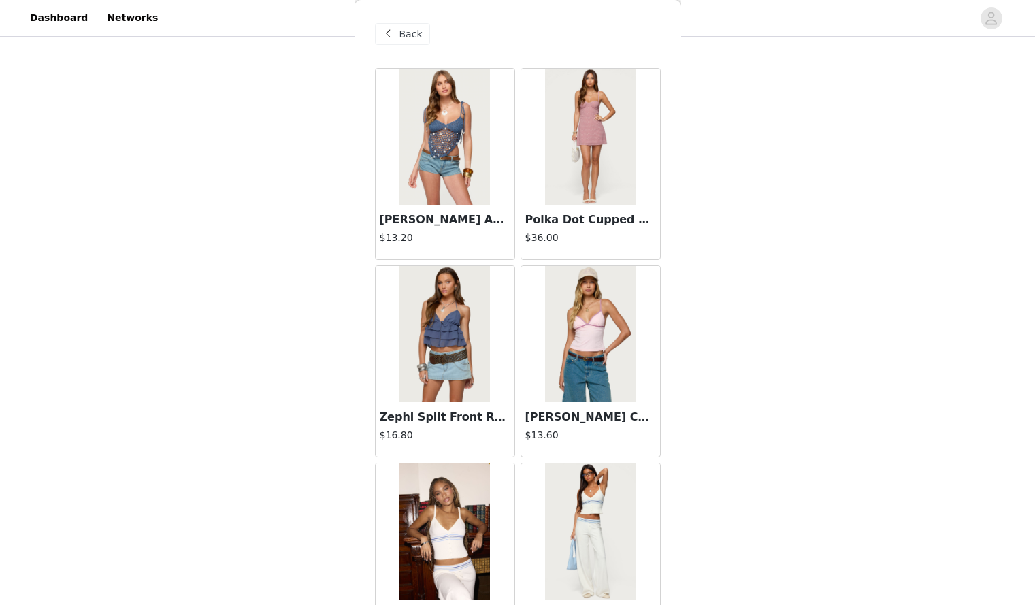
scroll to position [1478, 0]
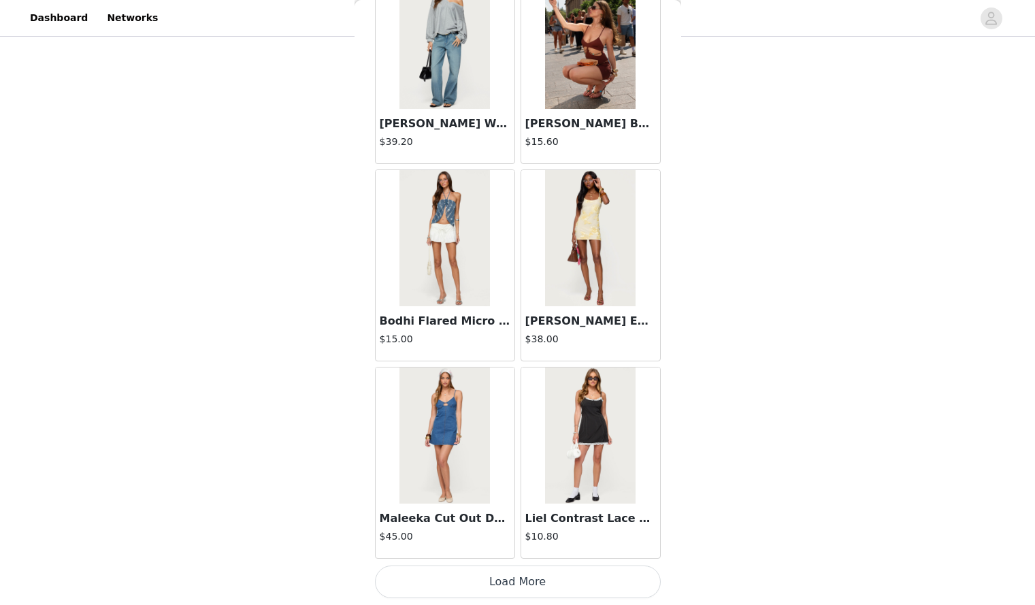
click at [543, 587] on button "Load More" at bounding box center [518, 582] width 286 height 33
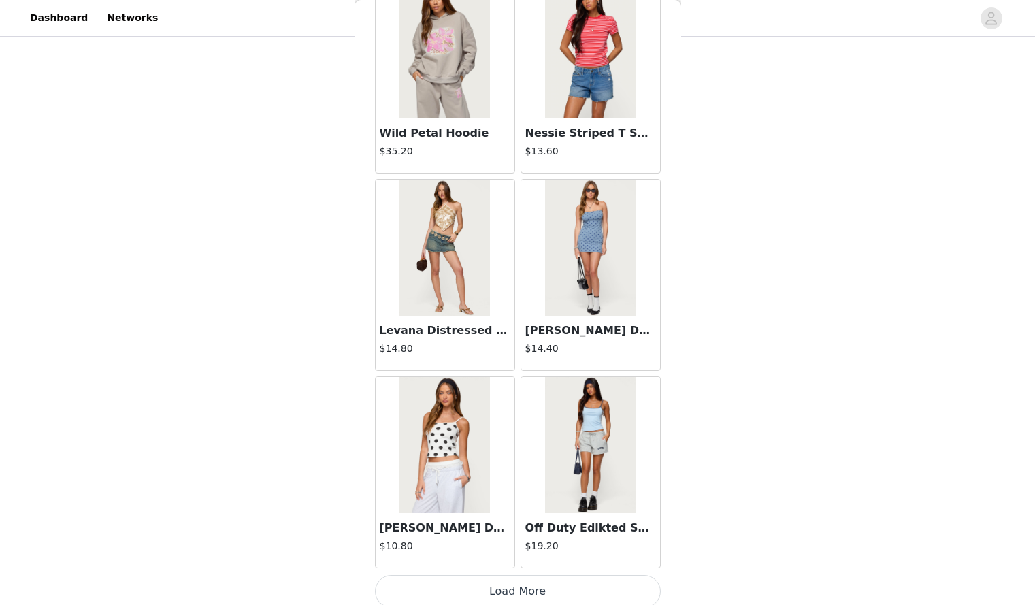
scroll to position [3452, 0]
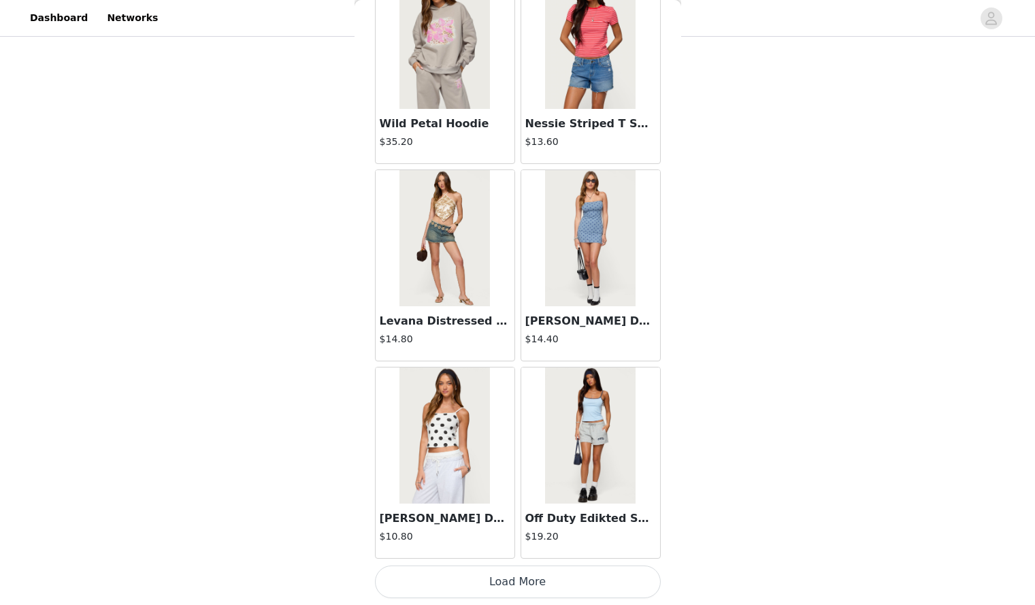
click at [543, 587] on button "Load More" at bounding box center [518, 582] width 286 height 33
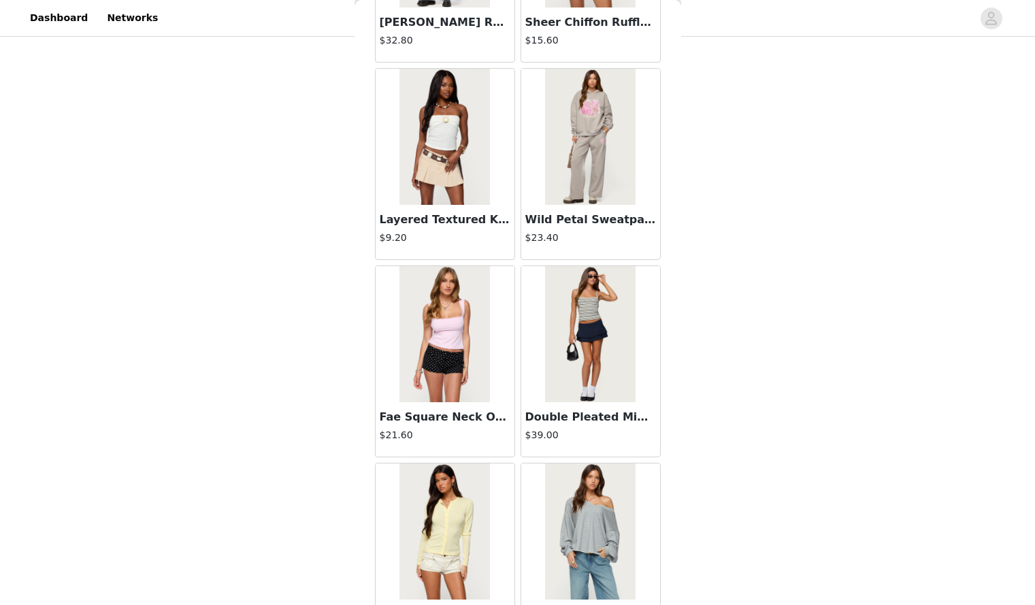
scroll to position [5427, 0]
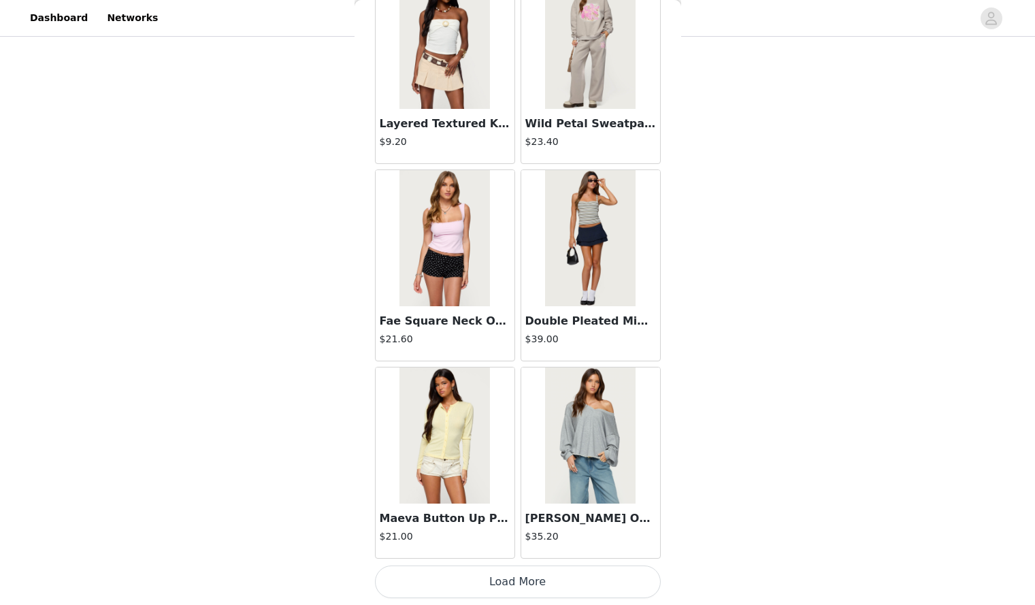
click at [528, 585] on button "Load More" at bounding box center [518, 582] width 286 height 33
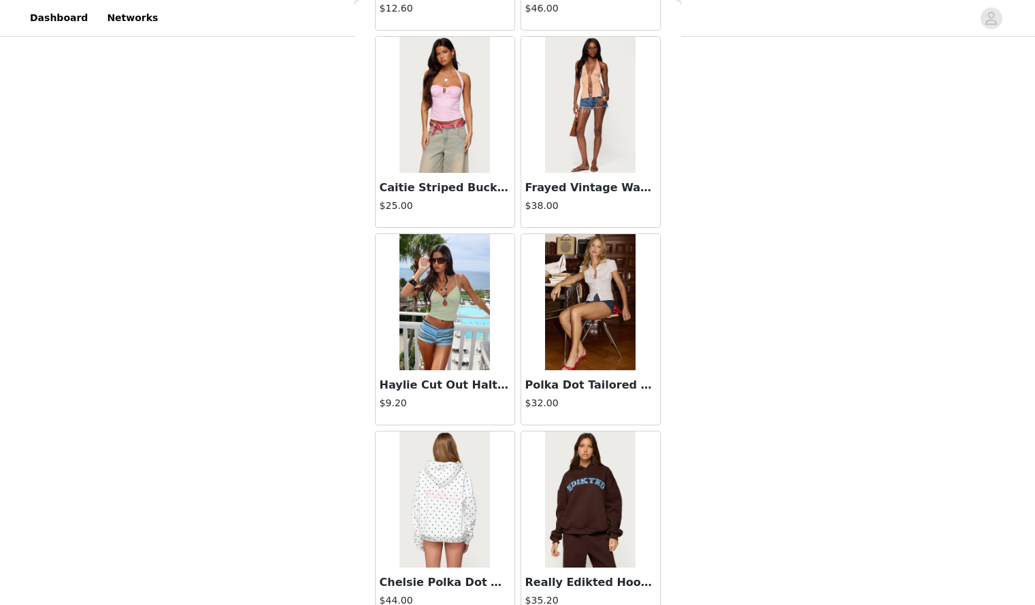
scroll to position [7401, 0]
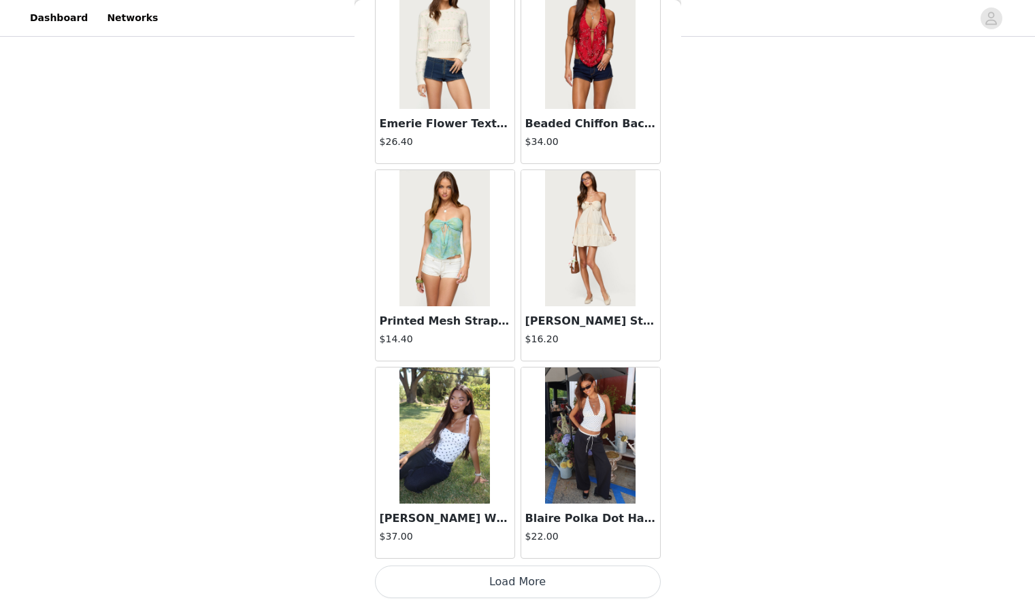
click at [555, 579] on button "Load More" at bounding box center [518, 582] width 286 height 33
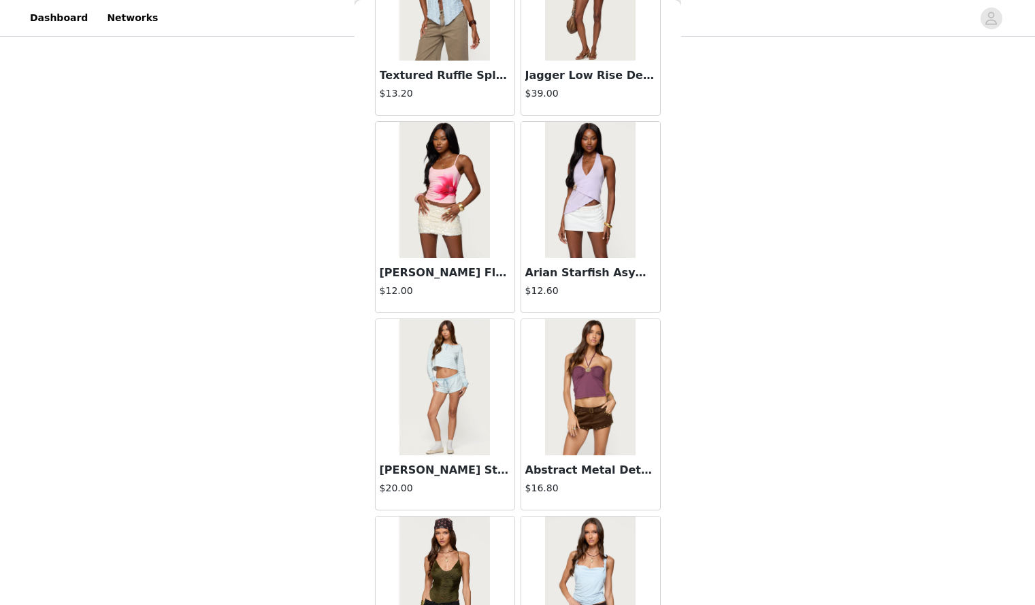
scroll to position [9375, 0]
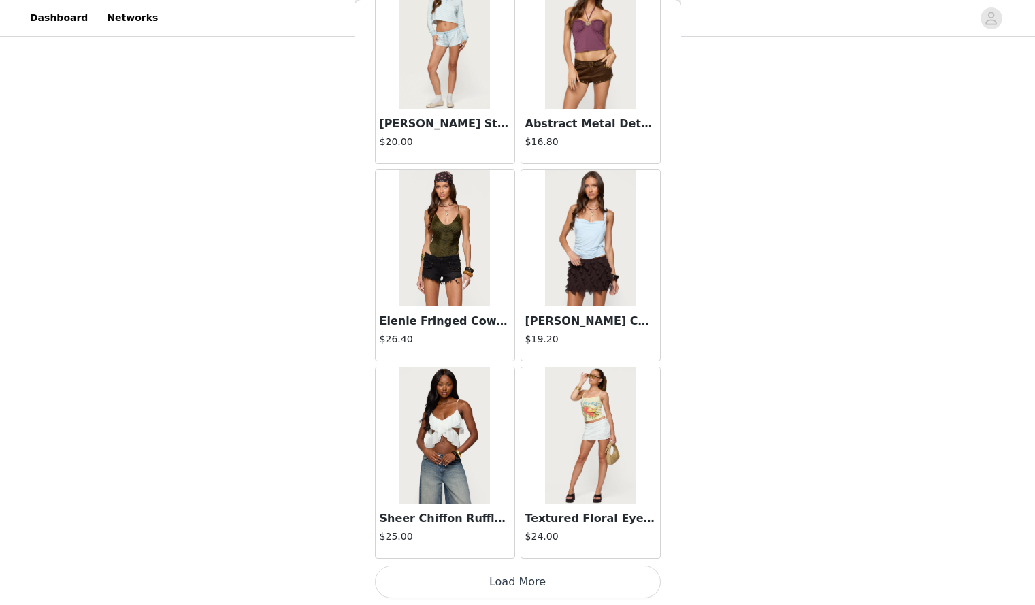
click at [539, 584] on button "Load More" at bounding box center [518, 582] width 286 height 33
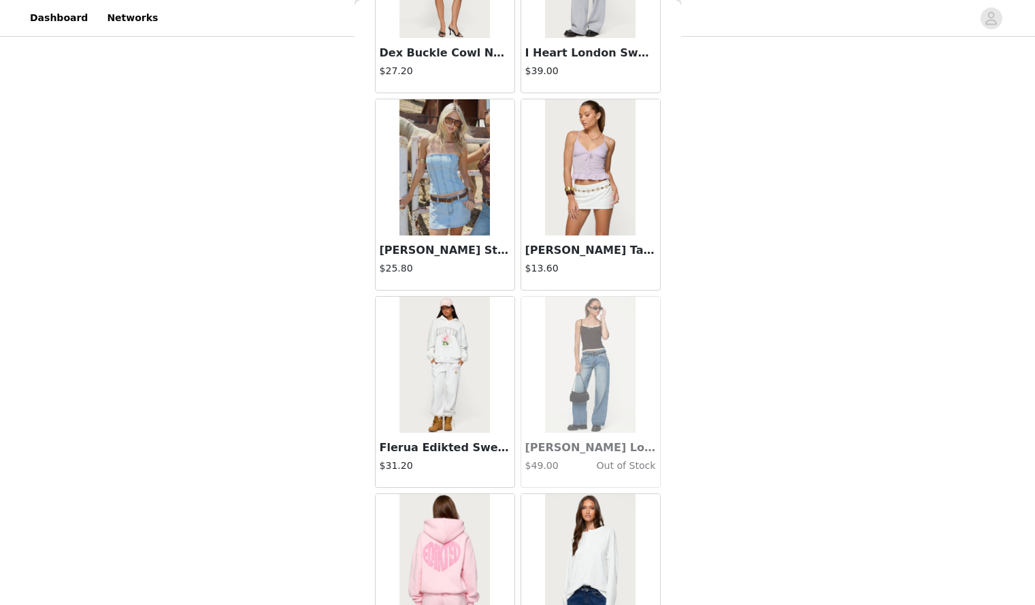
scroll to position [11350, 0]
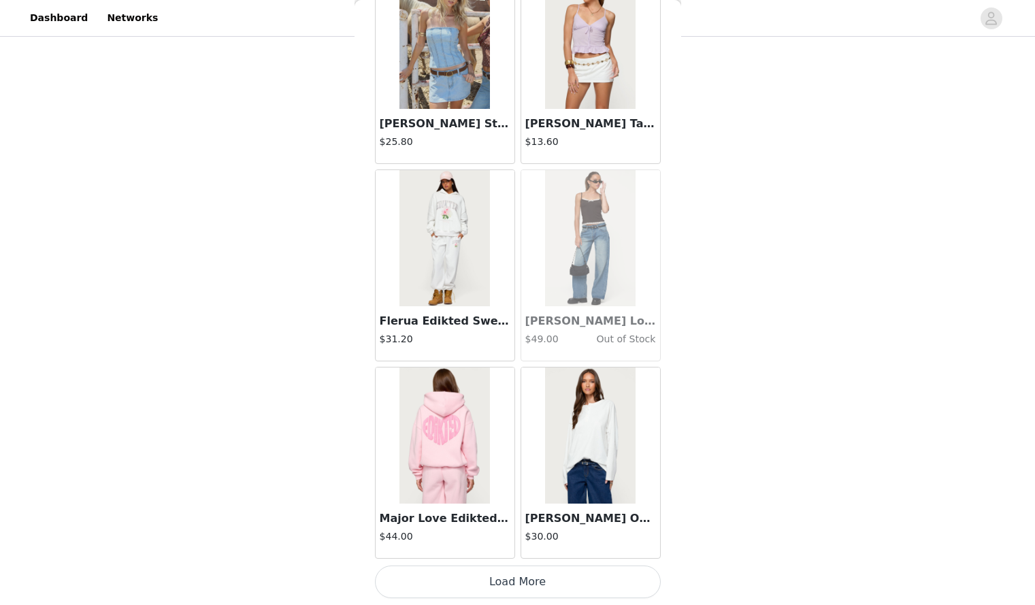
click at [528, 584] on button "Load More" at bounding box center [518, 582] width 286 height 33
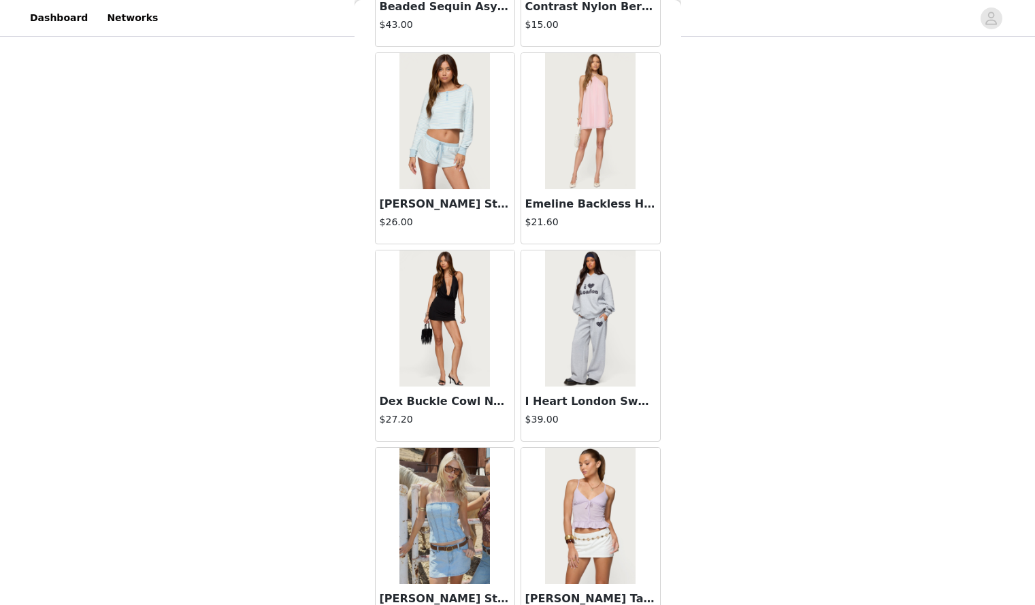
scroll to position [10874, 0]
click at [577, 341] on img at bounding box center [590, 319] width 91 height 136
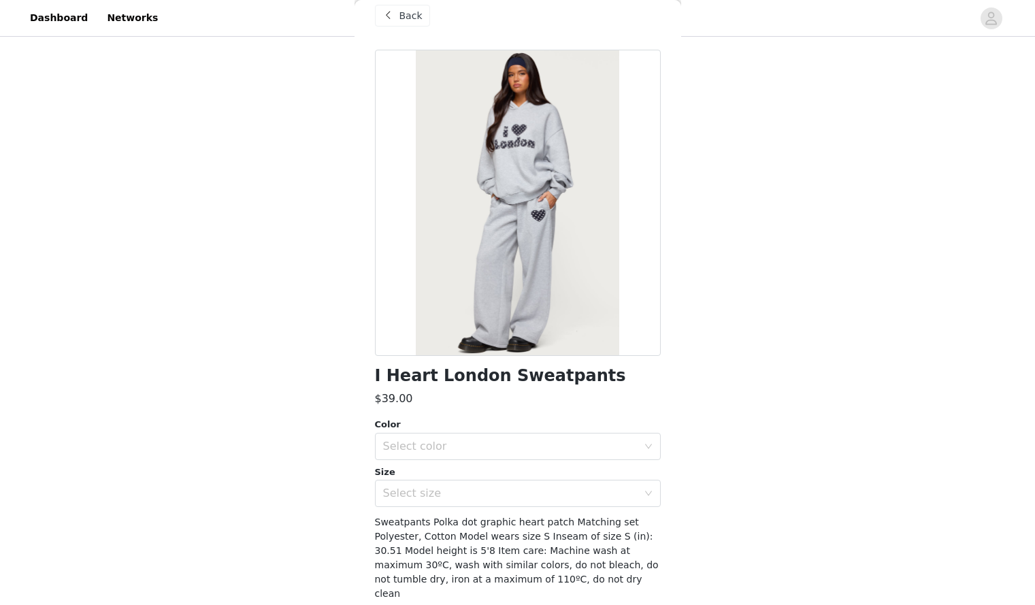
scroll to position [0, 0]
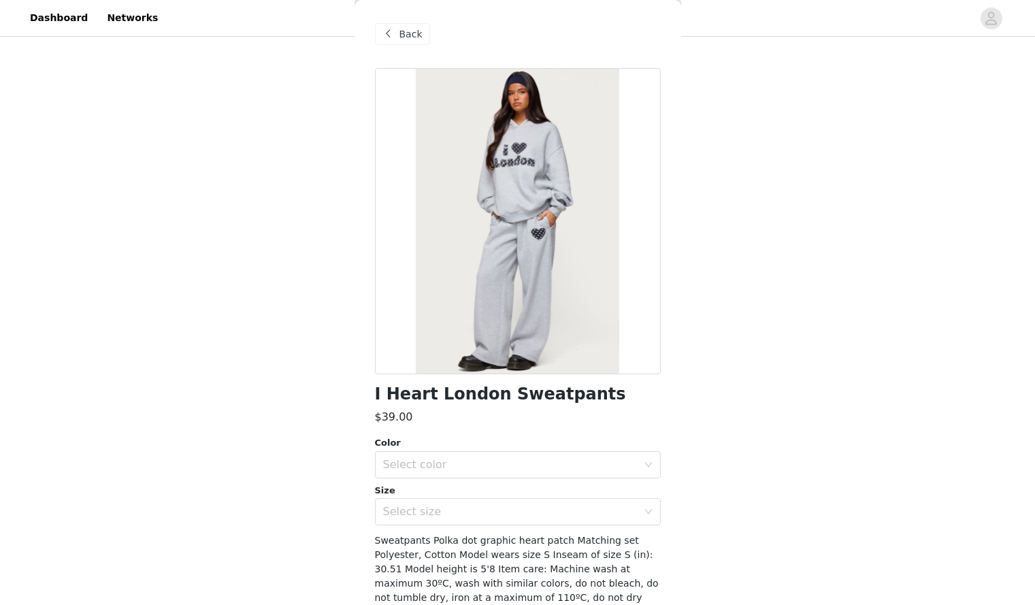
click at [413, 37] on span "Back" at bounding box center [411, 34] width 23 height 14
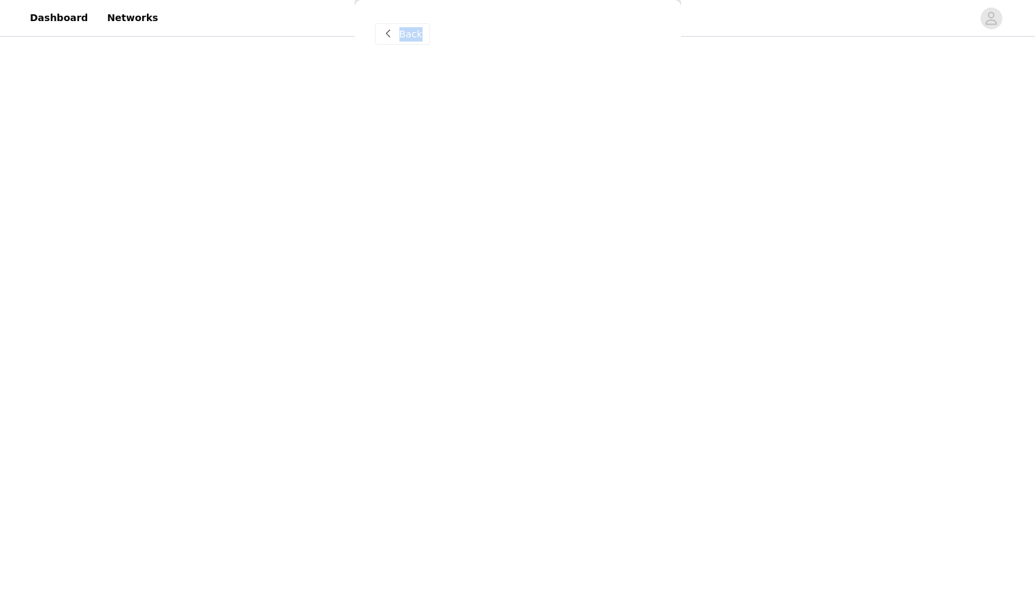
drag, startPoint x: 413, startPoint y: 37, endPoint x: 639, endPoint y: 330, distance: 369.8
click at [639, 330] on div "Back I Heart London Sweatpants $39.00 Color Select color Size Select size Sweat…" at bounding box center [518, 302] width 327 height 605
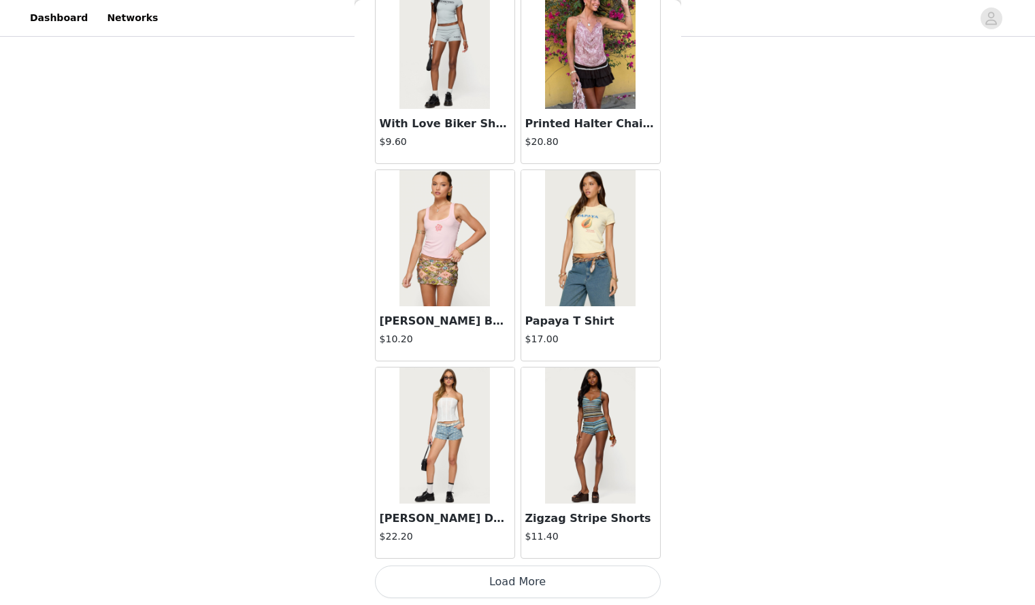
scroll to position [737, 0]
click at [494, 594] on button "Load More" at bounding box center [518, 582] width 286 height 33
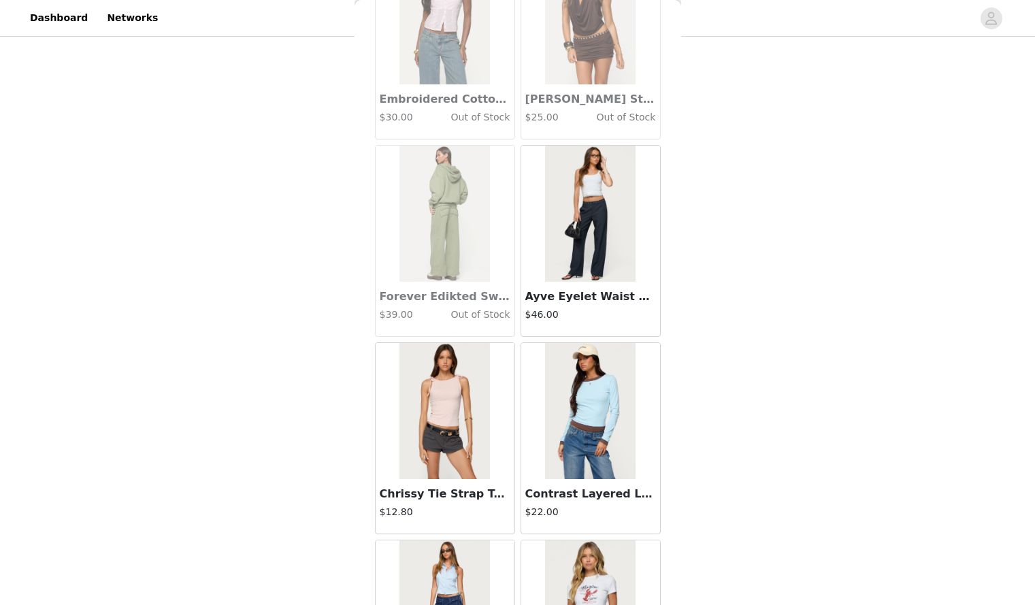
scroll to position [15298, 0]
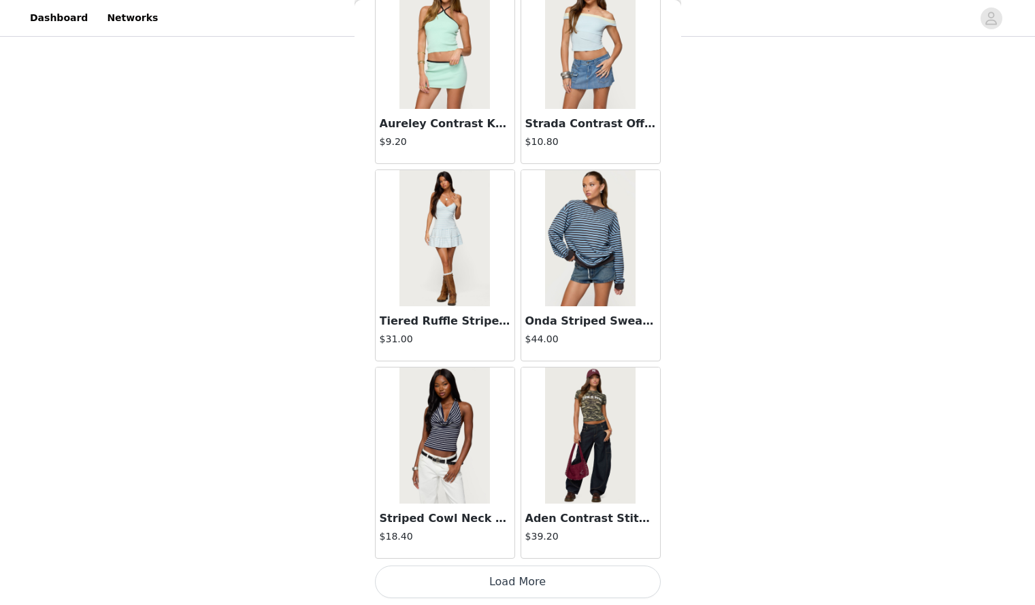
click at [480, 572] on button "Load More" at bounding box center [518, 582] width 286 height 33
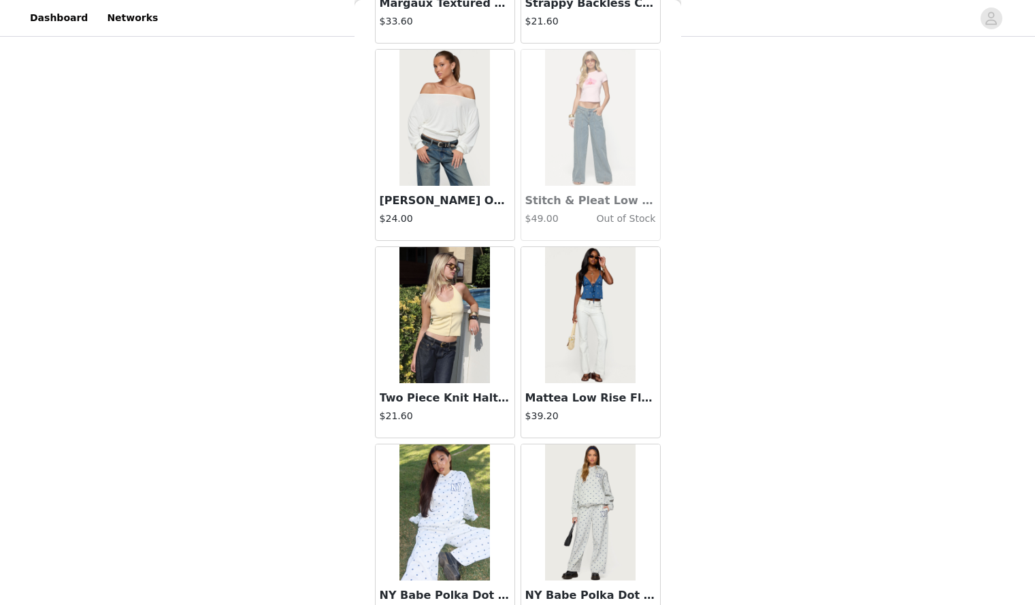
scroll to position [17272, 0]
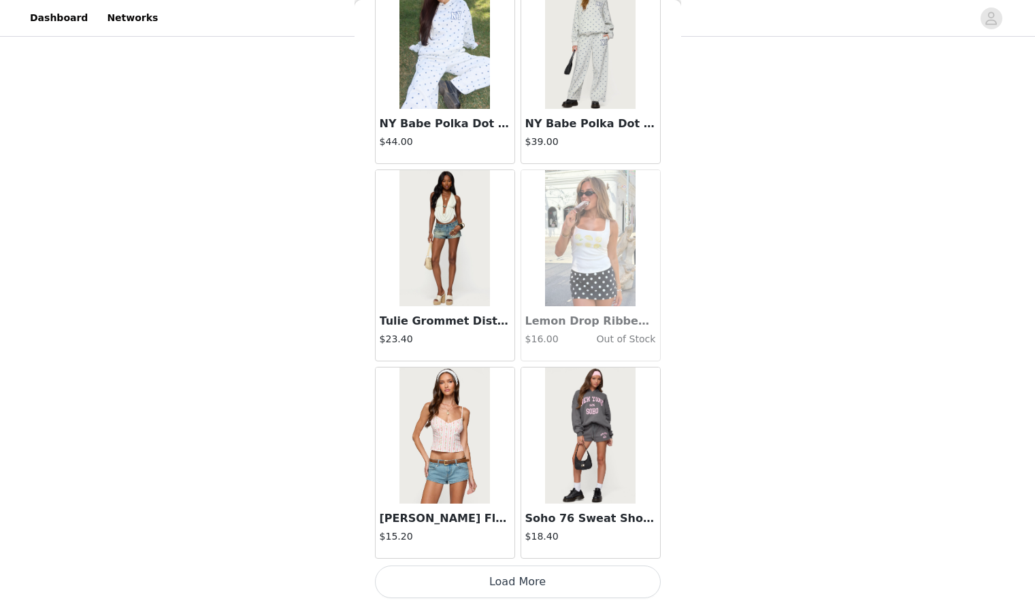
click at [476, 575] on button "Load More" at bounding box center [518, 582] width 286 height 33
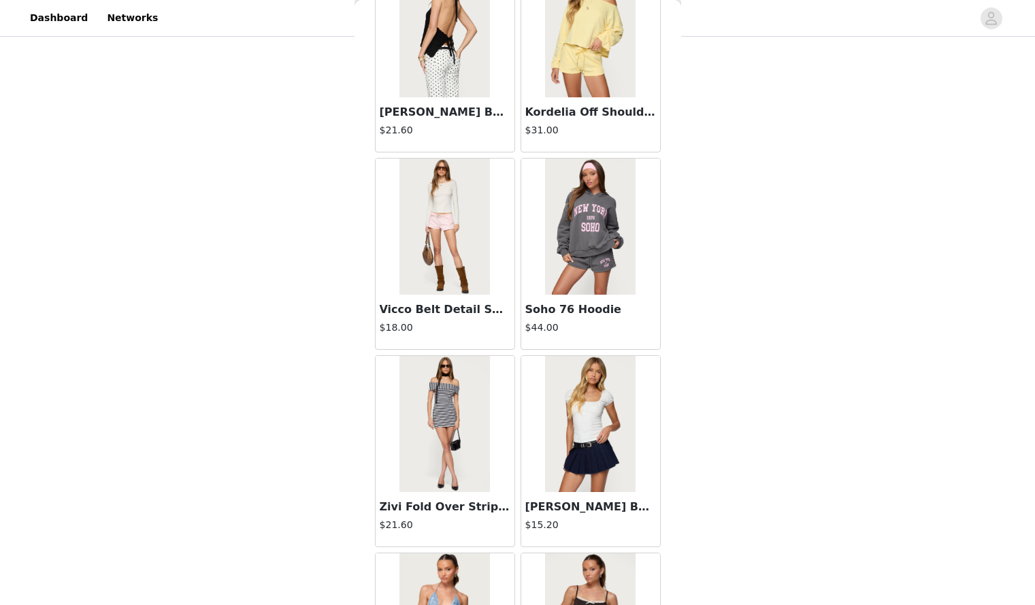
scroll to position [19247, 0]
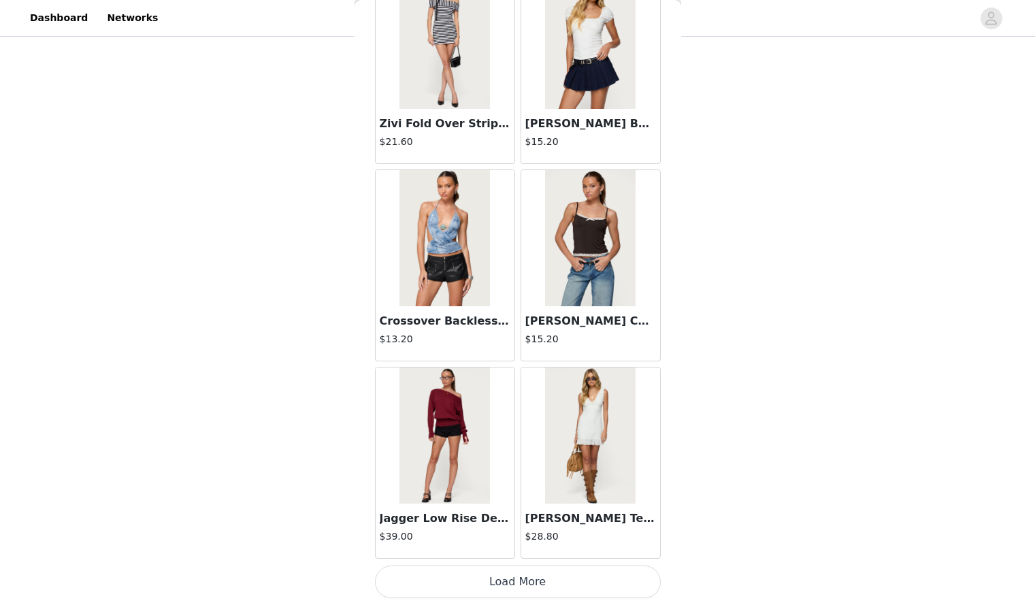
click at [504, 575] on button "Load More" at bounding box center [518, 582] width 286 height 33
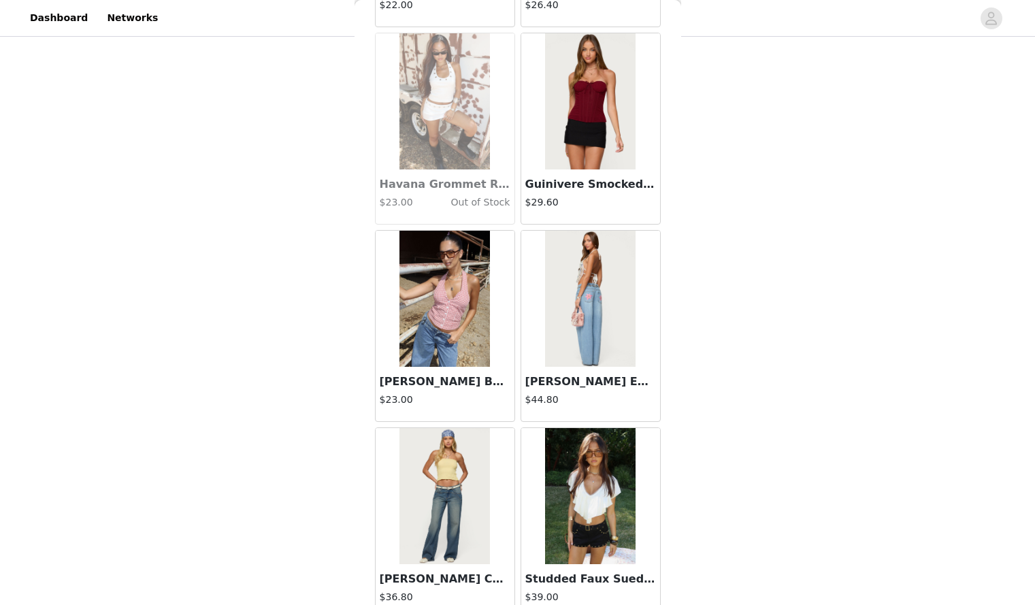
scroll to position [21221, 0]
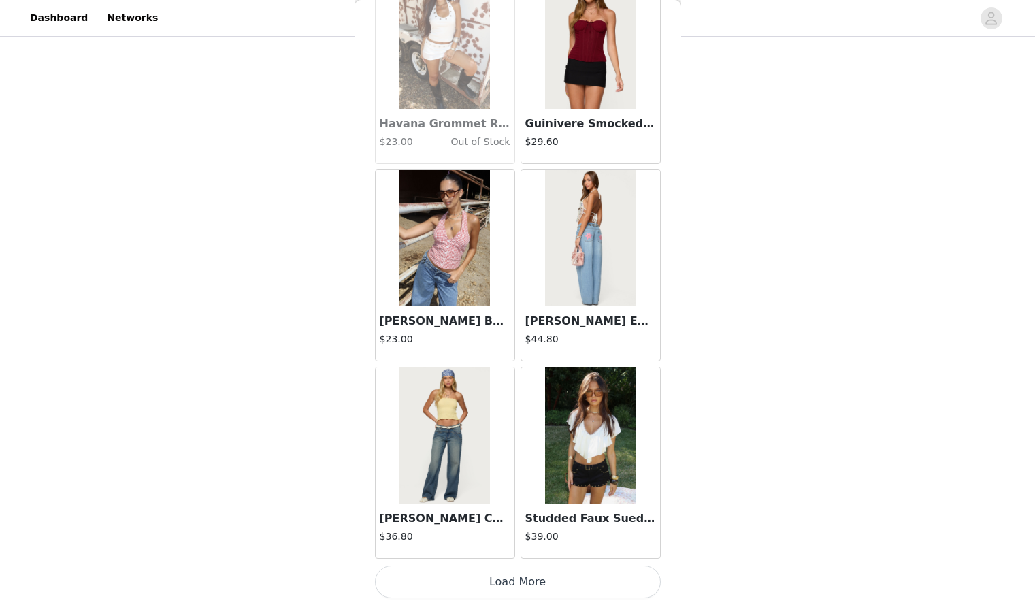
click at [501, 577] on button "Load More" at bounding box center [518, 582] width 286 height 33
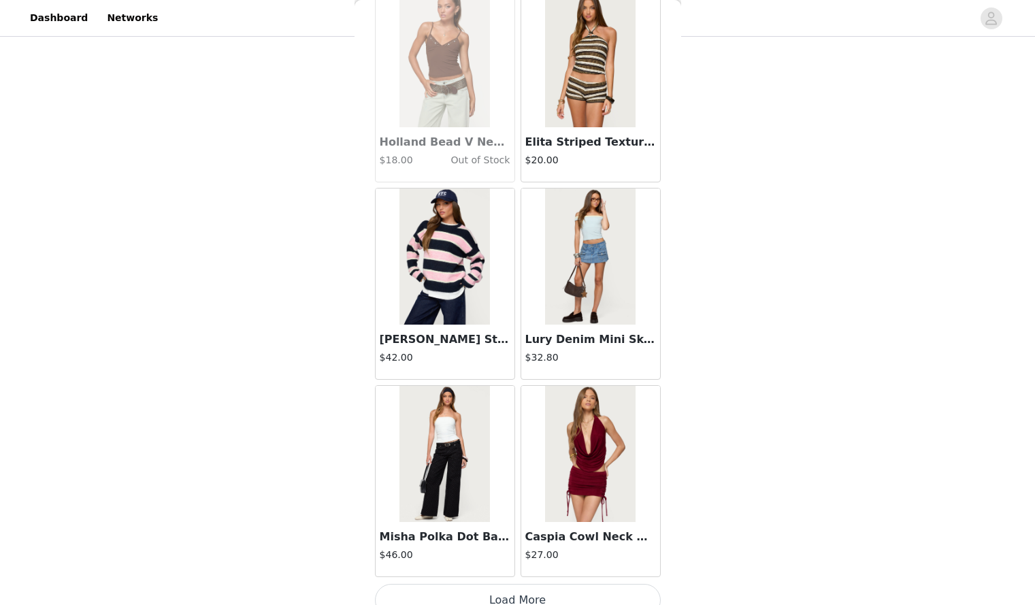
scroll to position [23195, 0]
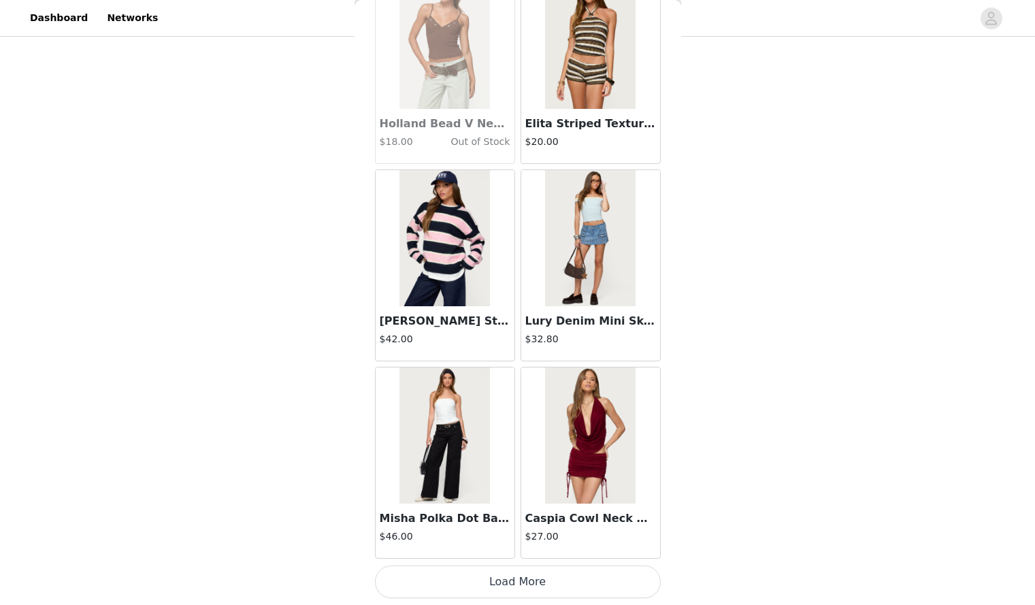
click at [494, 580] on button "Load More" at bounding box center [518, 582] width 286 height 33
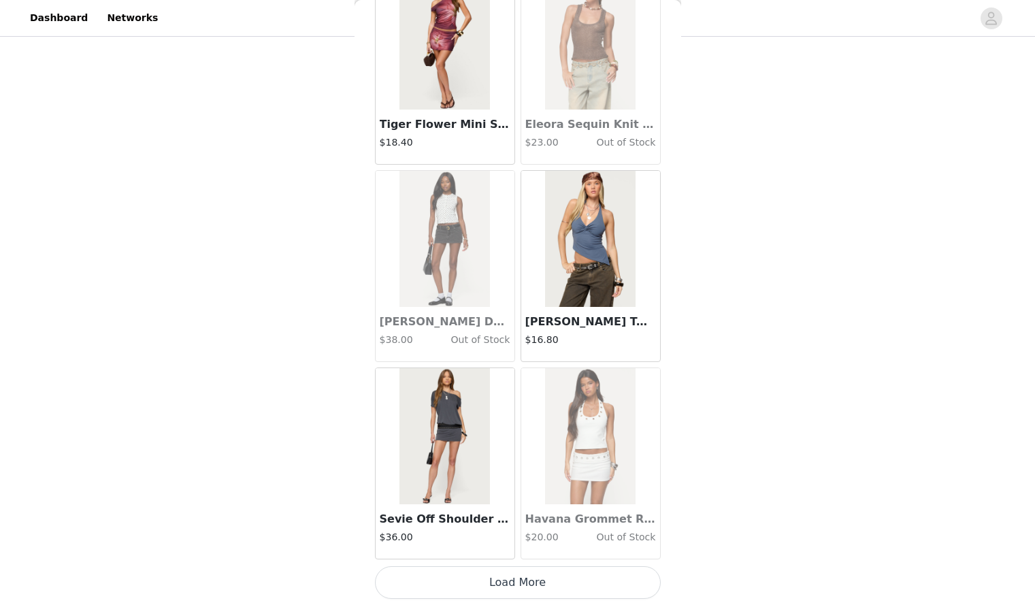
scroll to position [25170, 0]
click at [492, 594] on button "Load More" at bounding box center [518, 582] width 286 height 33
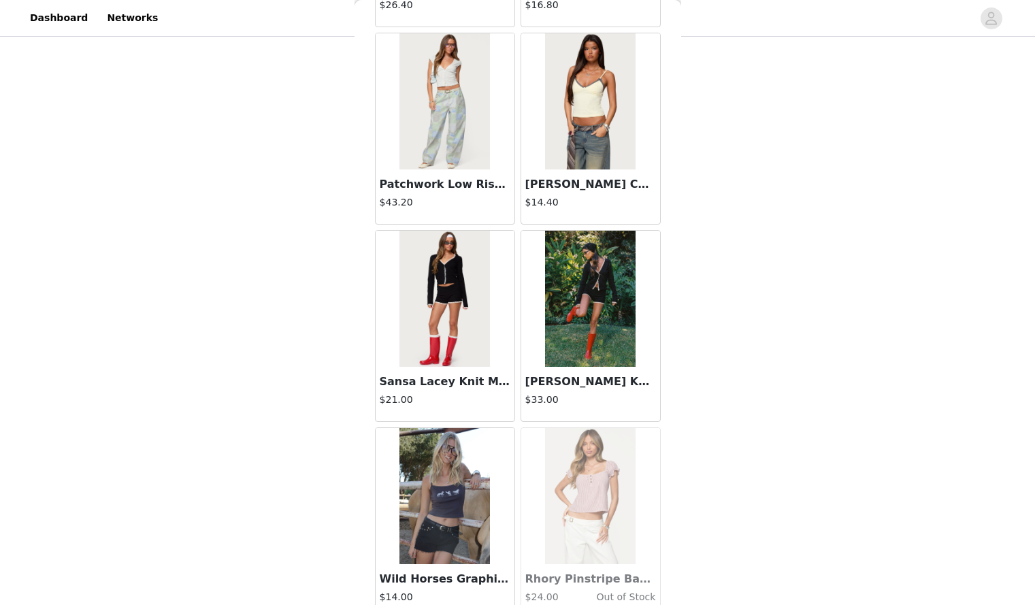
scroll to position [27144, 0]
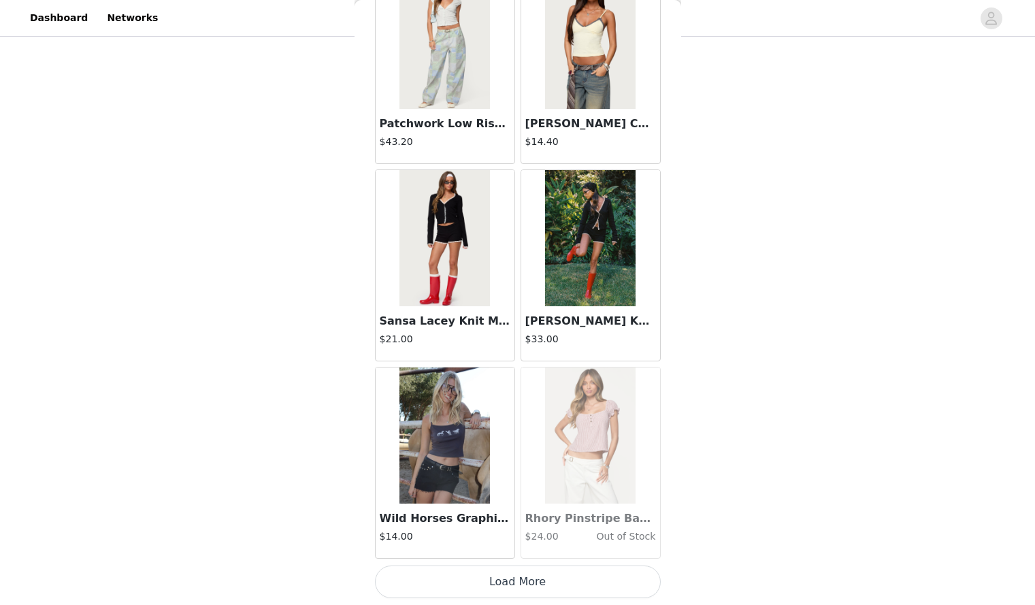
click at [488, 574] on button "Load More" at bounding box center [518, 582] width 286 height 33
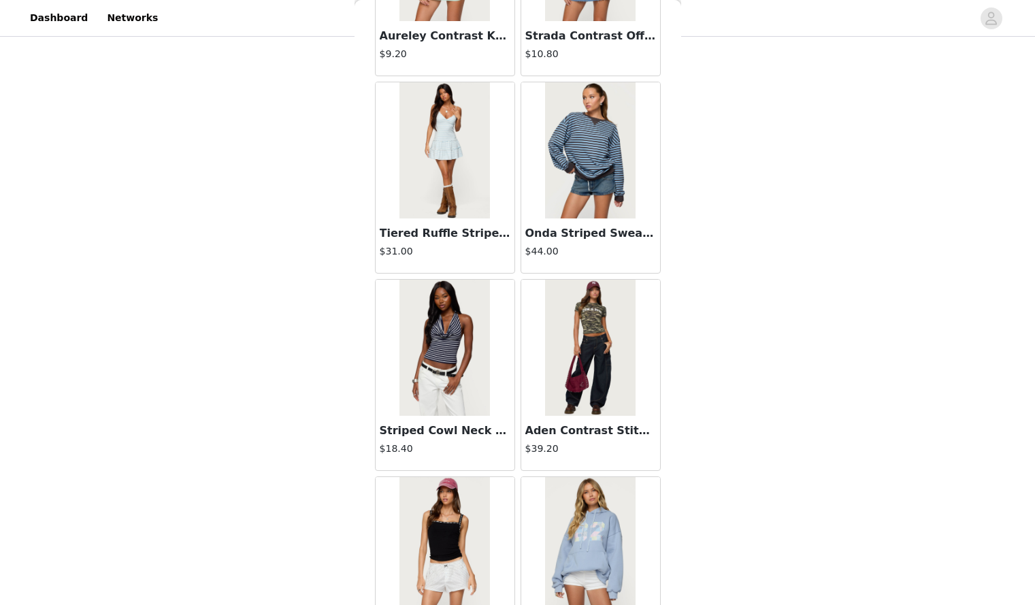
scroll to position [15385, 0]
click at [577, 146] on img at bounding box center [590, 151] width 91 height 136
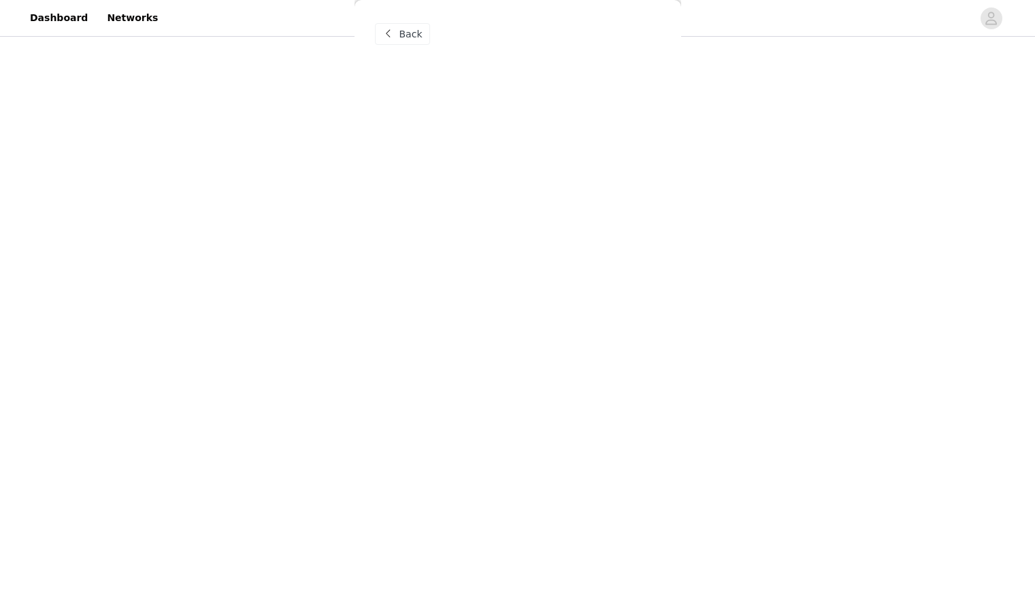
scroll to position [0, 0]
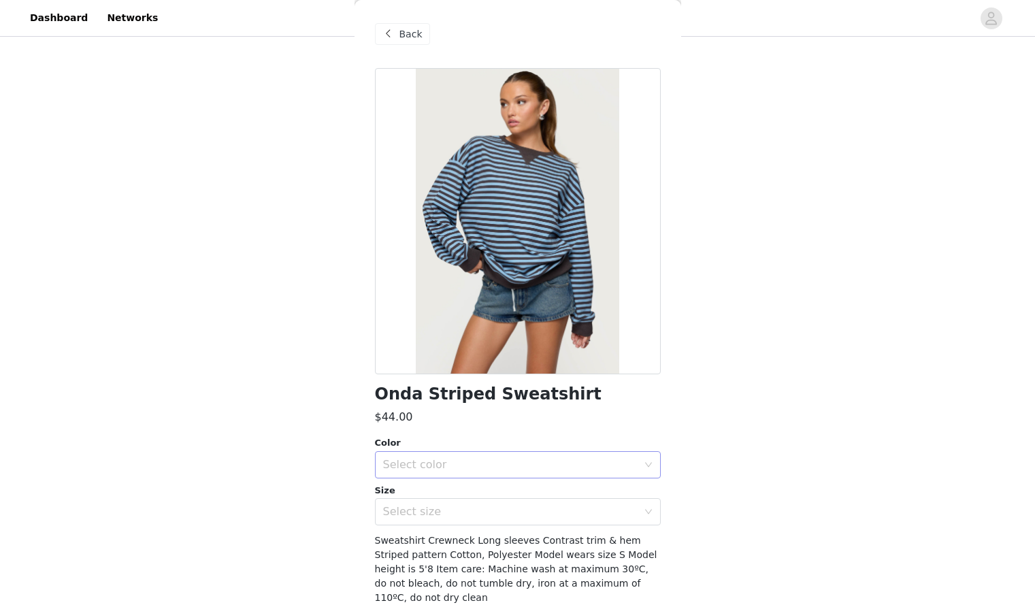
click at [541, 467] on div "Select color" at bounding box center [510, 465] width 255 height 14
click at [502, 495] on li "BLUE" at bounding box center [513, 495] width 276 height 22
click at [507, 511] on div "Select size" at bounding box center [510, 512] width 255 height 14
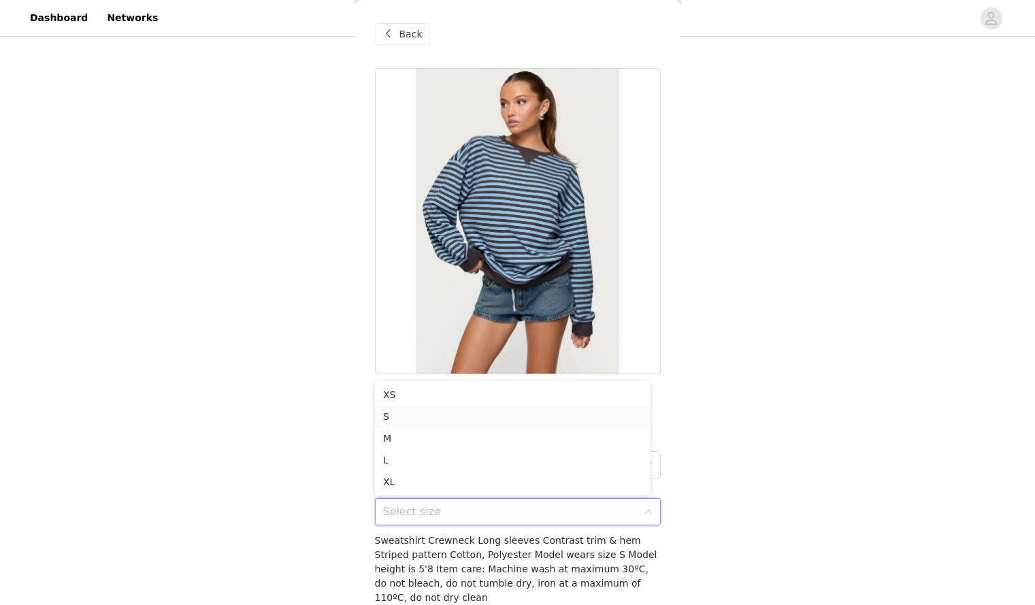
click at [457, 420] on li "S" at bounding box center [513, 417] width 276 height 22
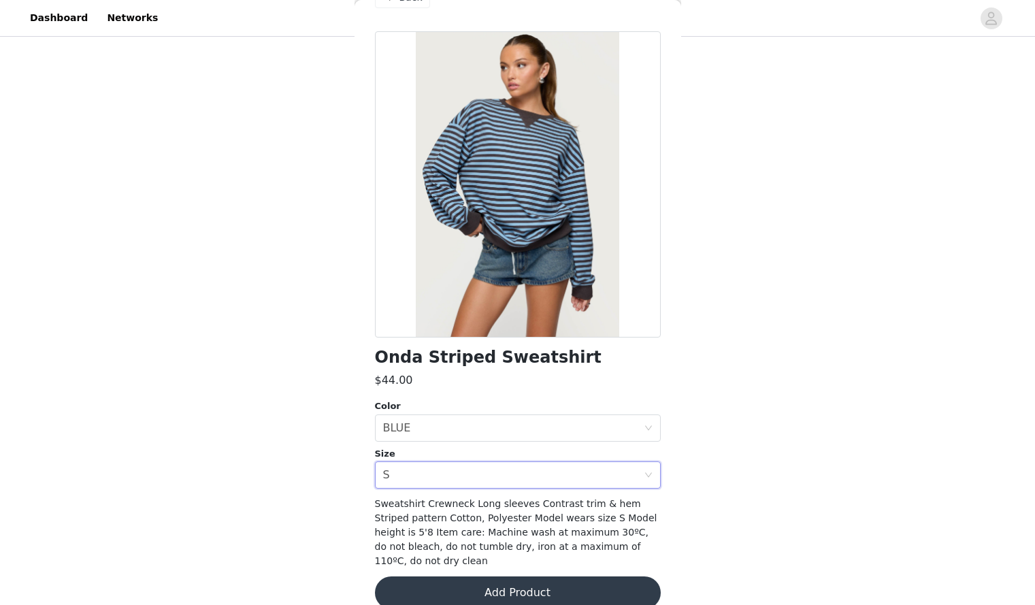
scroll to position [43, 0]
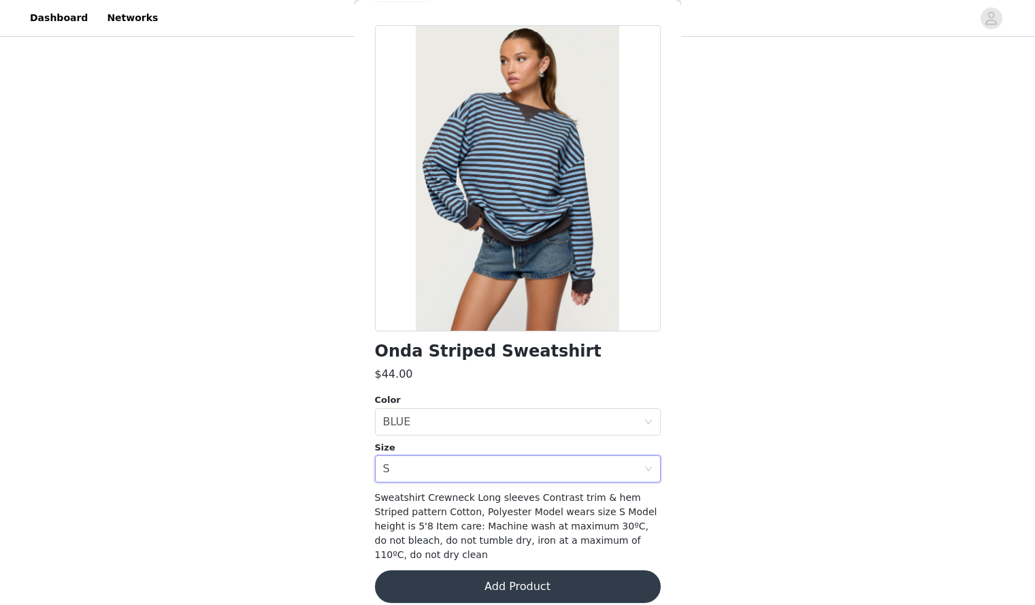
click at [462, 575] on button "Add Product" at bounding box center [518, 587] width 286 height 33
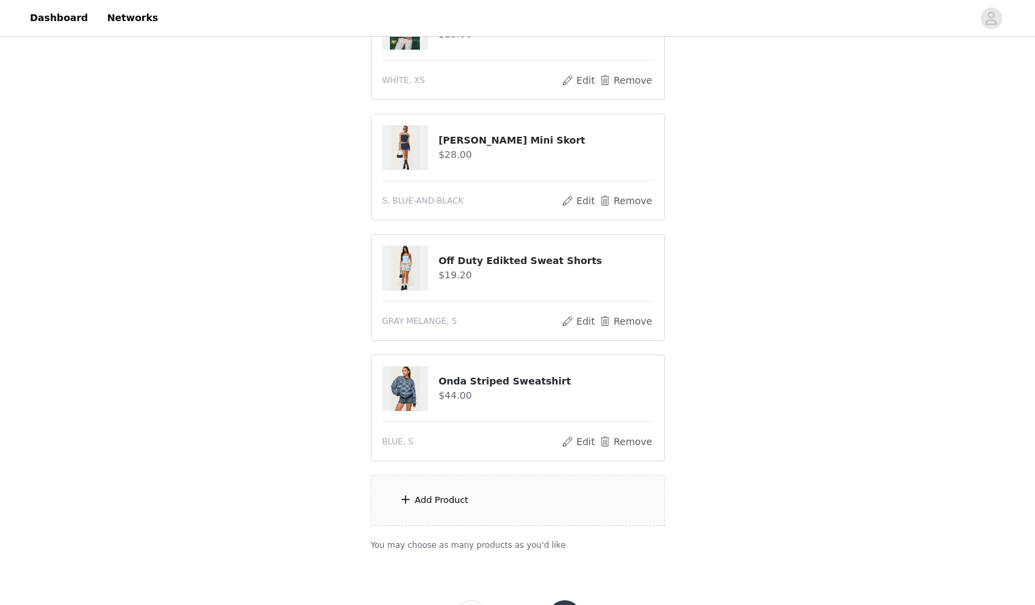
scroll to position [858, 0]
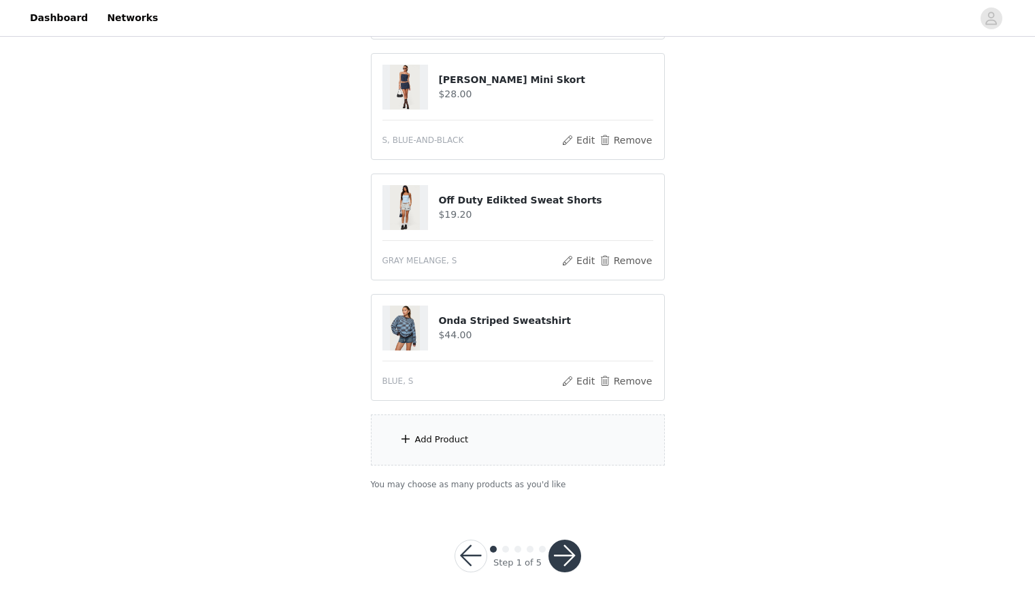
click at [481, 444] on div "Add Product" at bounding box center [518, 440] width 294 height 51
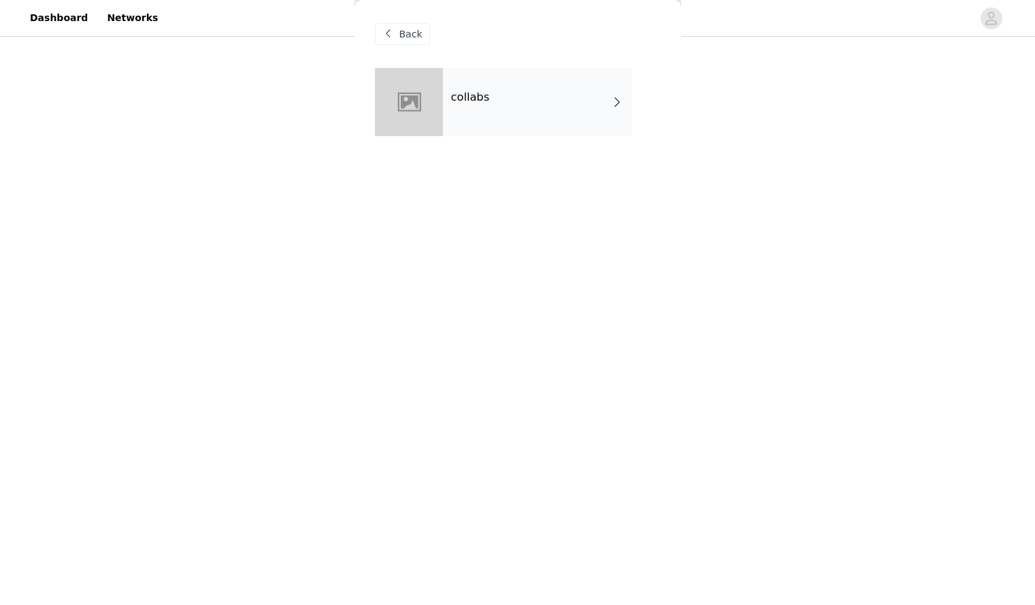
click at [569, 79] on div "collabs" at bounding box center [537, 102] width 189 height 68
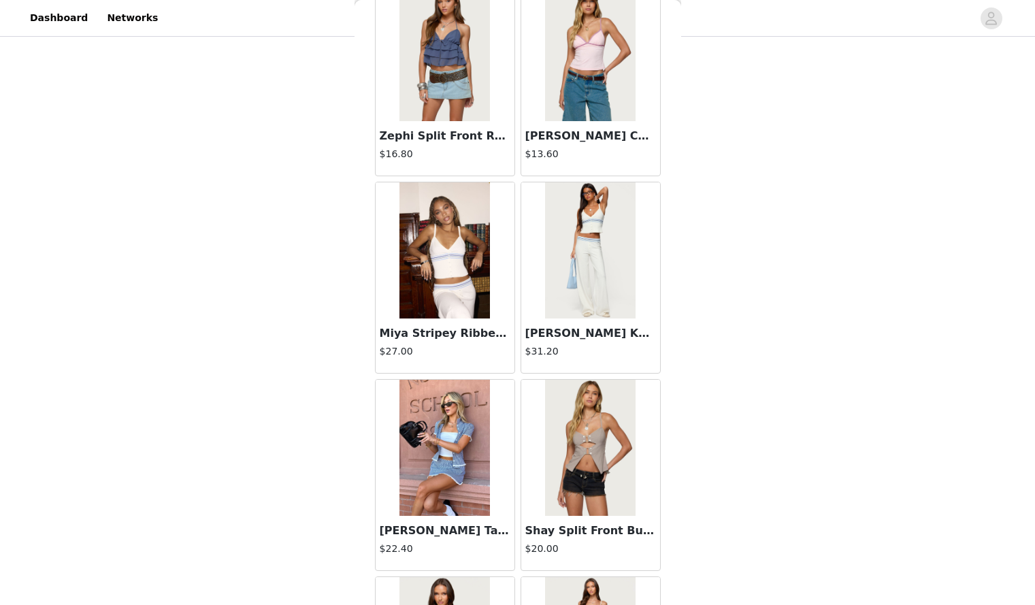
scroll to position [0, 0]
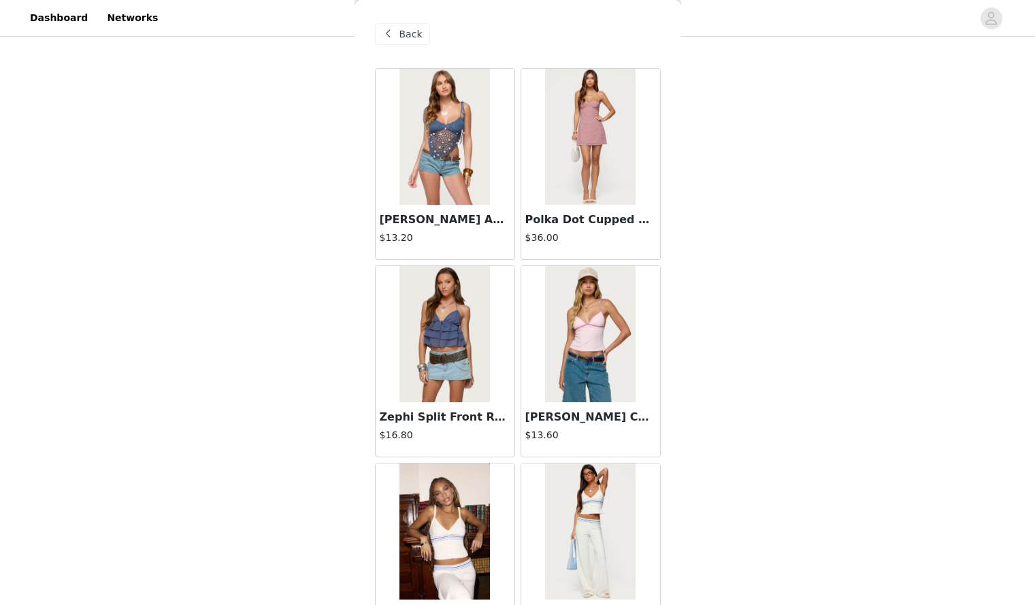
click at [397, 40] on div "Back" at bounding box center [402, 34] width 55 height 22
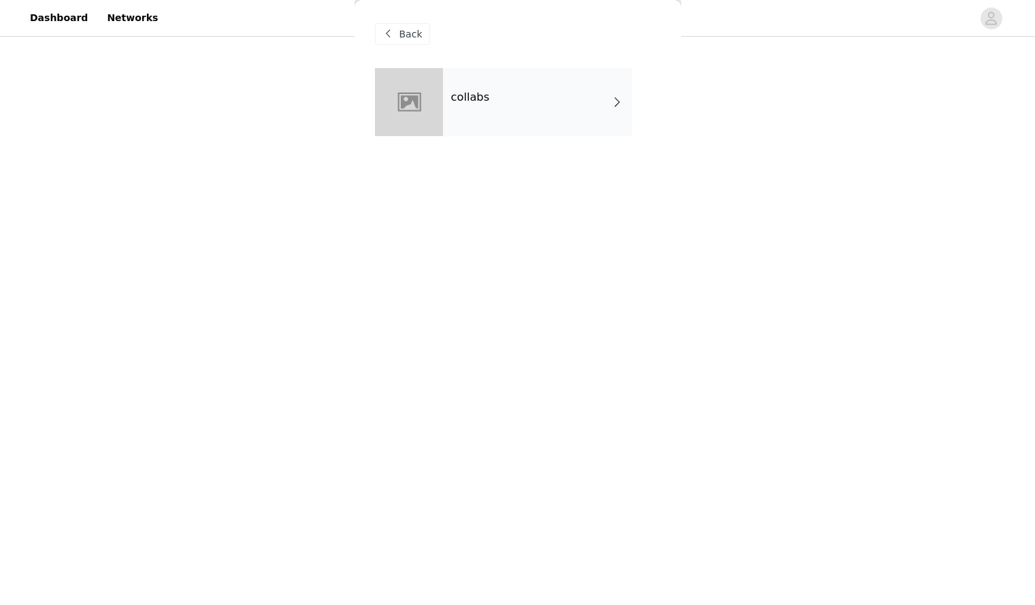
click at [533, 110] on div "collabs" at bounding box center [537, 102] width 189 height 68
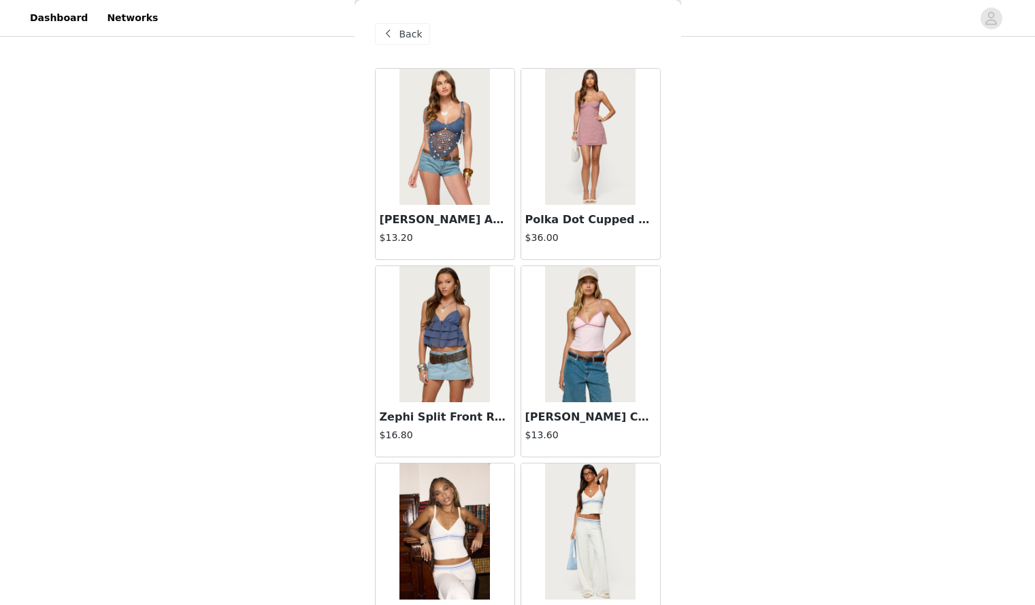
click at [405, 42] on div "Back" at bounding box center [402, 34] width 55 height 22
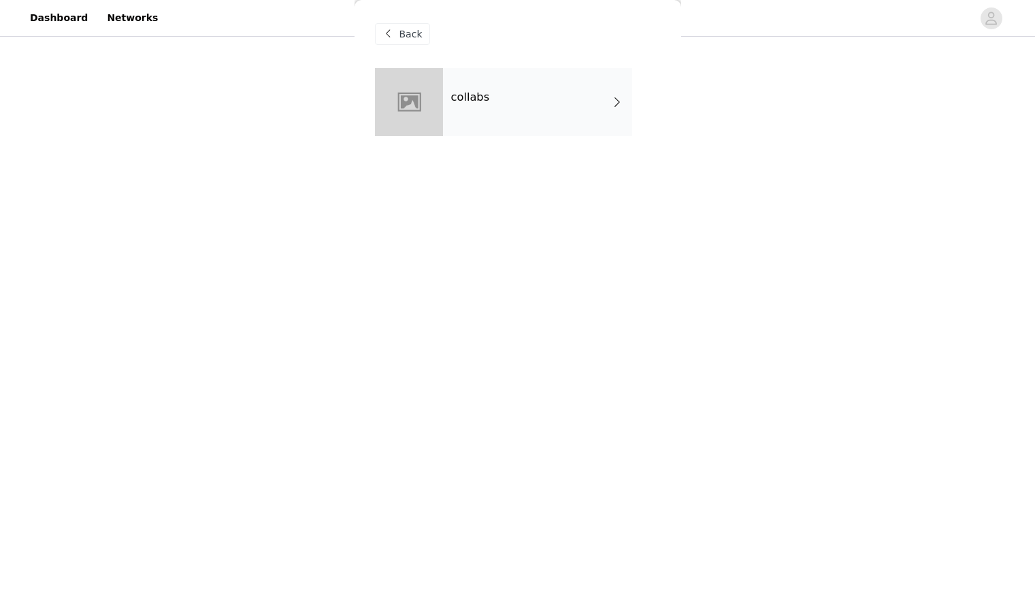
click at [405, 42] on div "Back" at bounding box center [402, 34] width 55 height 22
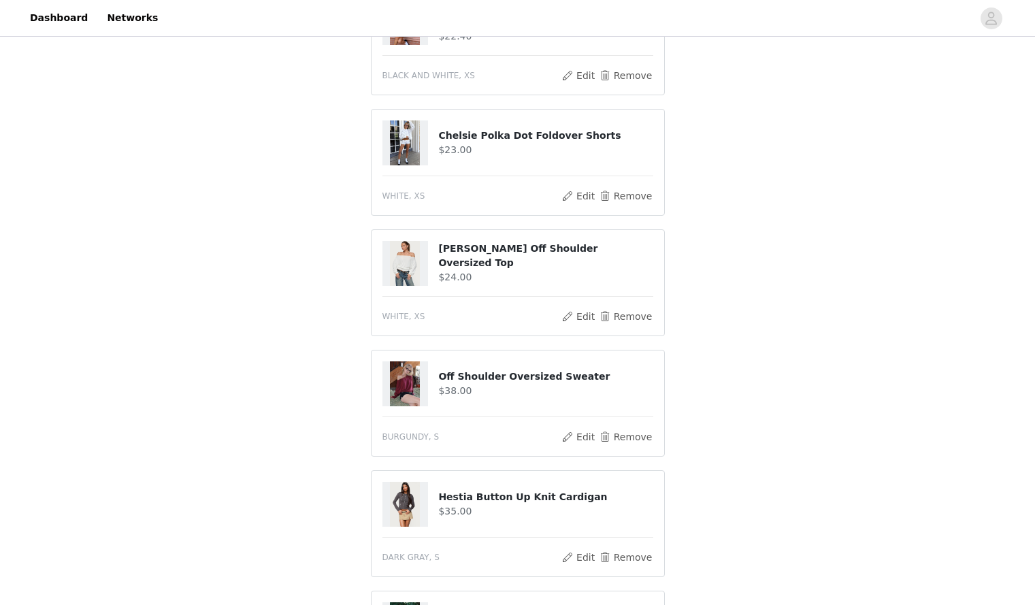
scroll to position [199, 0]
click at [621, 315] on button "Remove" at bounding box center [625, 317] width 54 height 16
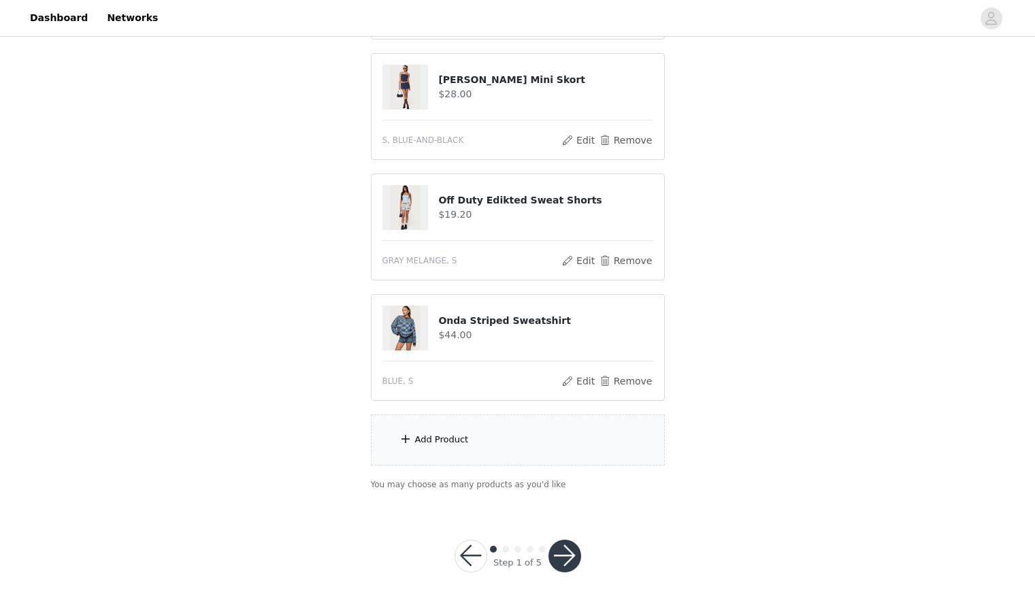
scroll to position [737, 0]
click at [502, 451] on div "Add Product" at bounding box center [518, 440] width 294 height 51
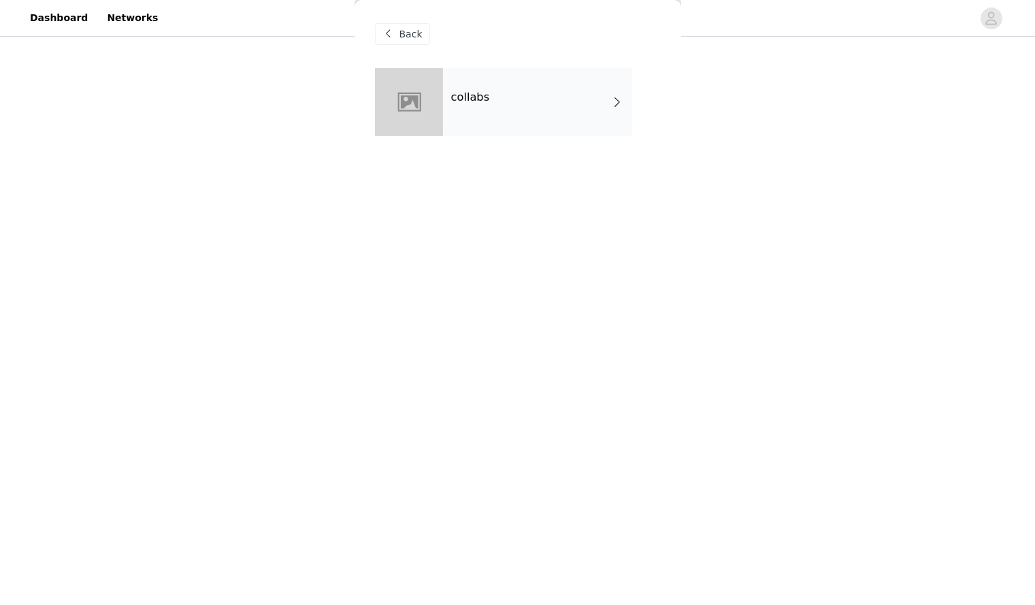
click at [535, 99] on div "collabs" at bounding box center [537, 102] width 189 height 68
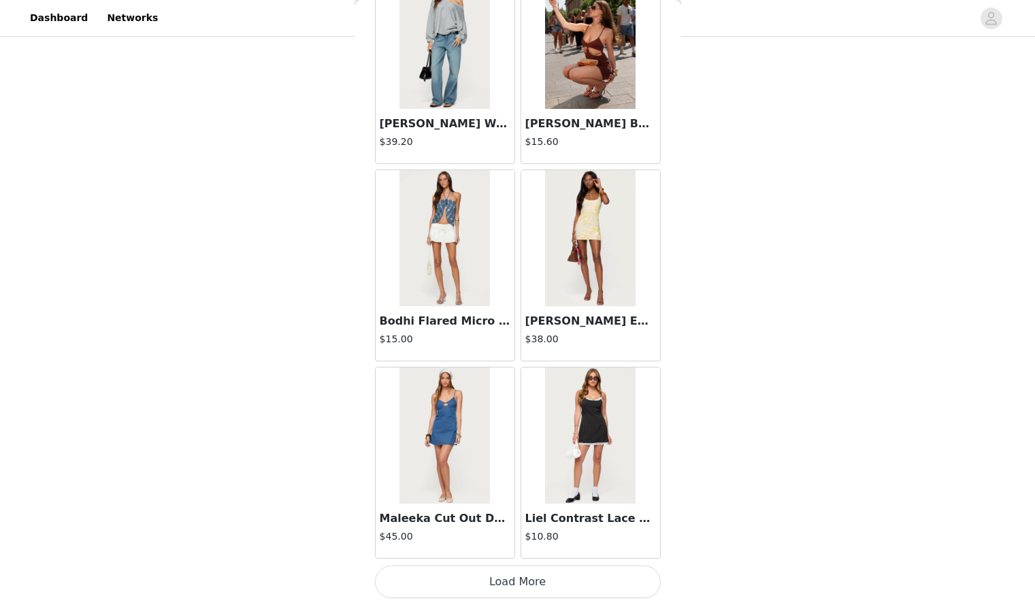
scroll to position [1477, 0]
click at [512, 574] on button "Load More" at bounding box center [518, 582] width 286 height 33
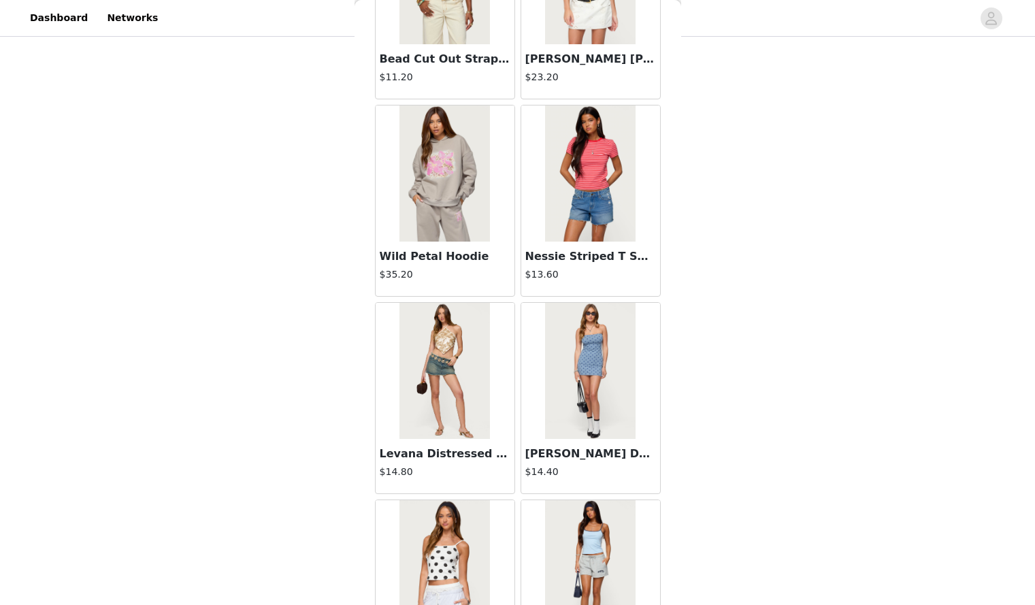
scroll to position [3452, 0]
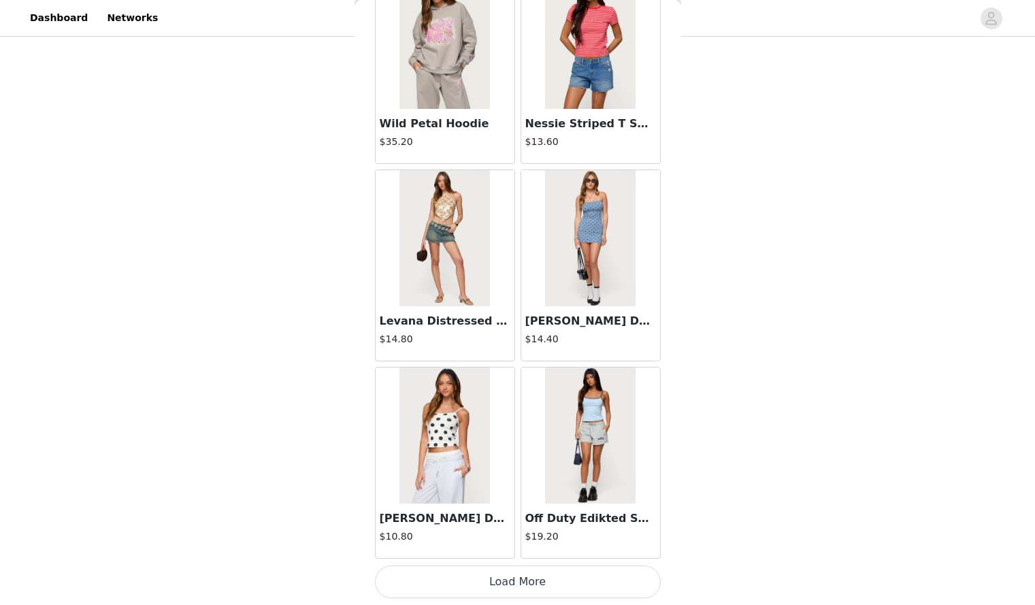
click at [500, 584] on button "Load More" at bounding box center [518, 582] width 286 height 33
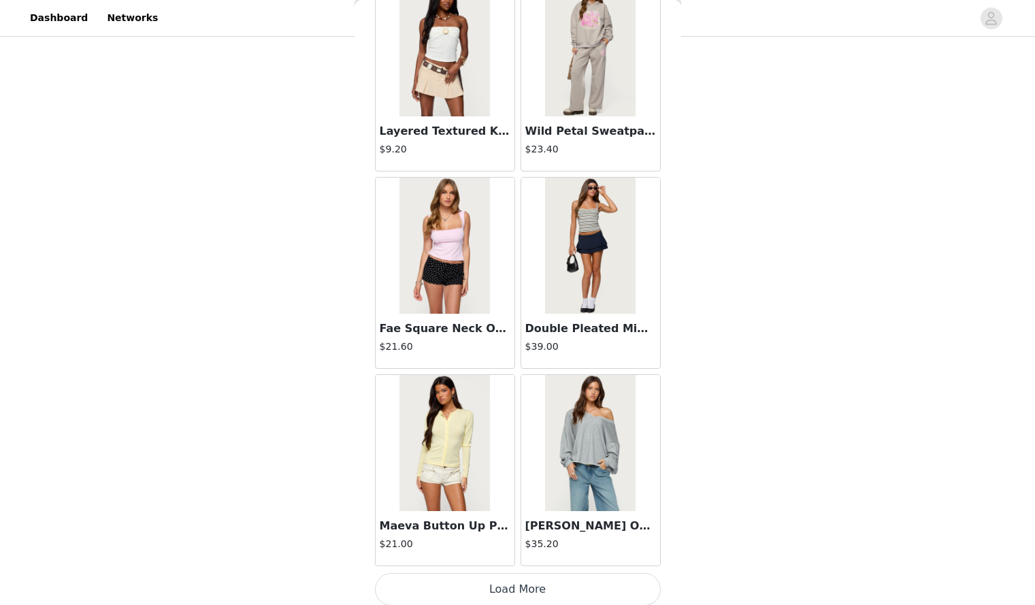
scroll to position [5427, 0]
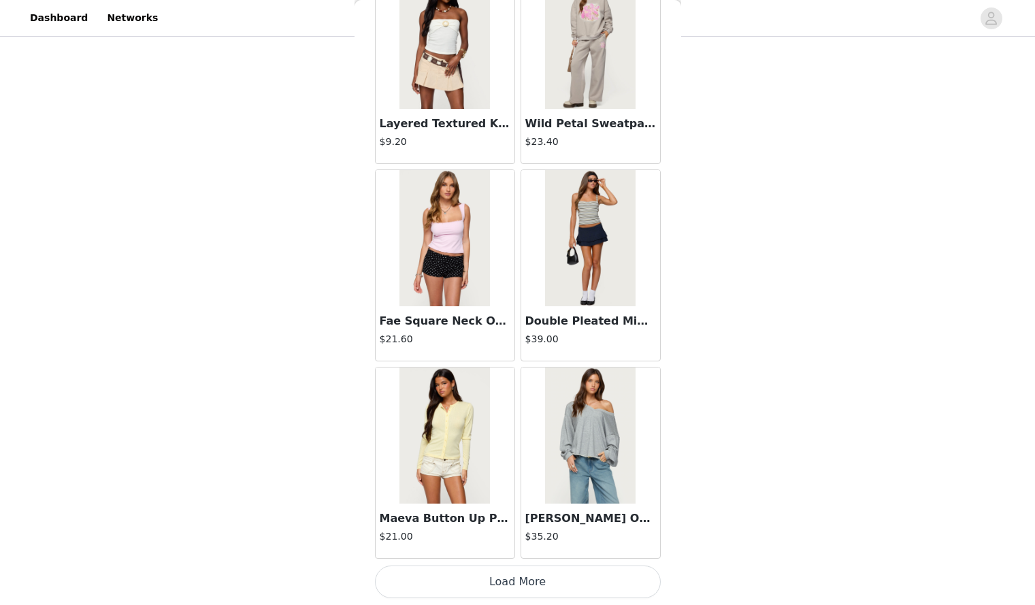
click at [541, 590] on button "Load More" at bounding box center [518, 582] width 286 height 33
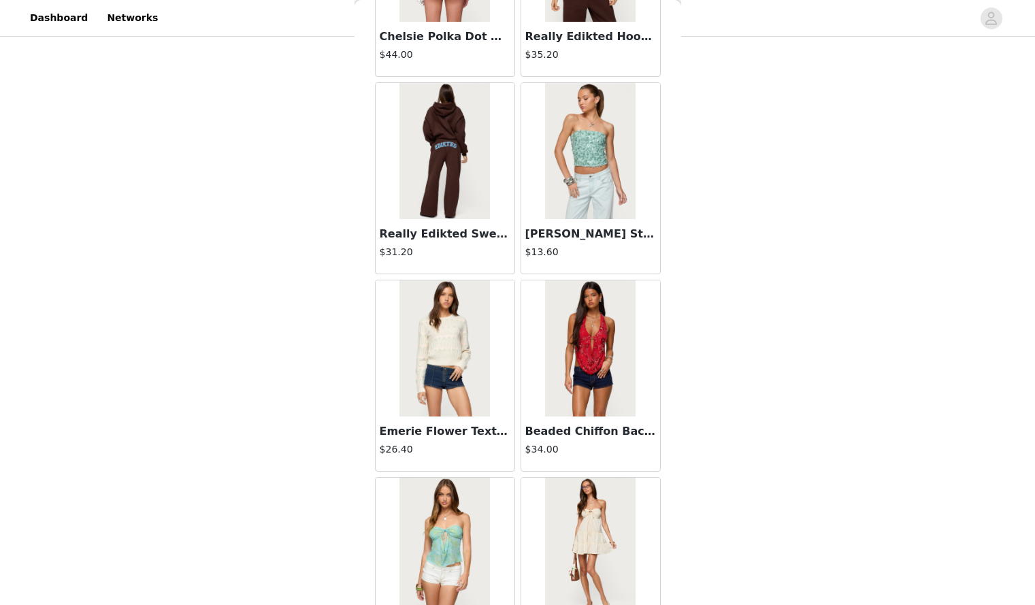
scroll to position [7401, 0]
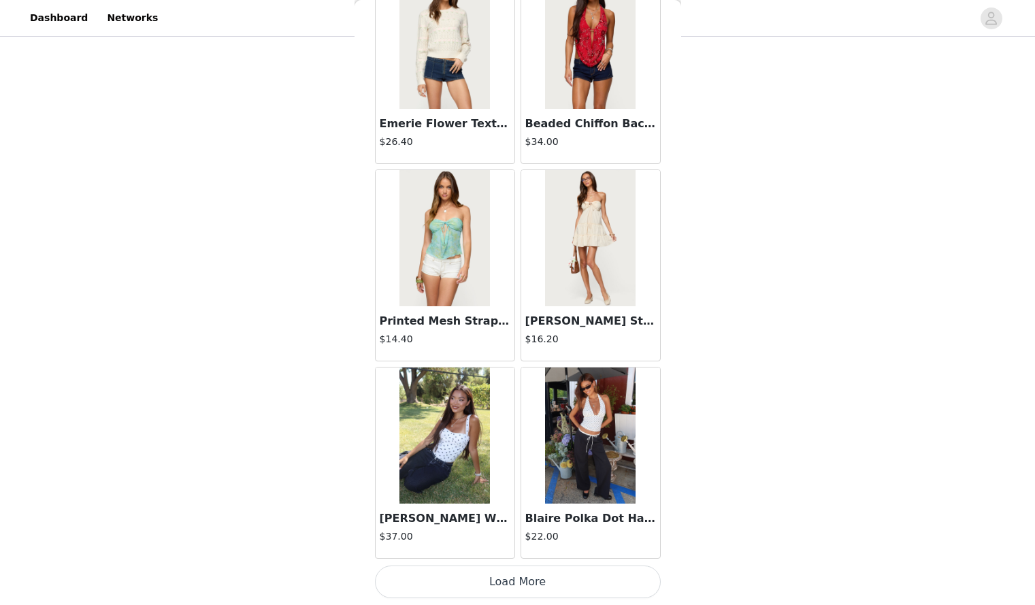
click at [534, 585] on button "Load More" at bounding box center [518, 582] width 286 height 33
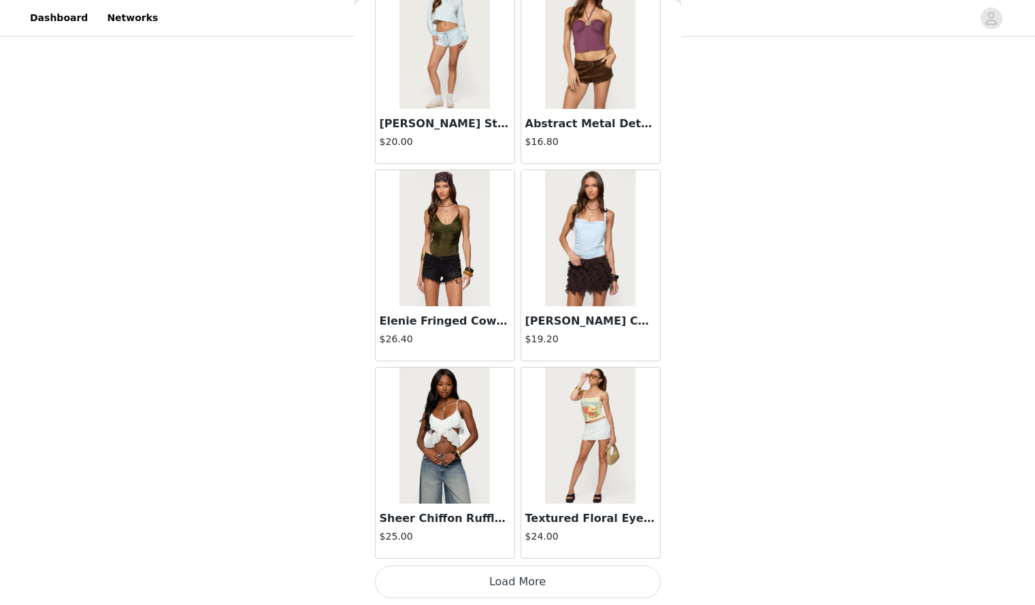
scroll to position [135, 0]
click at [519, 574] on button "Load More" at bounding box center [518, 582] width 286 height 33
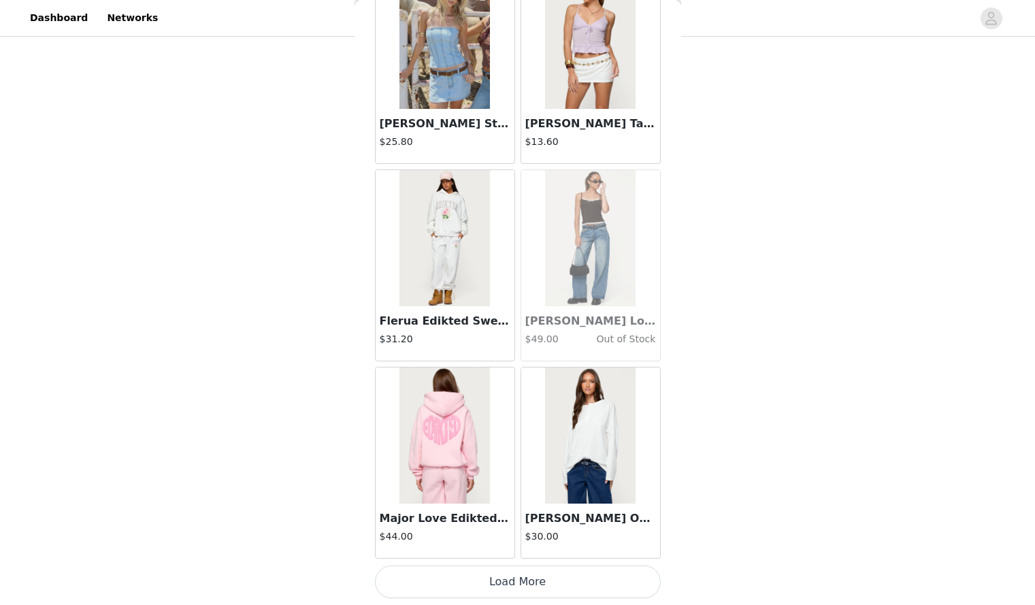
scroll to position [737, 0]
click at [494, 584] on button "Load More" at bounding box center [518, 582] width 286 height 33
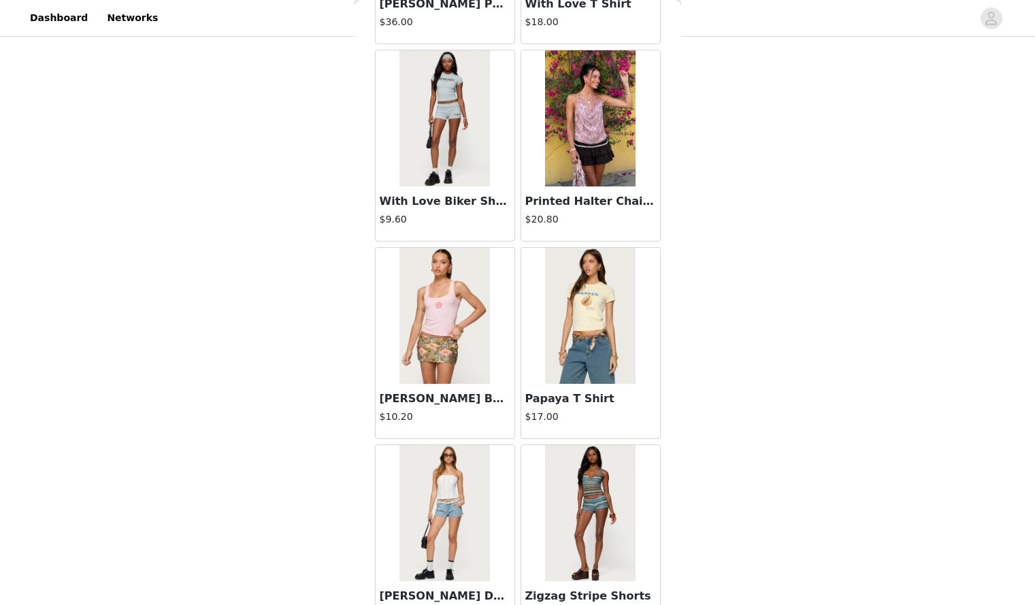
scroll to position [13324, 0]
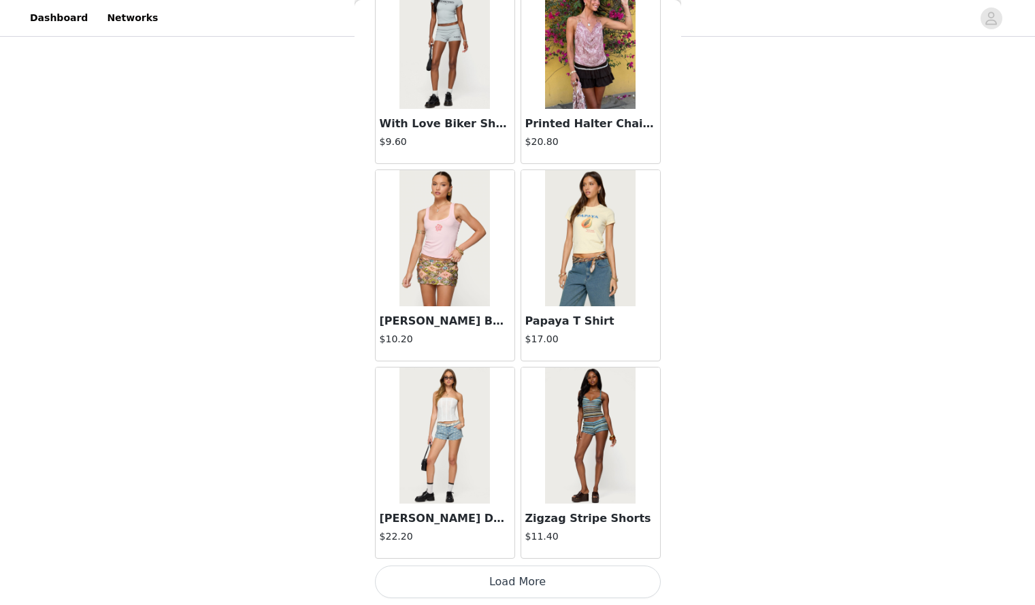
click at [501, 569] on button "Load More" at bounding box center [518, 582] width 286 height 33
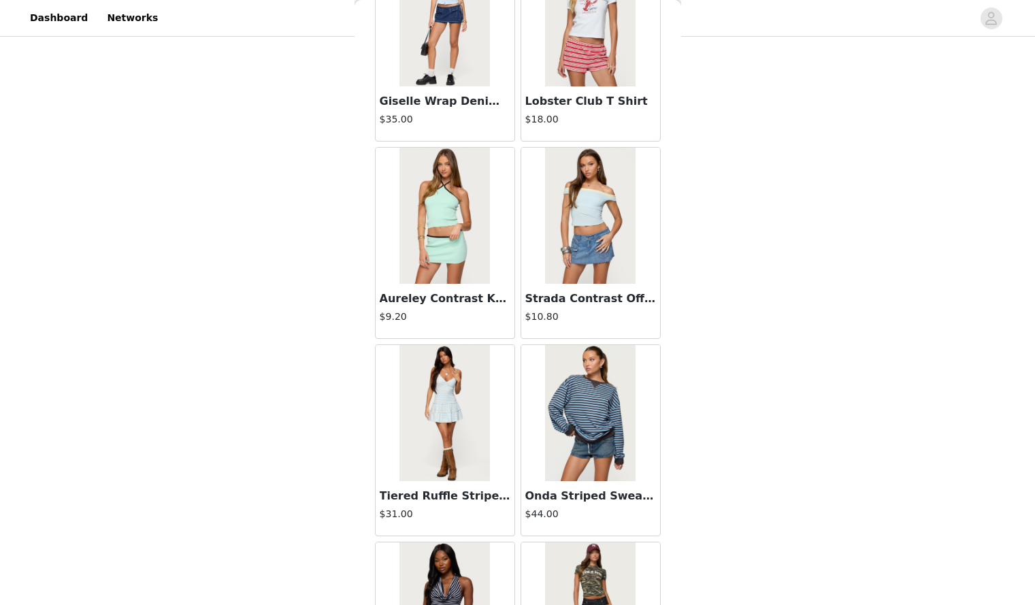
scroll to position [15298, 0]
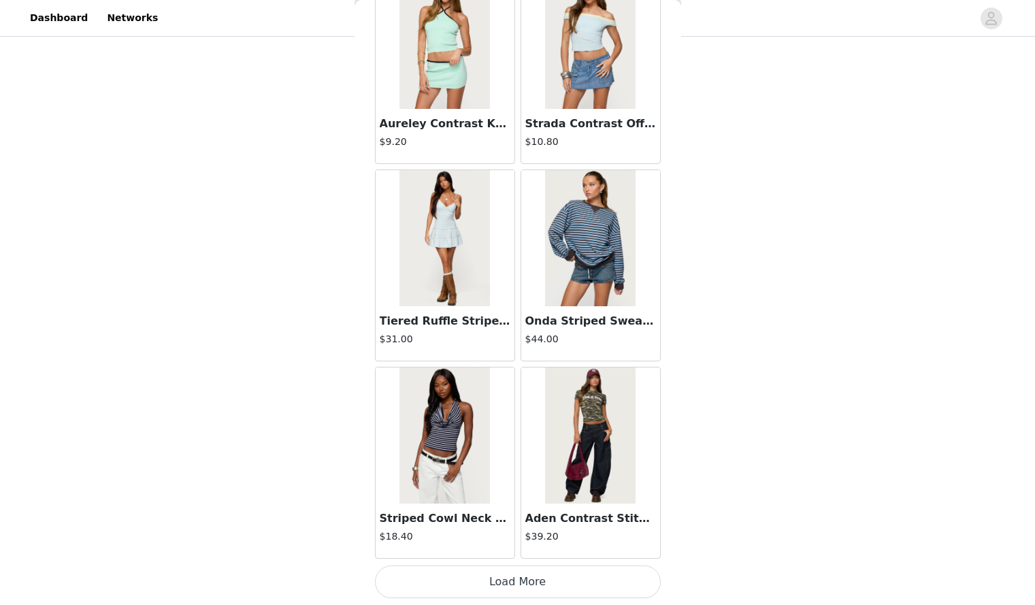
click at [504, 577] on button "Load More" at bounding box center [518, 582] width 286 height 33
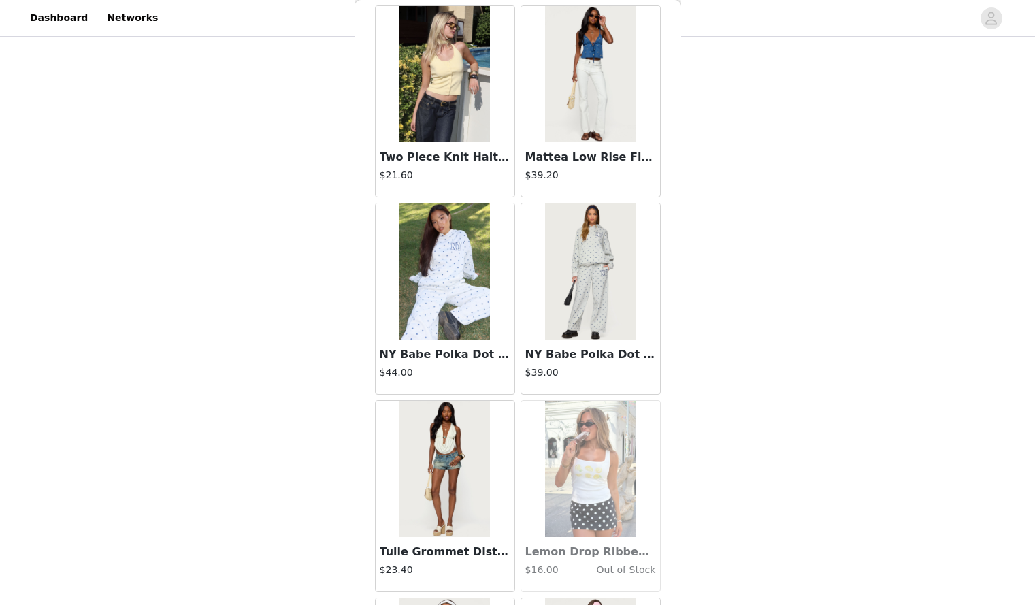
scroll to position [17272, 0]
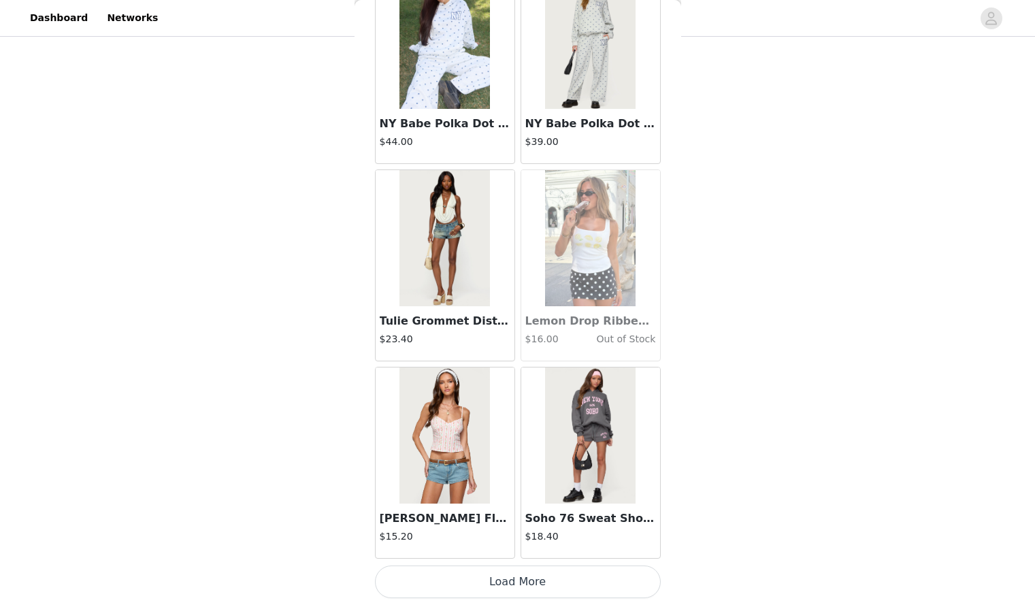
click at [491, 573] on button "Load More" at bounding box center [518, 582] width 286 height 33
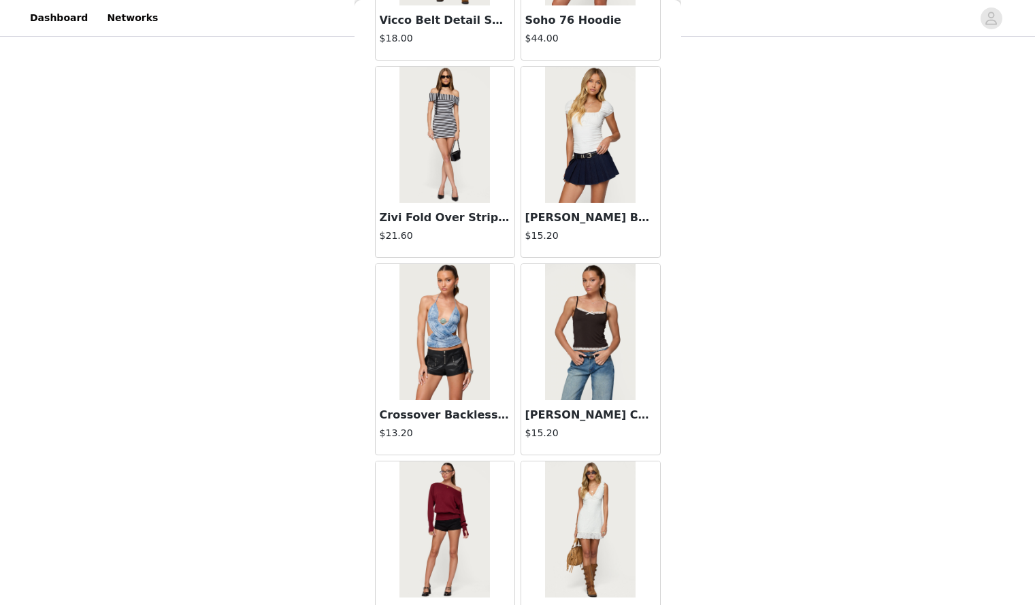
scroll to position [19247, 0]
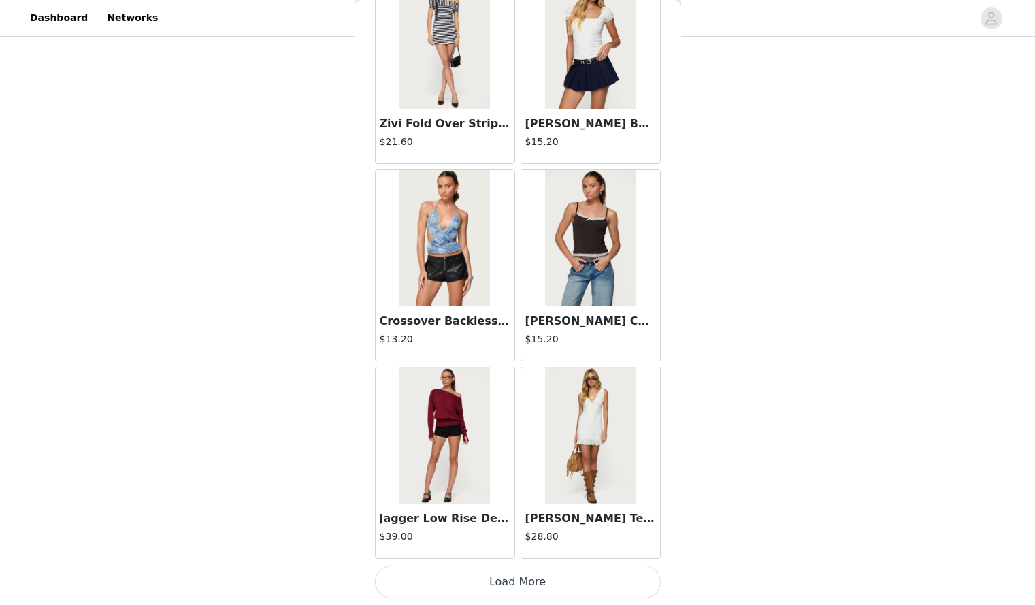
click at [483, 592] on button "Load More" at bounding box center [518, 582] width 286 height 33
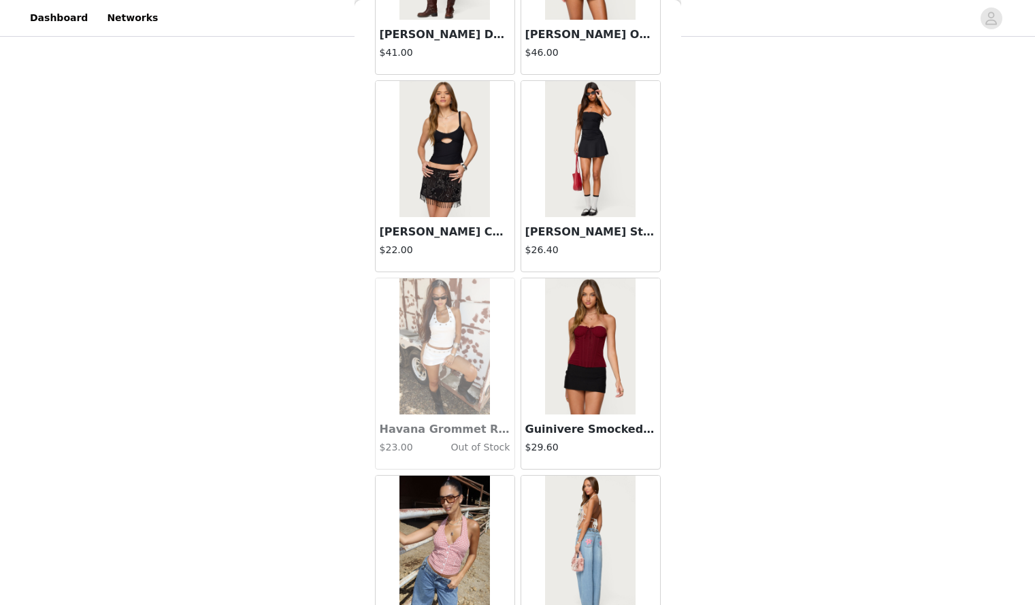
scroll to position [21221, 0]
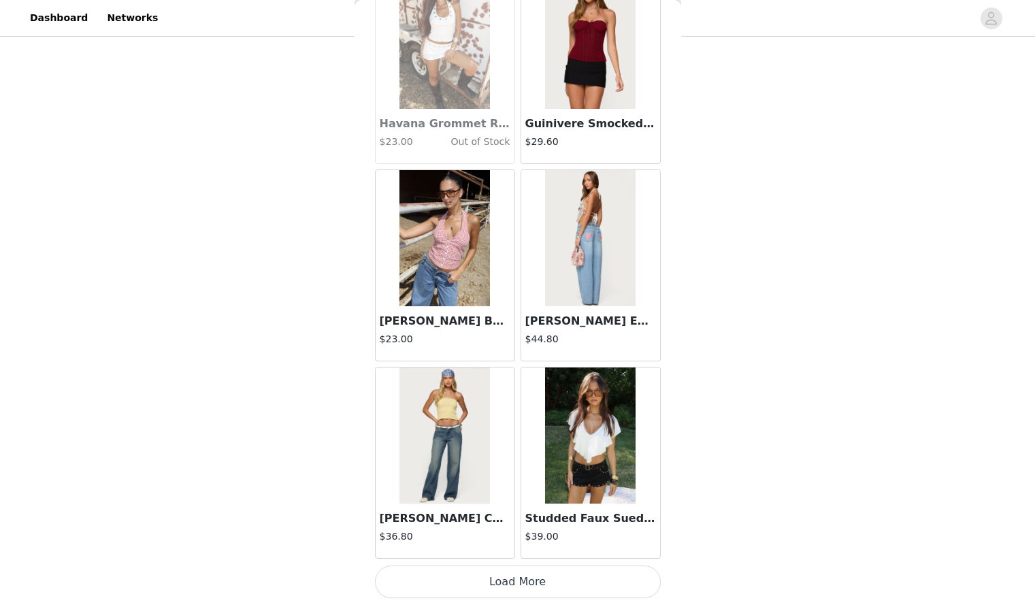
click at [482, 573] on button "Load More" at bounding box center [518, 582] width 286 height 33
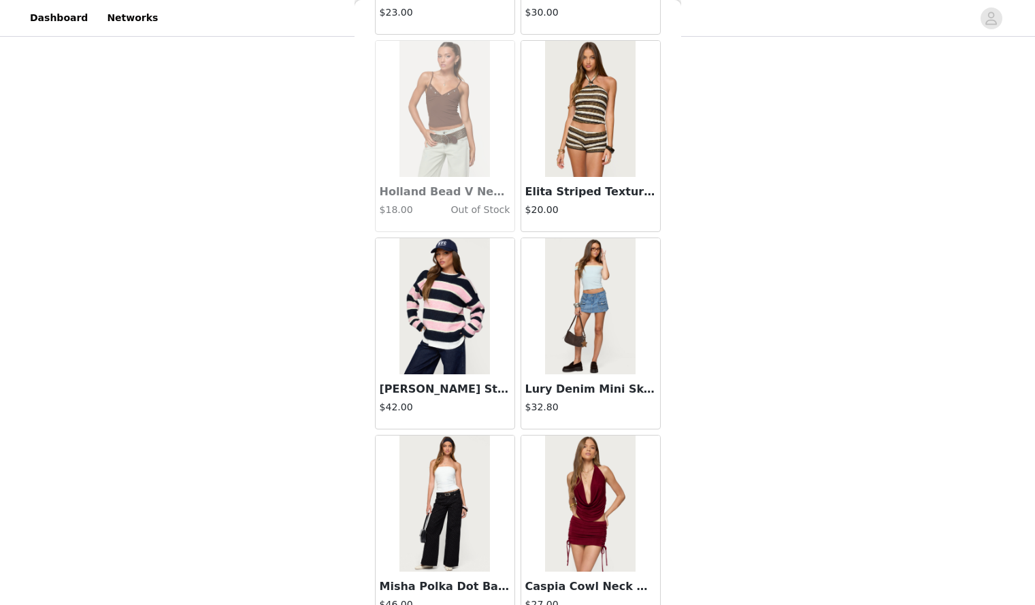
scroll to position [23195, 0]
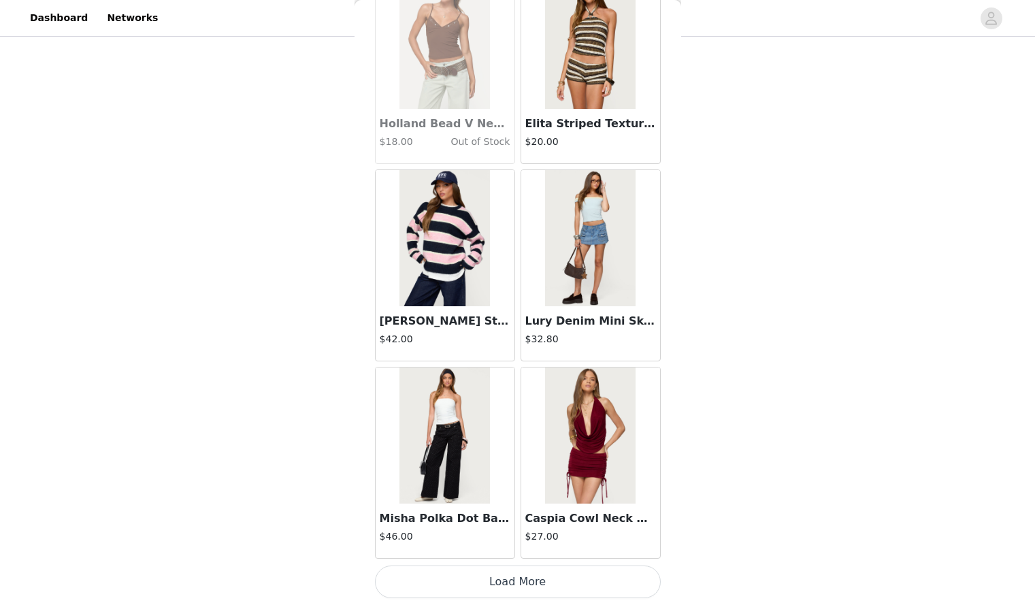
click at [603, 579] on button "Load More" at bounding box center [518, 582] width 286 height 33
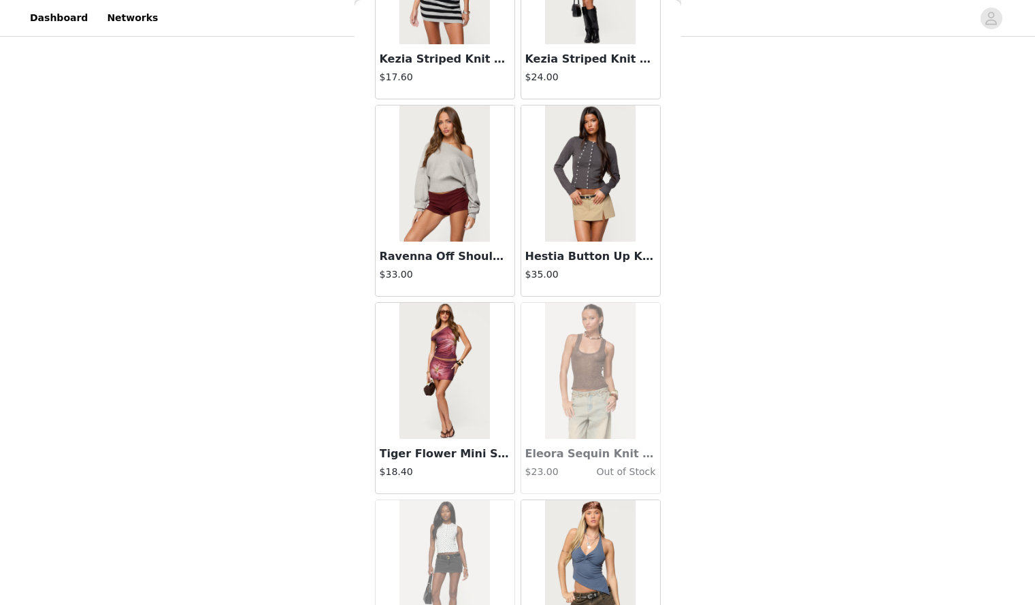
scroll to position [25170, 0]
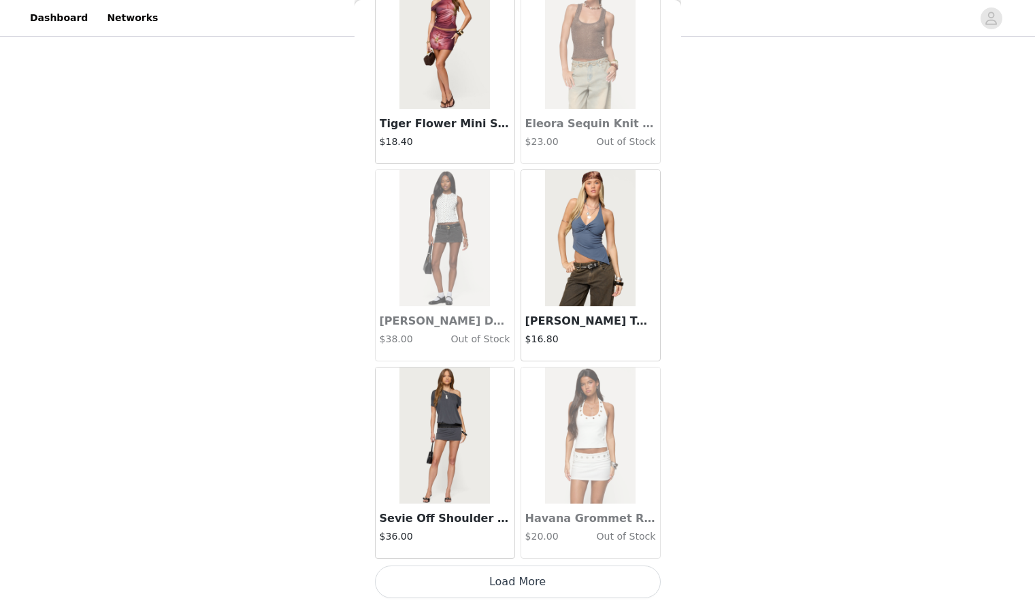
click at [537, 582] on button "Load More" at bounding box center [518, 582] width 286 height 33
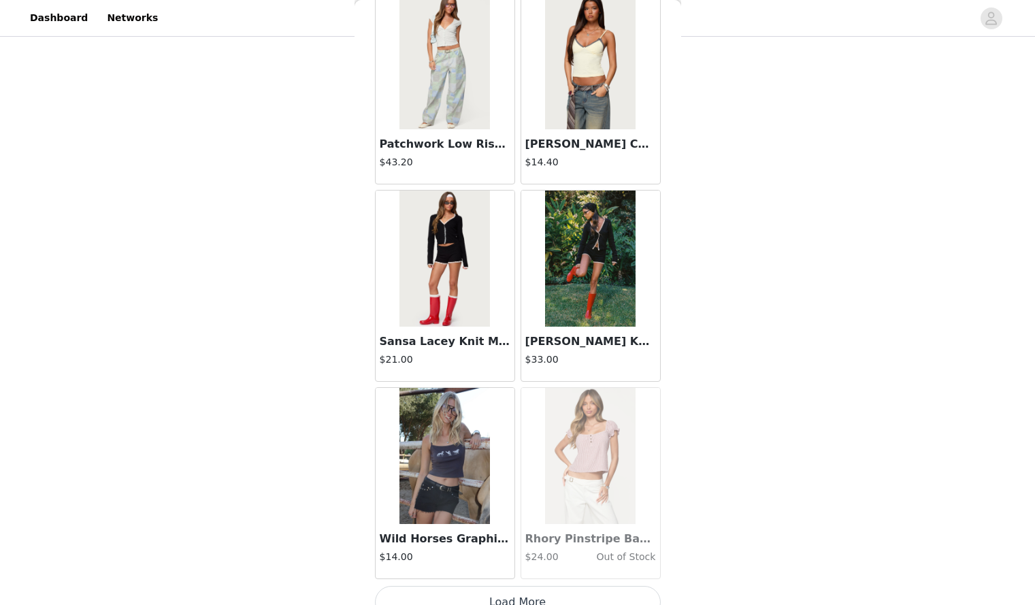
scroll to position [27144, 0]
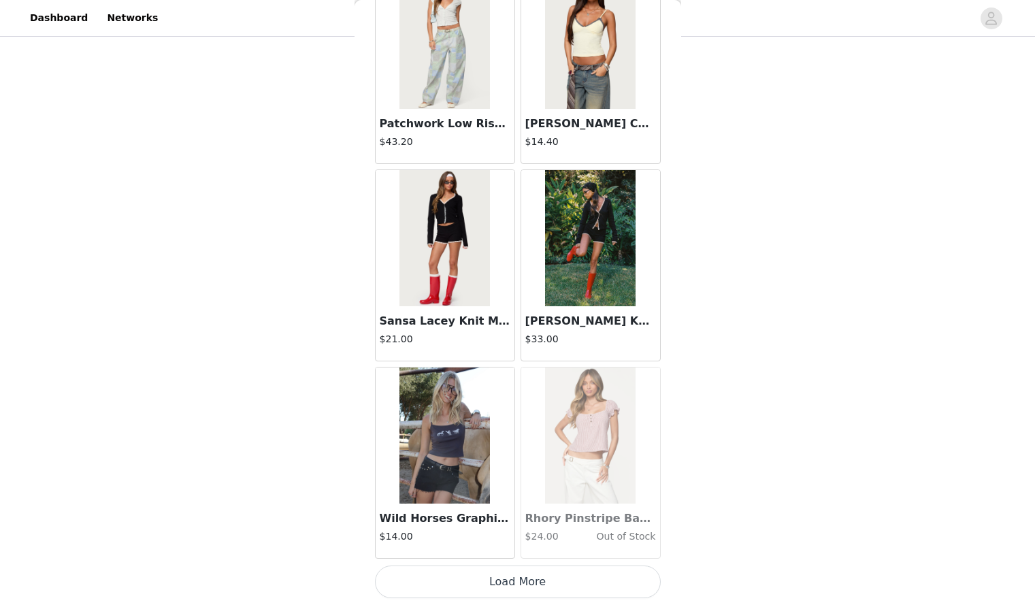
click at [532, 583] on button "Load More" at bounding box center [518, 582] width 286 height 33
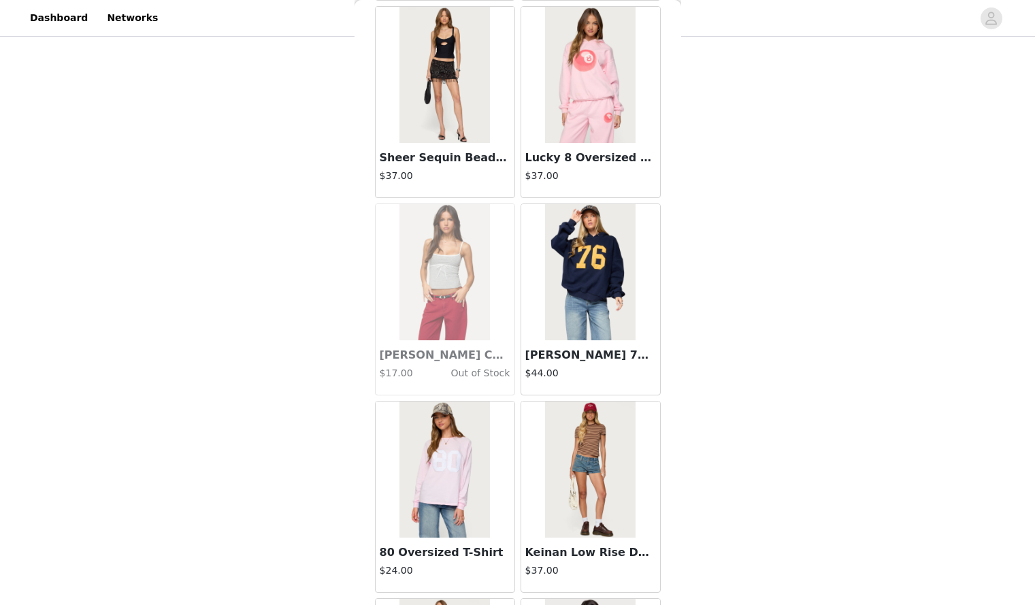
scroll to position [28130, 0]
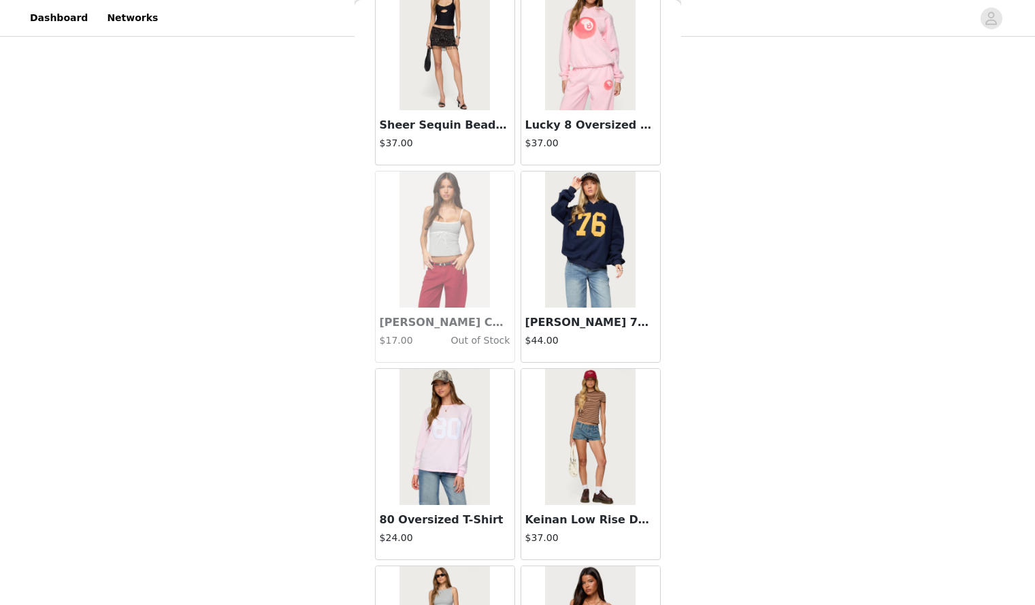
click at [567, 335] on h4 "$44.00" at bounding box center [591, 341] width 131 height 14
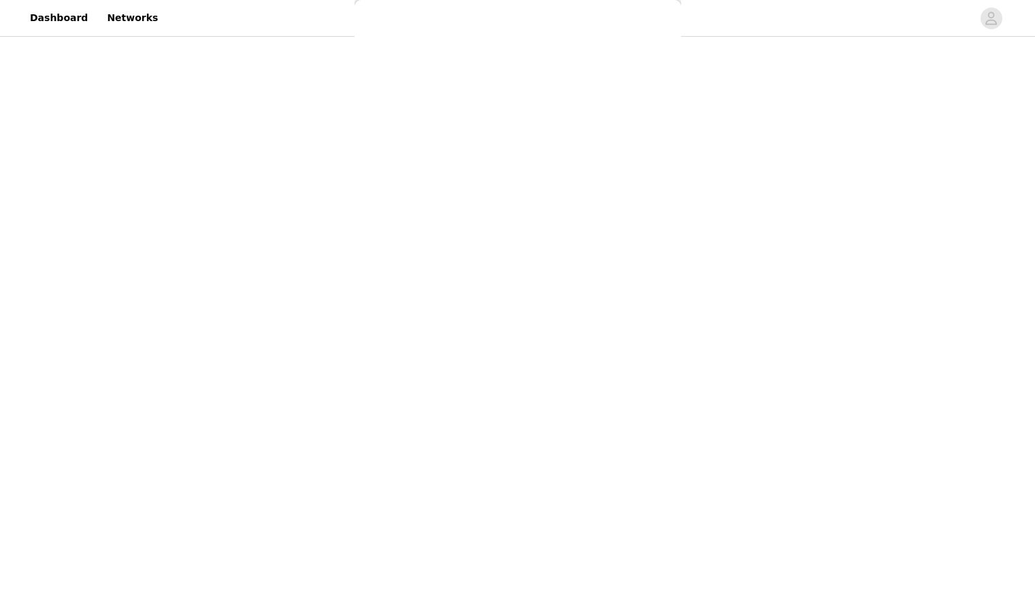
scroll to position [0, 0]
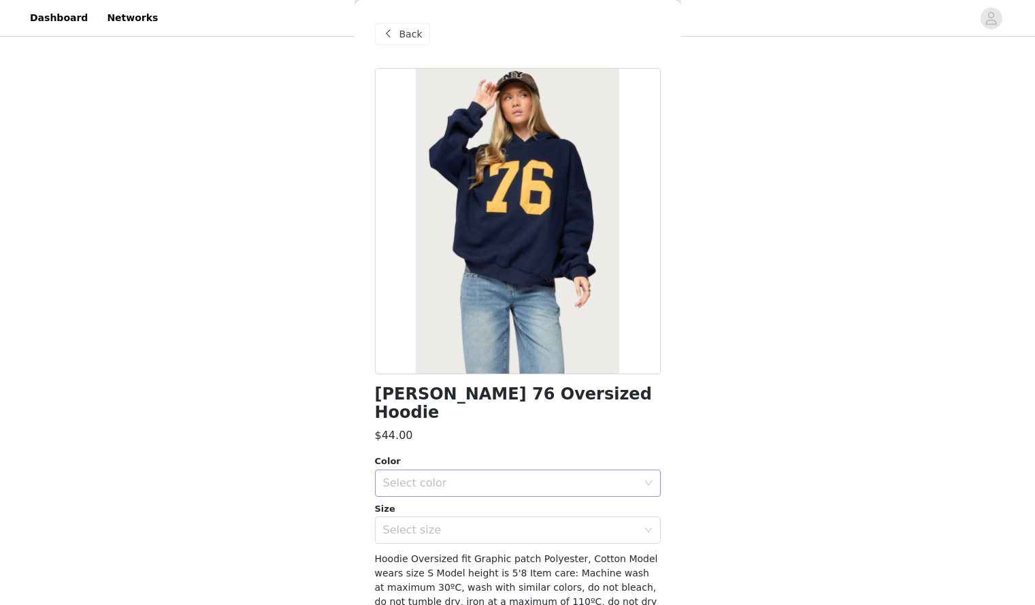
click at [500, 477] on div "Select color" at bounding box center [510, 484] width 255 height 14
click at [487, 493] on li "NAVY" at bounding box center [513, 495] width 276 height 22
click at [493, 521] on div "Select size" at bounding box center [513, 530] width 261 height 26
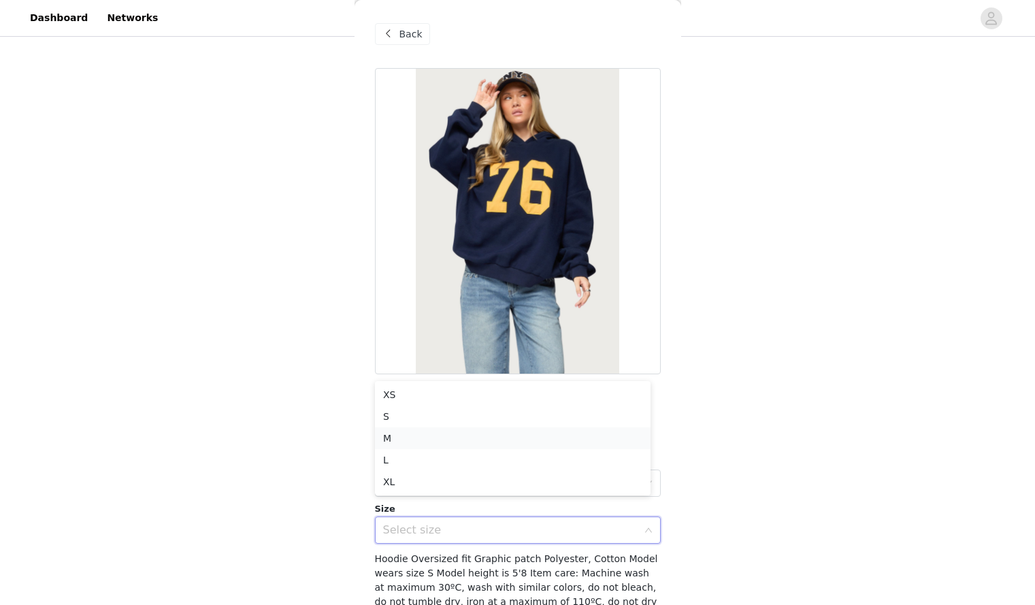
click at [457, 430] on li "M" at bounding box center [513, 439] width 276 height 22
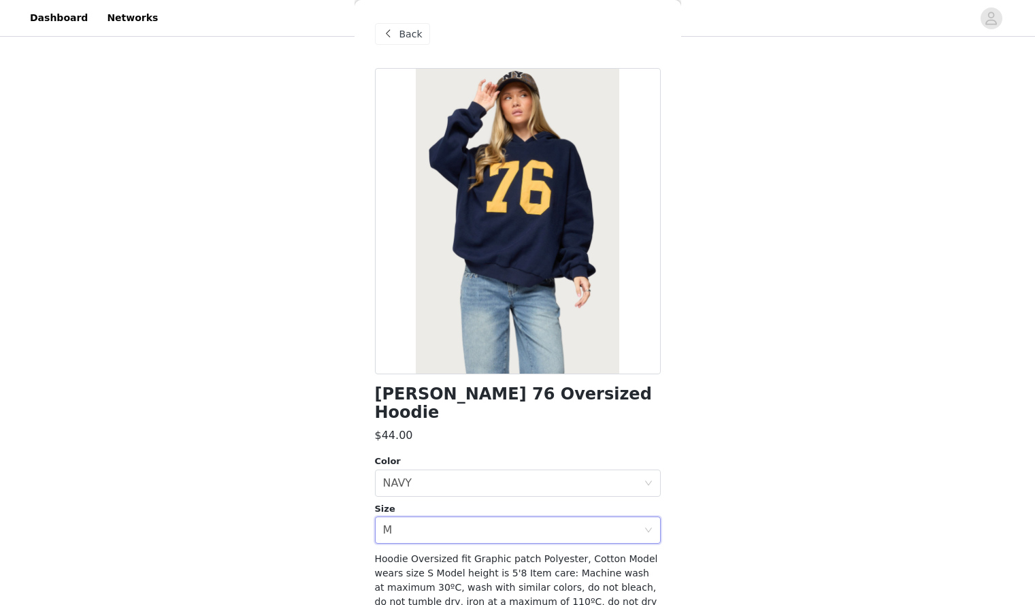
scroll to position [43, 0]
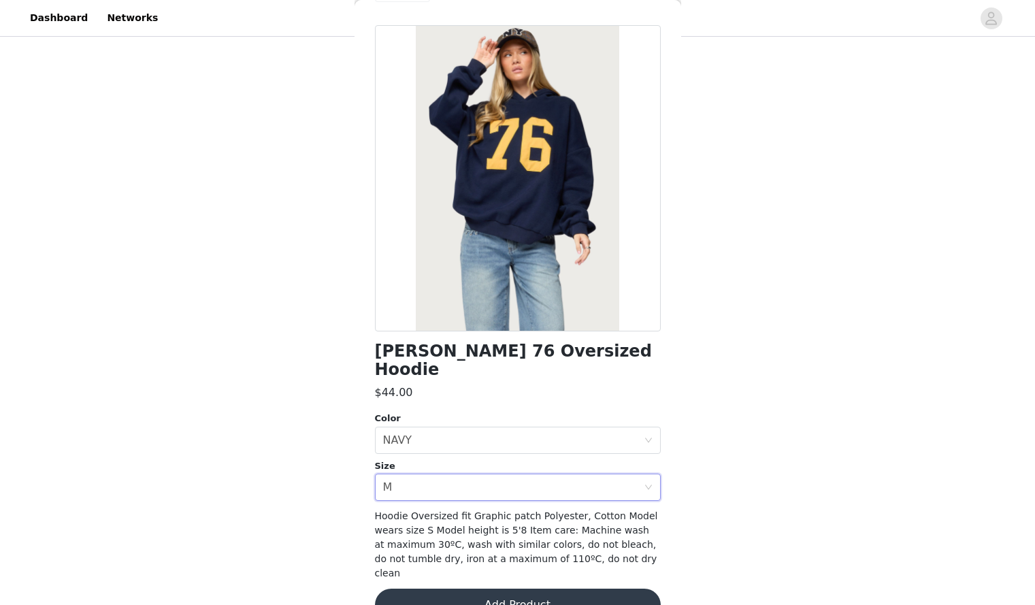
click at [460, 589] on button "Add Product" at bounding box center [518, 605] width 286 height 33
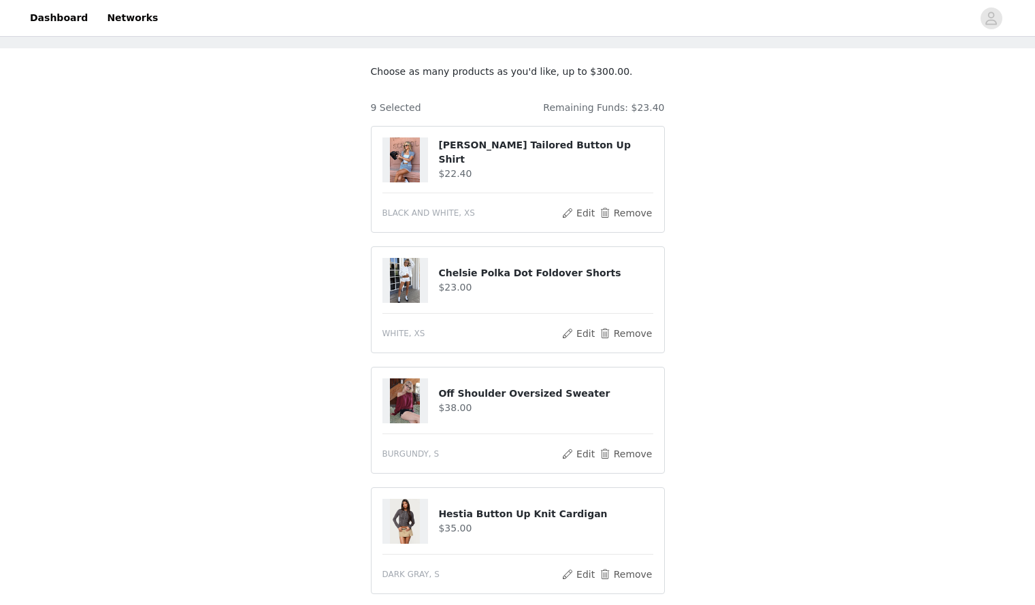
scroll to position [858, 0]
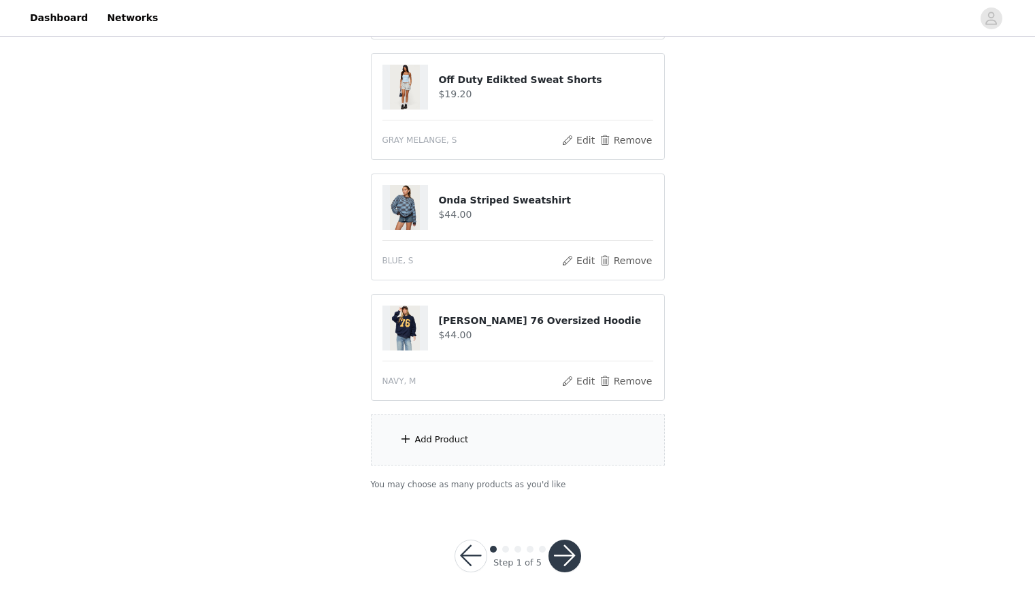
click at [509, 436] on div "Add Product" at bounding box center [518, 440] width 294 height 51
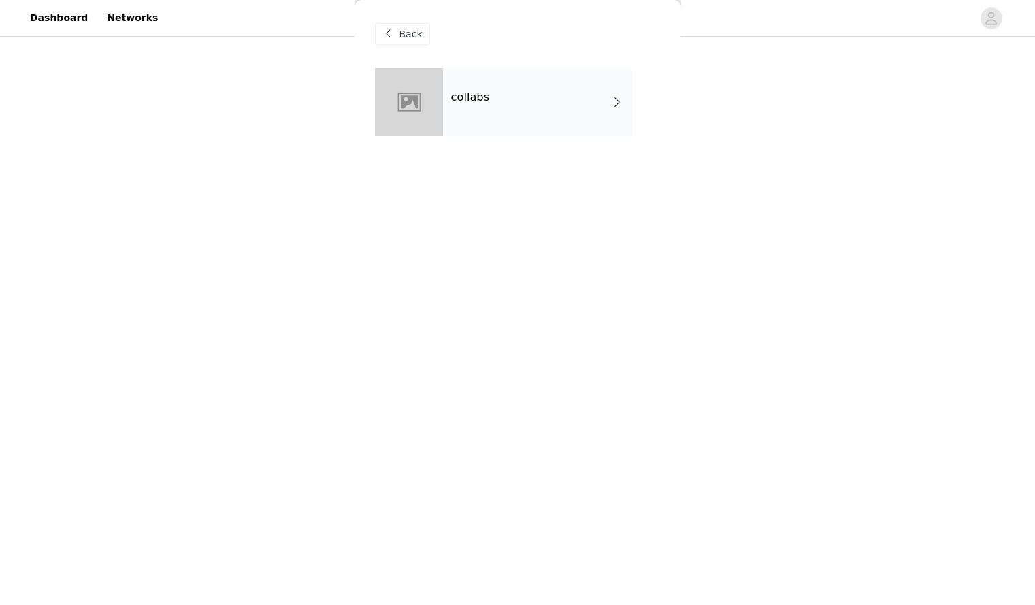
click at [540, 114] on div "collabs" at bounding box center [537, 102] width 189 height 68
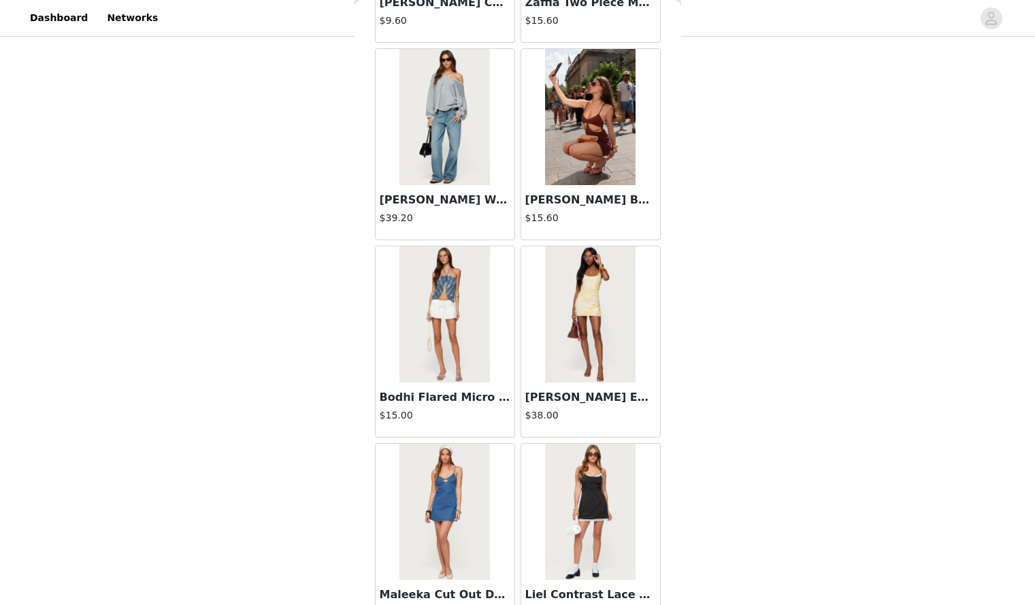
scroll to position [1478, 0]
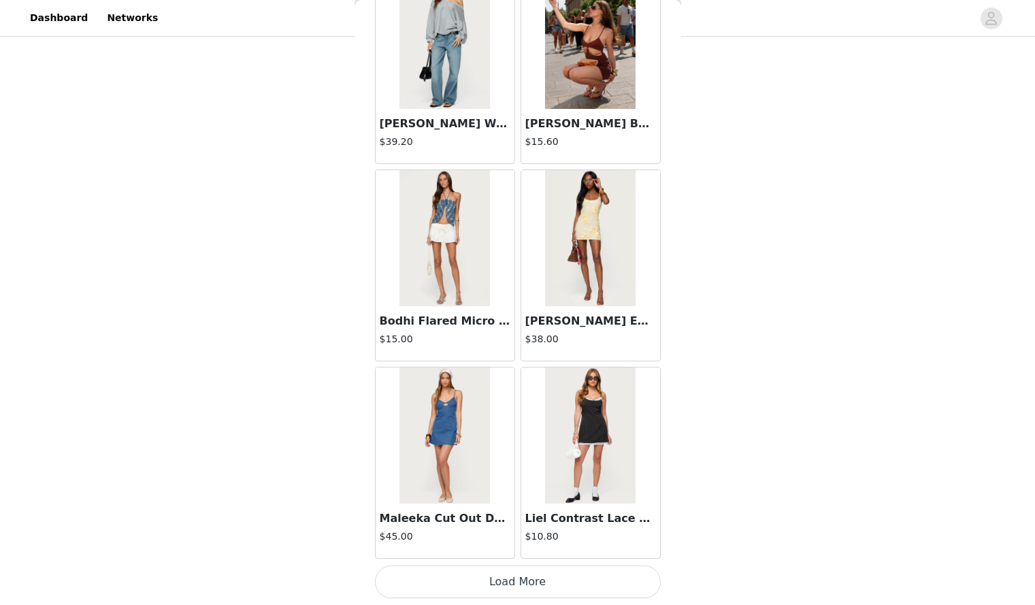
click at [543, 593] on button "Load More" at bounding box center [518, 582] width 286 height 33
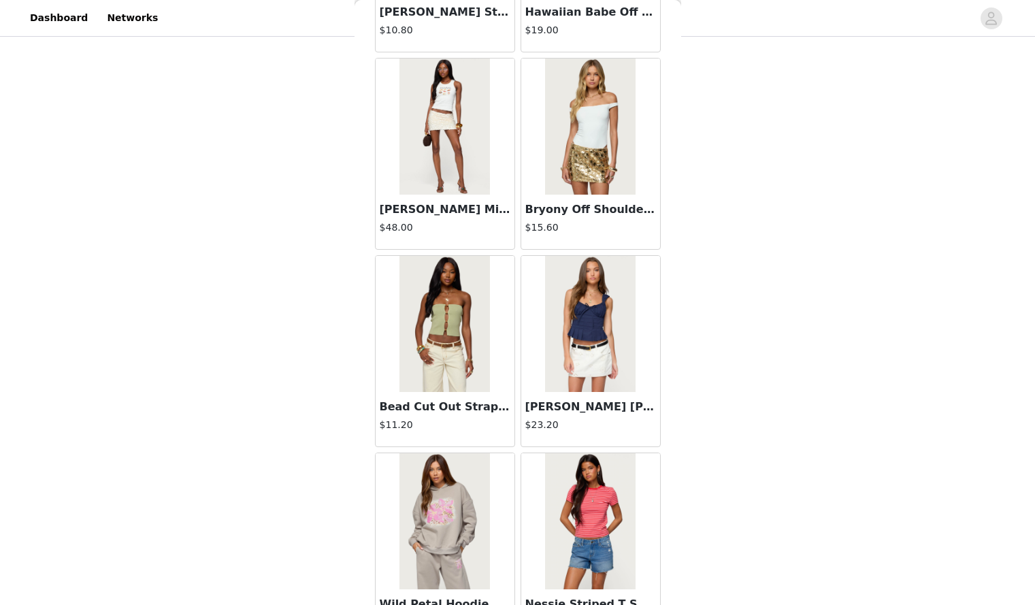
scroll to position [3452, 0]
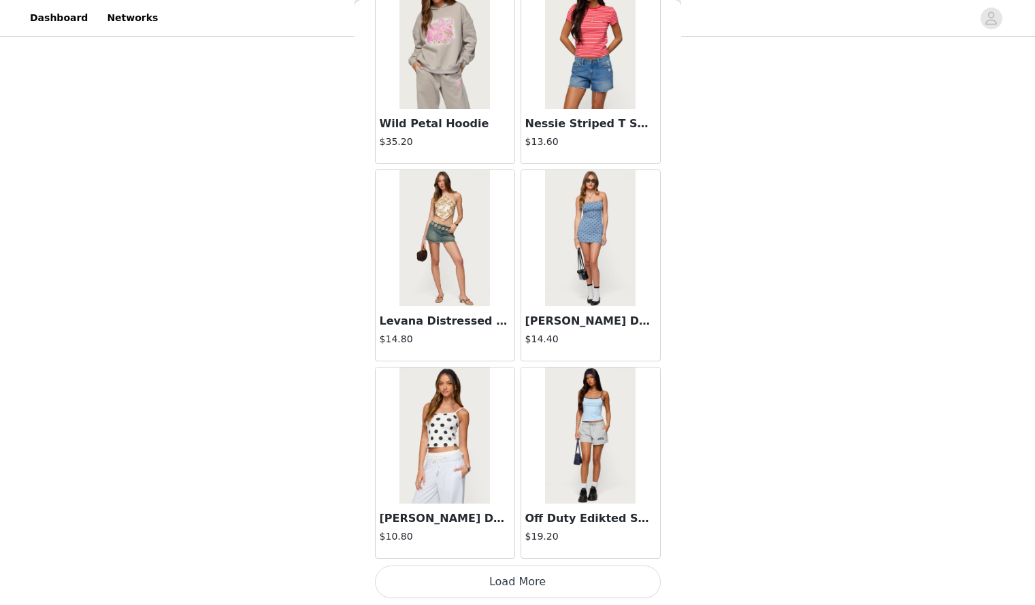
click at [532, 594] on button "Load More" at bounding box center [518, 582] width 286 height 33
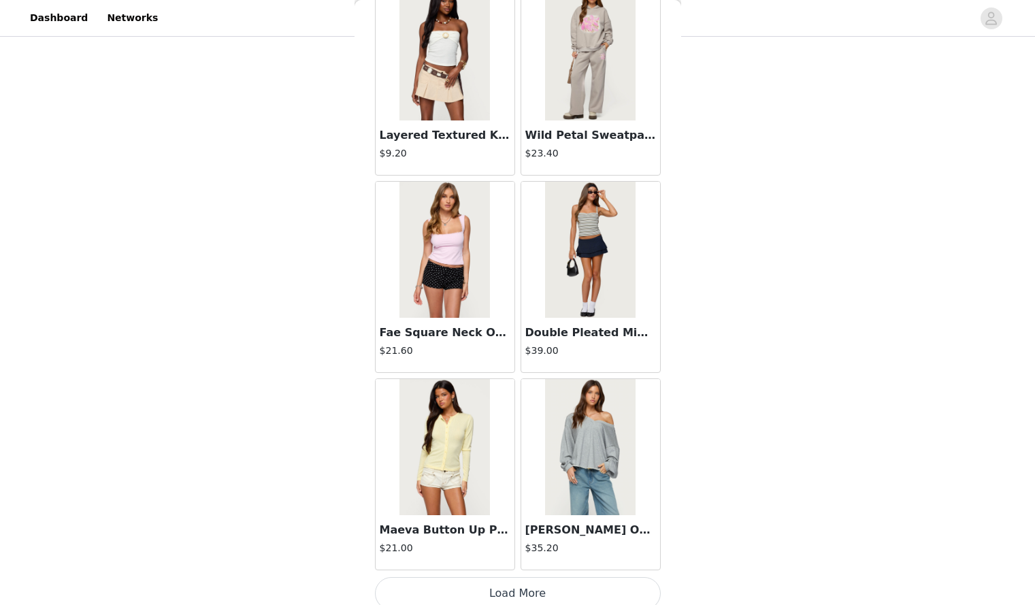
scroll to position [5427, 0]
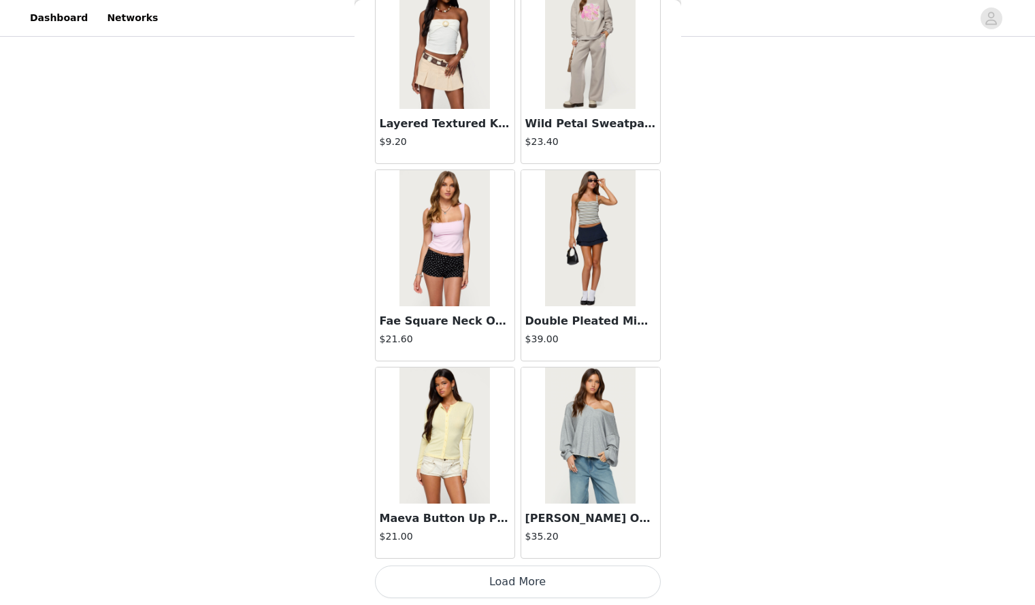
click at [487, 575] on button "Load More" at bounding box center [518, 582] width 286 height 33
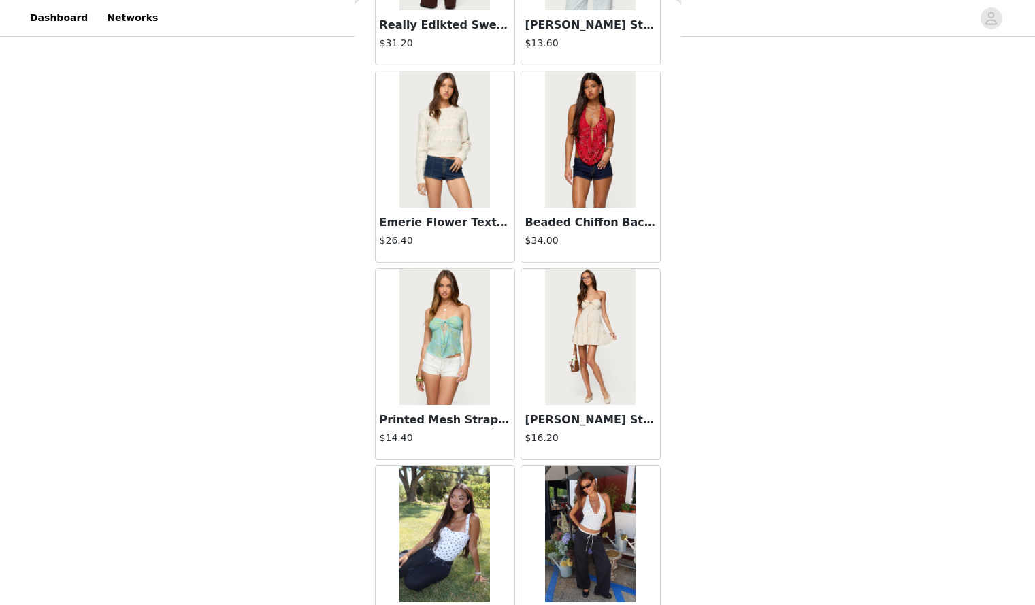
scroll to position [7401, 0]
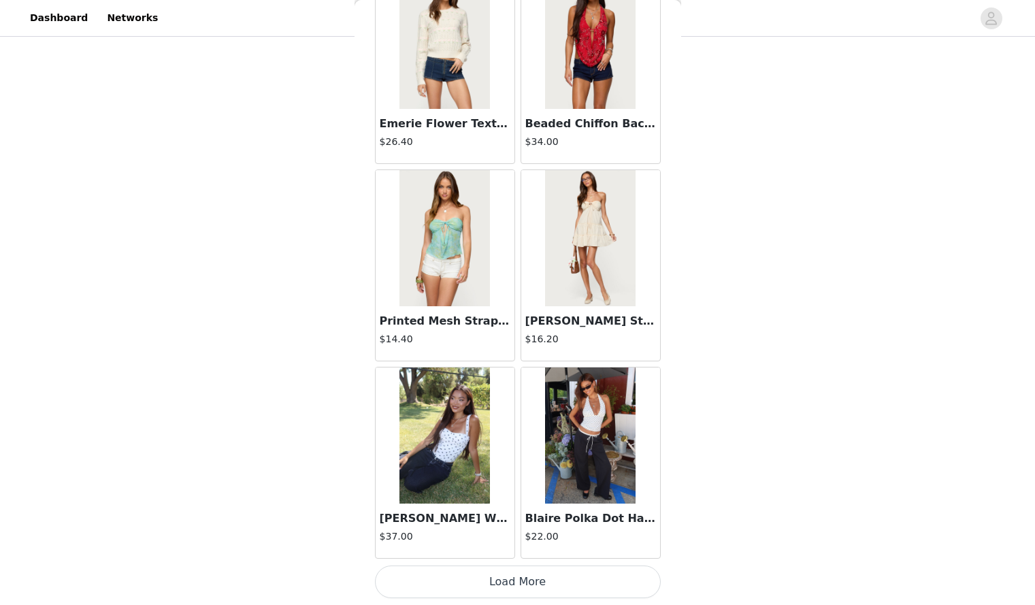
click at [483, 577] on button "Load More" at bounding box center [518, 582] width 286 height 33
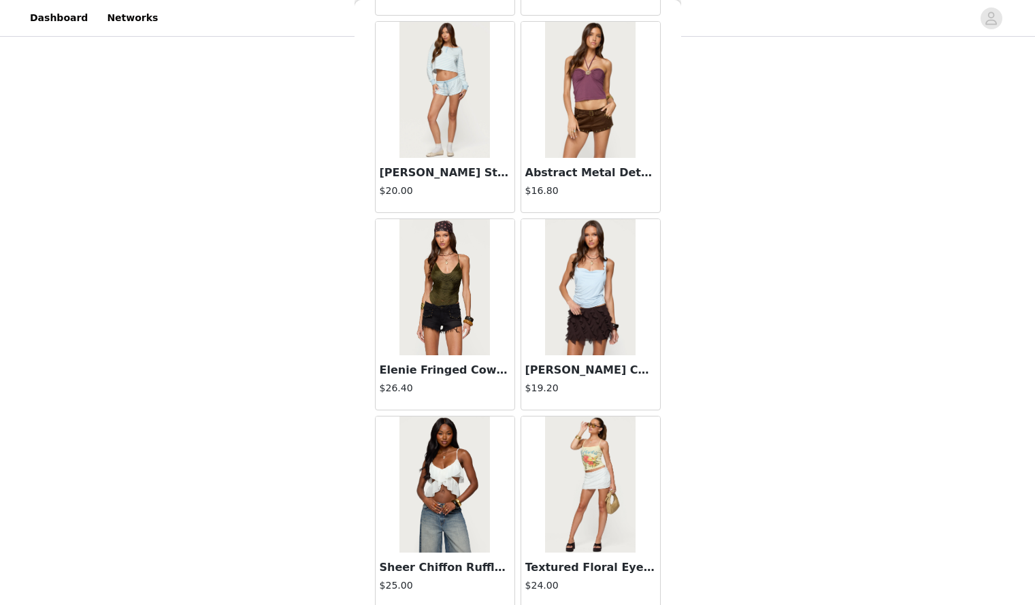
scroll to position [9375, 0]
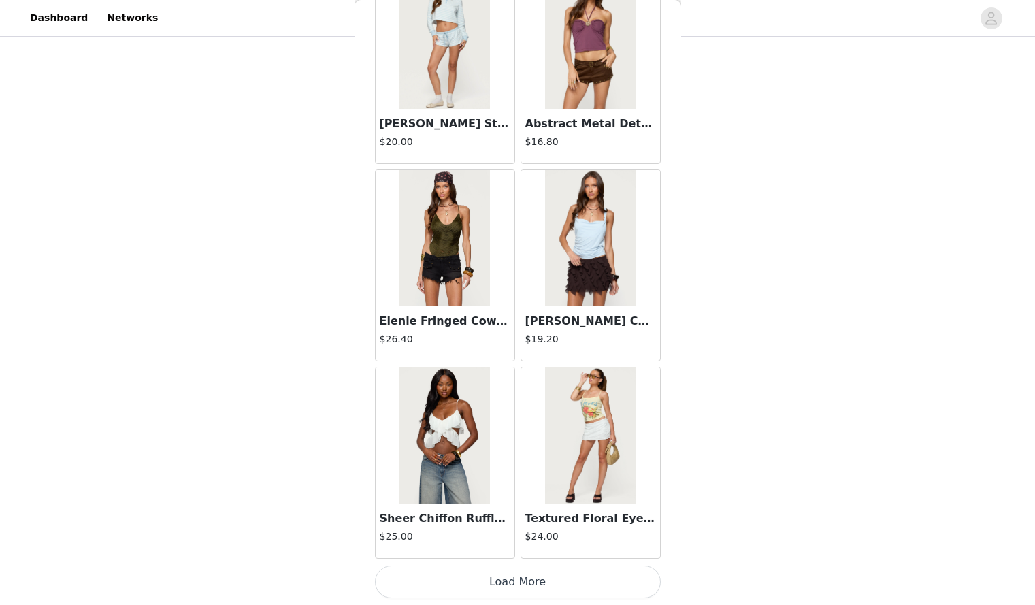
click at [463, 591] on button "Load More" at bounding box center [518, 582] width 286 height 33
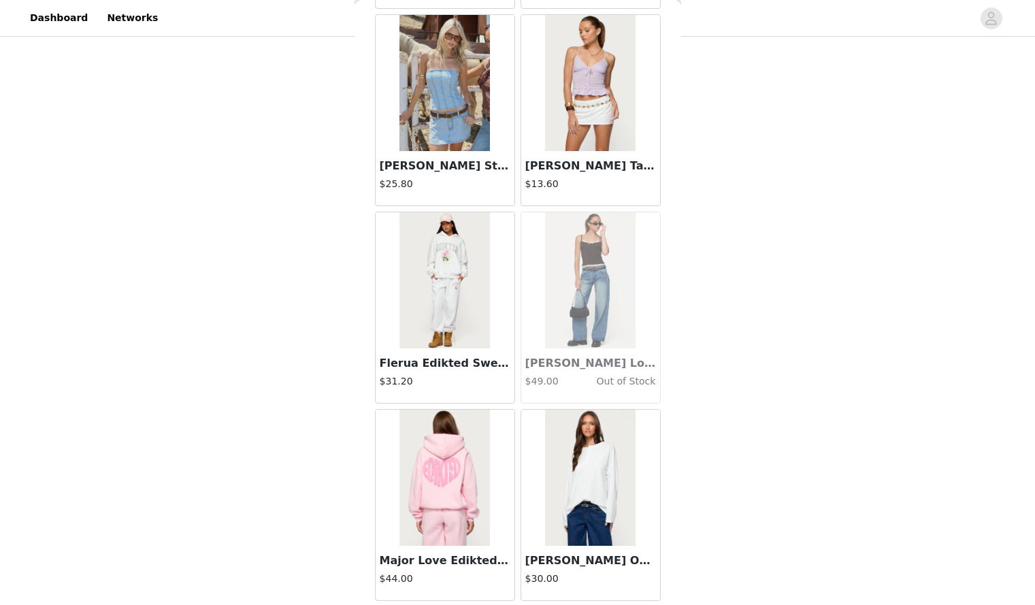
scroll to position [11350, 0]
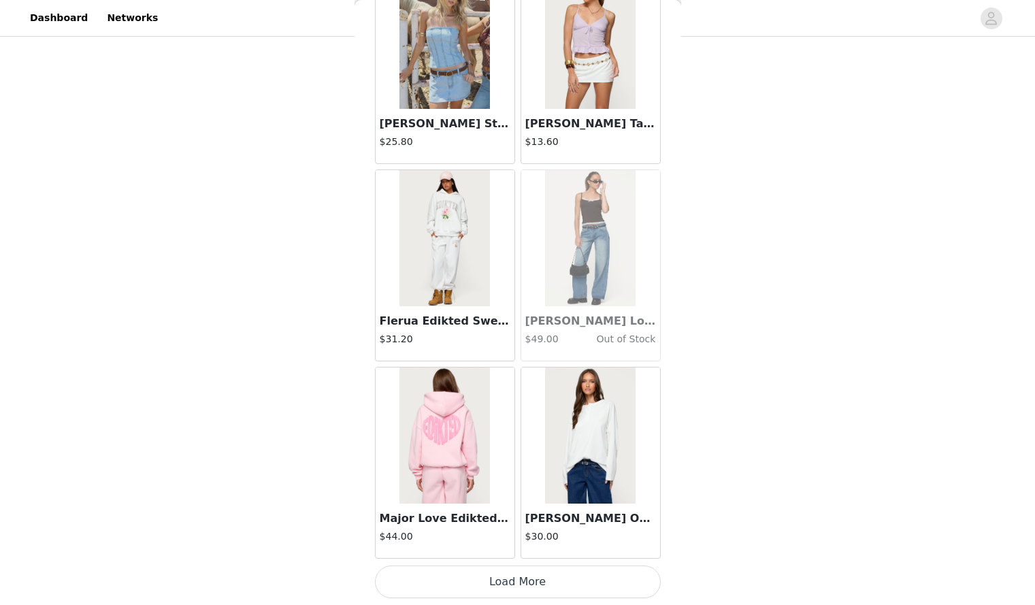
click at [460, 592] on button "Load More" at bounding box center [518, 582] width 286 height 33
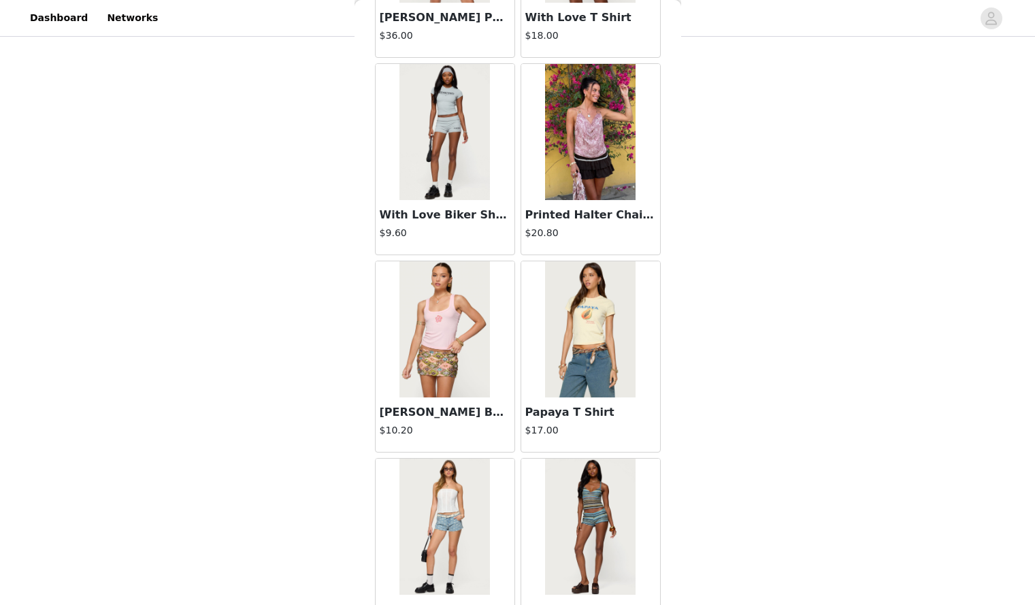
scroll to position [13324, 0]
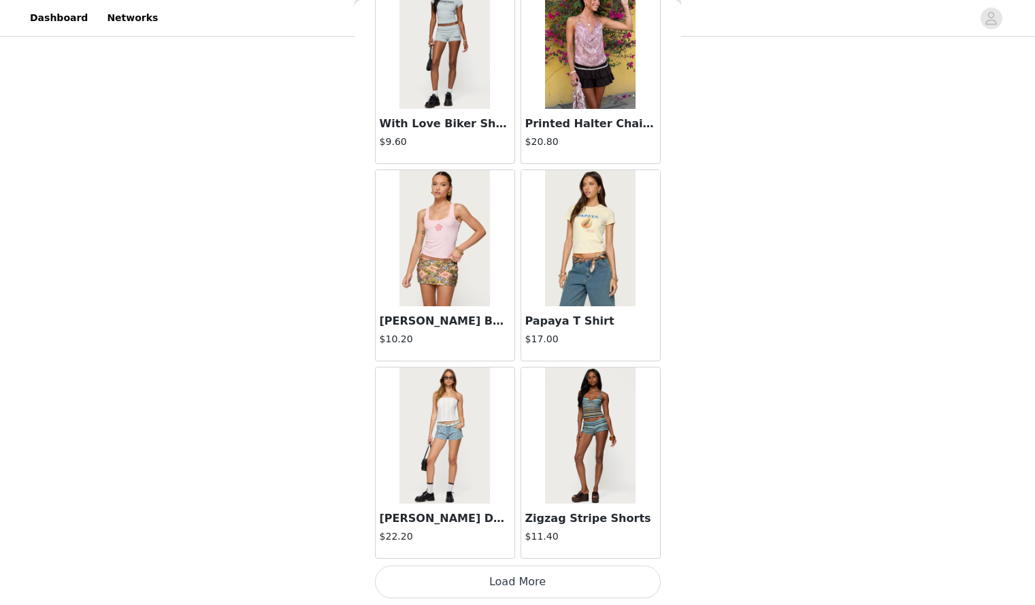
click at [441, 576] on button "Load More" at bounding box center [518, 582] width 286 height 33
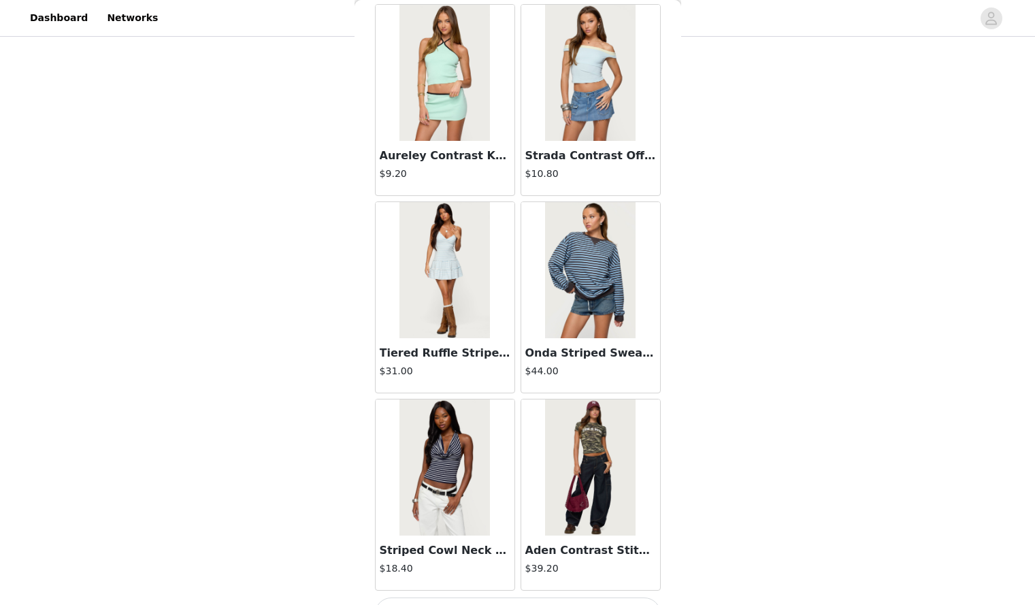
scroll to position [15298, 0]
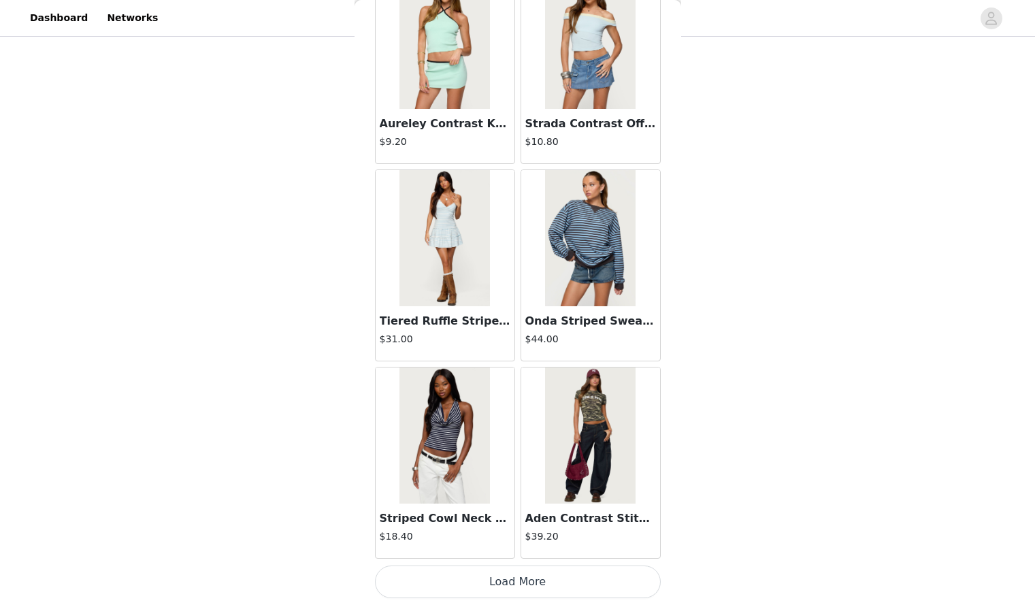
click at [436, 578] on button "Load More" at bounding box center [518, 582] width 286 height 33
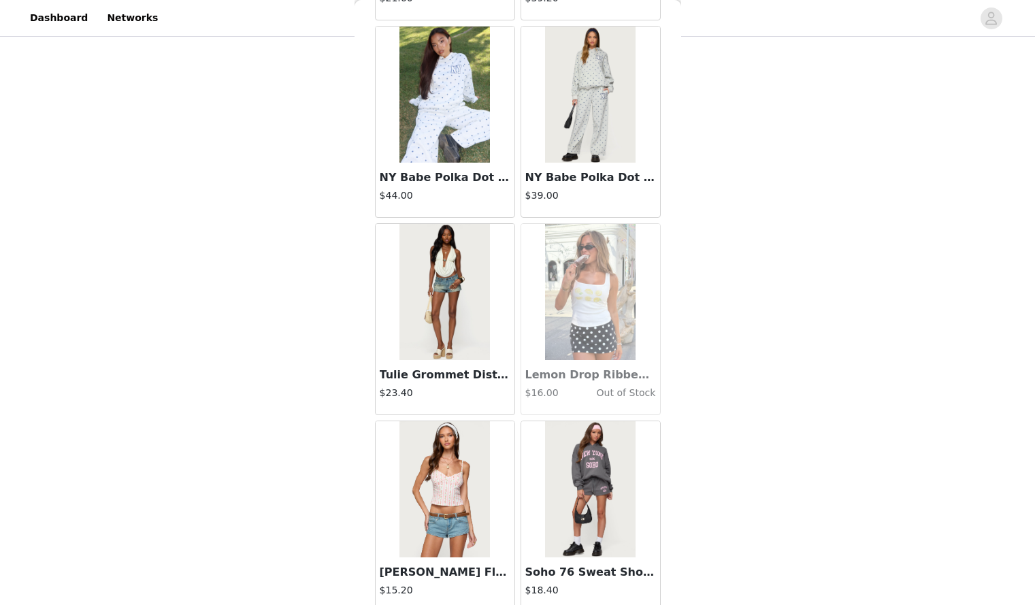
scroll to position [17272, 0]
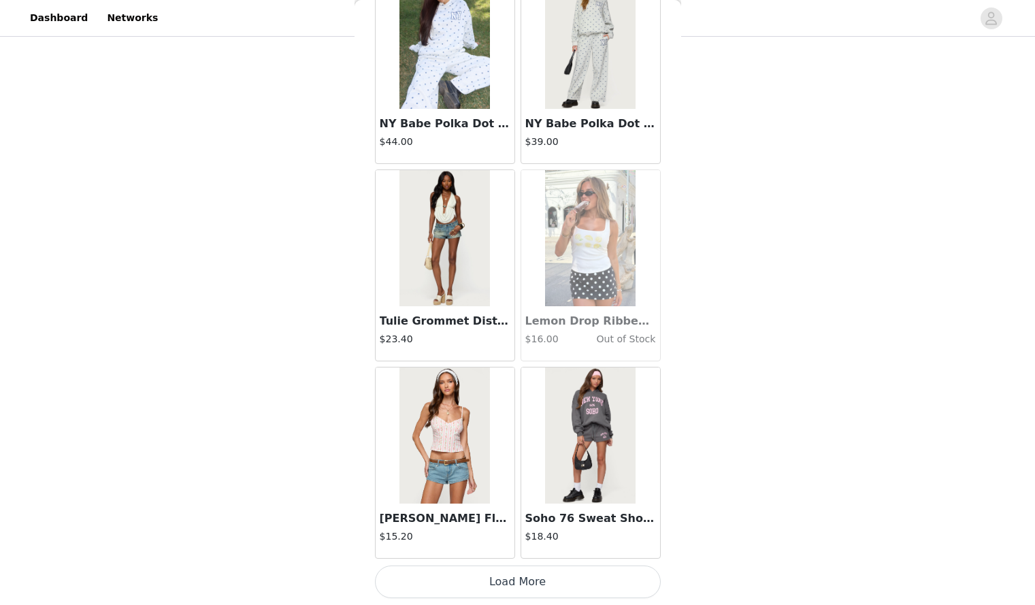
click at [431, 581] on button "Load More" at bounding box center [518, 582] width 286 height 33
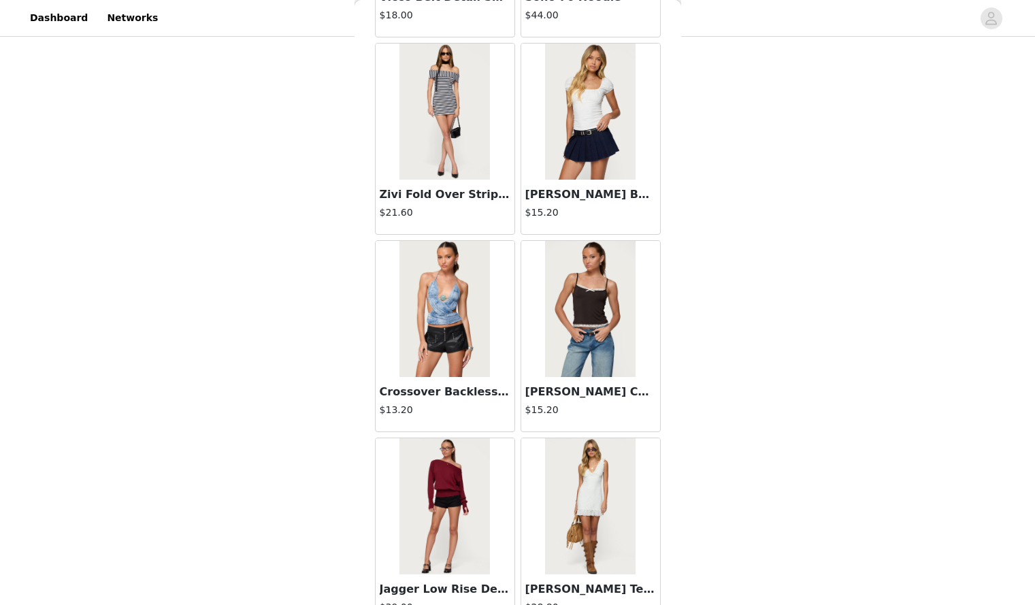
scroll to position [19247, 0]
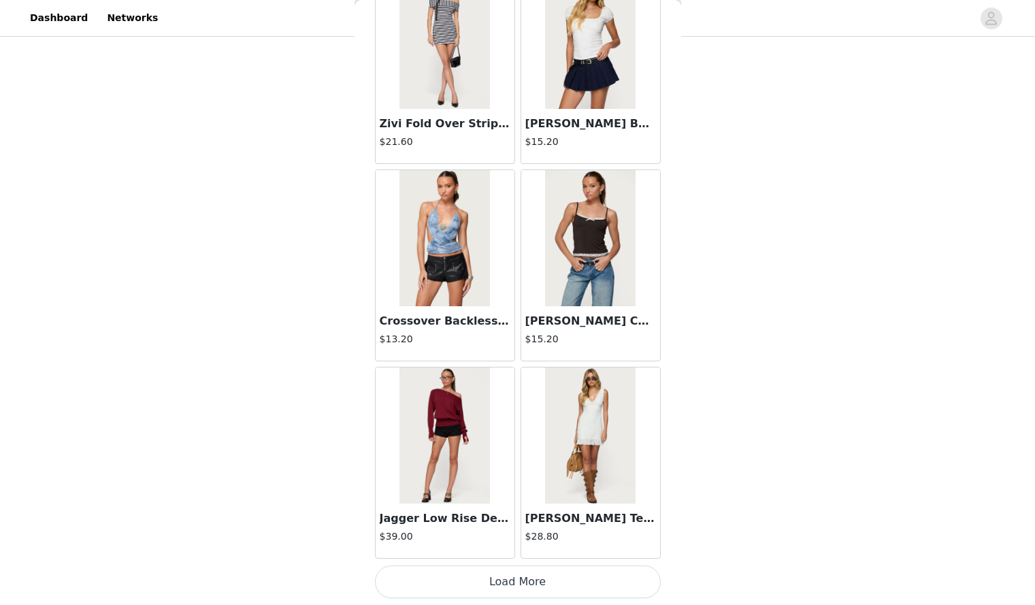
click at [425, 581] on button "Load More" at bounding box center [518, 582] width 286 height 33
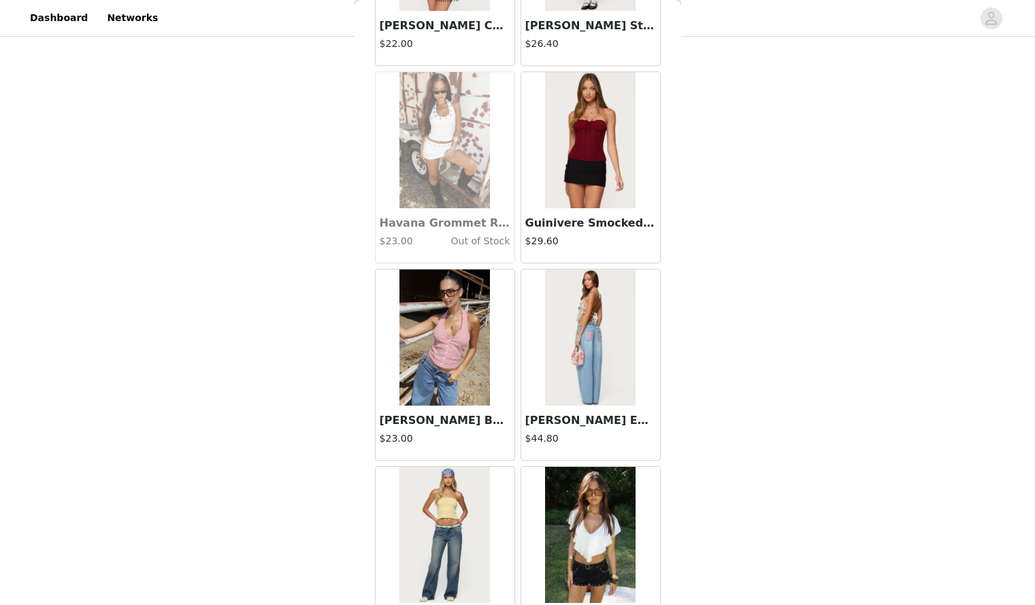
scroll to position [21221, 0]
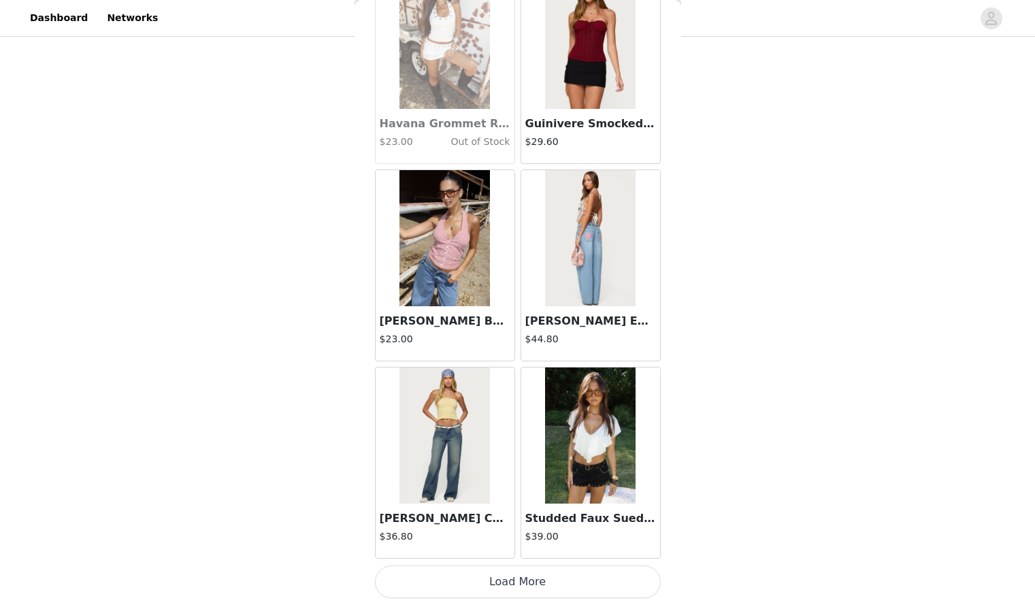
click at [422, 582] on button "Load More" at bounding box center [518, 582] width 286 height 33
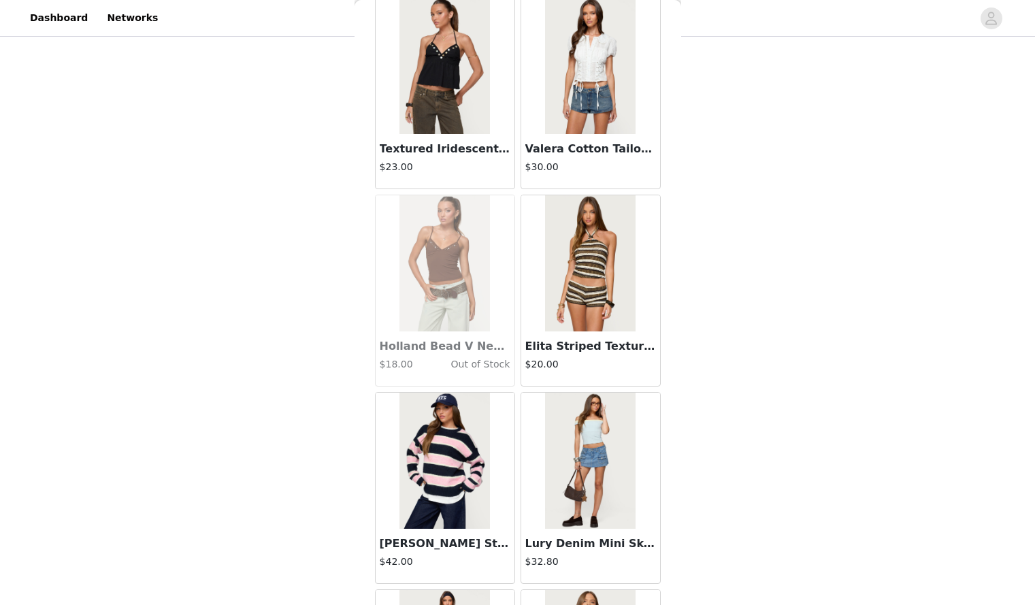
scroll to position [23195, 0]
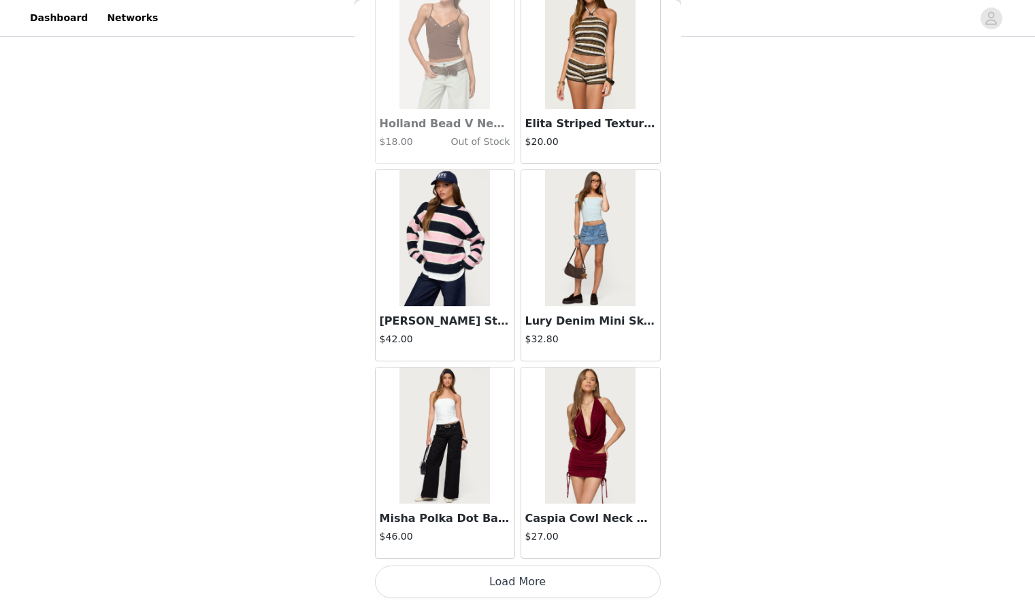
click at [444, 587] on button "Load More" at bounding box center [518, 582] width 286 height 33
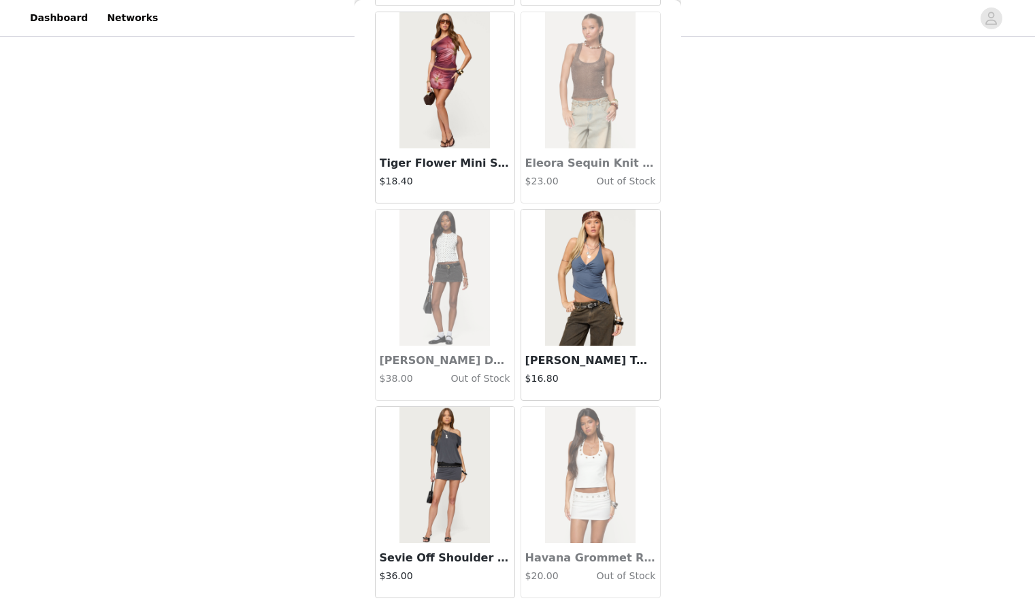
scroll to position [25170, 0]
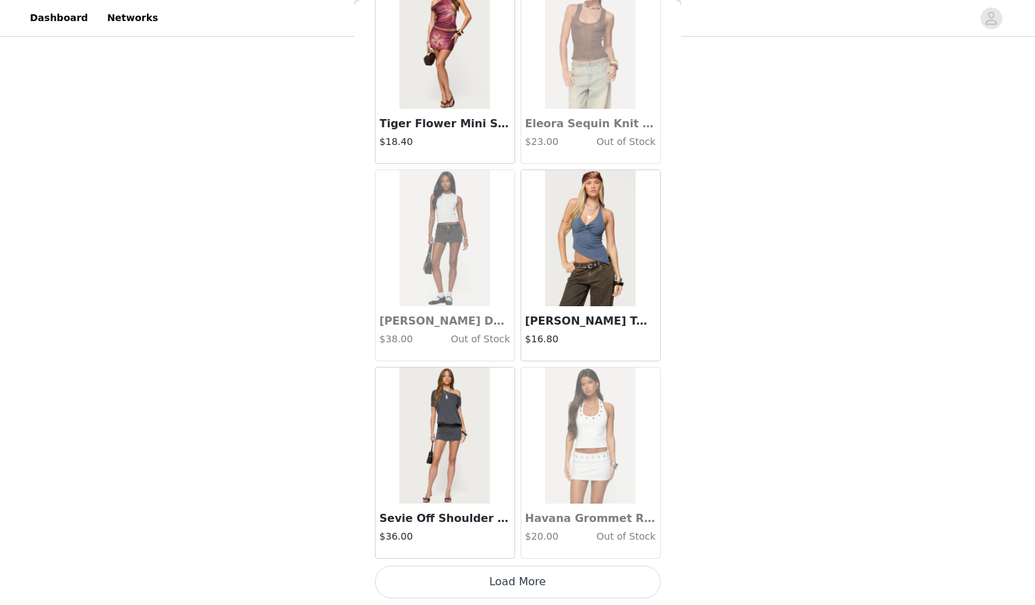
click at [444, 587] on button "Load More" at bounding box center [518, 582] width 286 height 33
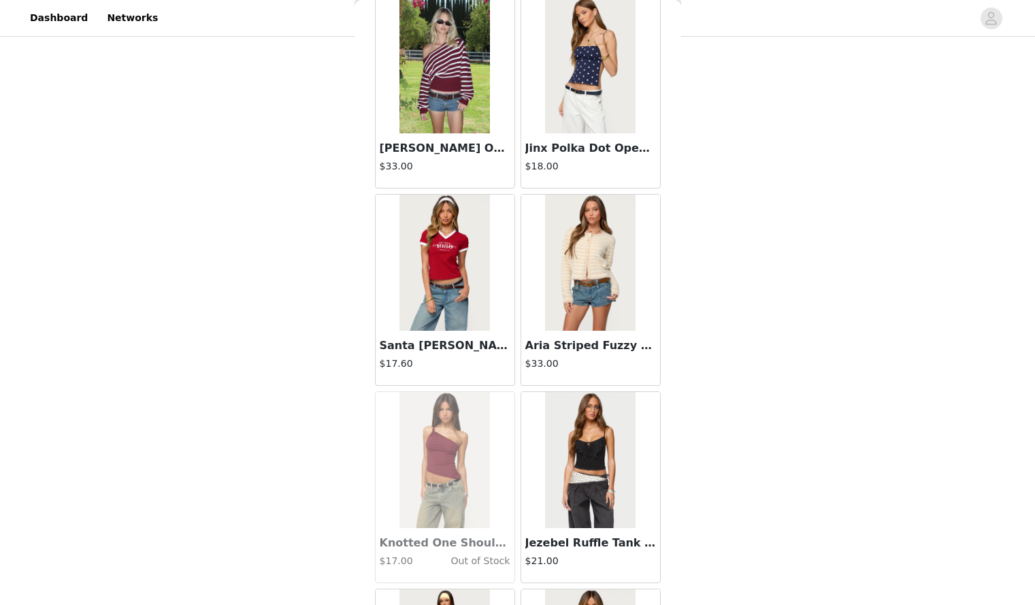
scroll to position [26321, 0]
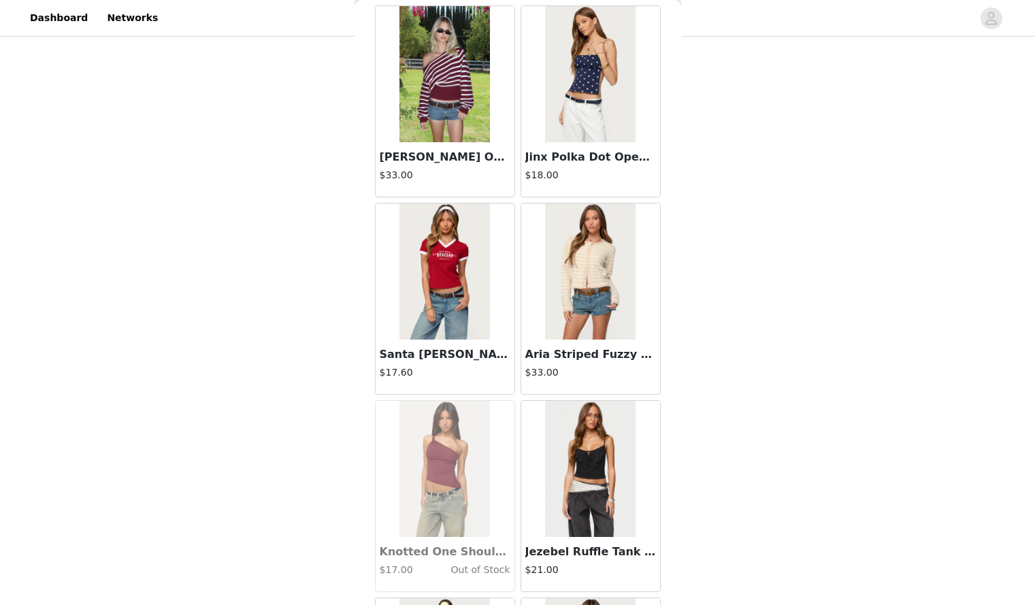
click at [592, 160] on h3 "Jinx Polka Dot Open-Back Top" at bounding box center [591, 157] width 131 height 16
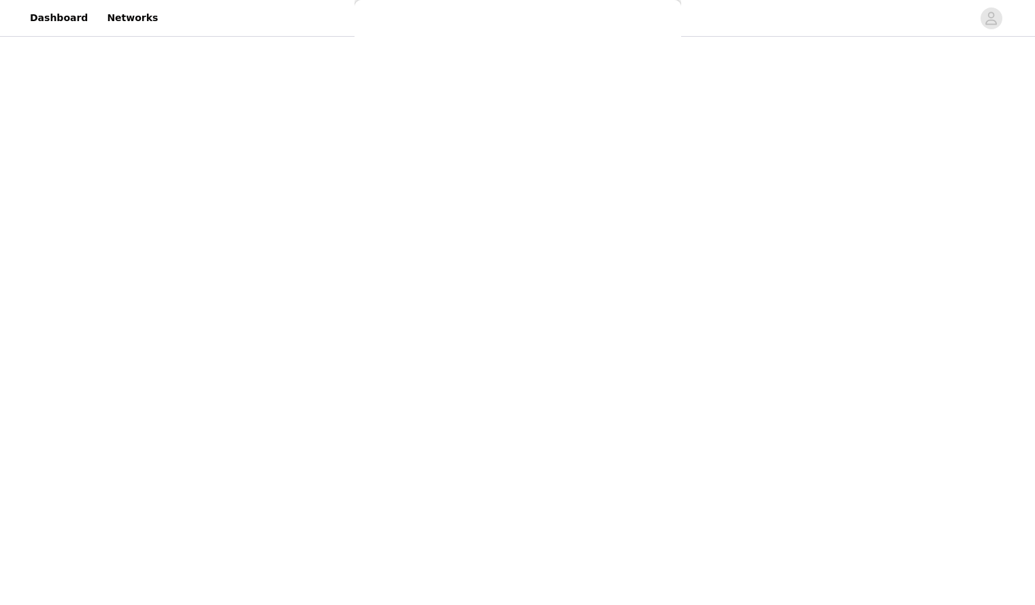
scroll to position [0, 0]
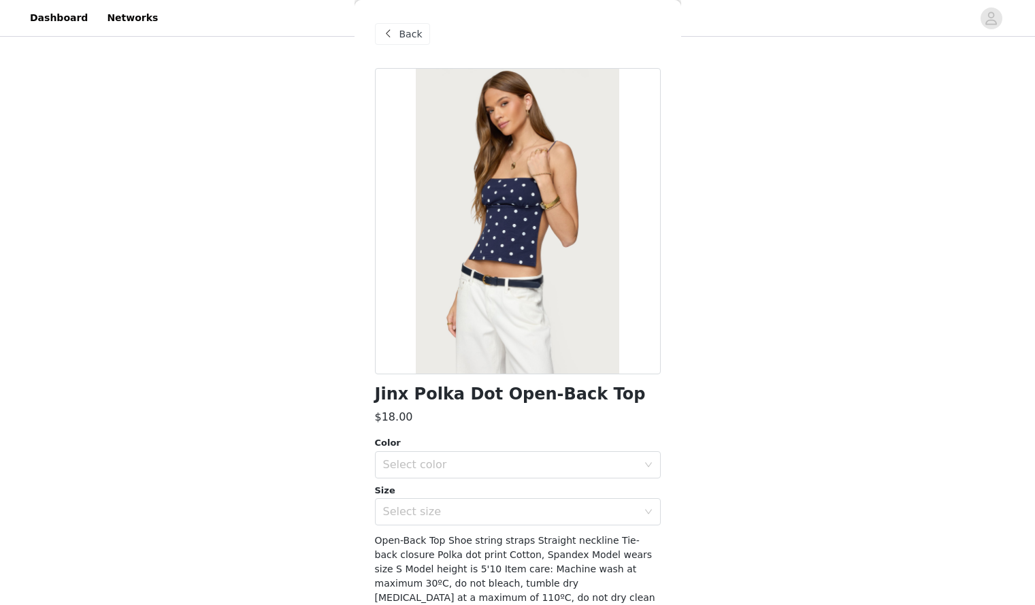
click at [408, 38] on span "Back" at bounding box center [411, 34] width 23 height 14
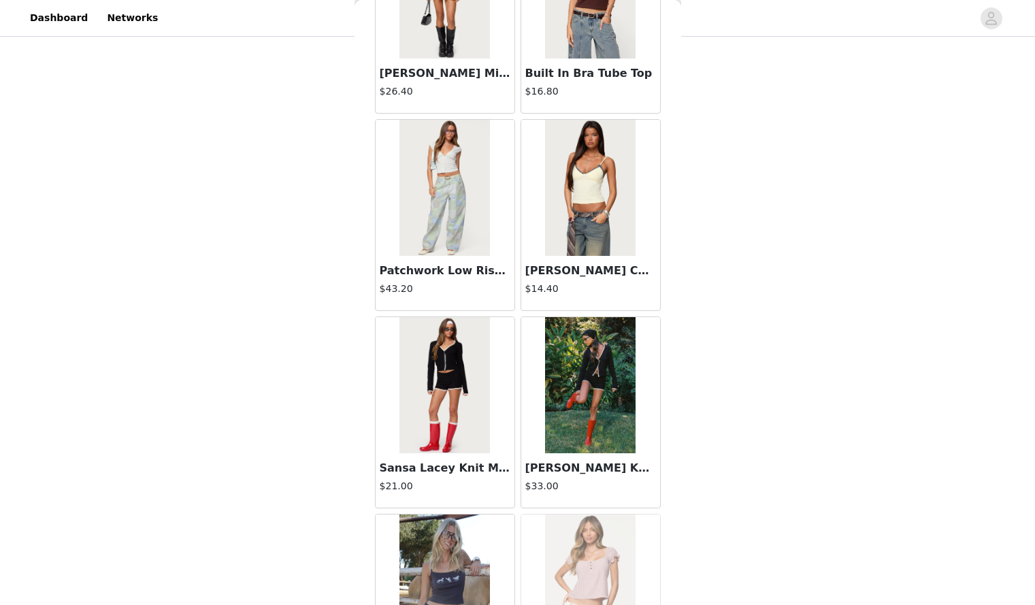
scroll to position [27144, 0]
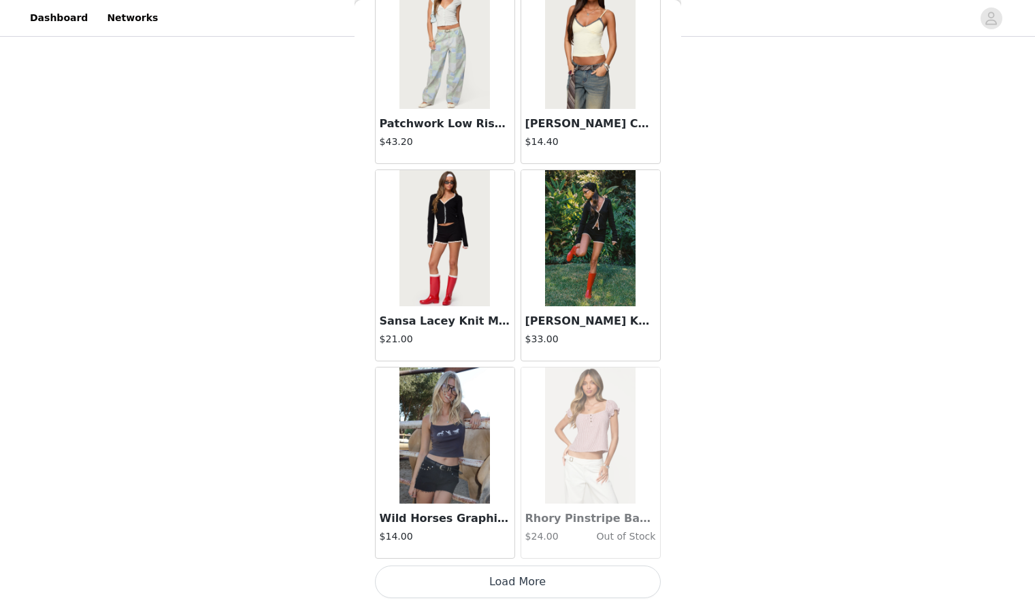
click at [477, 574] on button "Load More" at bounding box center [518, 582] width 286 height 33
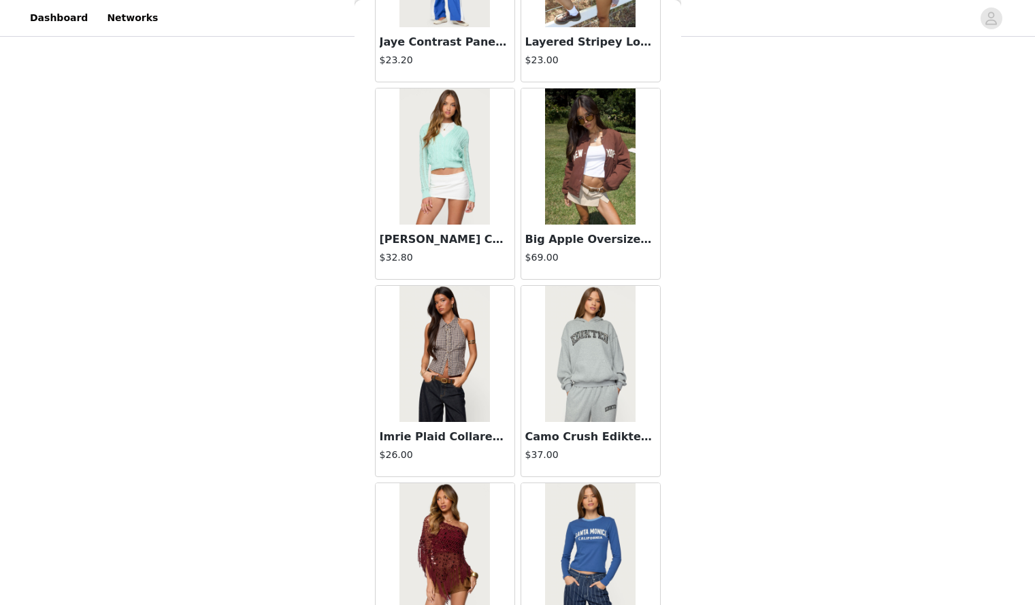
scroll to position [29118, 0]
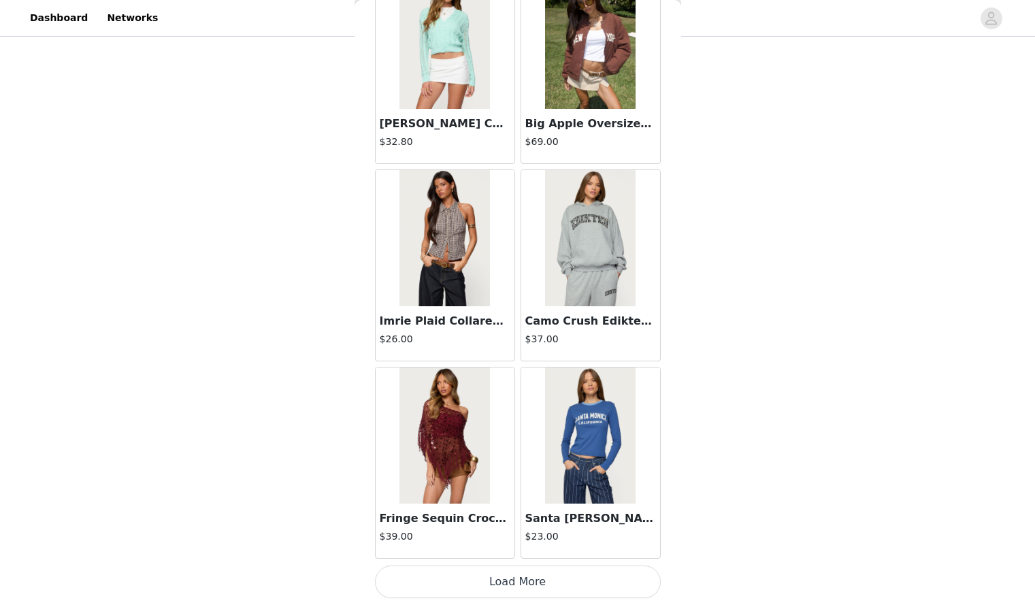
click at [472, 577] on button "Load More" at bounding box center [518, 582] width 286 height 33
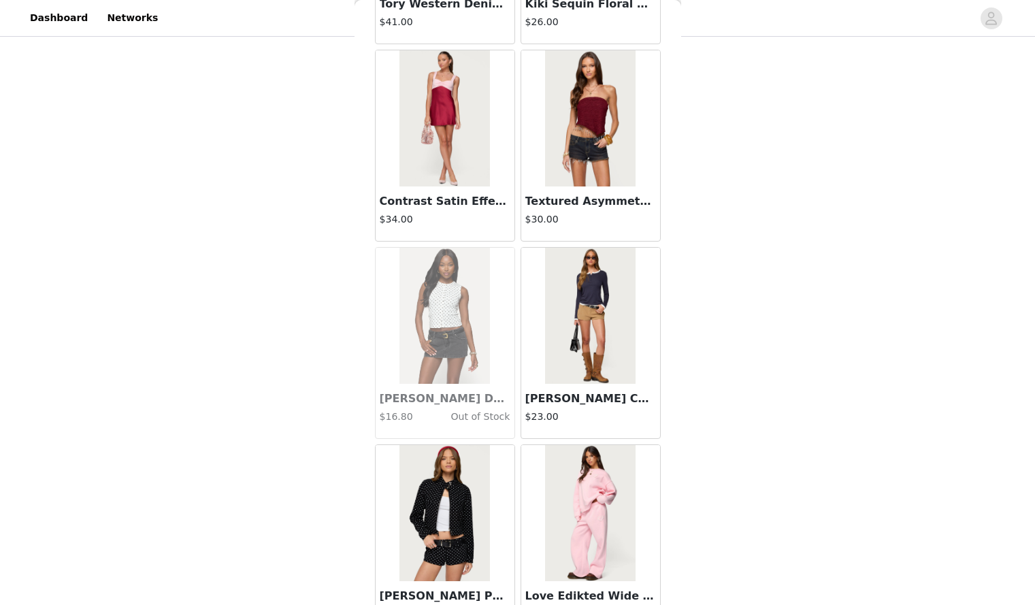
scroll to position [31093, 0]
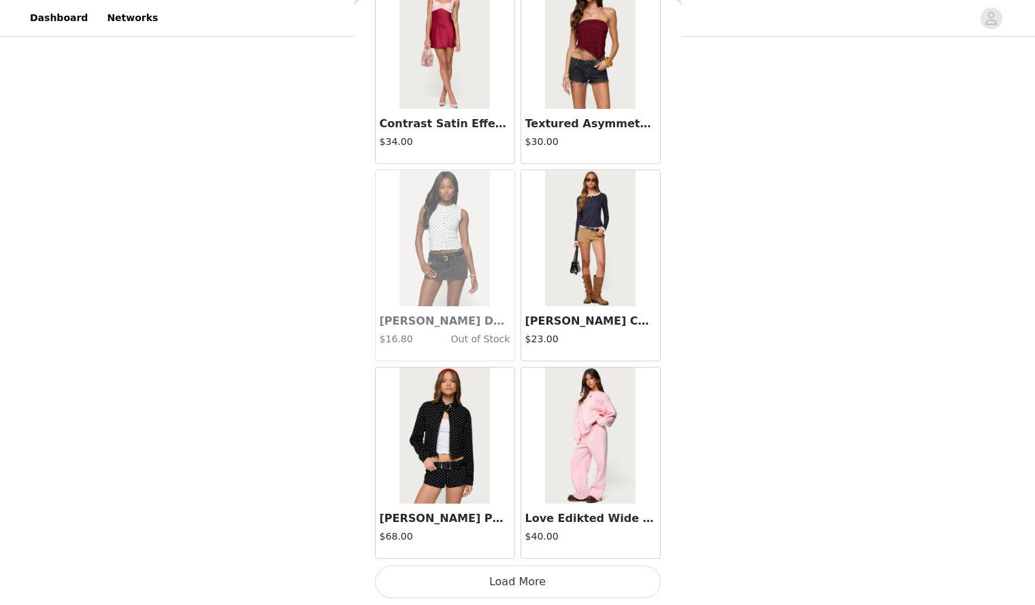
click at [471, 575] on button "Load More" at bounding box center [518, 582] width 286 height 33
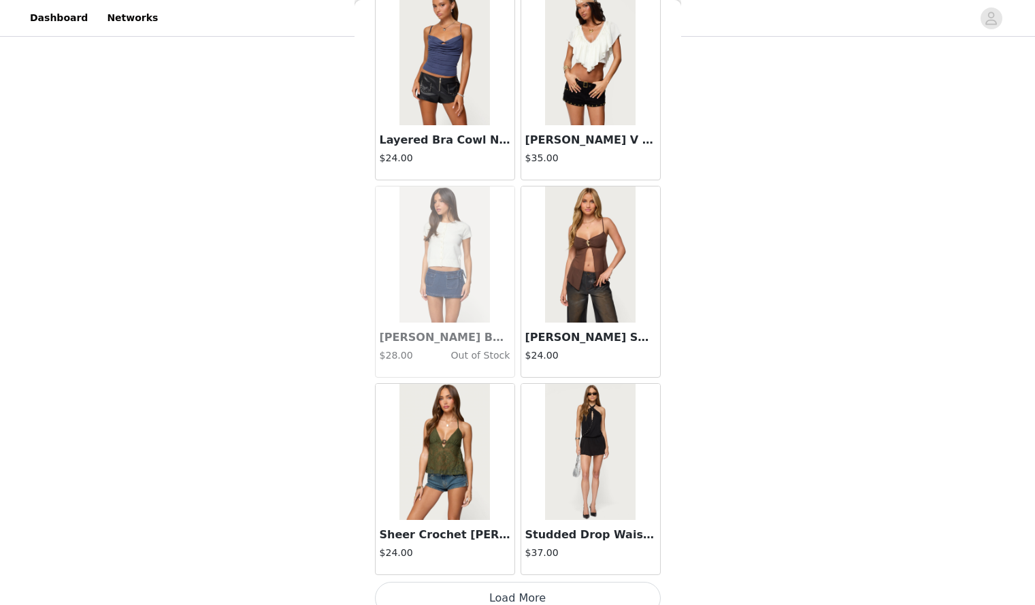
scroll to position [33067, 0]
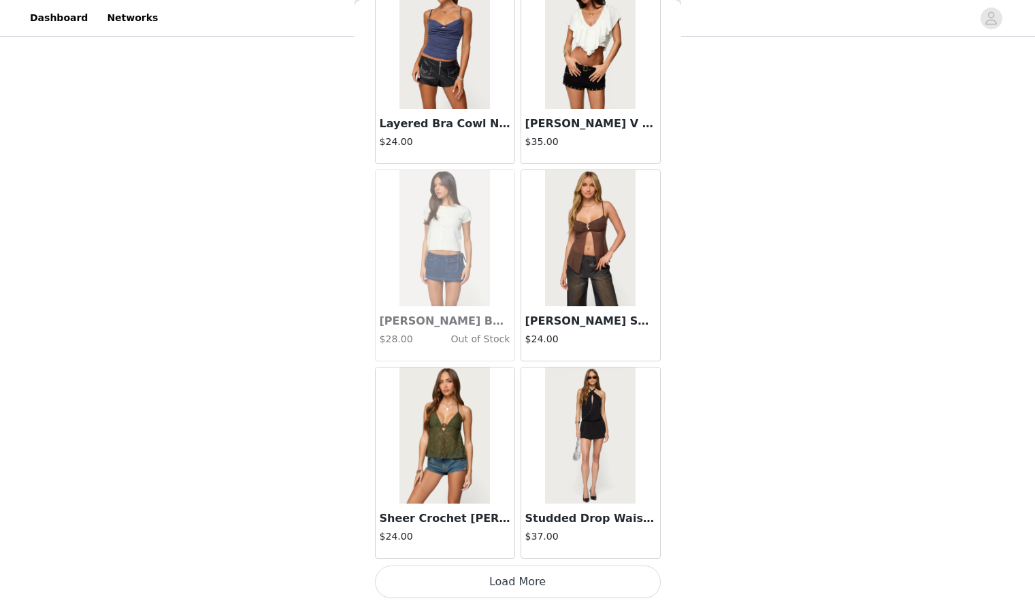
click at [472, 583] on button "Load More" at bounding box center [518, 582] width 286 height 33
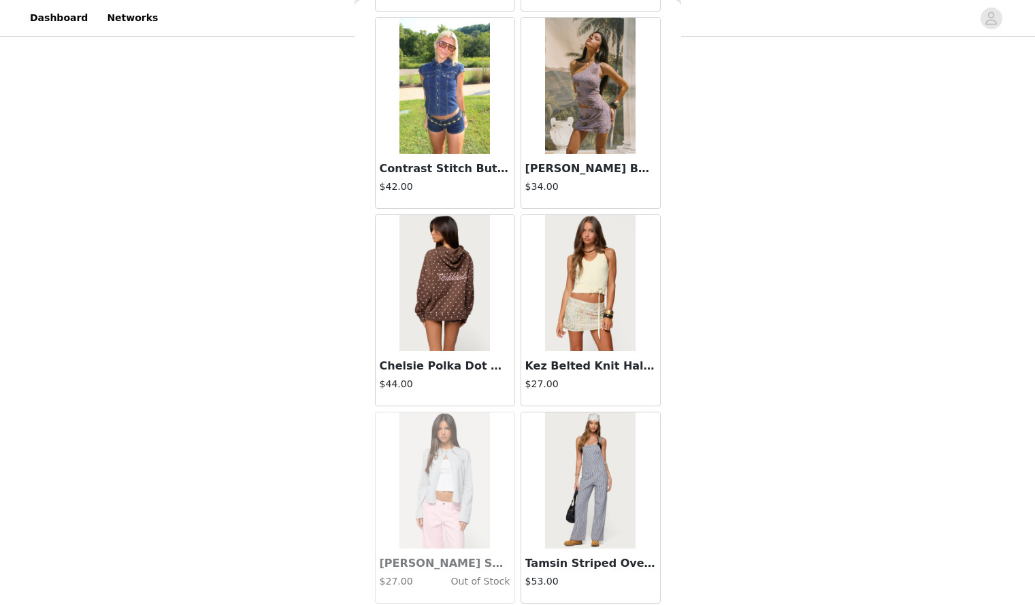
scroll to position [35041, 0]
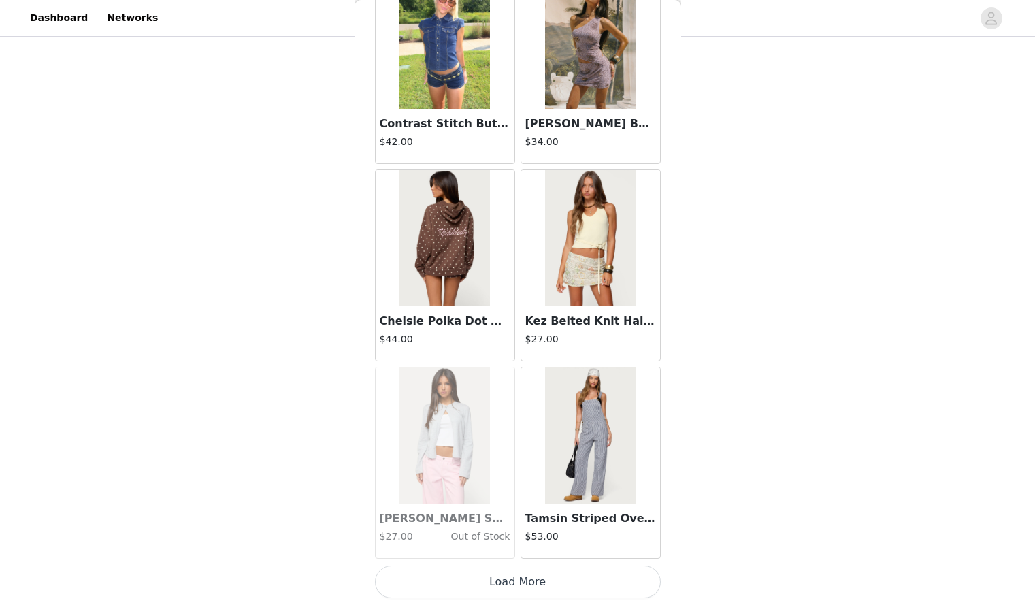
click at [472, 583] on button "Load More" at bounding box center [518, 582] width 286 height 33
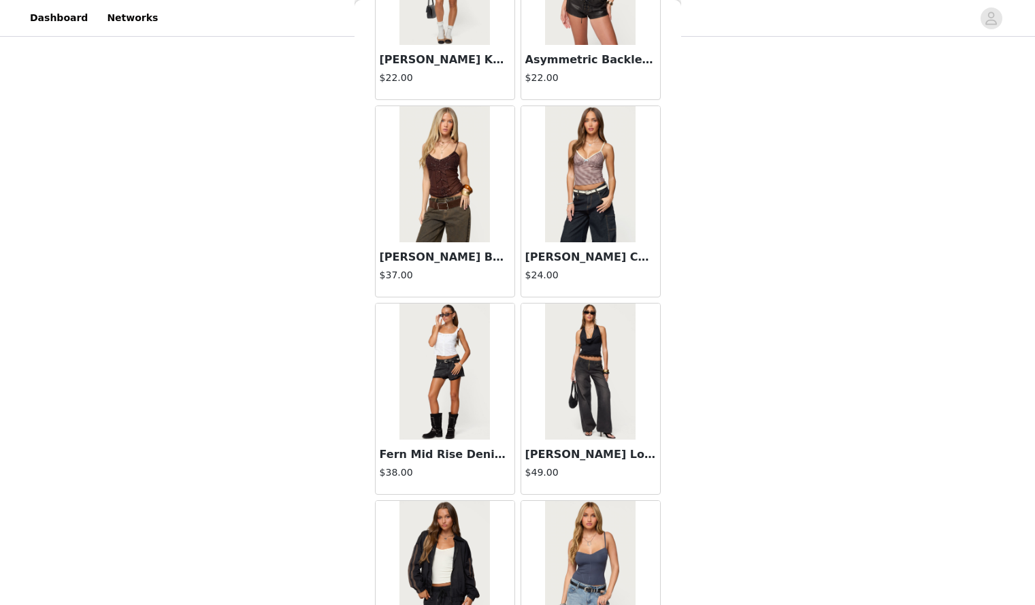
scroll to position [37015, 0]
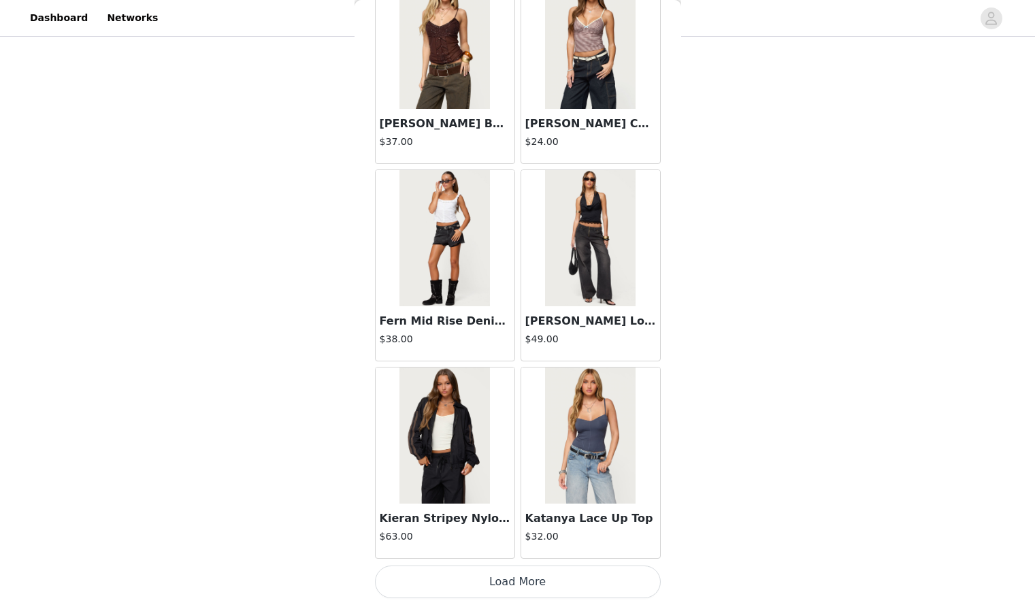
click at [472, 588] on button "Load More" at bounding box center [518, 582] width 286 height 33
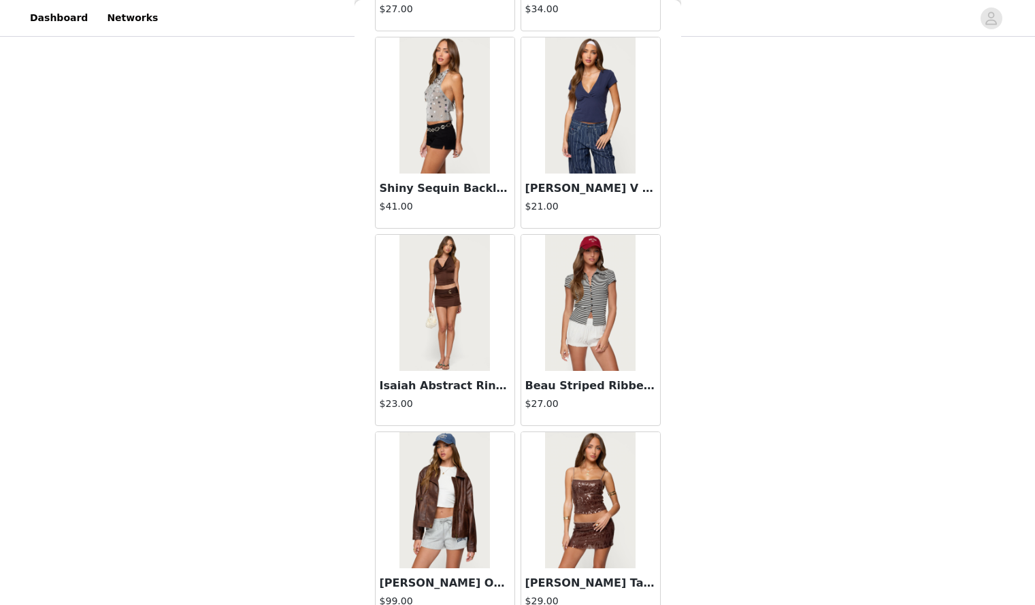
scroll to position [38333, 0]
click at [588, 181] on h3 "[PERSON_NAME] V Neck T Shirt" at bounding box center [591, 188] width 131 height 16
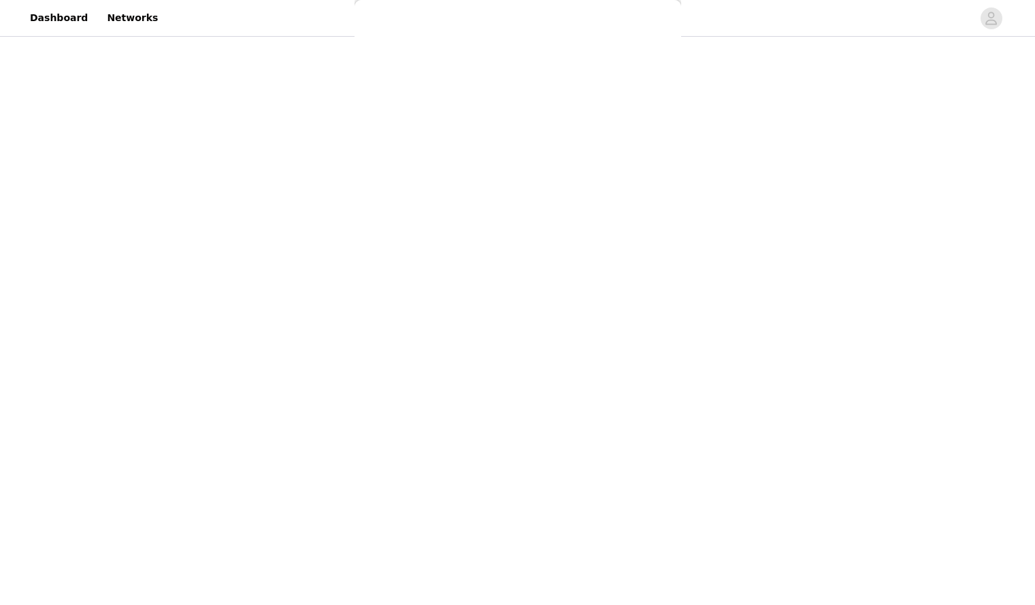
scroll to position [43, 0]
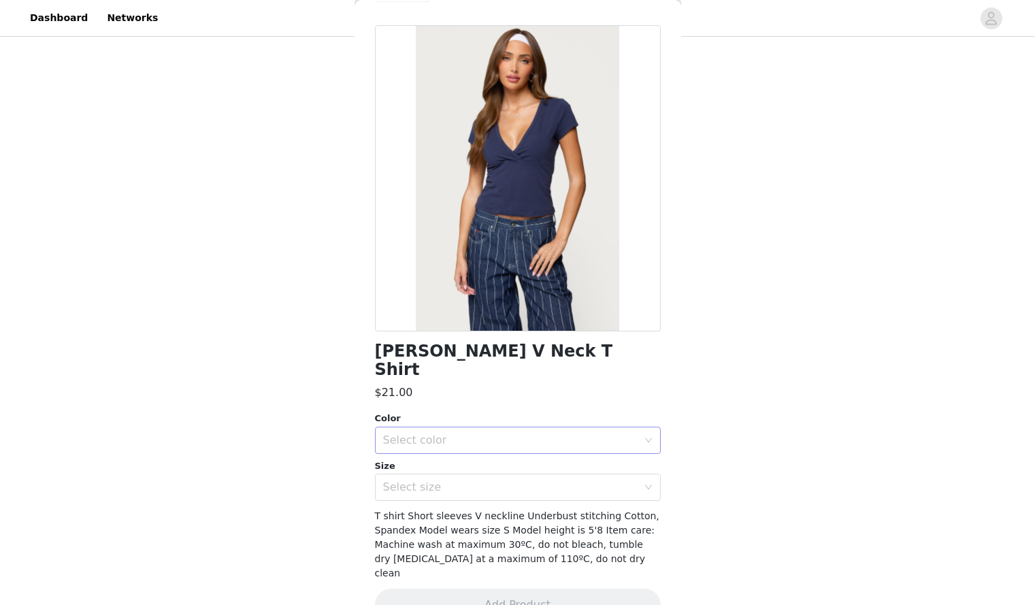
click at [493, 434] on div "Select color" at bounding box center [510, 441] width 255 height 14
click at [471, 458] on li "NAVY" at bounding box center [513, 452] width 276 height 22
click at [475, 481] on div "Select size" at bounding box center [510, 488] width 255 height 14
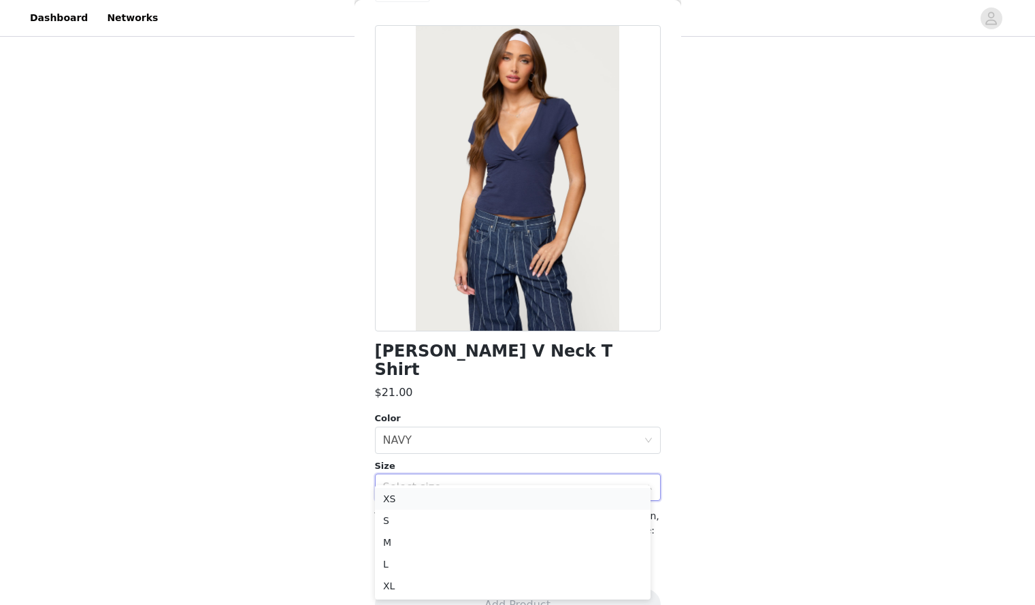
click at [461, 500] on li "XS" at bounding box center [513, 499] width 276 height 22
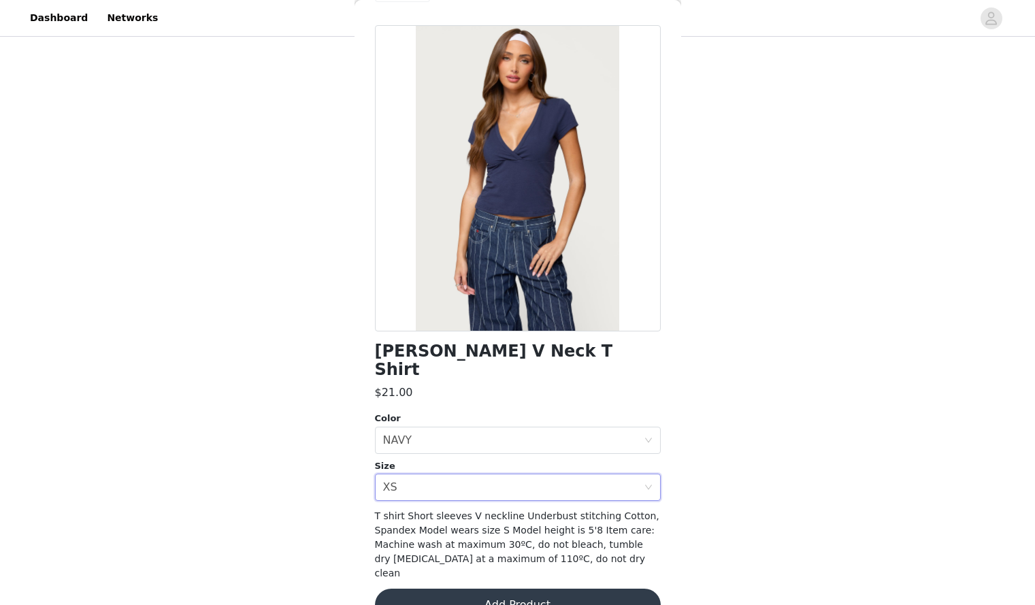
click at [495, 589] on button "Add Product" at bounding box center [518, 605] width 286 height 33
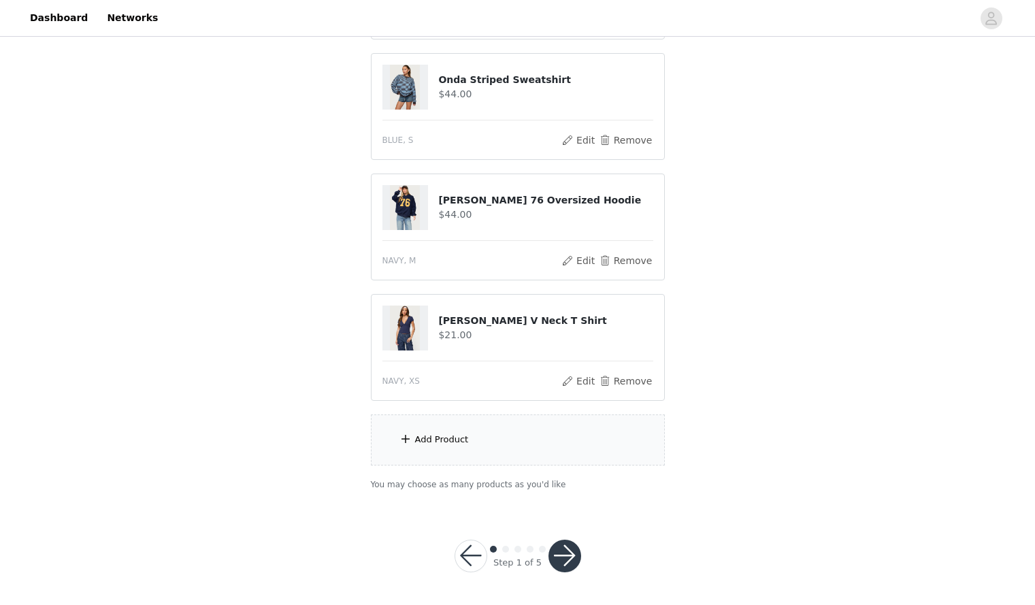
scroll to position [978, 0]
click at [560, 547] on button "button" at bounding box center [565, 557] width 33 height 33
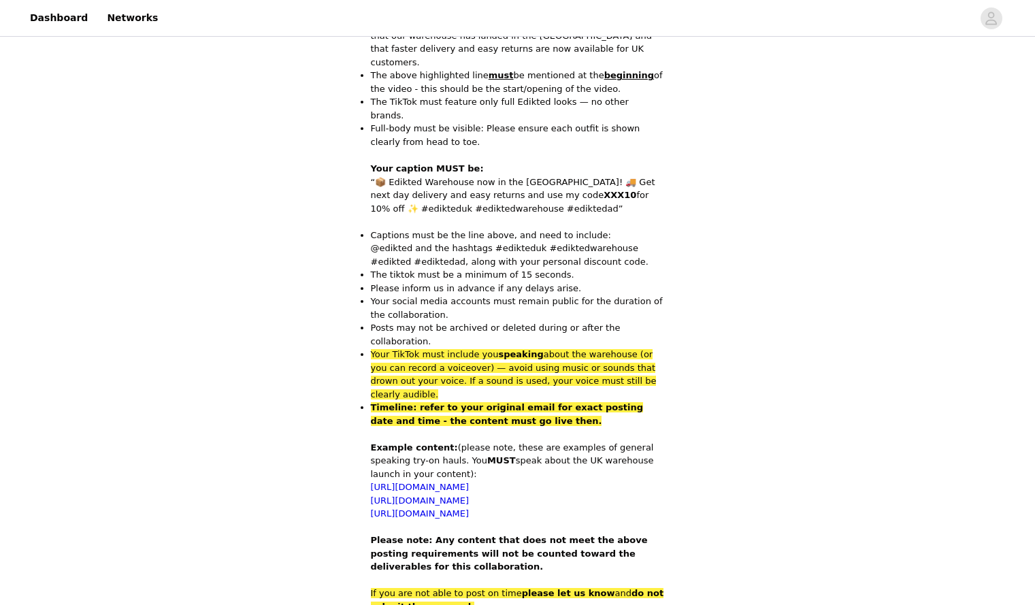
scroll to position [568, 0]
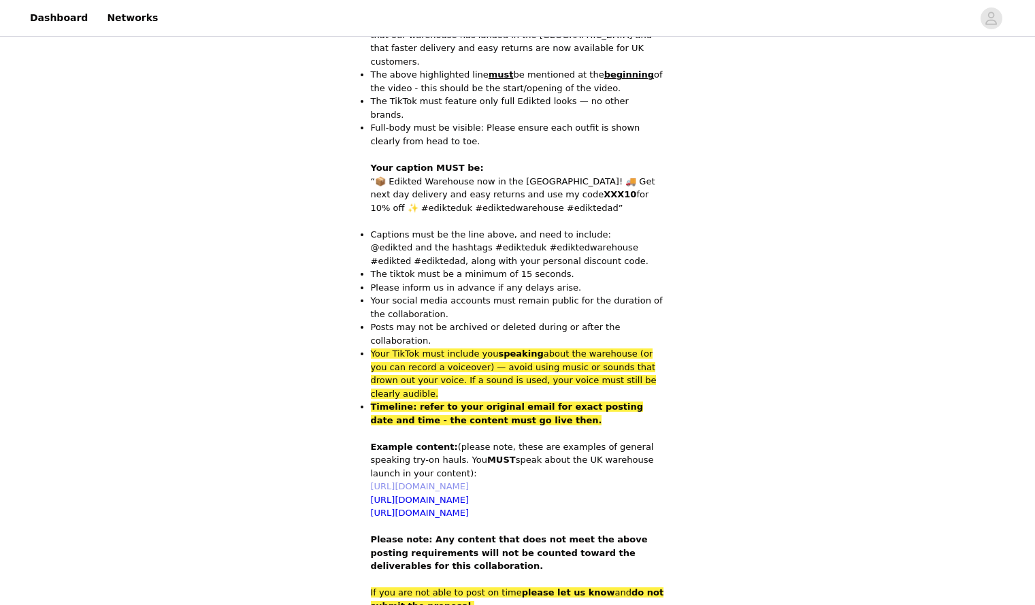
click at [470, 481] on link "[URL][DOMAIN_NAME]" at bounding box center [420, 486] width 99 height 10
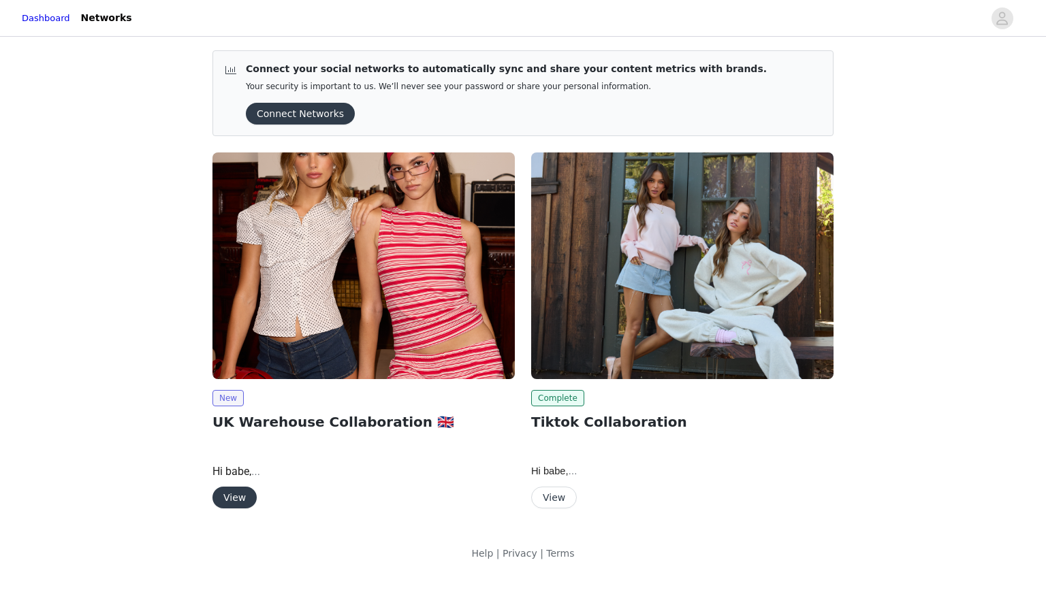
click at [228, 504] on button "View" at bounding box center [234, 498] width 44 height 22
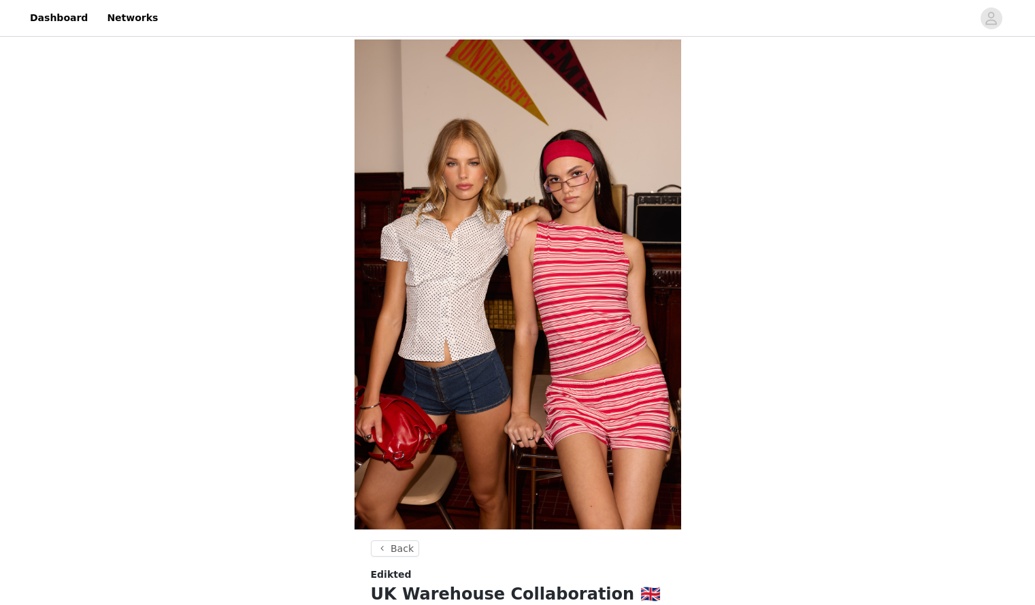
scroll to position [502, 0]
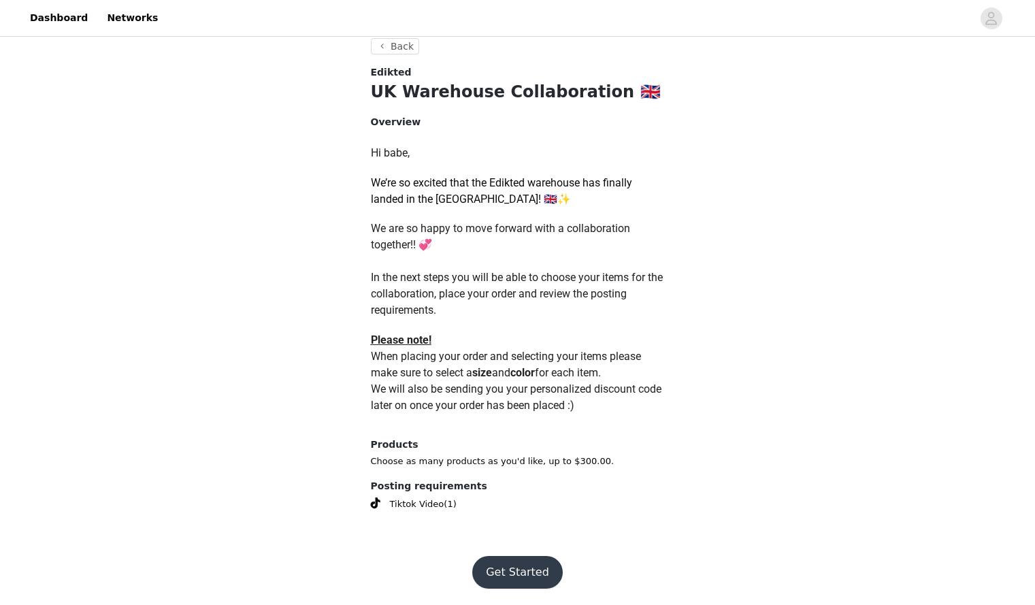
click at [511, 562] on button "Get Started" at bounding box center [517, 572] width 91 height 33
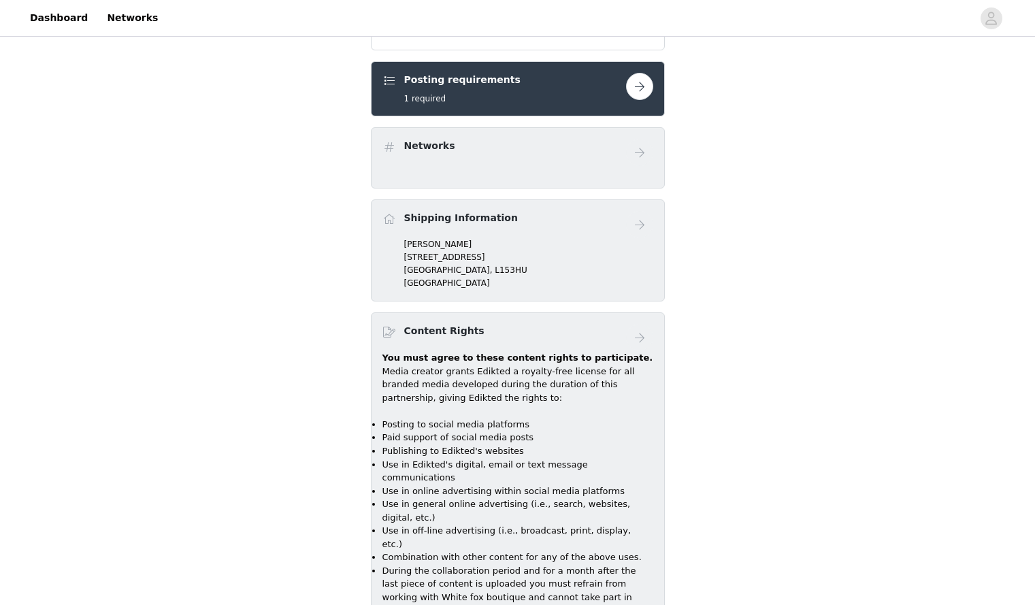
scroll to position [1126, 0]
click at [645, 96] on button "button" at bounding box center [639, 87] width 27 height 27
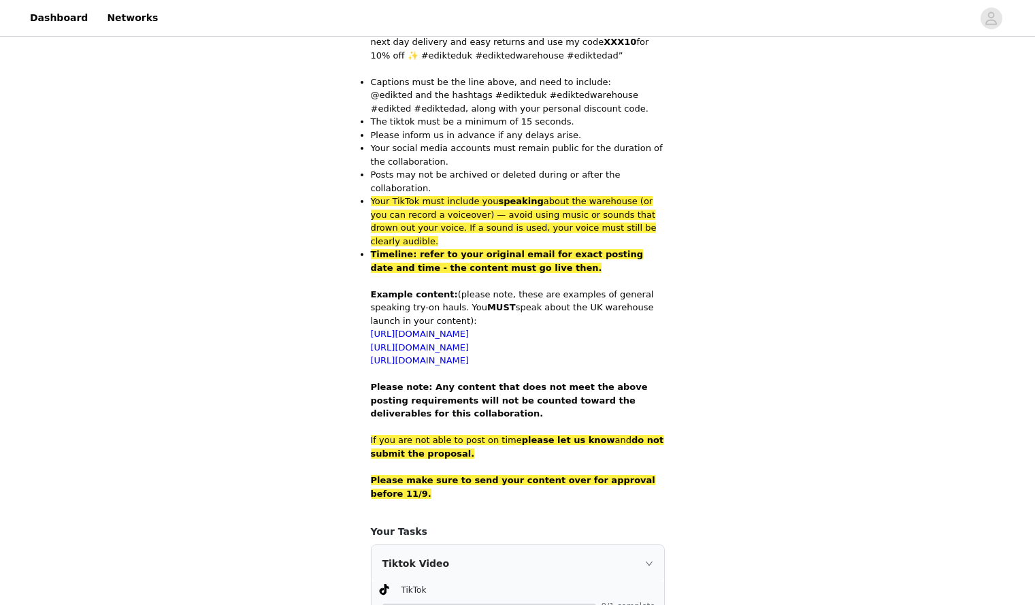
scroll to position [814, 0]
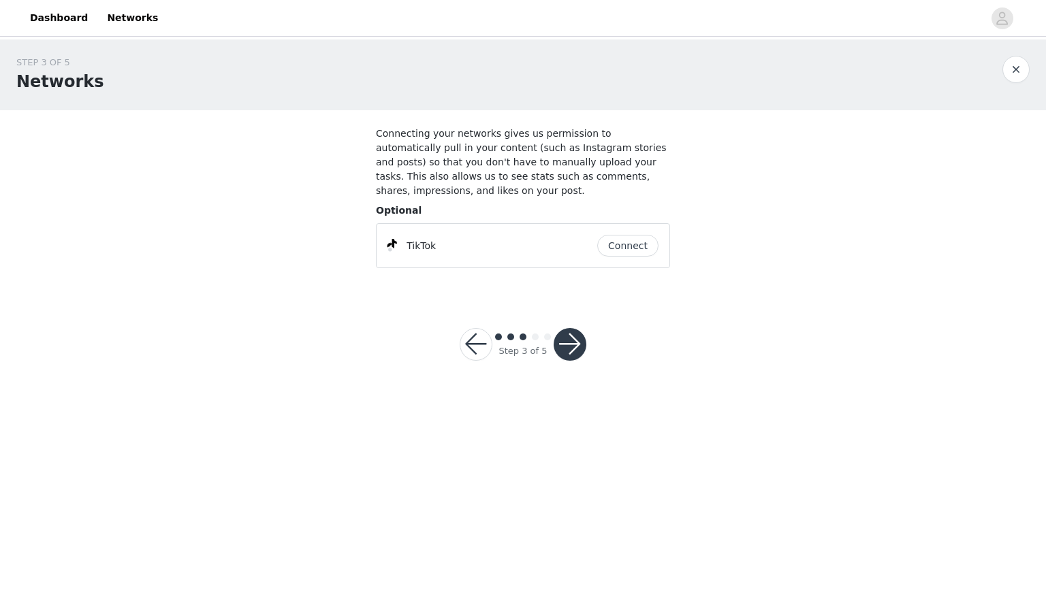
click at [566, 333] on button "button" at bounding box center [569, 344] width 33 height 33
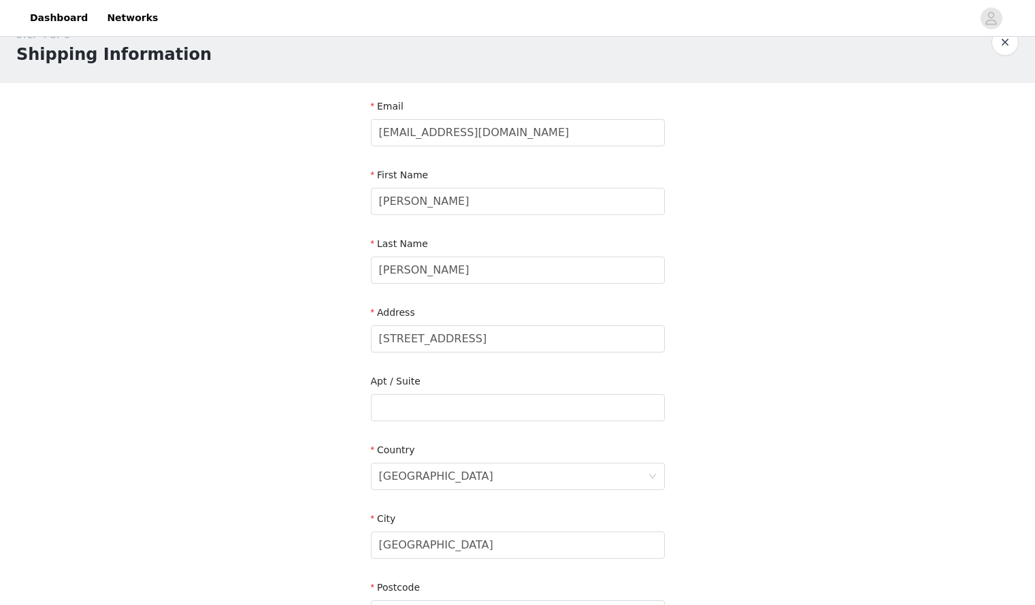
scroll to position [42, 0]
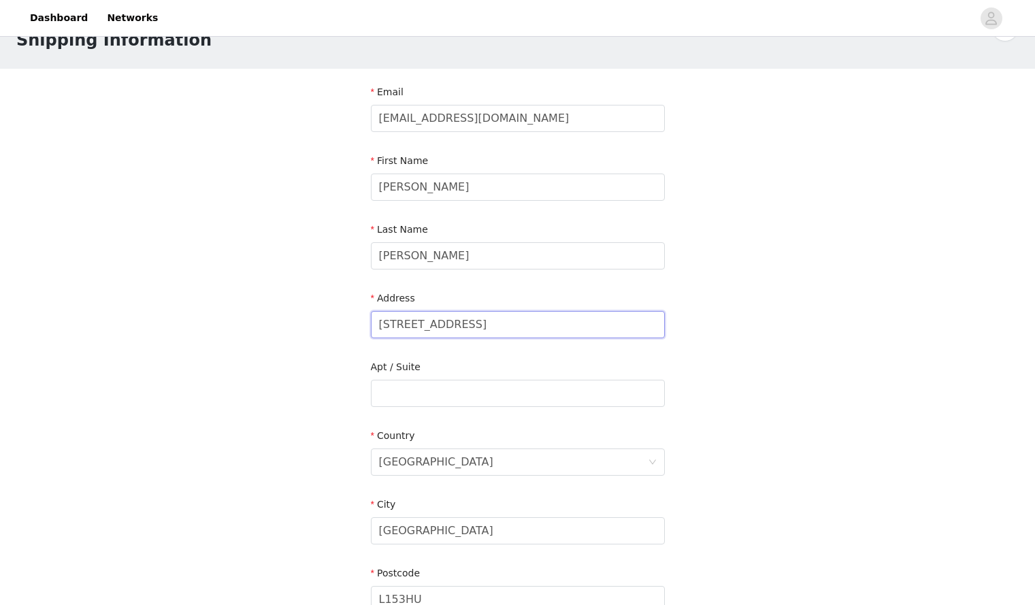
click at [499, 327] on input "[STREET_ADDRESS]" at bounding box center [518, 324] width 294 height 27
type input "1"
type input "9 Ullet road, Parkside"
click at [415, 389] on input "text" at bounding box center [518, 393] width 294 height 27
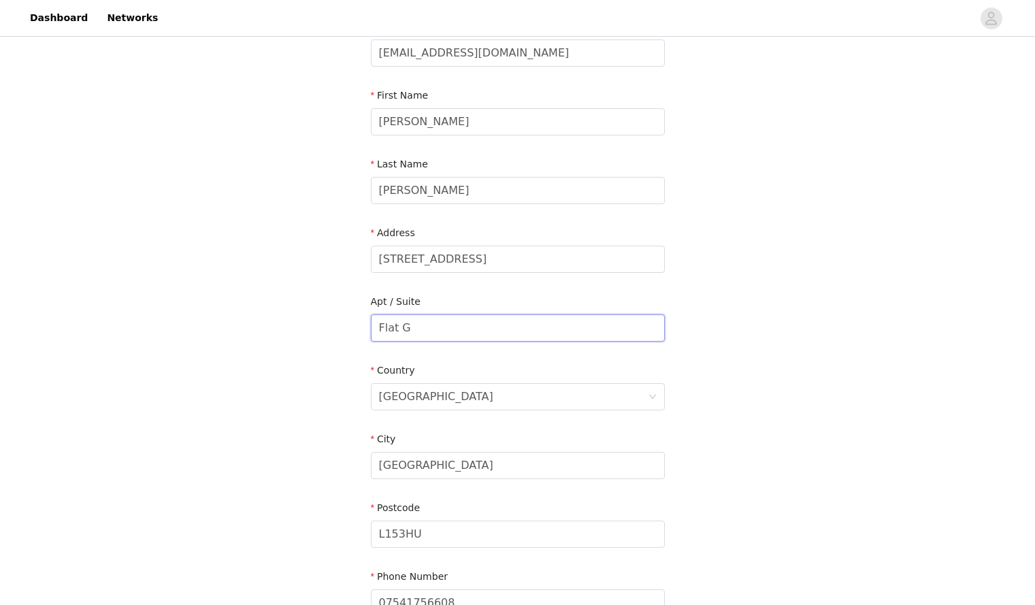
scroll to position [114, 0]
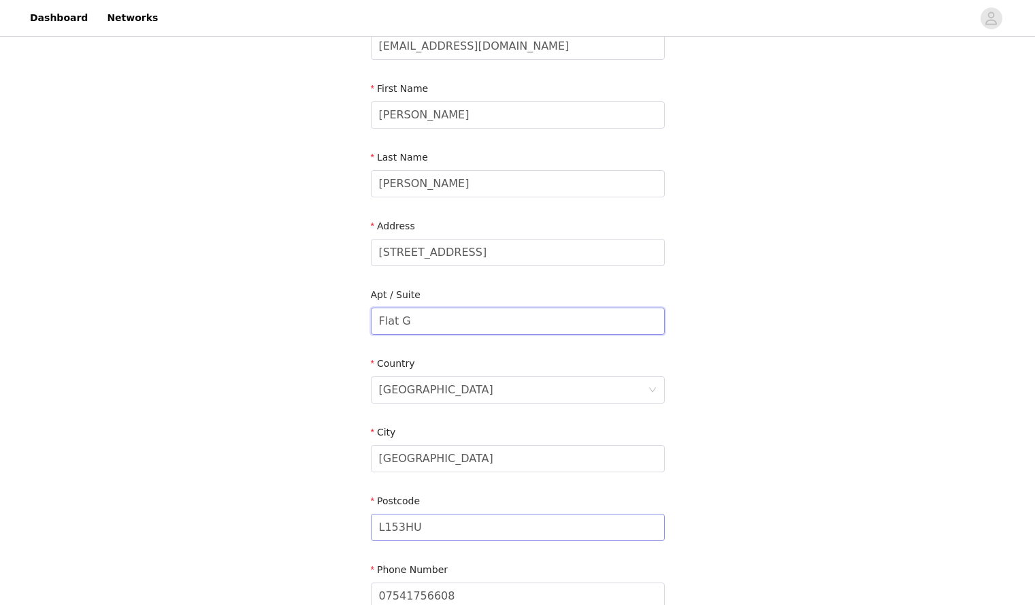
type input "Flat G"
click at [433, 531] on input "L153HU" at bounding box center [518, 527] width 294 height 27
type input "L"
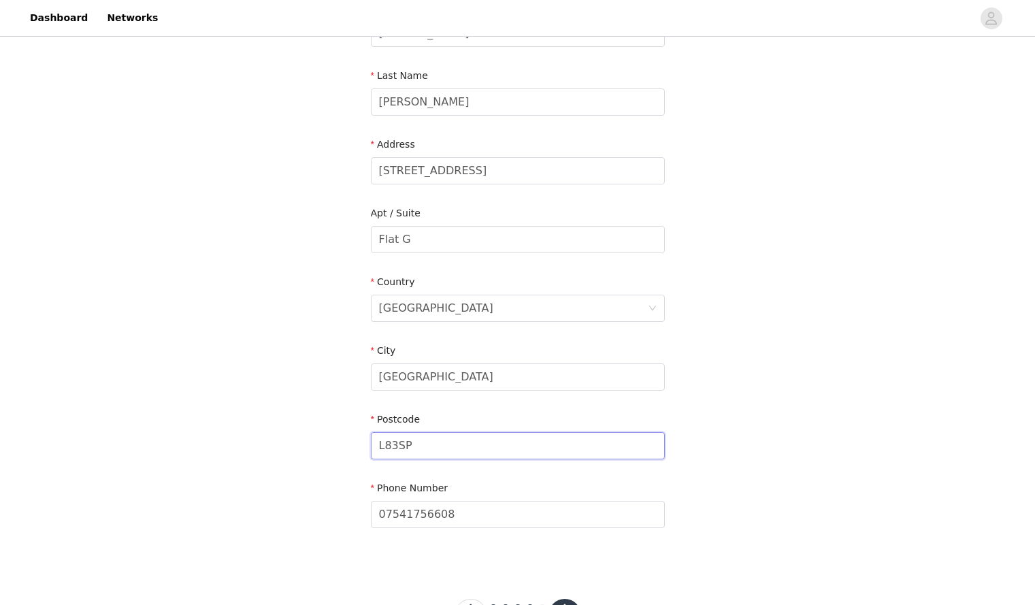
scroll to position [255, 0]
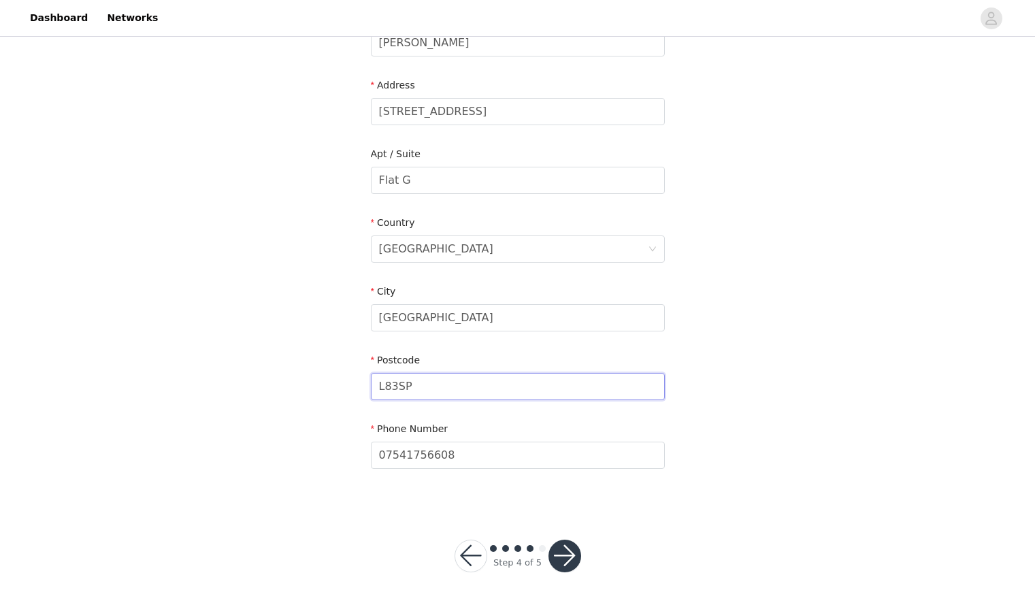
type input "L83SP"
click at [556, 563] on button "button" at bounding box center [565, 556] width 33 height 33
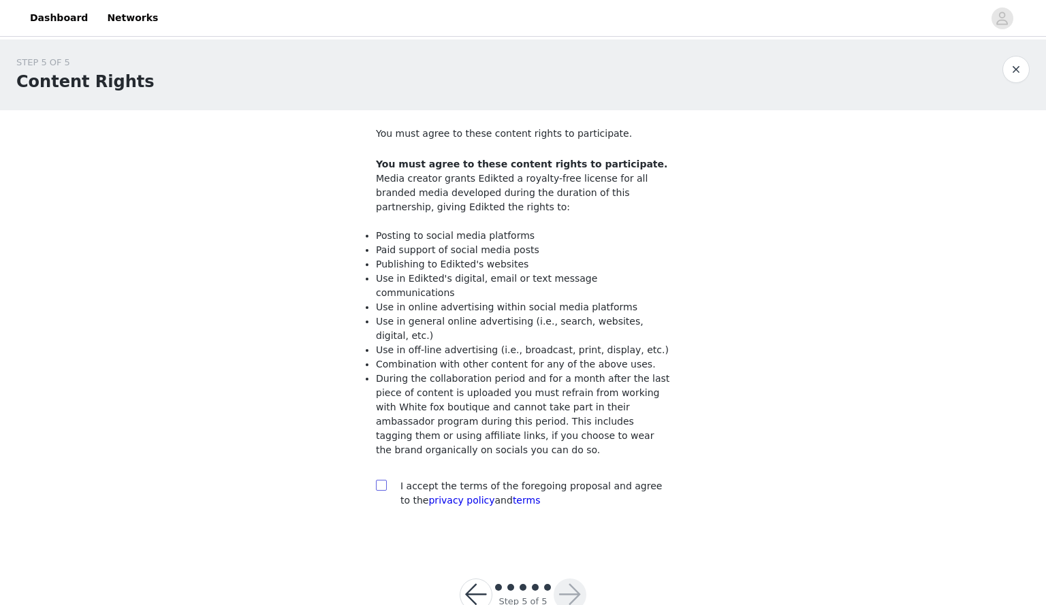
click at [385, 480] on input "checkbox" at bounding box center [381, 485] width 10 height 10
checkbox input "true"
click at [568, 579] on button "button" at bounding box center [569, 595] width 33 height 33
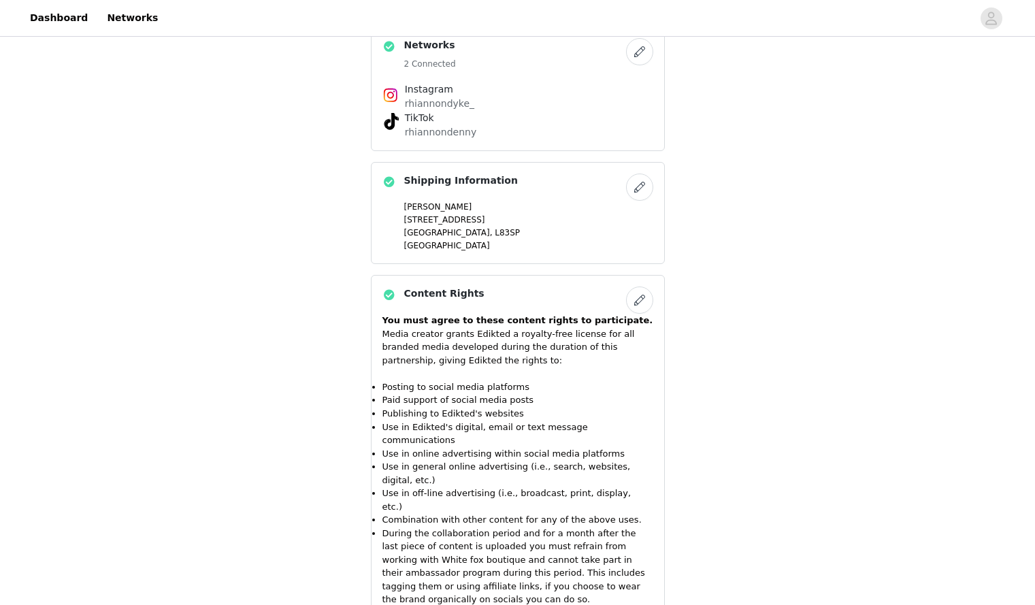
scroll to position [1370, 0]
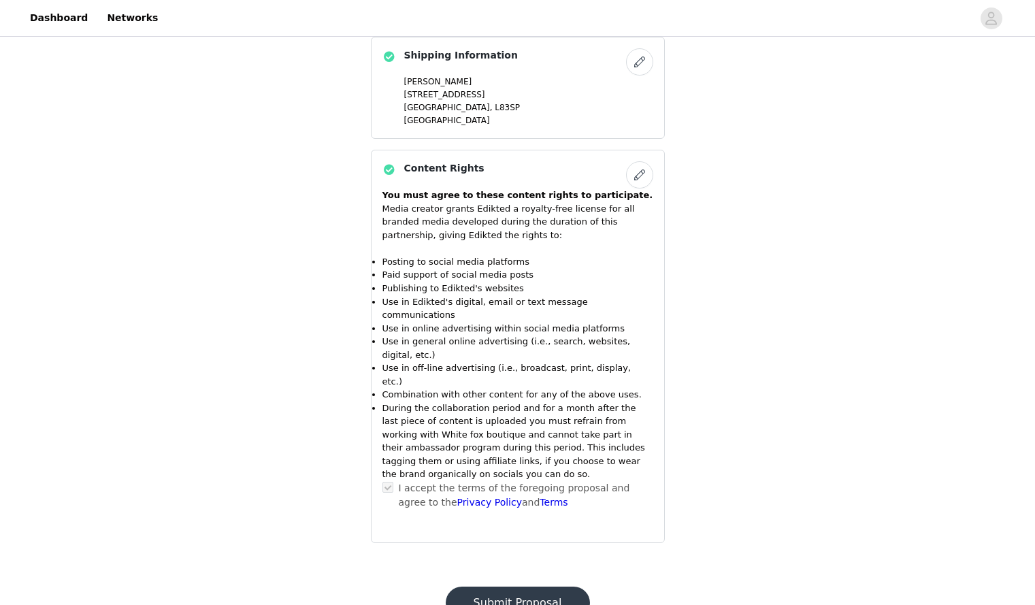
click at [536, 587] on button "Submit Proposal" at bounding box center [518, 603] width 144 height 33
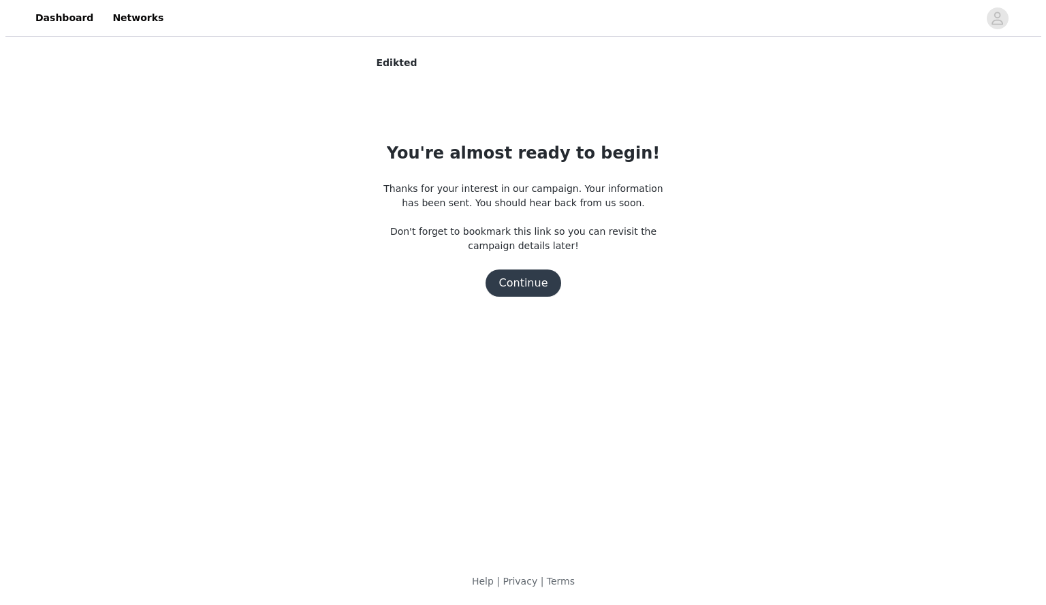
scroll to position [0, 0]
click at [515, 289] on button "Continue" at bounding box center [523, 283] width 76 height 27
